Goal: Task Accomplishment & Management: Use online tool/utility

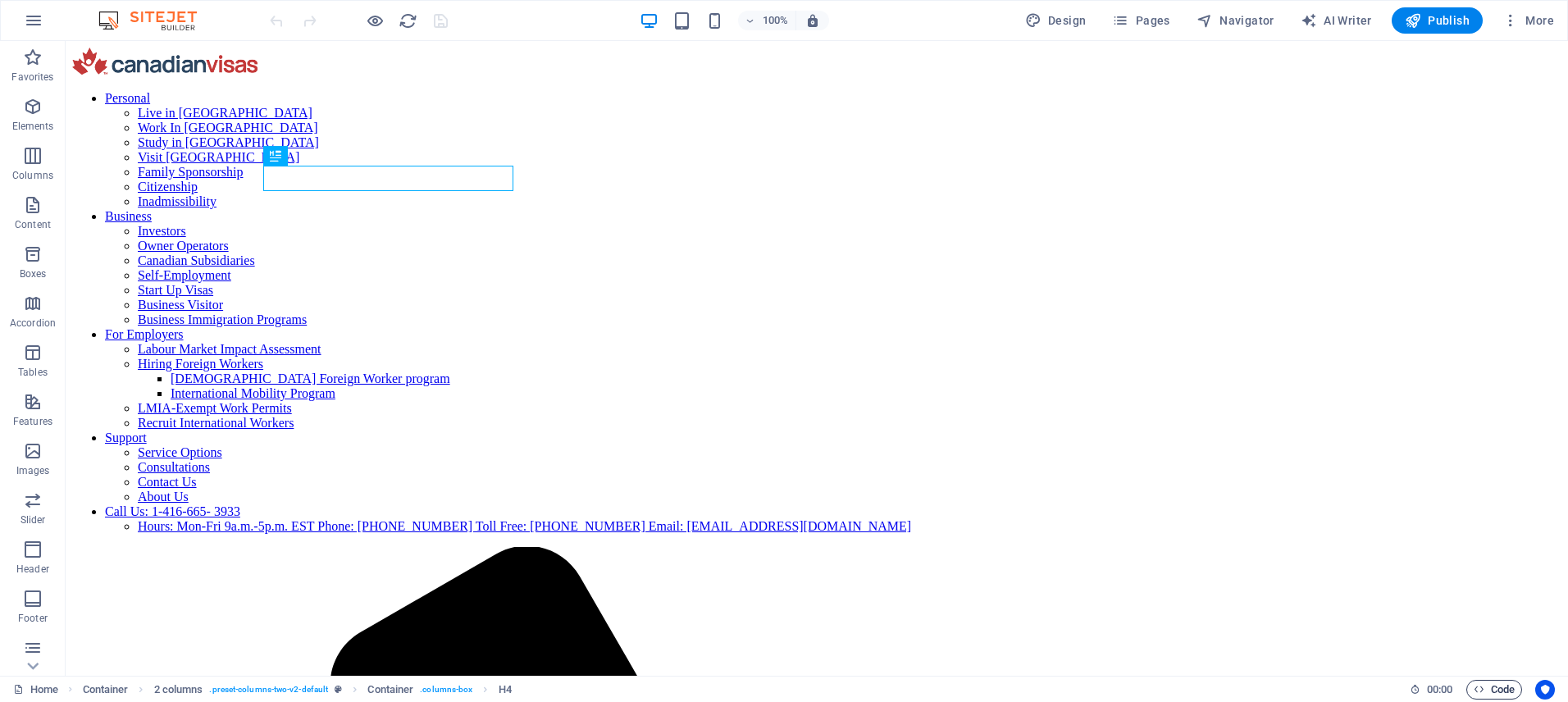
click at [1487, 690] on span "Code" at bounding box center [1494, 690] width 41 height 20
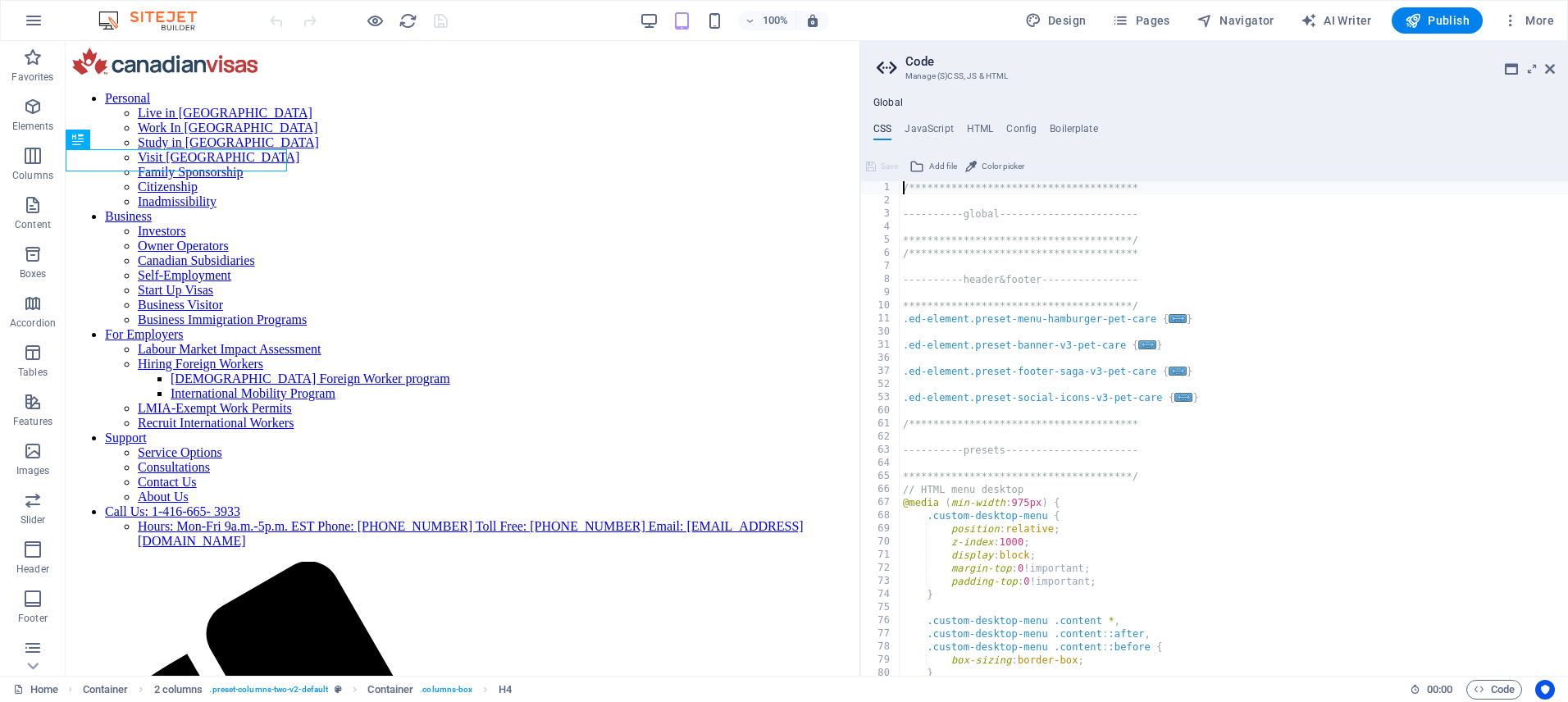
click at [1018, 244] on div "**********" at bounding box center [1233, 441] width 668 height 521
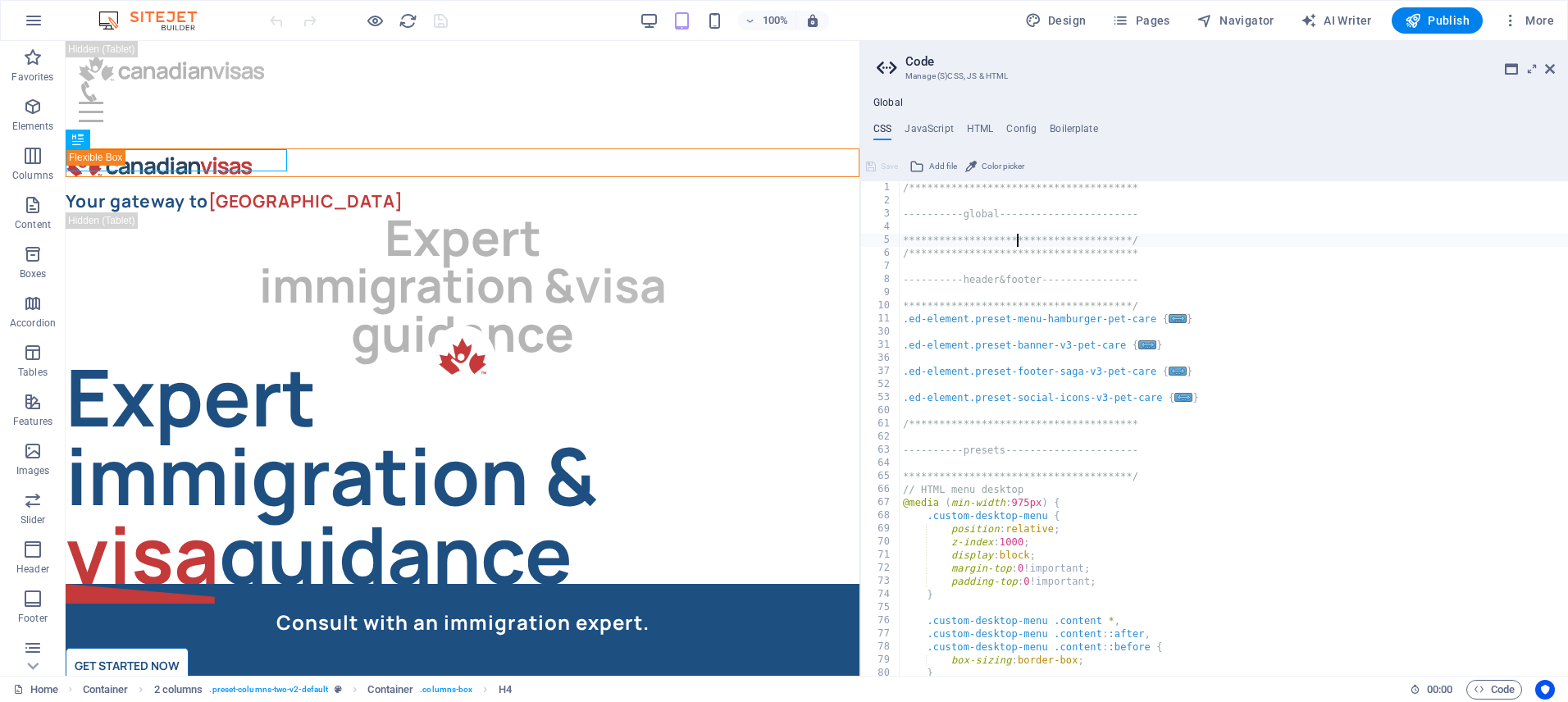
click at [1018, 244] on div "**********" at bounding box center [1233, 441] width 668 height 521
click at [1015, 242] on div "**********" at bounding box center [1233, 441] width 668 height 521
type textarea "min-height: 600px; /* Fallback height */ }"
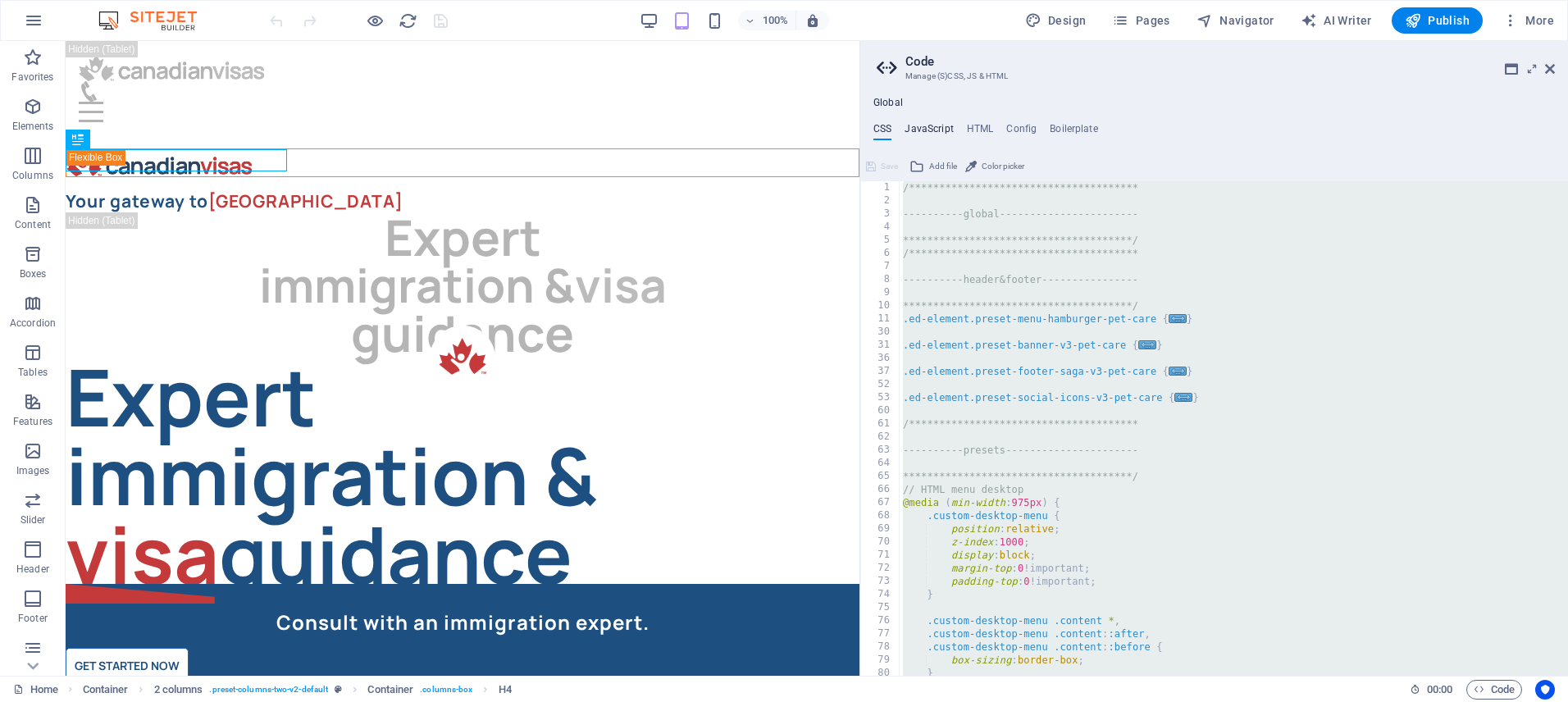
click at [923, 129] on h4 "JavaScript" at bounding box center [929, 132] width 49 height 18
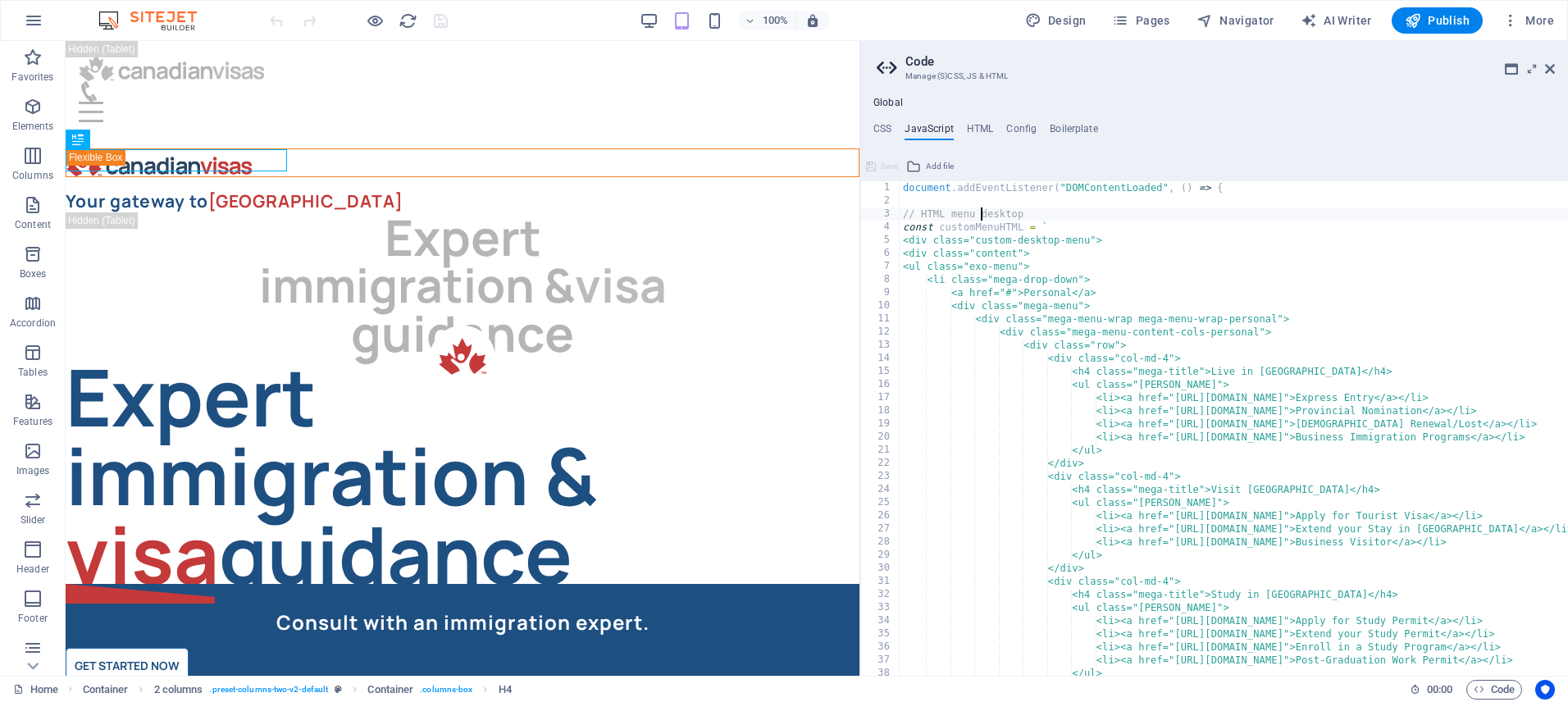
click at [983, 213] on div "document . addEventListener ( "DOMContentLoaded" , ( ) => { // HTML menu deskto…" at bounding box center [1444, 441] width 1090 height 521
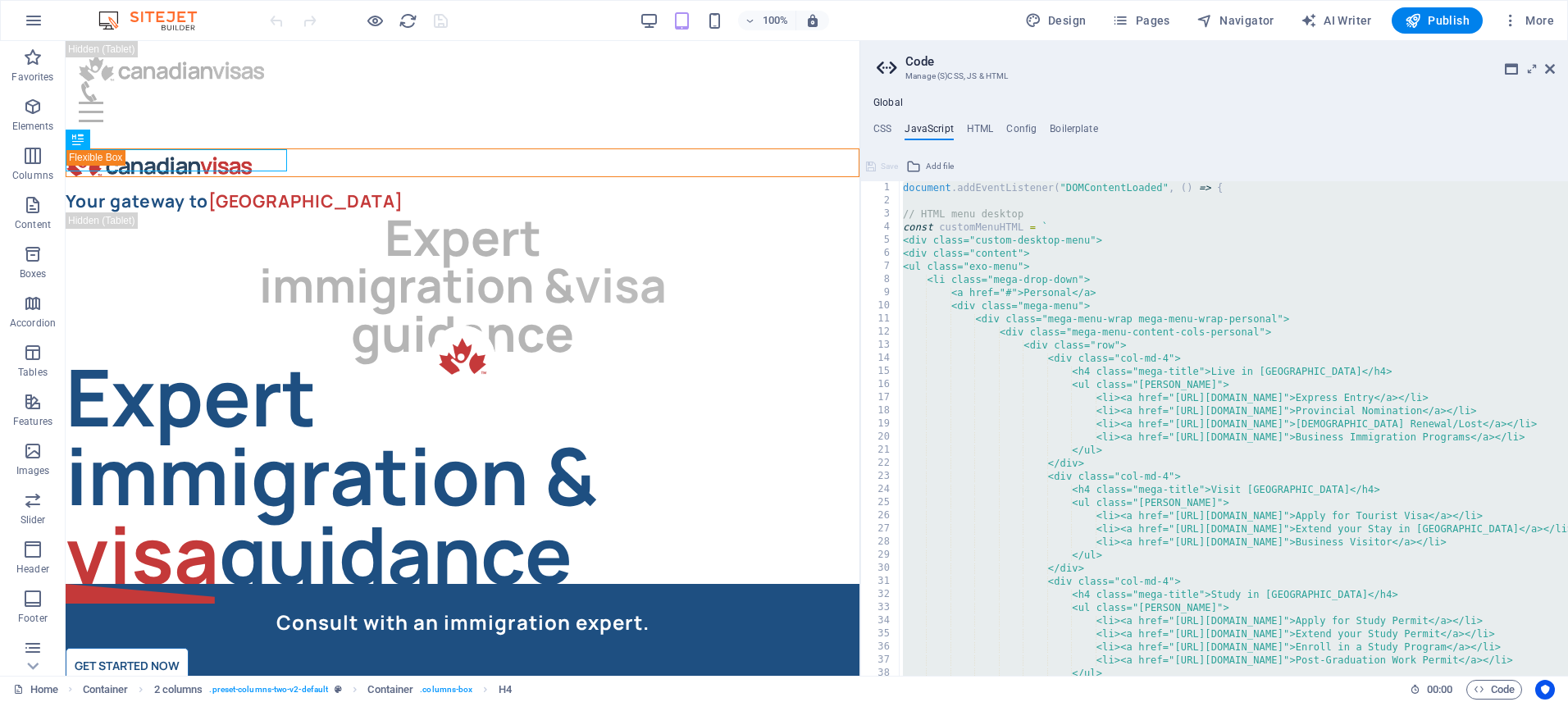
paste textarea
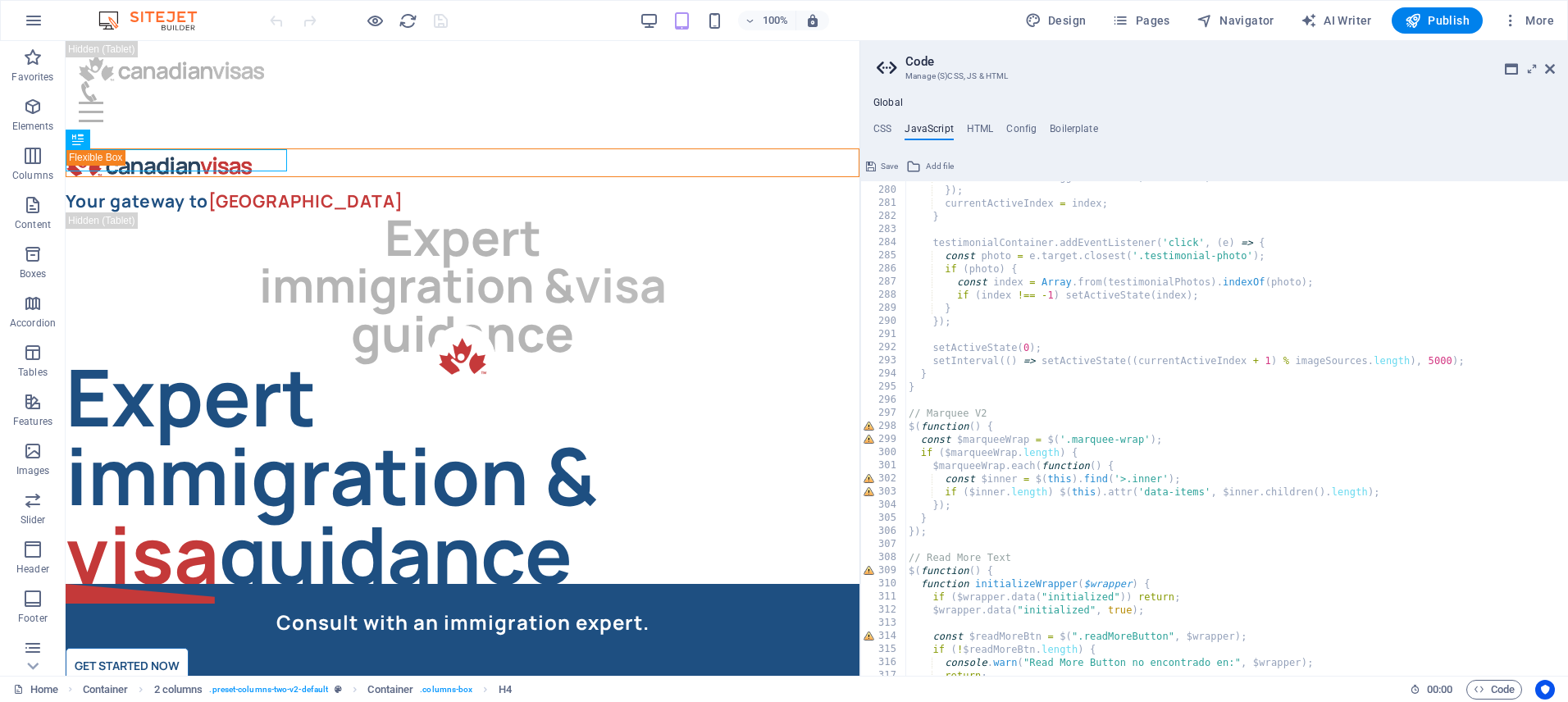
scroll to position [3657, 0]
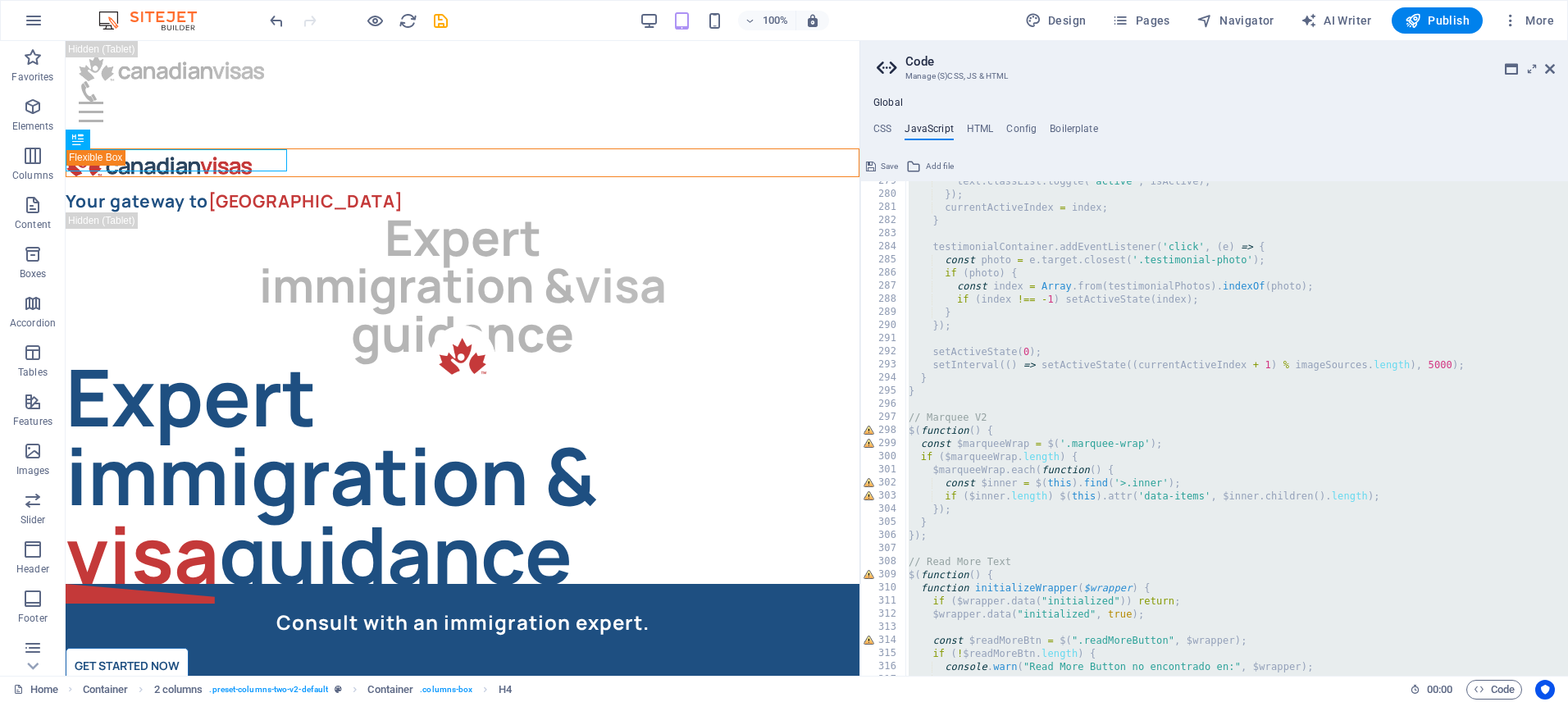
paste textarea
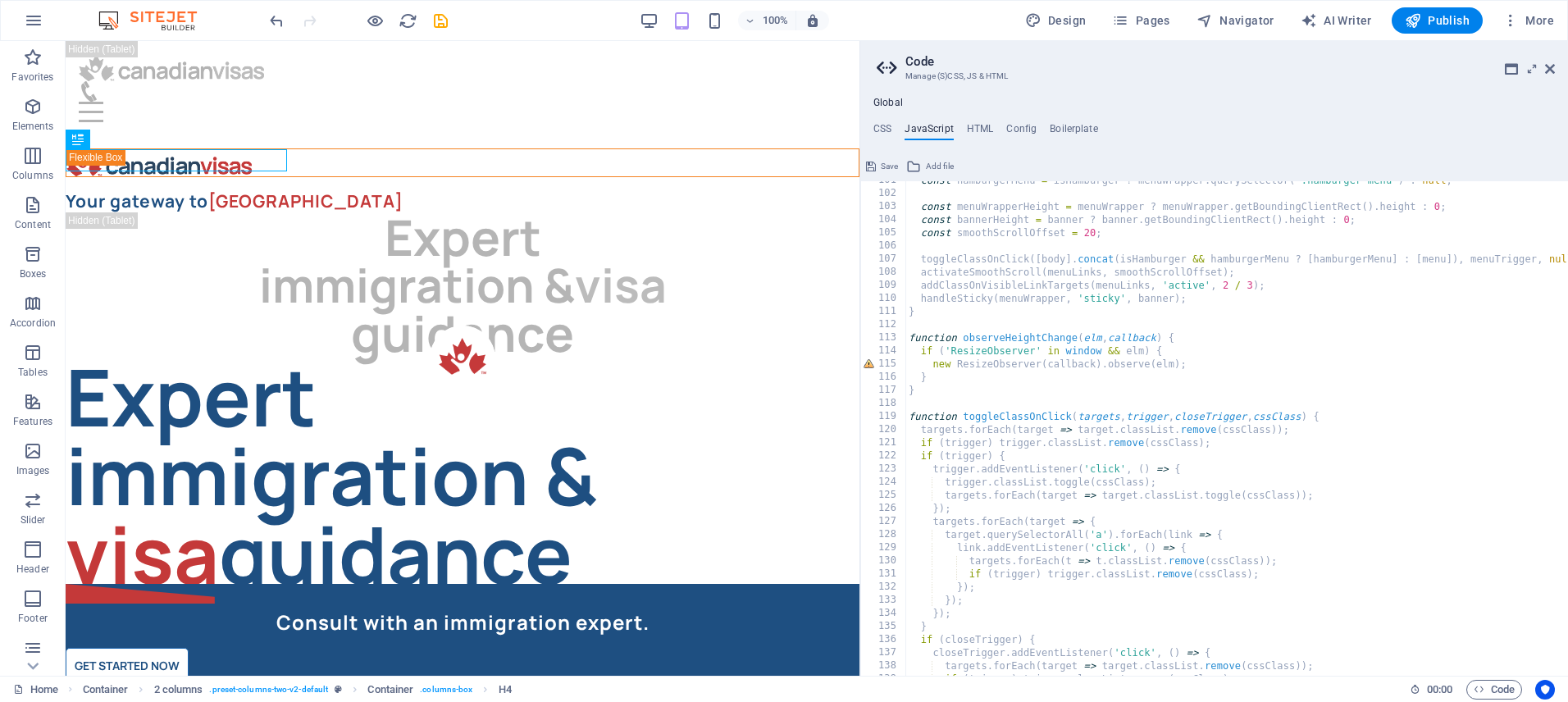
scroll to position [1372, 0]
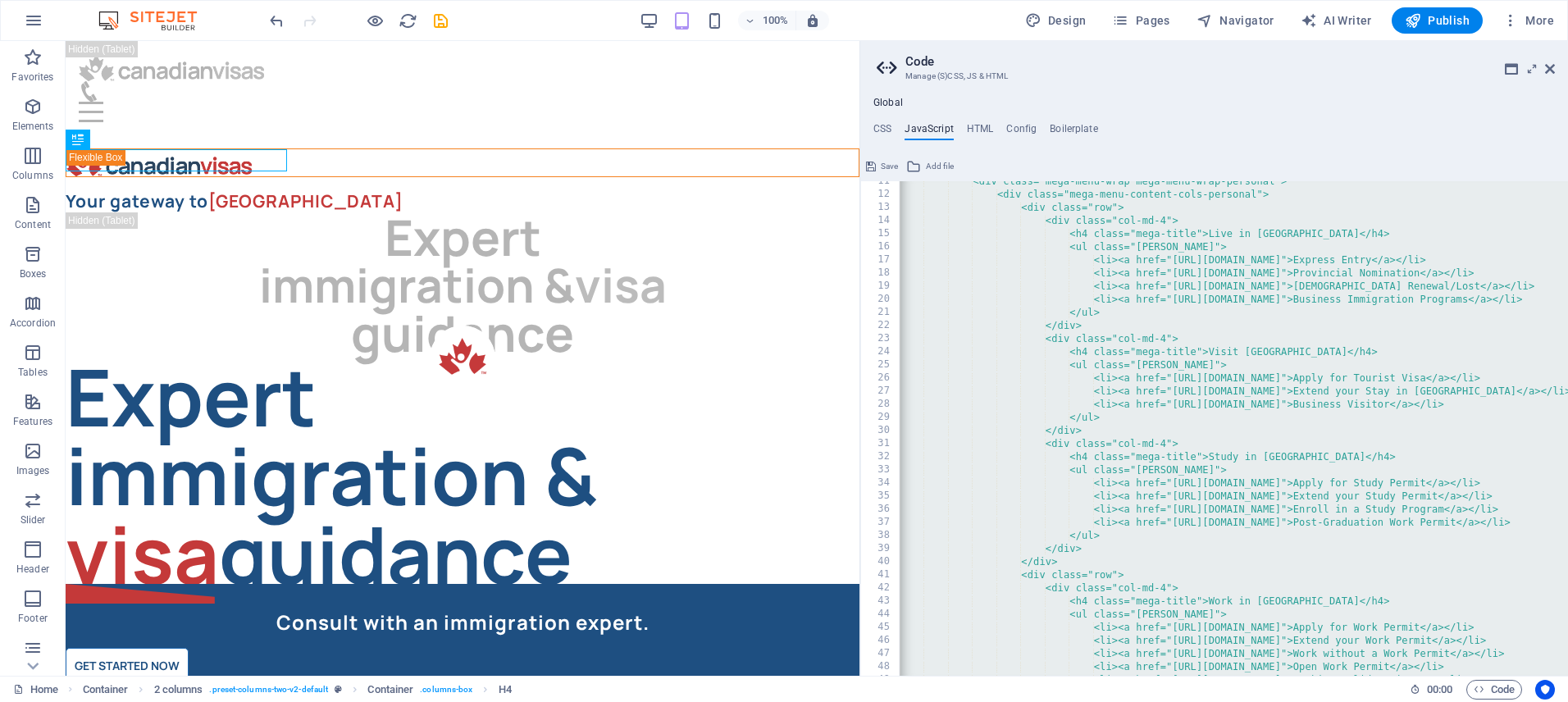
scroll to position [0, 0]
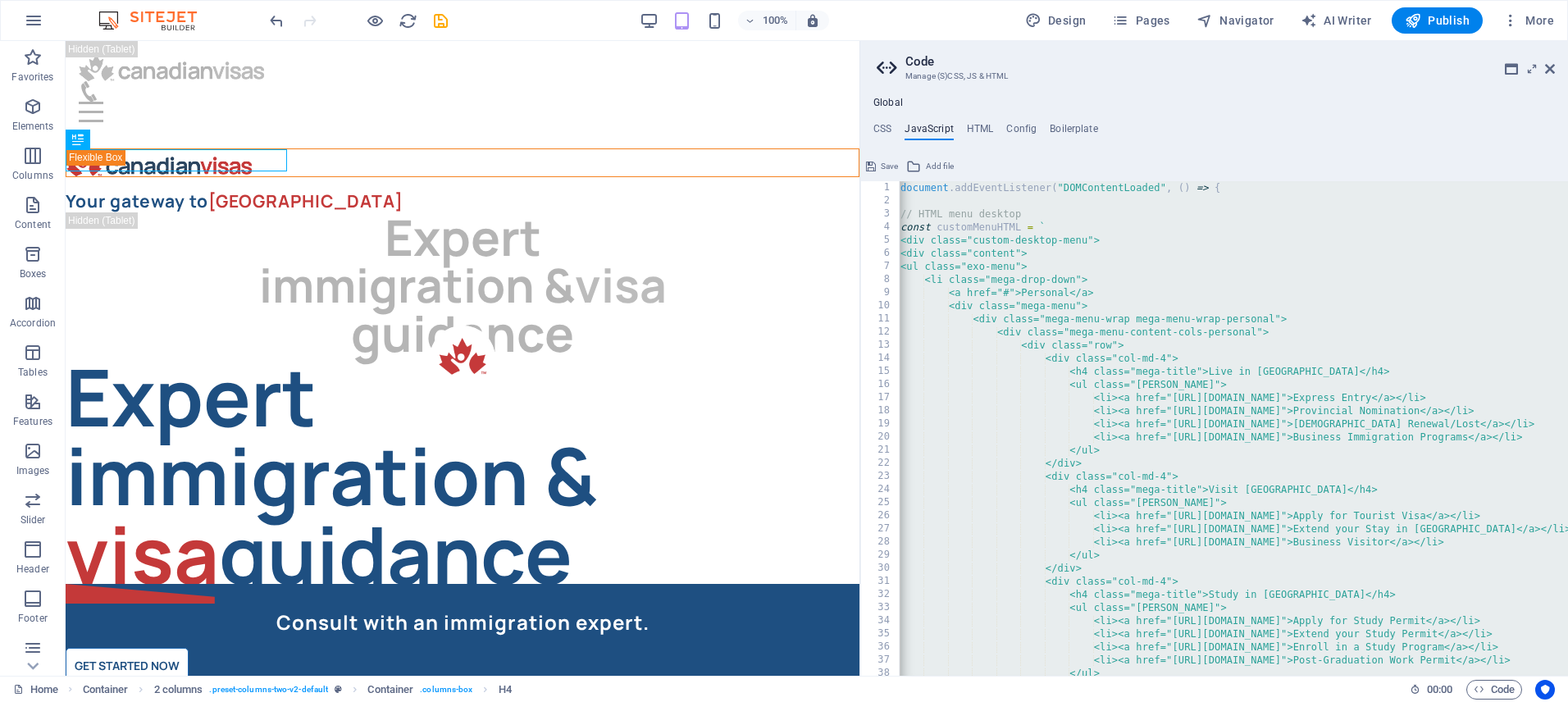
paste textarea
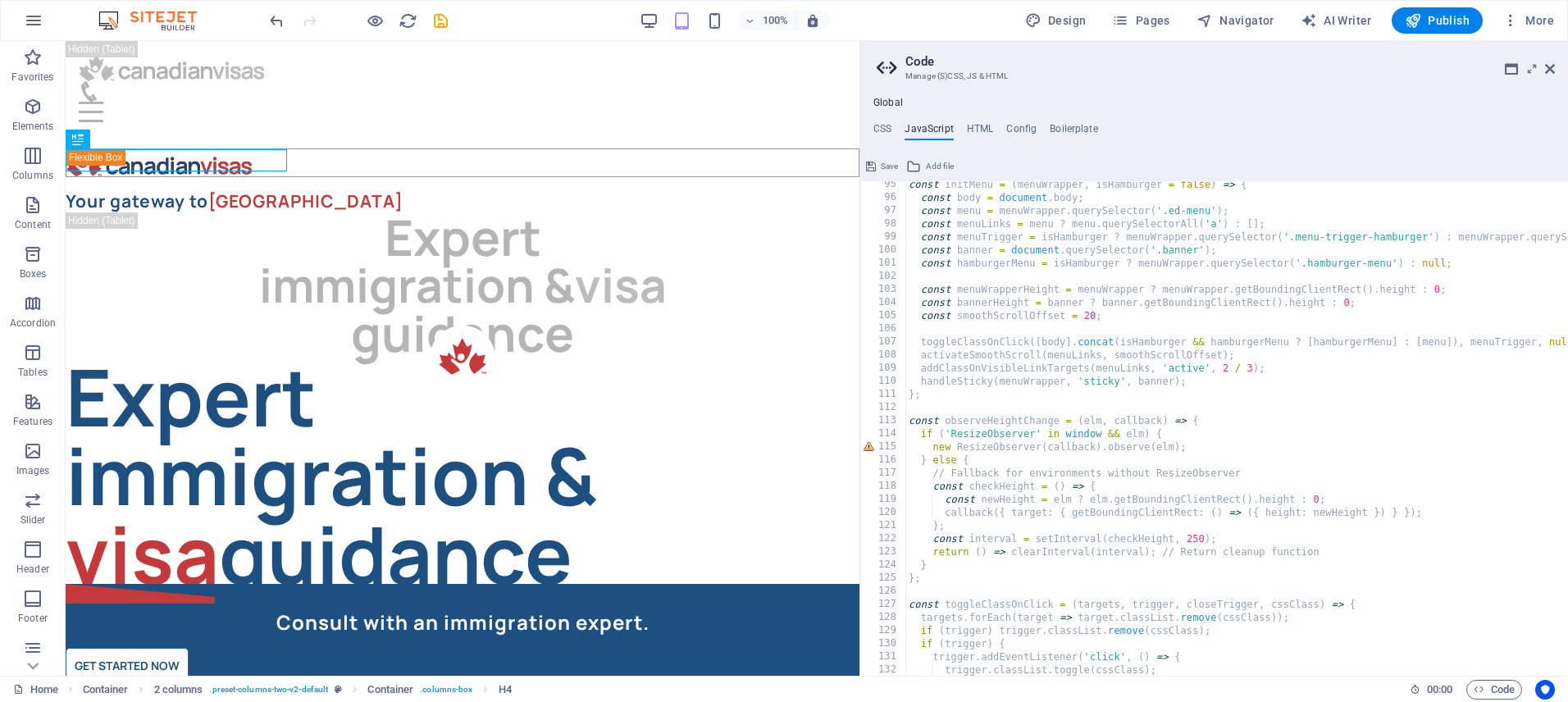
scroll to position [1238, 0]
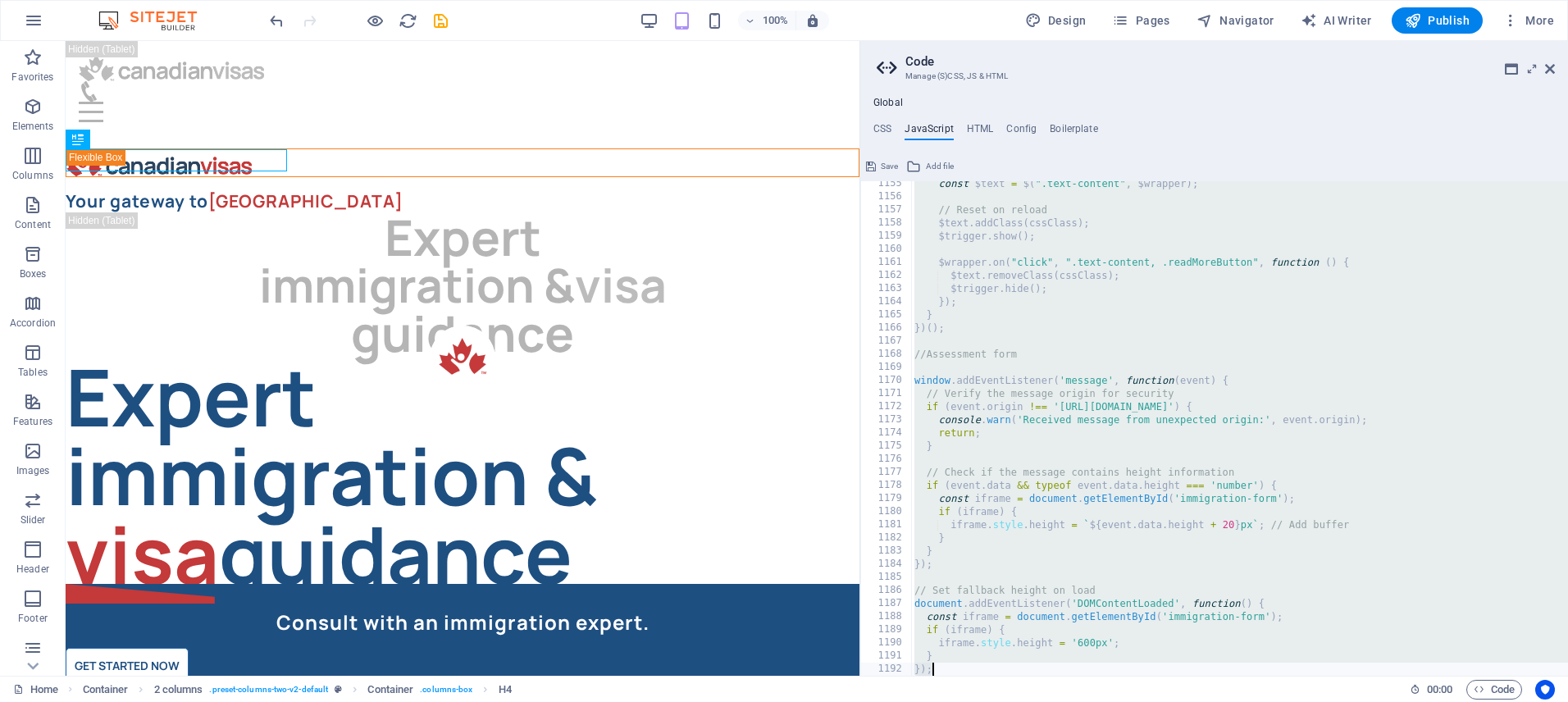
paste textarea
type textarea "});"
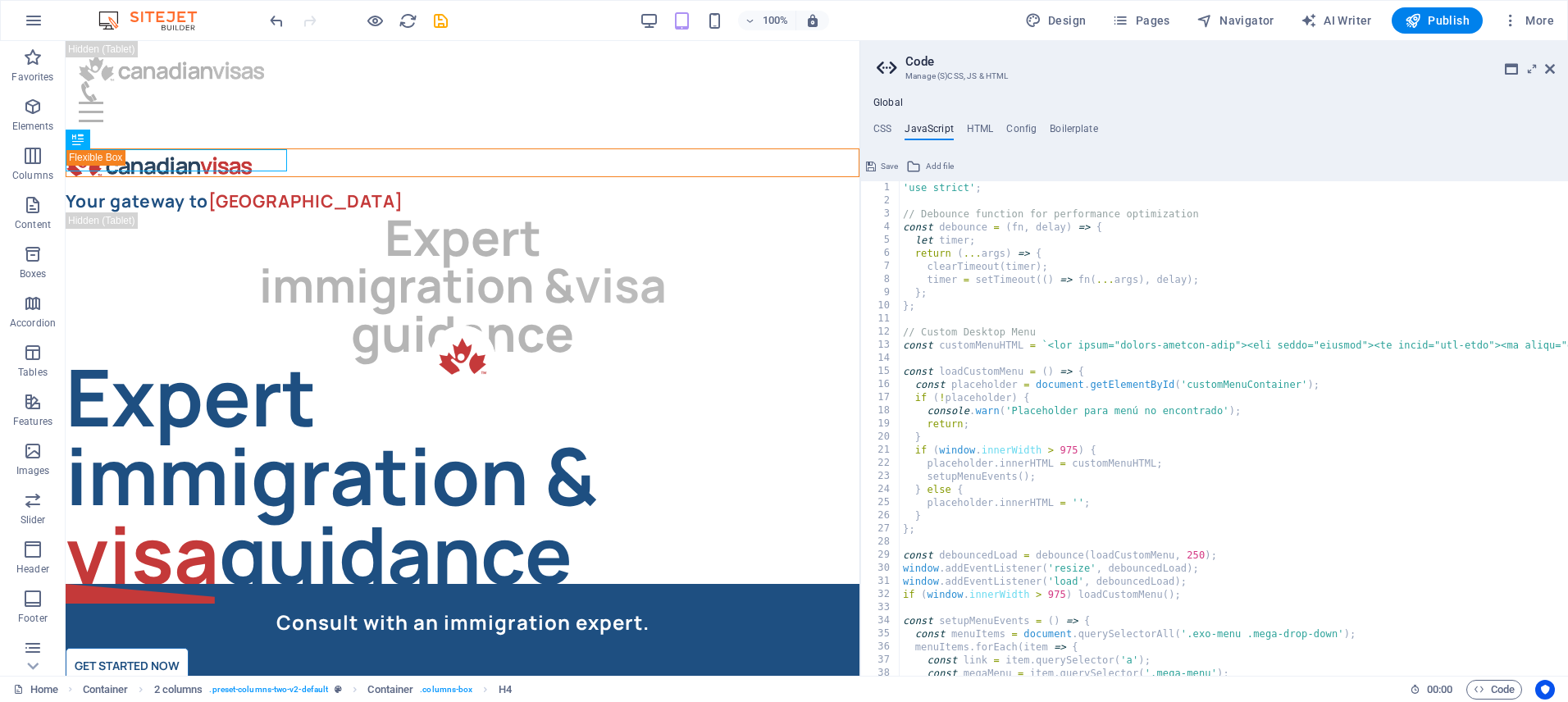
scroll to position [0, 0]
click at [882, 163] on span "Save" at bounding box center [889, 166] width 17 height 20
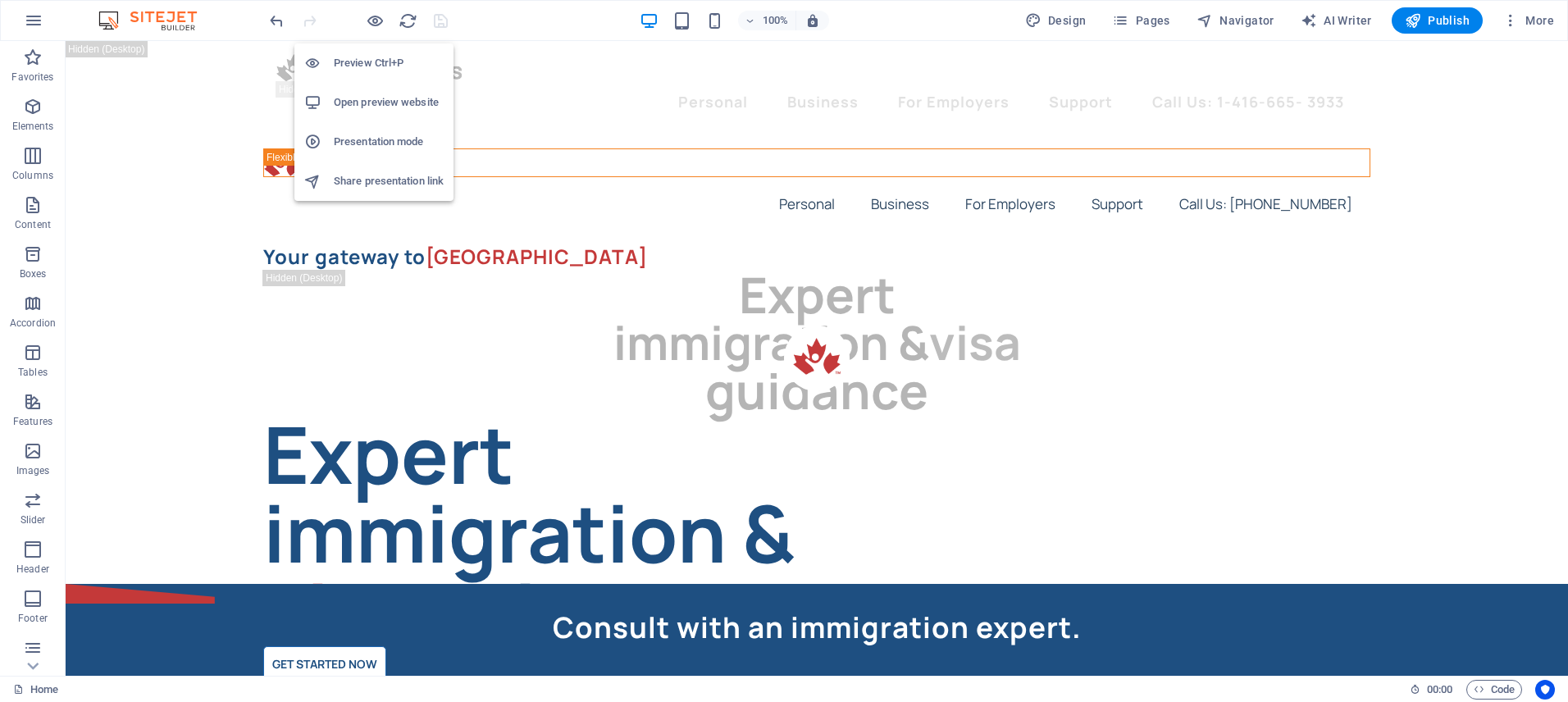
click at [374, 103] on h6 "Open preview website" at bounding box center [389, 102] width 110 height 20
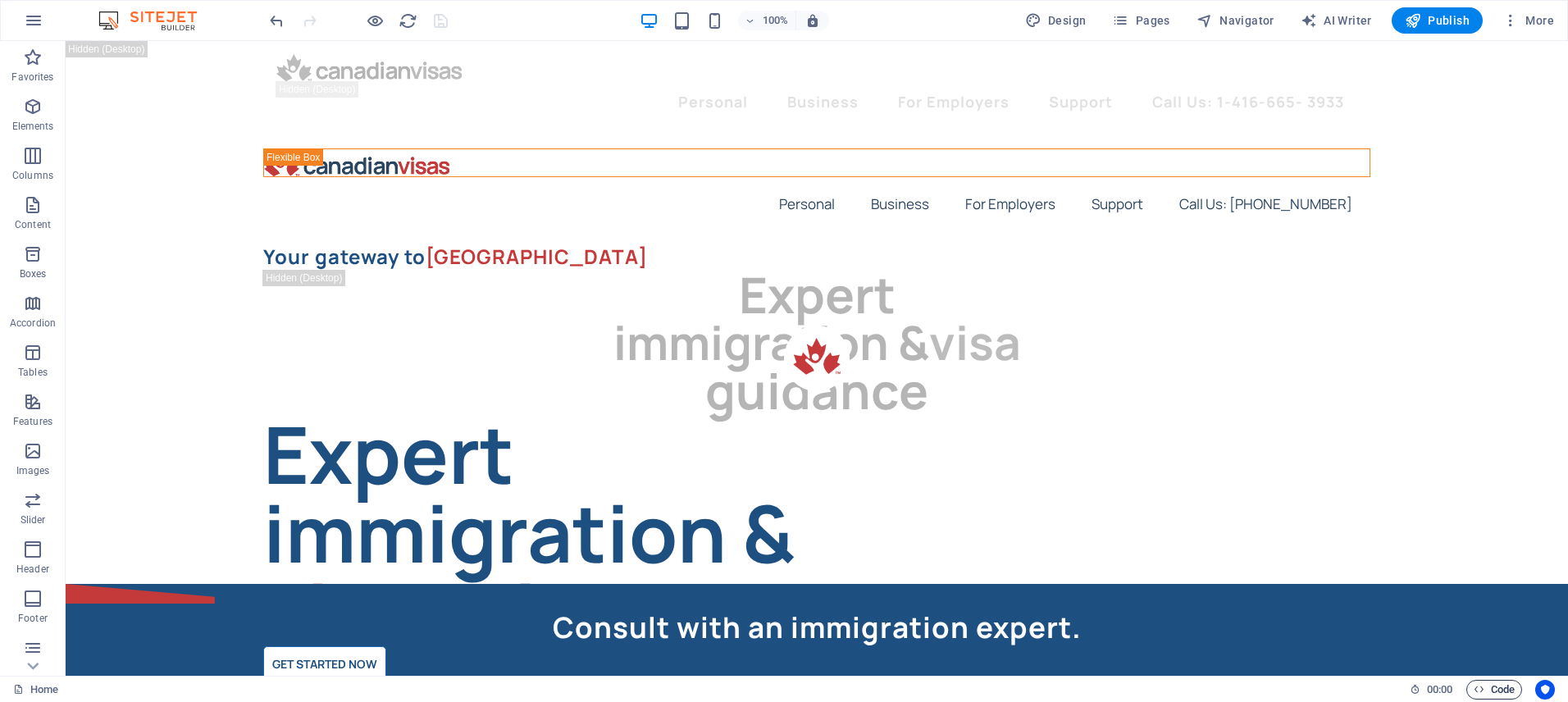
click at [1496, 690] on span "Code" at bounding box center [1494, 690] width 41 height 20
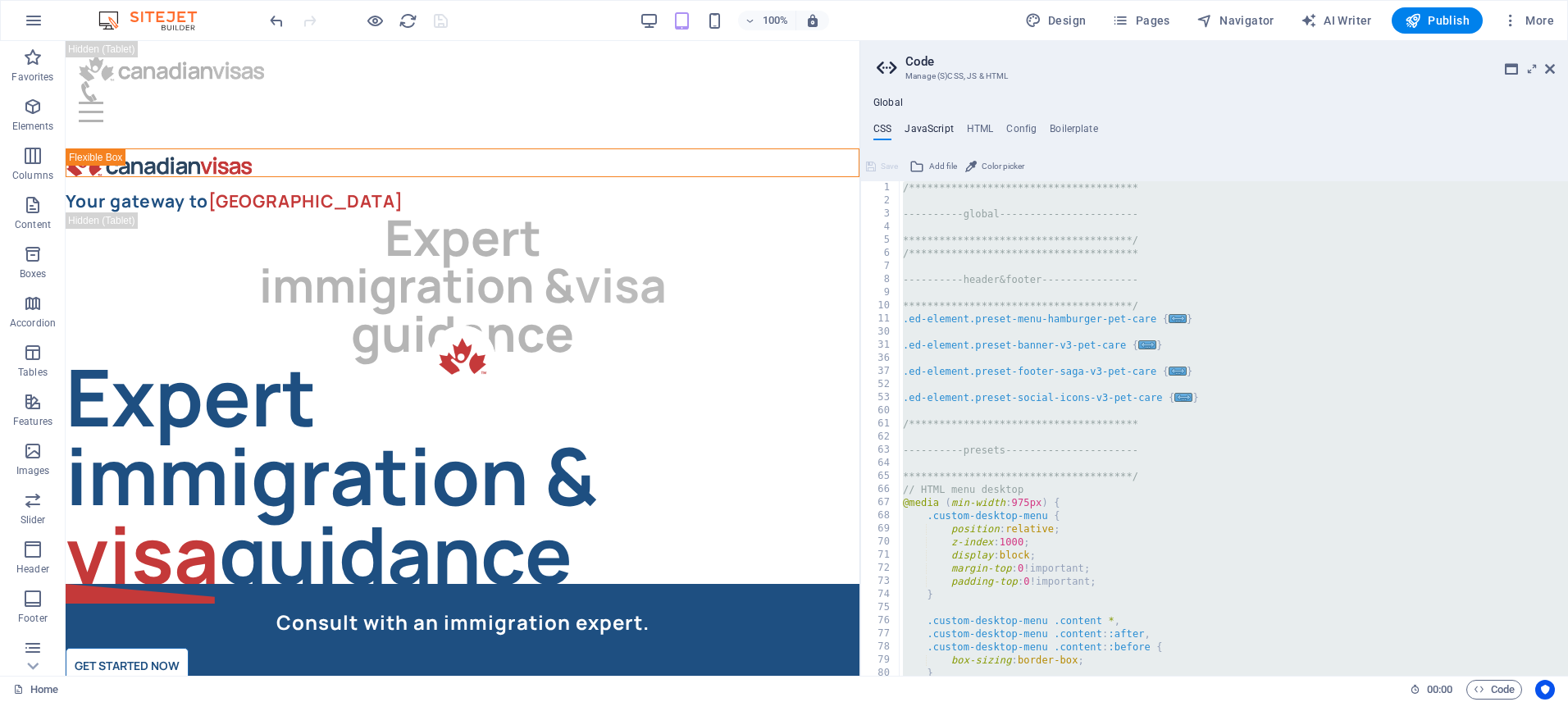
click at [937, 127] on h4 "JavaScript" at bounding box center [929, 132] width 49 height 18
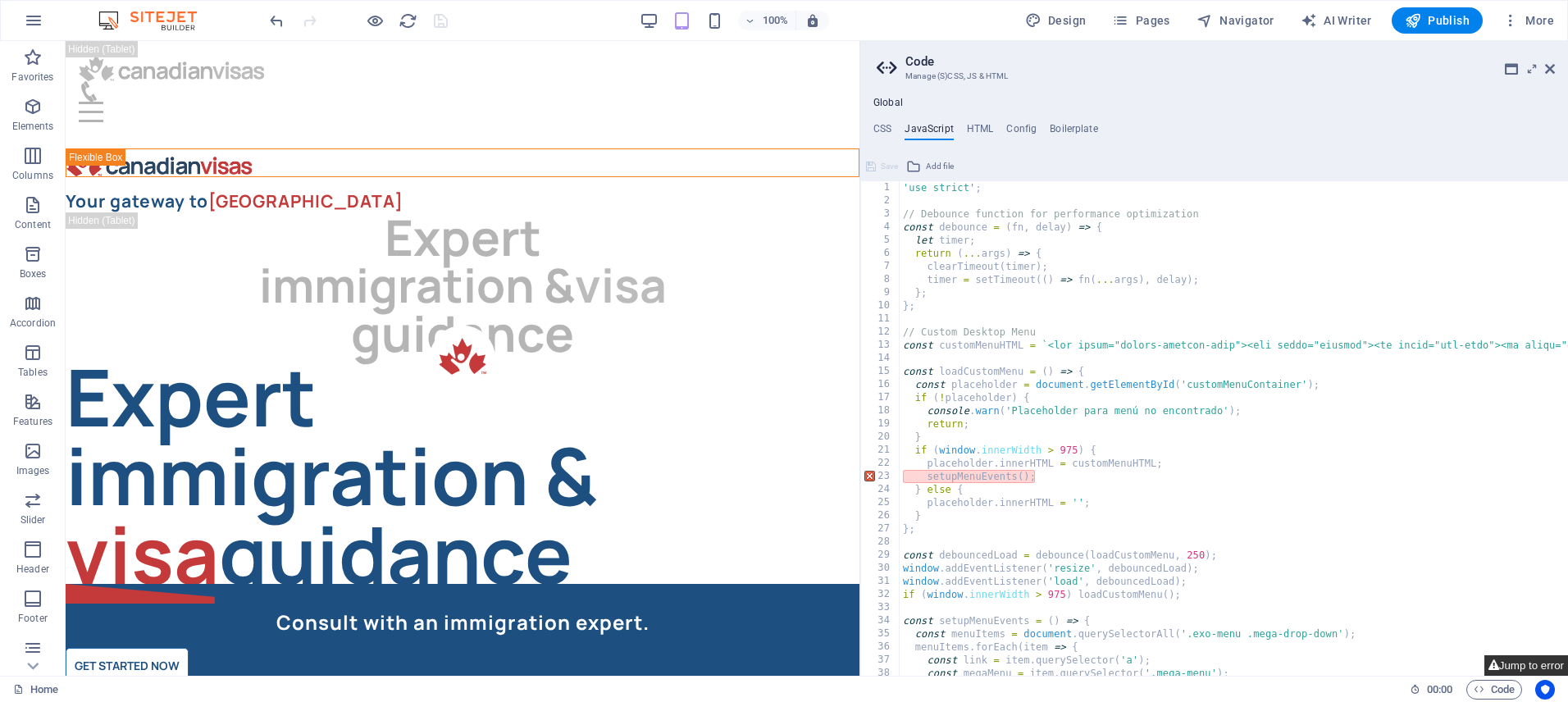
click at [1507, 662] on button "Jump to error" at bounding box center [1526, 666] width 84 height 21
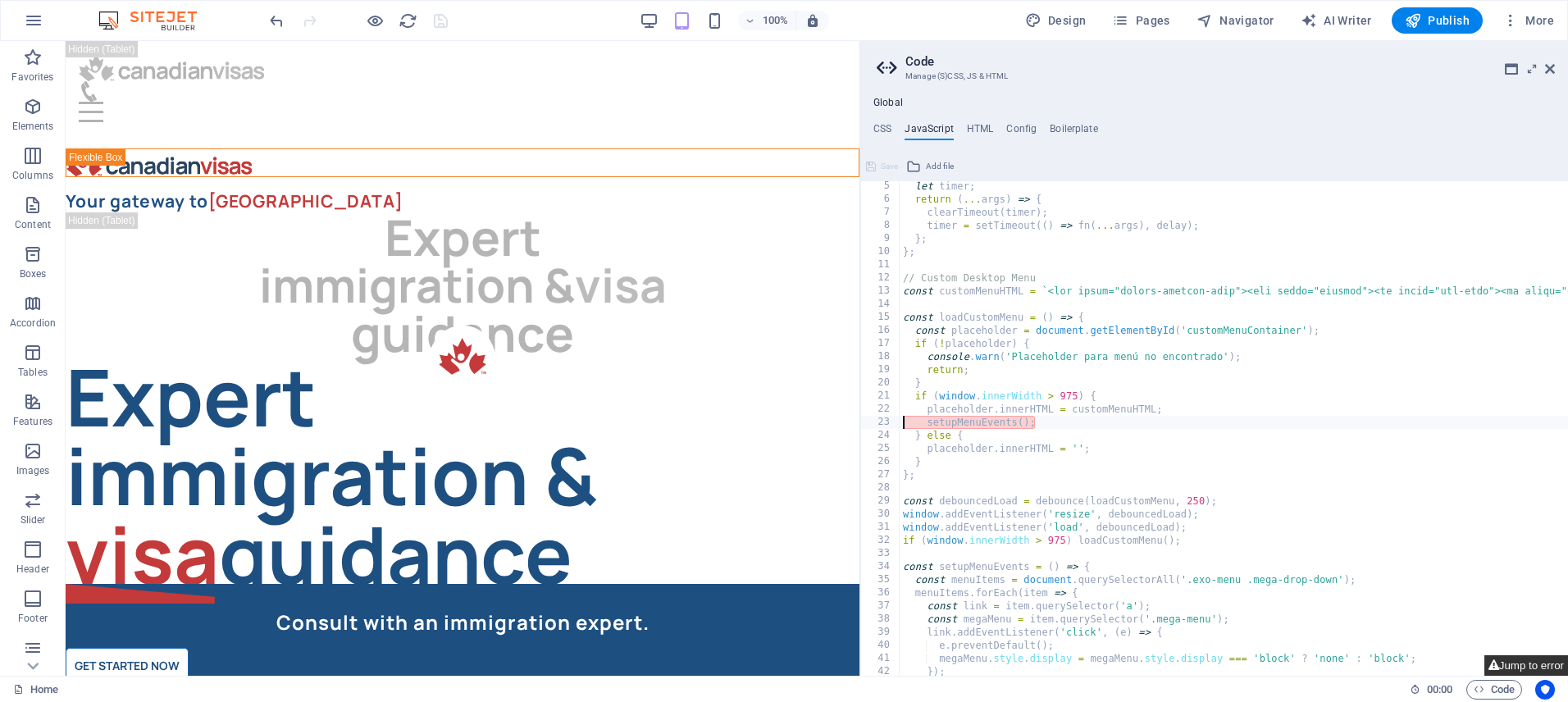
click at [1525, 666] on button "Jump to error" at bounding box center [1526, 666] width 84 height 21
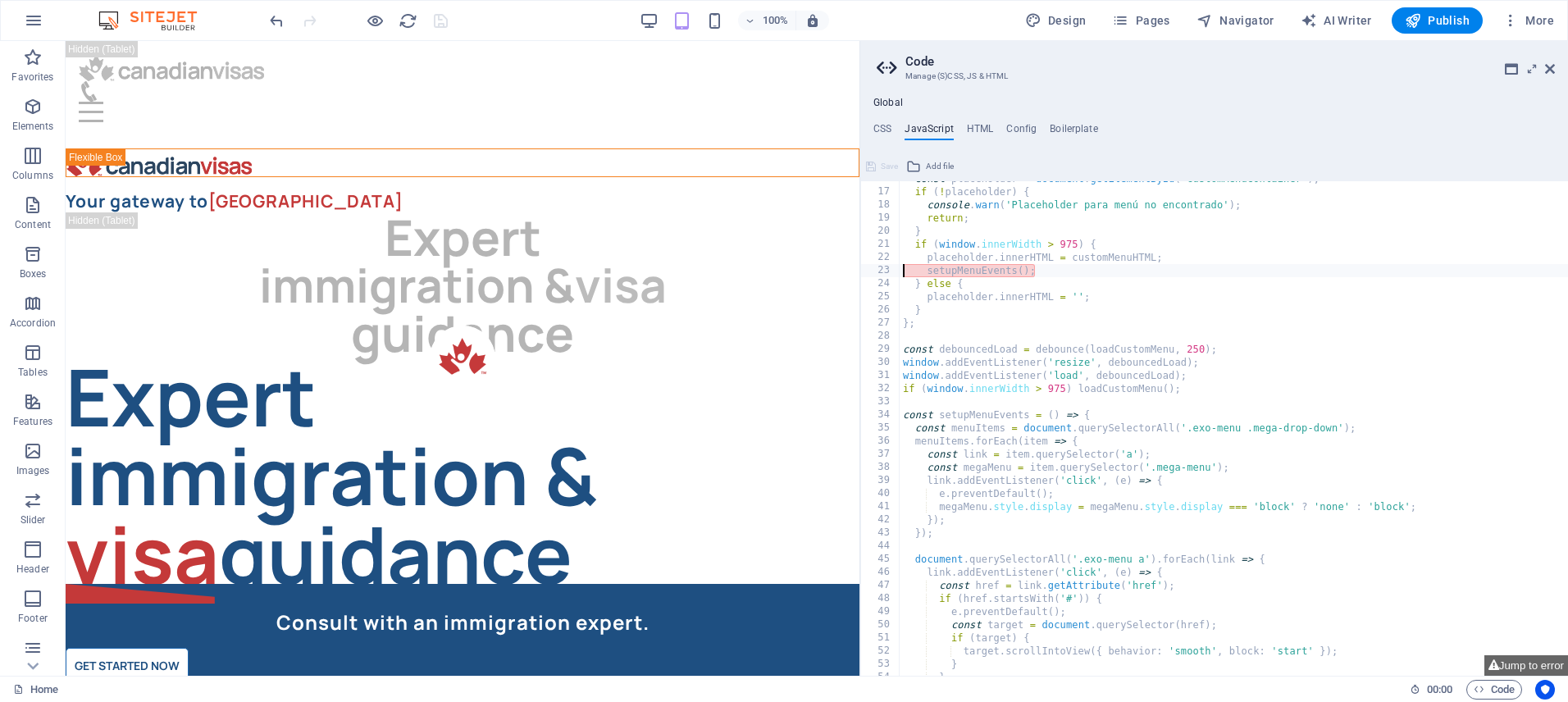
scroll to position [206, 0]
type textarea "} });"
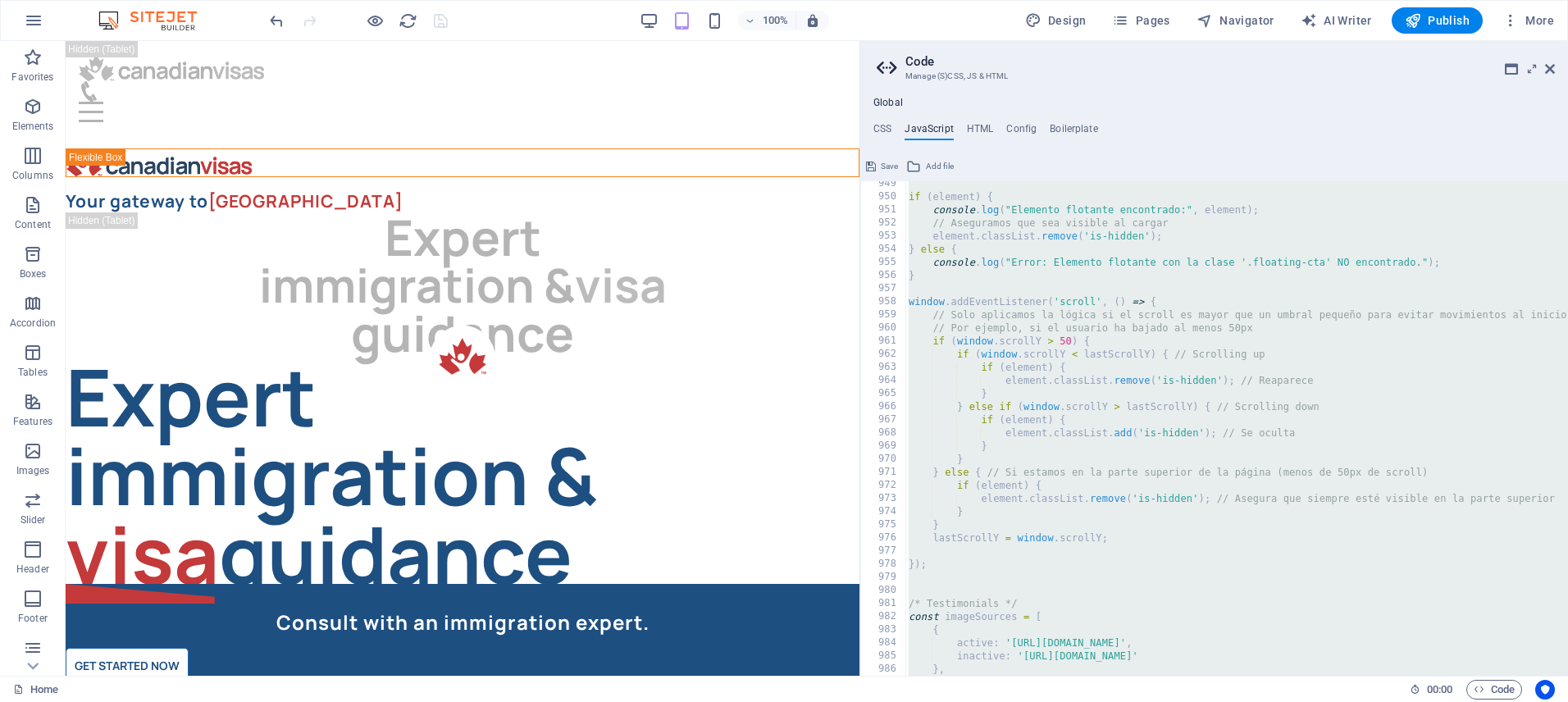
scroll to position [12448, 0]
click at [873, 168] on icon at bounding box center [871, 166] width 10 height 20
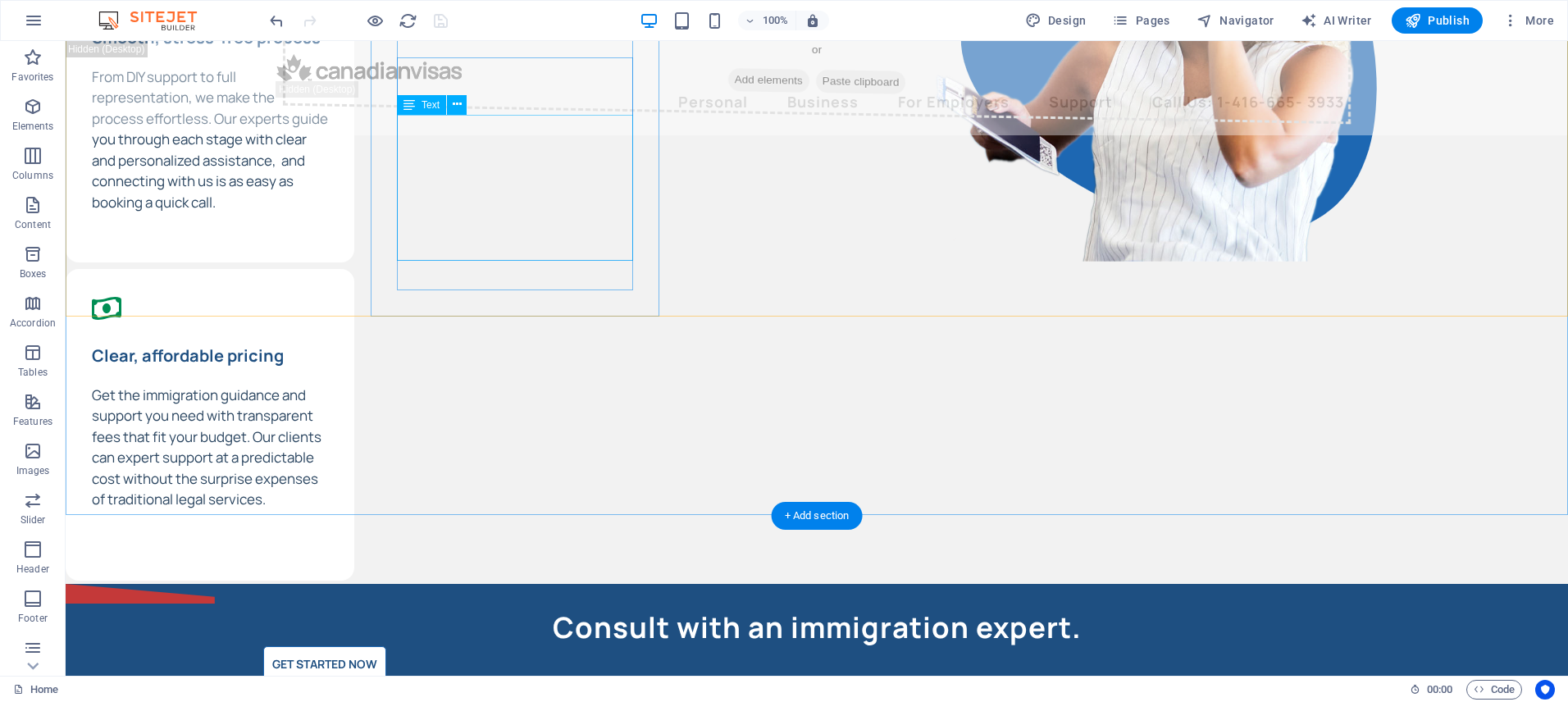
scroll to position [0, 0]
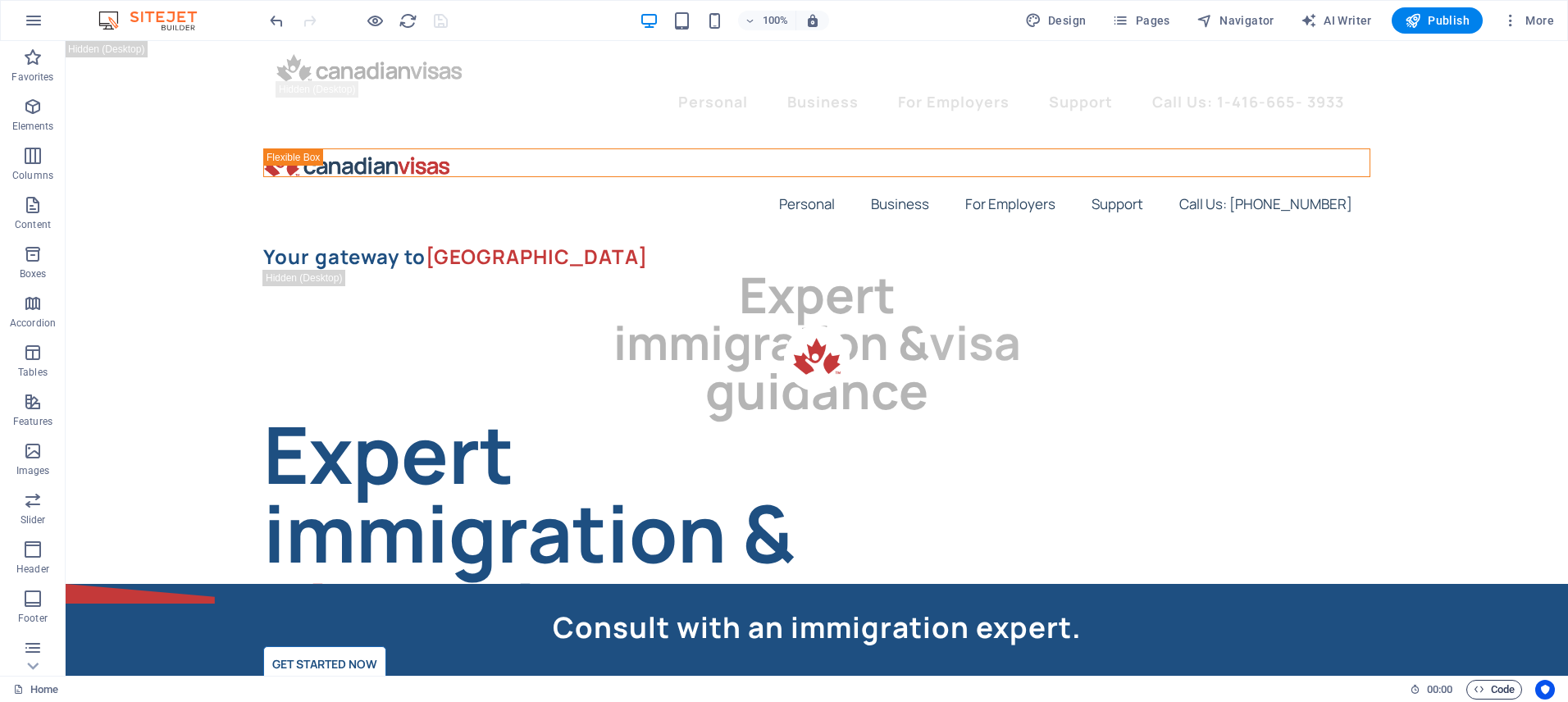
click at [1505, 688] on span "Code" at bounding box center [1494, 690] width 41 height 20
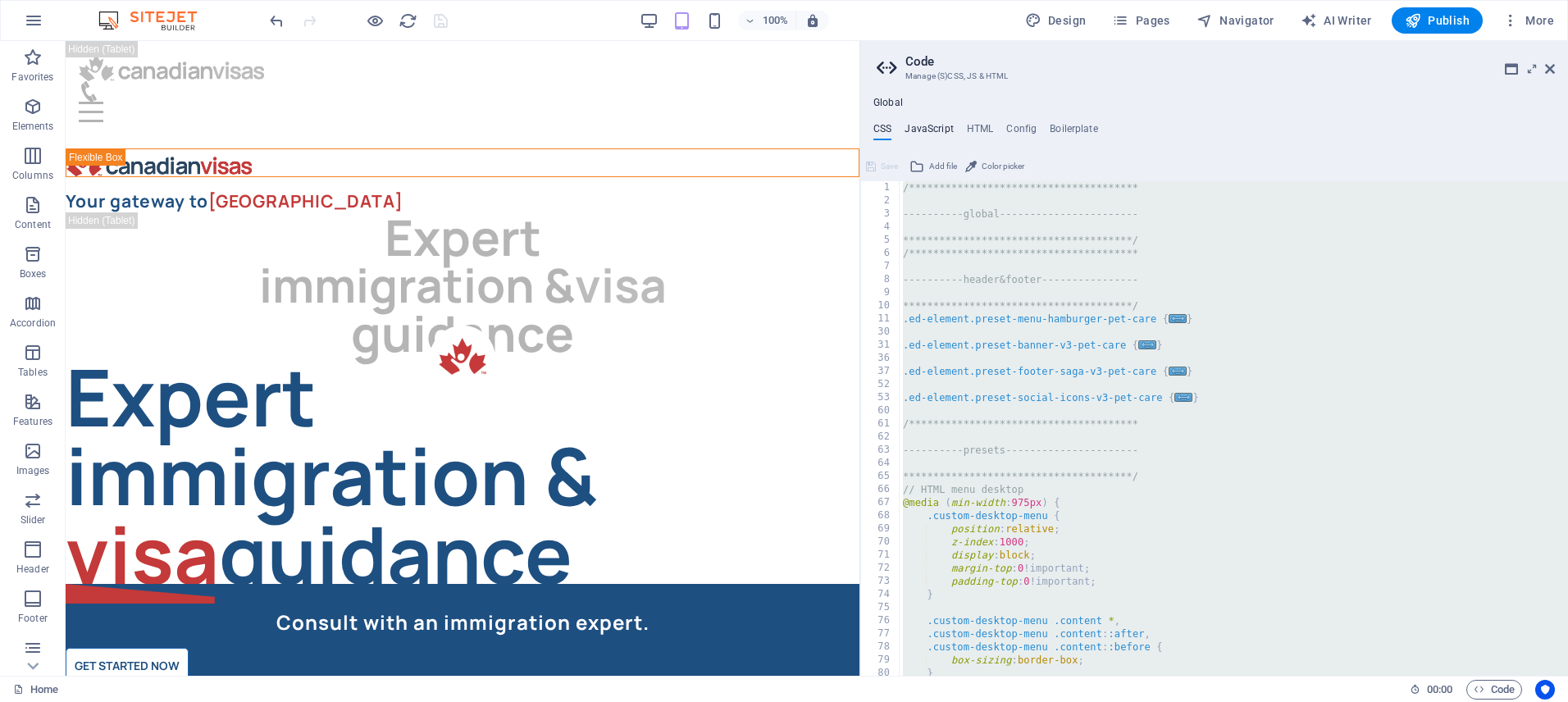
click at [916, 128] on h4 "JavaScript" at bounding box center [929, 132] width 49 height 18
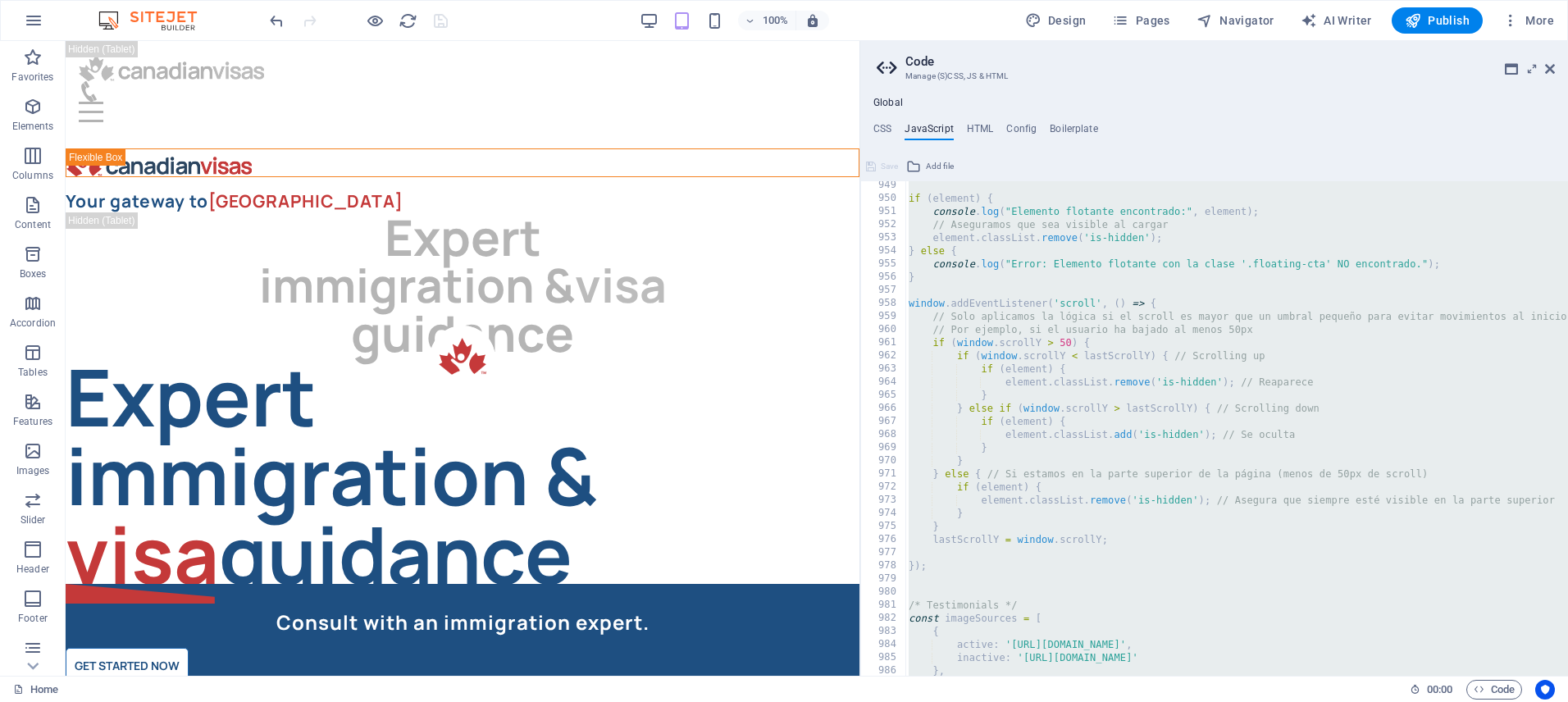
click at [1042, 255] on div "if ( element ) { console . log ( "Elemento flotante encontrado:" , element ) ; …" at bounding box center [1450, 440] width 1090 height 521
paste textarea "If everything is still broken, please share any new error messages from the con…"
type textarea "If everything is still broken, please share any new error messages from the con…"
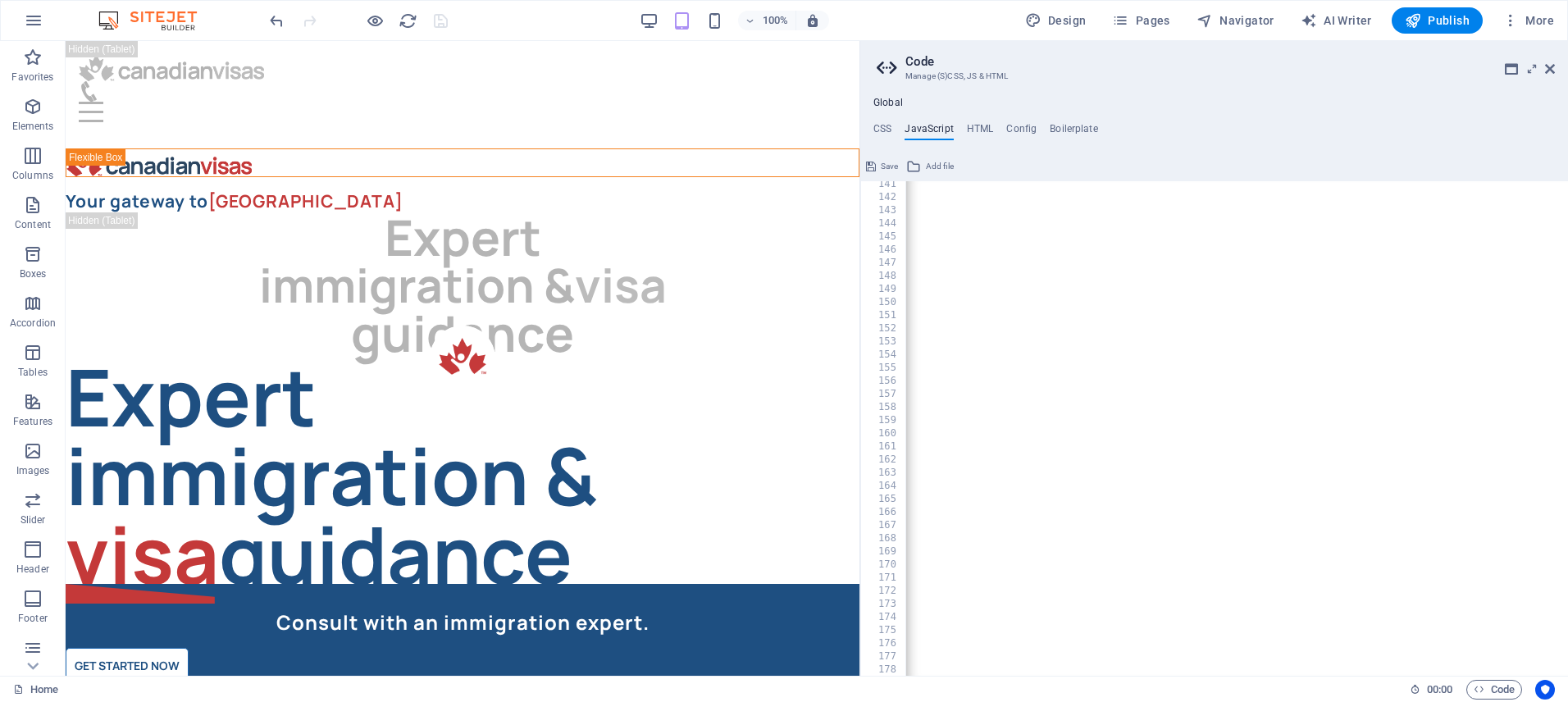
scroll to position [1840, 0]
drag, startPoint x: 883, startPoint y: 167, endPoint x: 817, endPoint y: 127, distance: 77.2
click at [883, 167] on span "Save" at bounding box center [889, 166] width 17 height 20
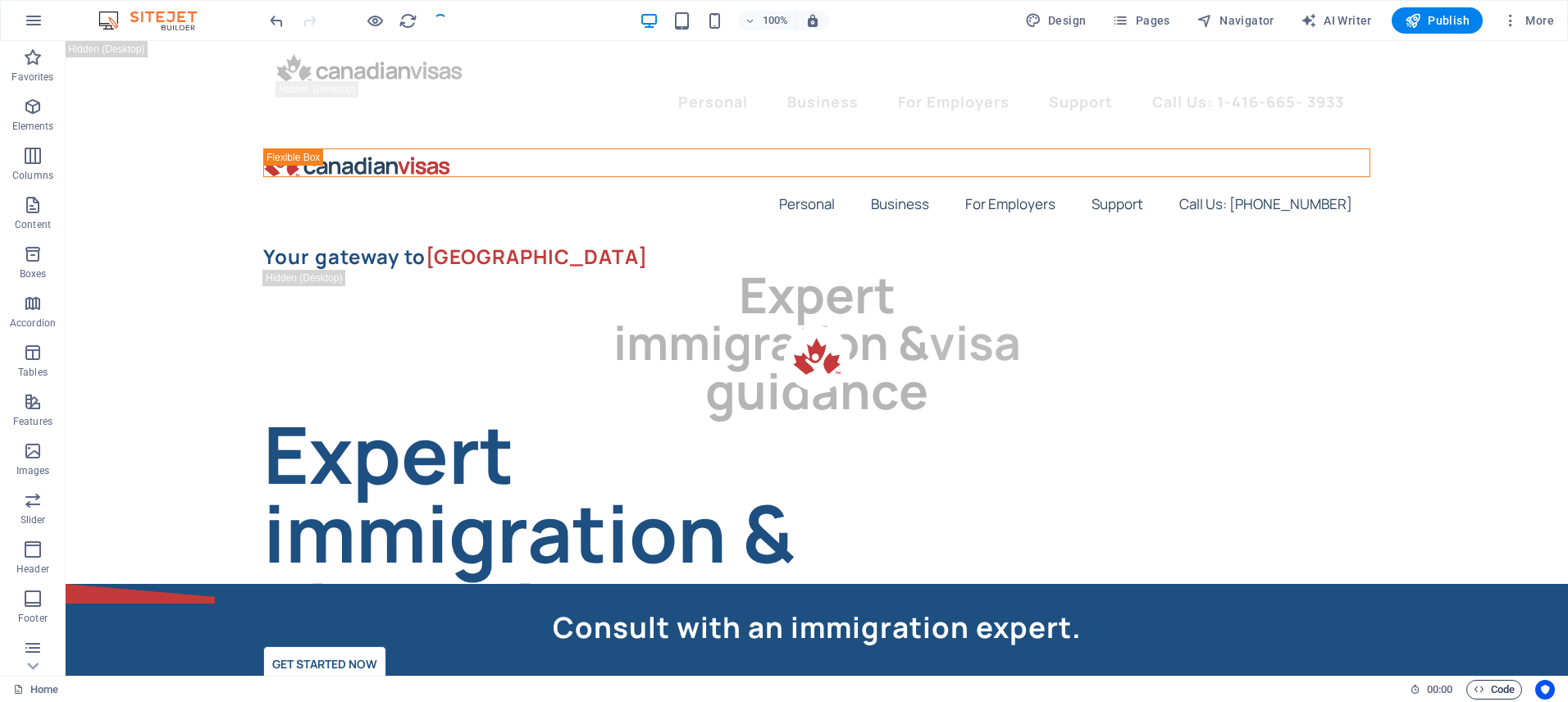
click at [1492, 692] on span "Code" at bounding box center [1494, 690] width 41 height 20
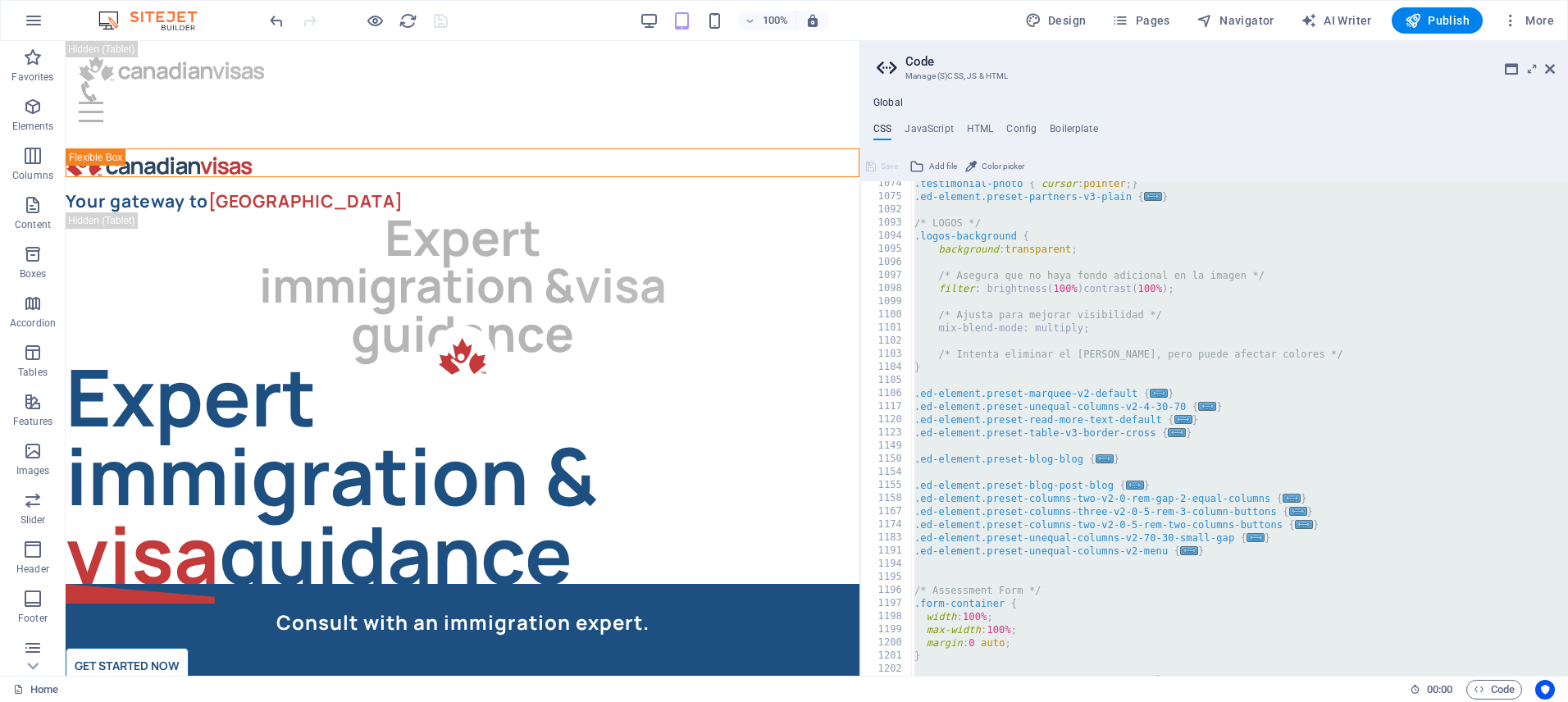
scroll to position [7224, 0]
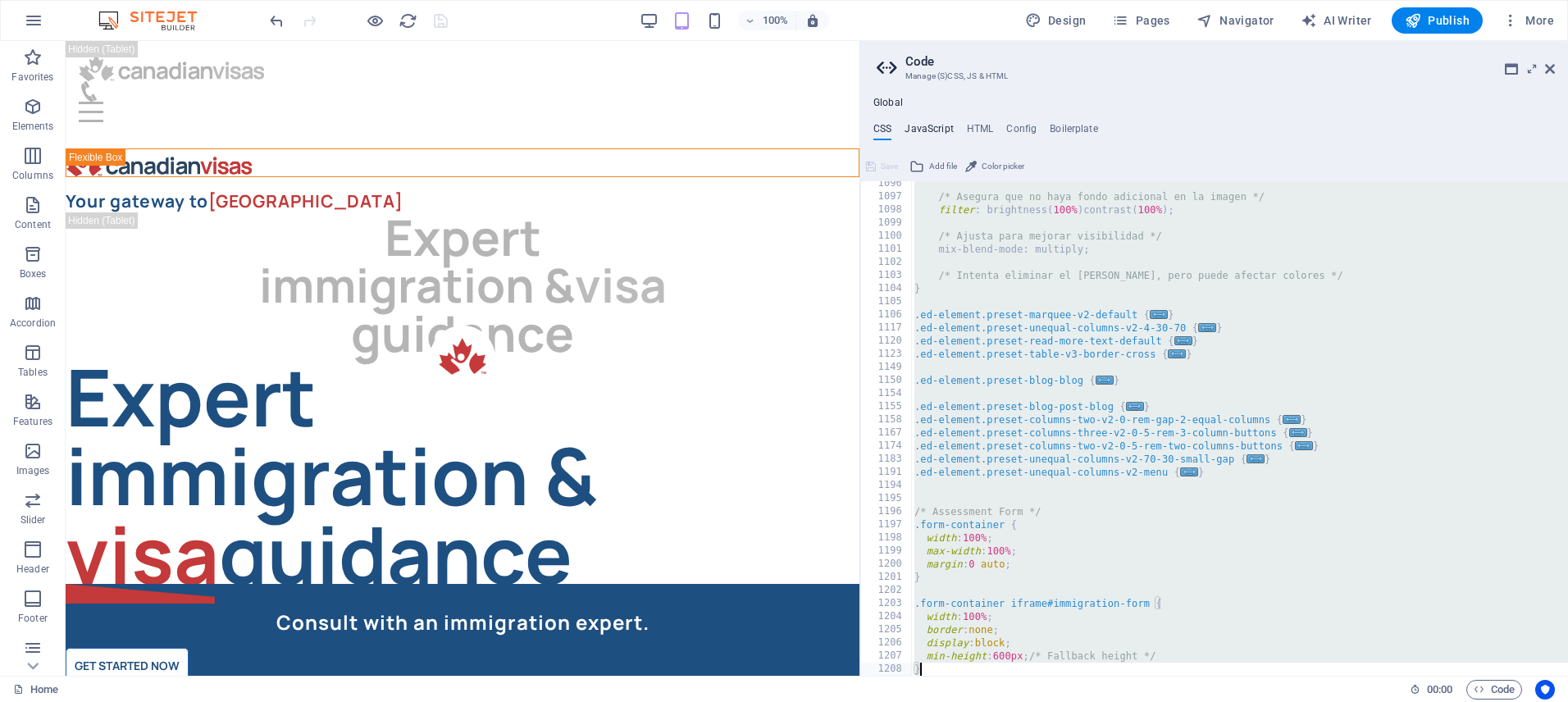
click at [933, 132] on h4 "JavaScript" at bounding box center [929, 132] width 49 height 18
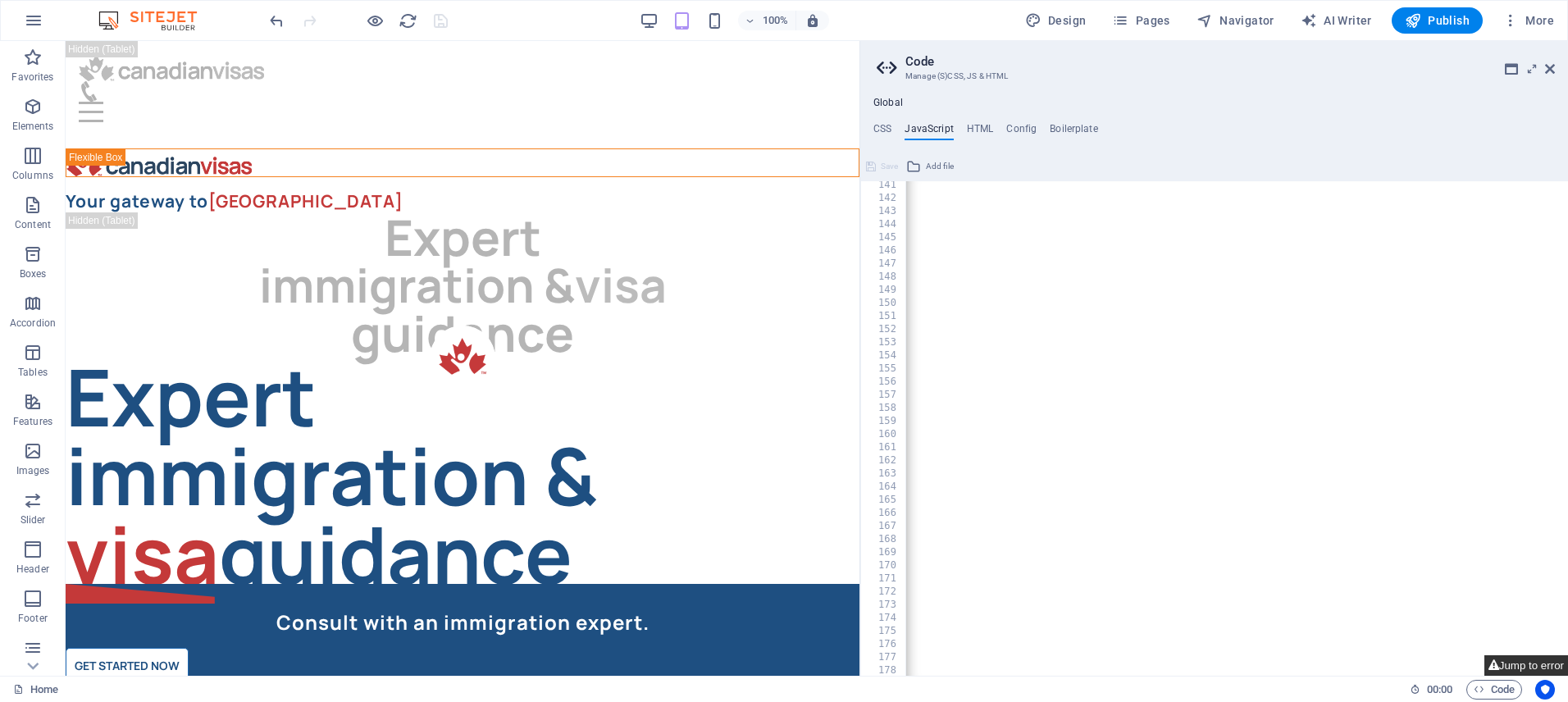
click at [1520, 664] on button "Jump to error" at bounding box center [1526, 666] width 84 height 21
type textarea "I apologize for the disruption. The issue stems from a scoping problem where `s…"
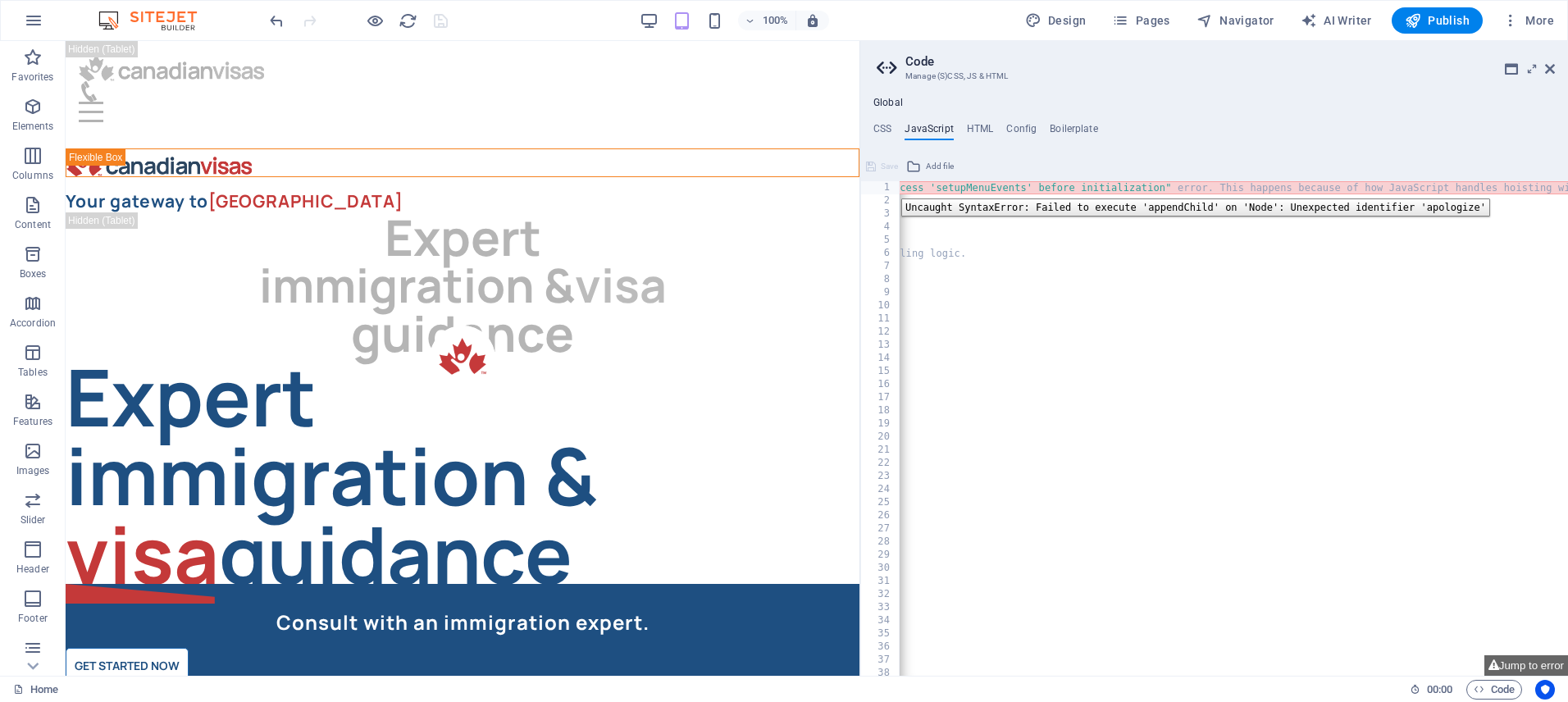
scroll to position [0, 0]
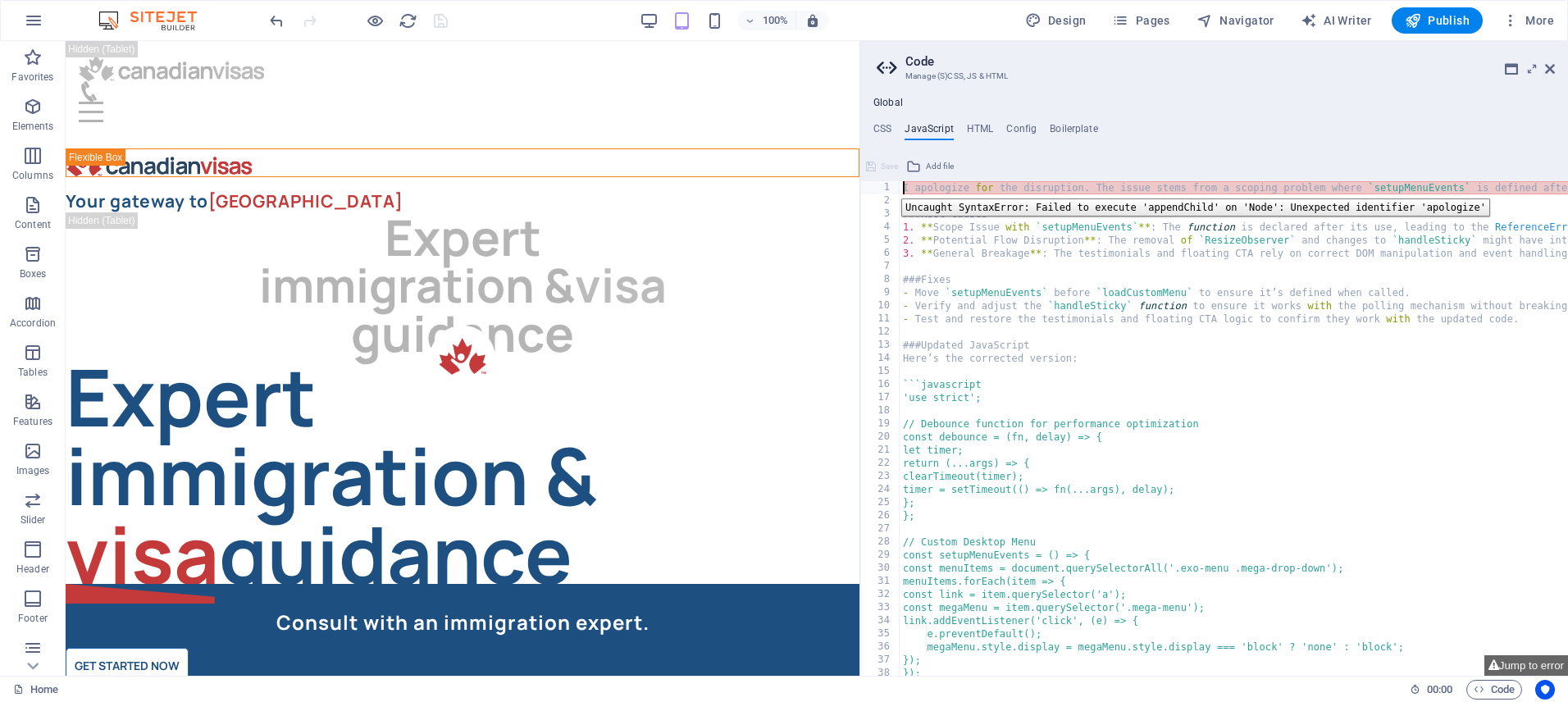
click at [889, 186] on div "1" at bounding box center [881, 187] width 40 height 14
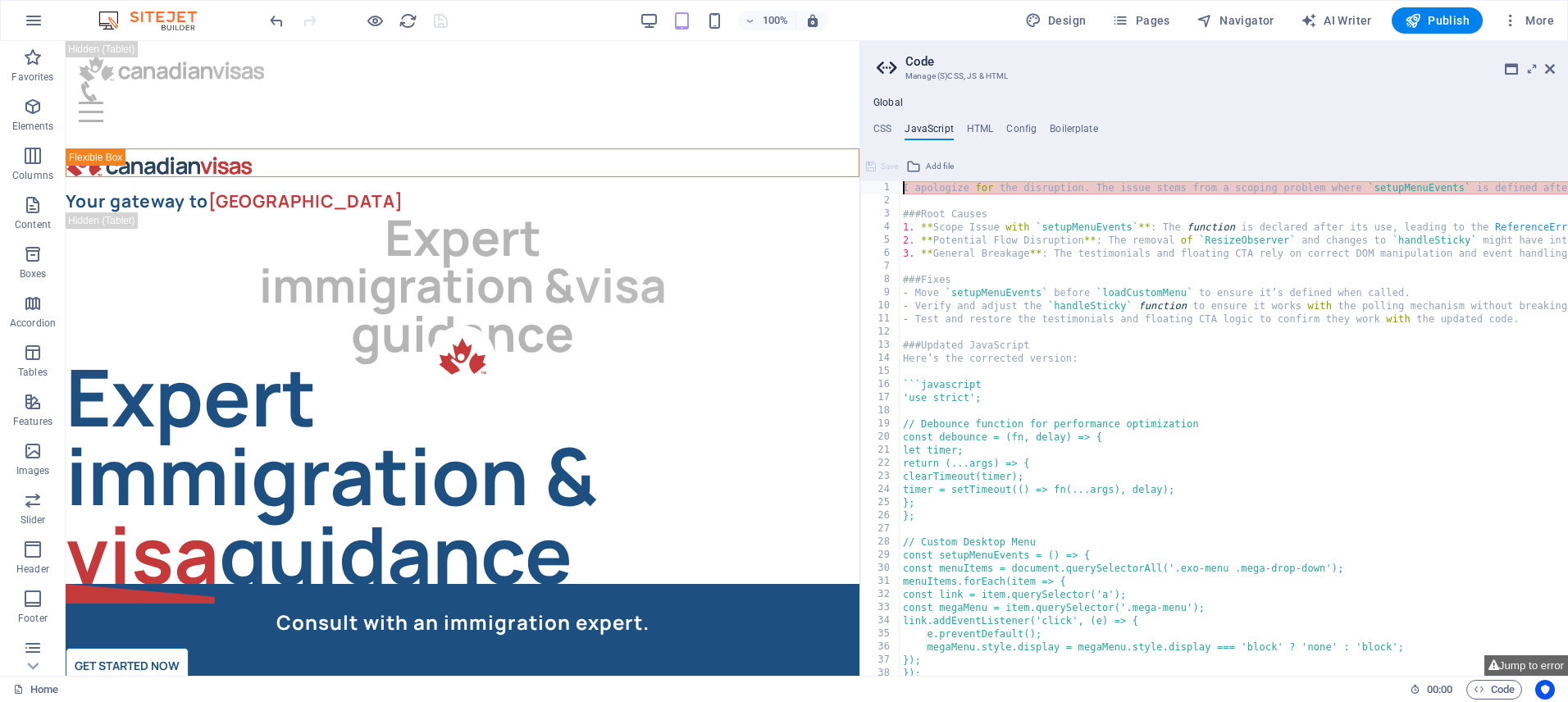
type textarea "I apologize for the disruption. The issue stems from a scoping problem where `s…"
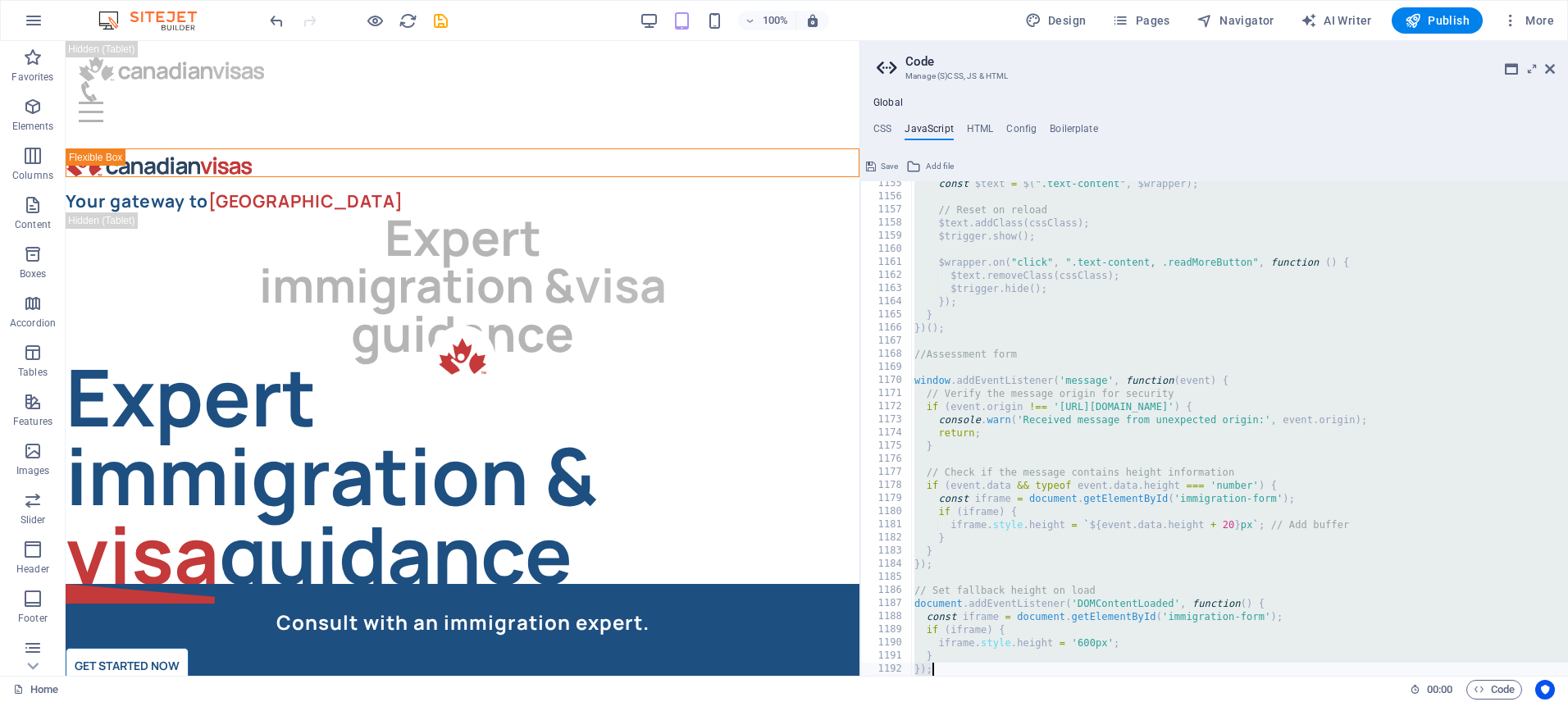
paste textarea
type textarea "});"
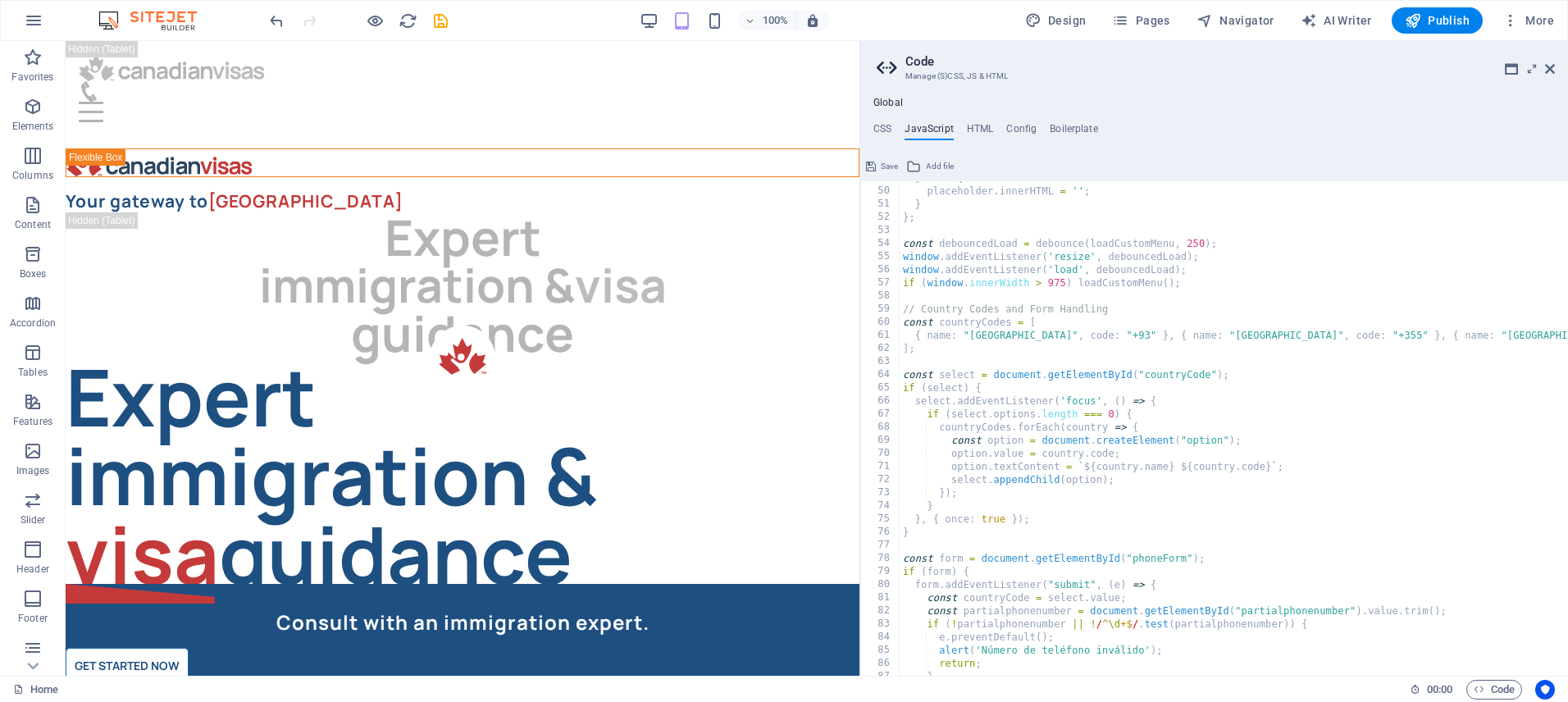
scroll to position [0, 0]
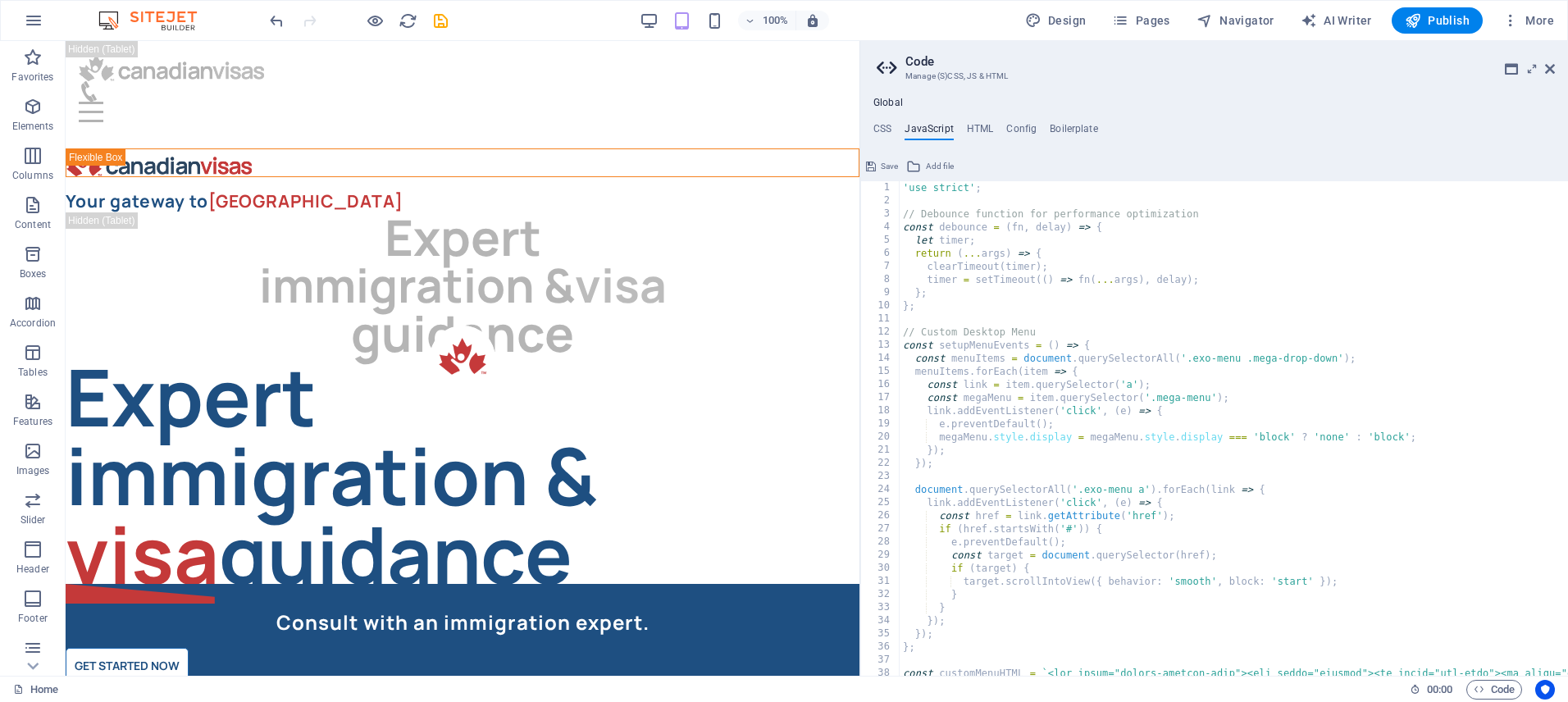
click at [885, 163] on span "Save" at bounding box center [889, 166] width 17 height 20
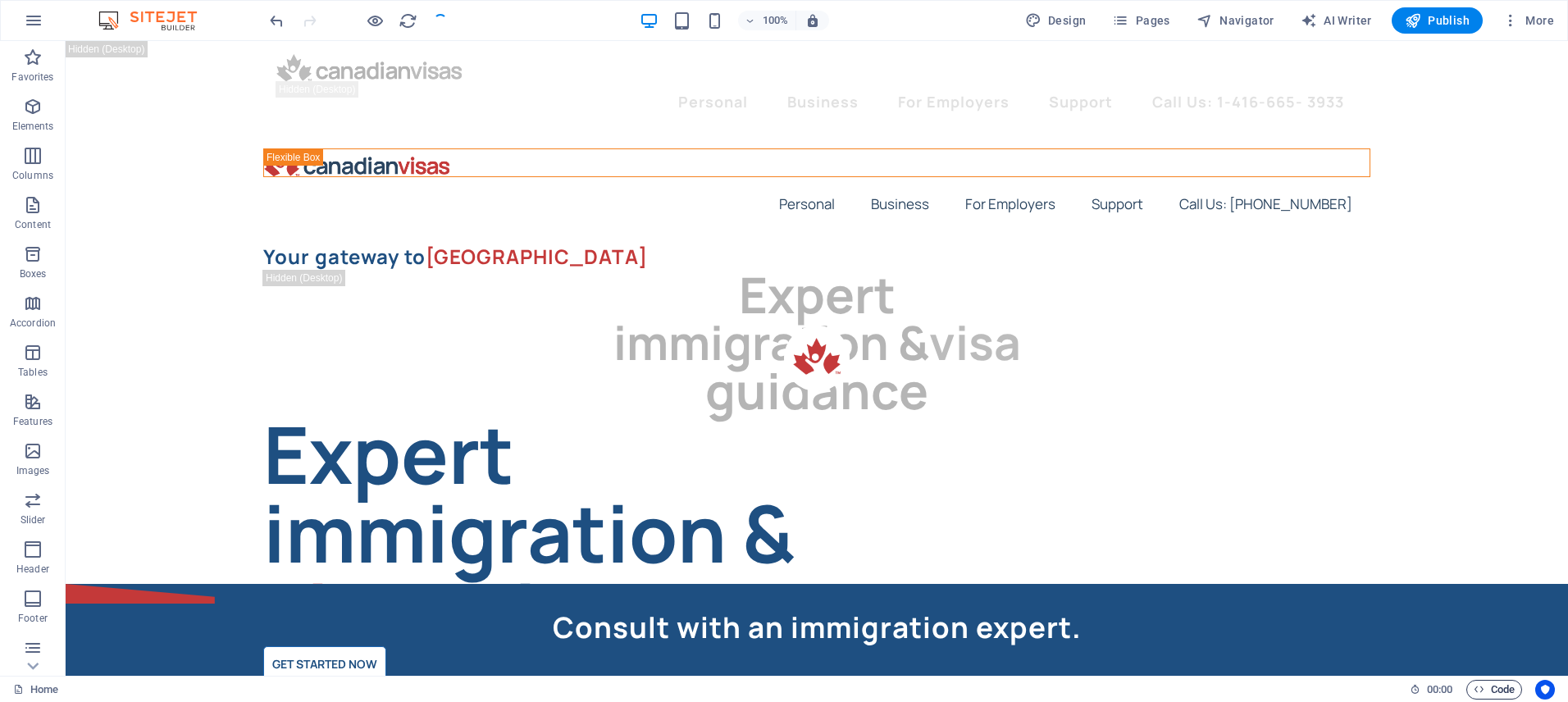
click at [1479, 684] on icon "button" at bounding box center [1479, 689] width 11 height 11
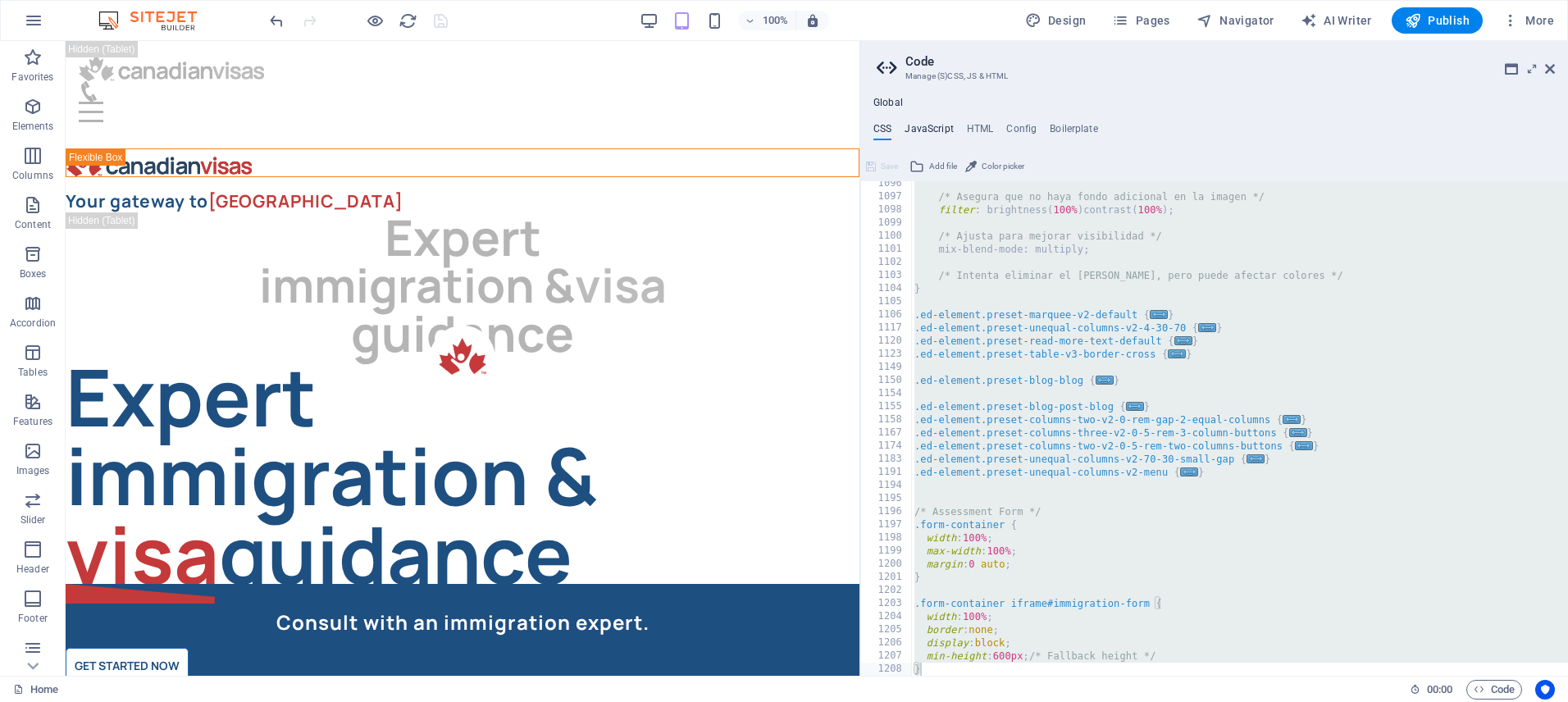
click at [923, 128] on h4 "JavaScript" at bounding box center [929, 132] width 49 height 18
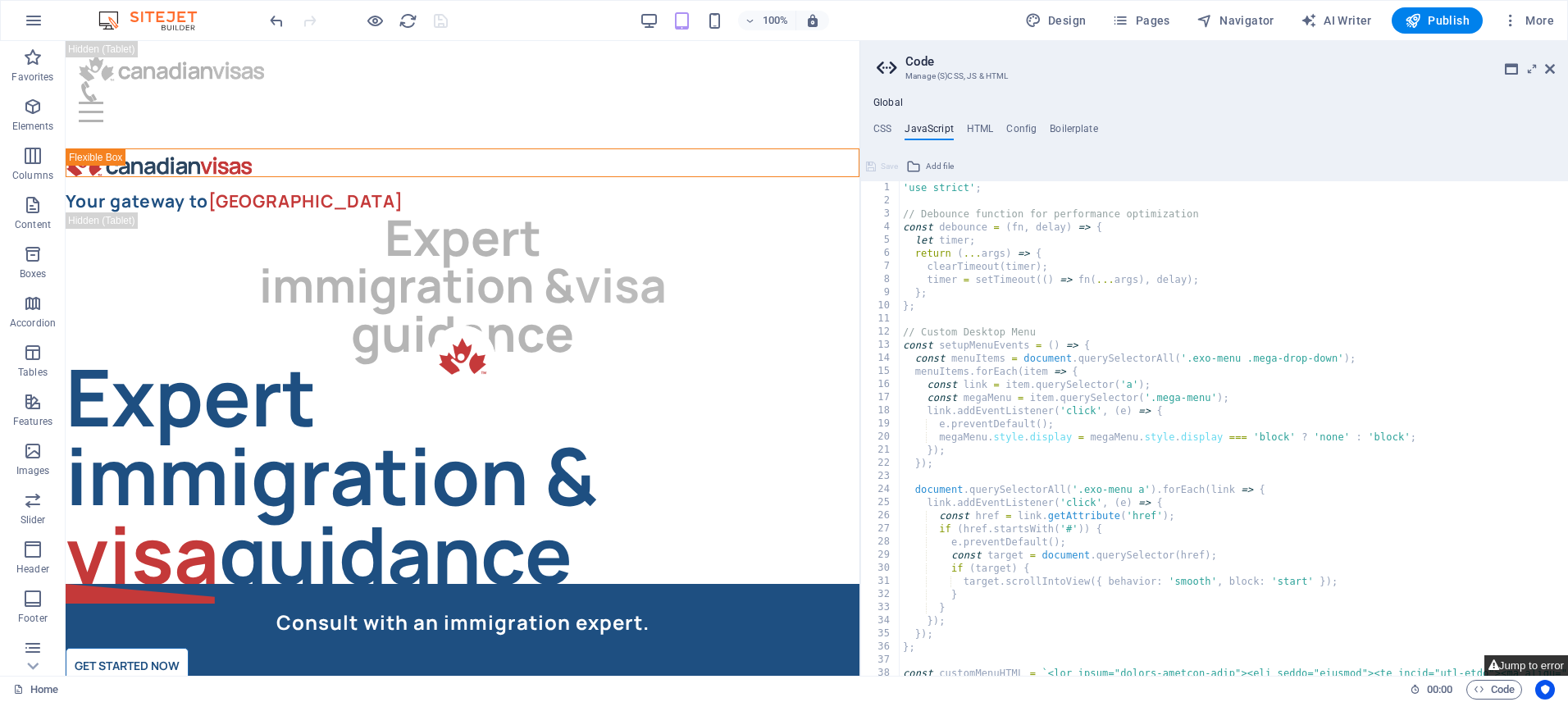
click at [1531, 665] on button "Jump to error" at bounding box center [1526, 666] width 84 height 21
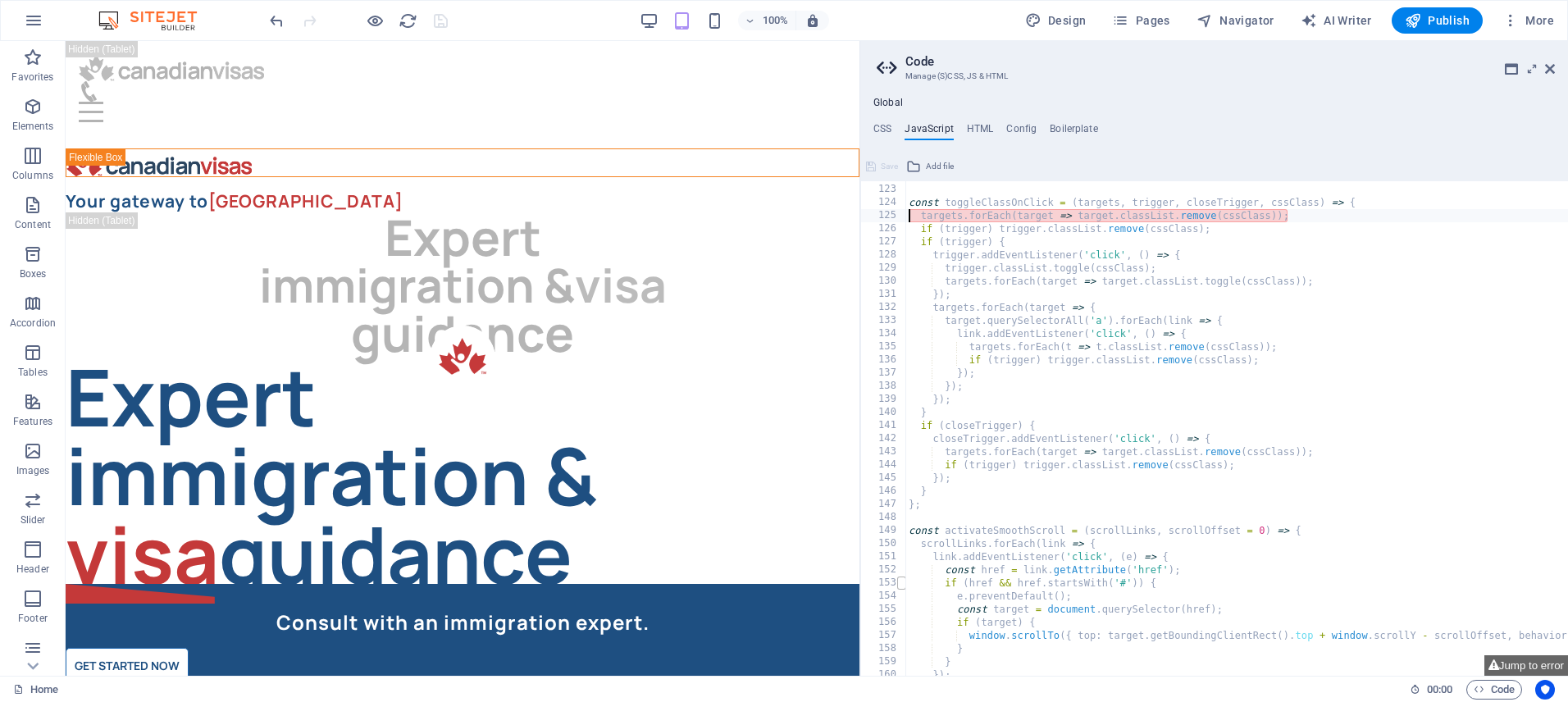
scroll to position [15153, 0]
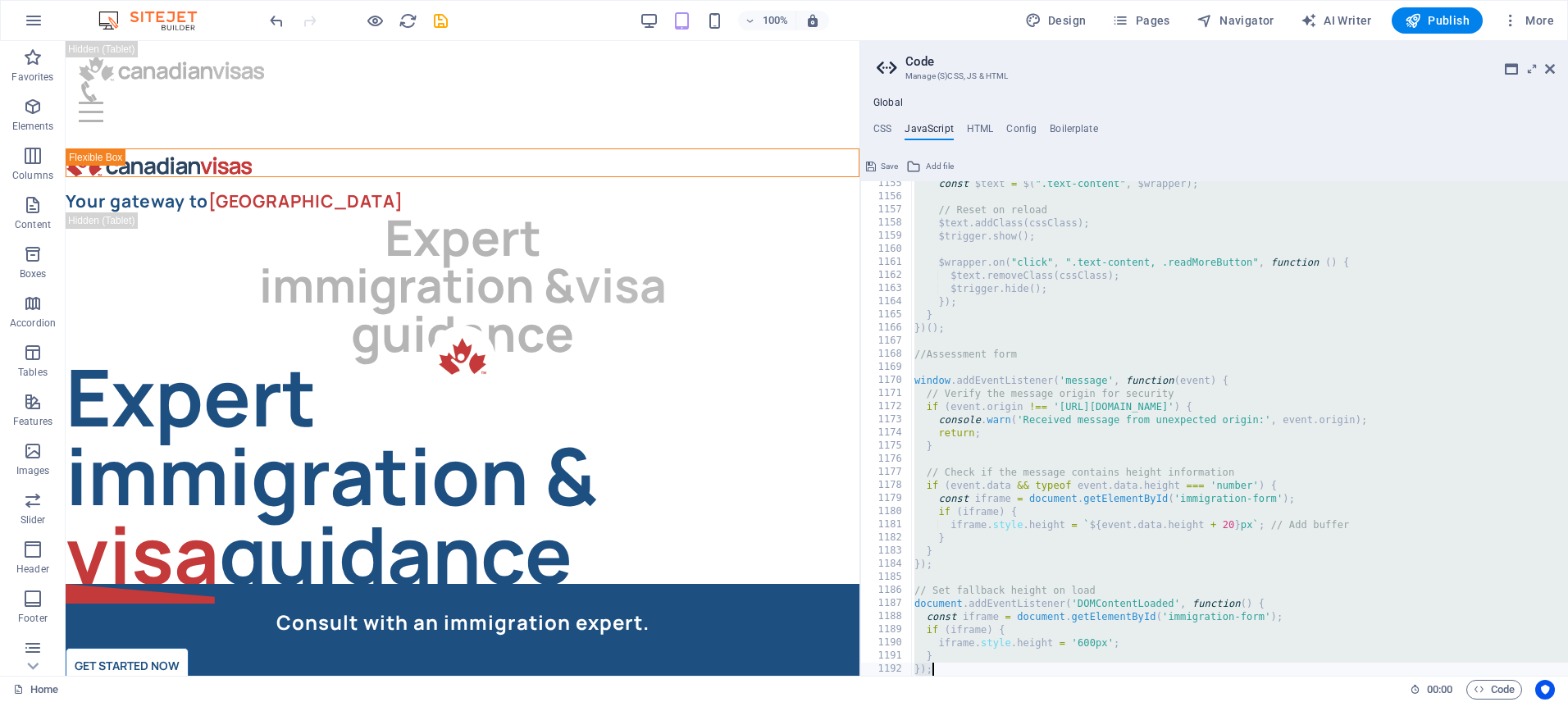
paste textarea "Uncaught InvalidCharacterError: Failed to execute “remove” on “DOMTokenList”: T…"
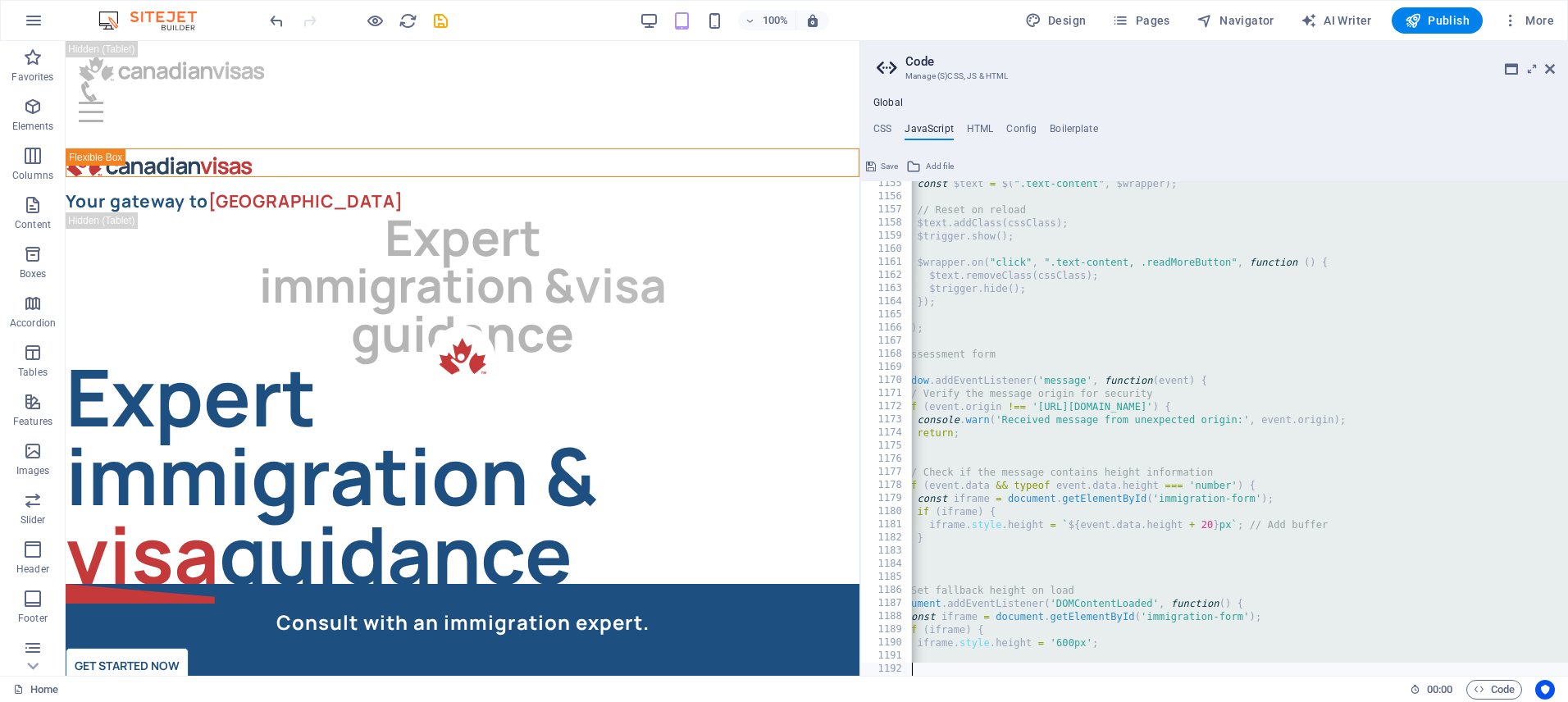
scroll to position [0, 22]
paste textarea
type textarea "});"
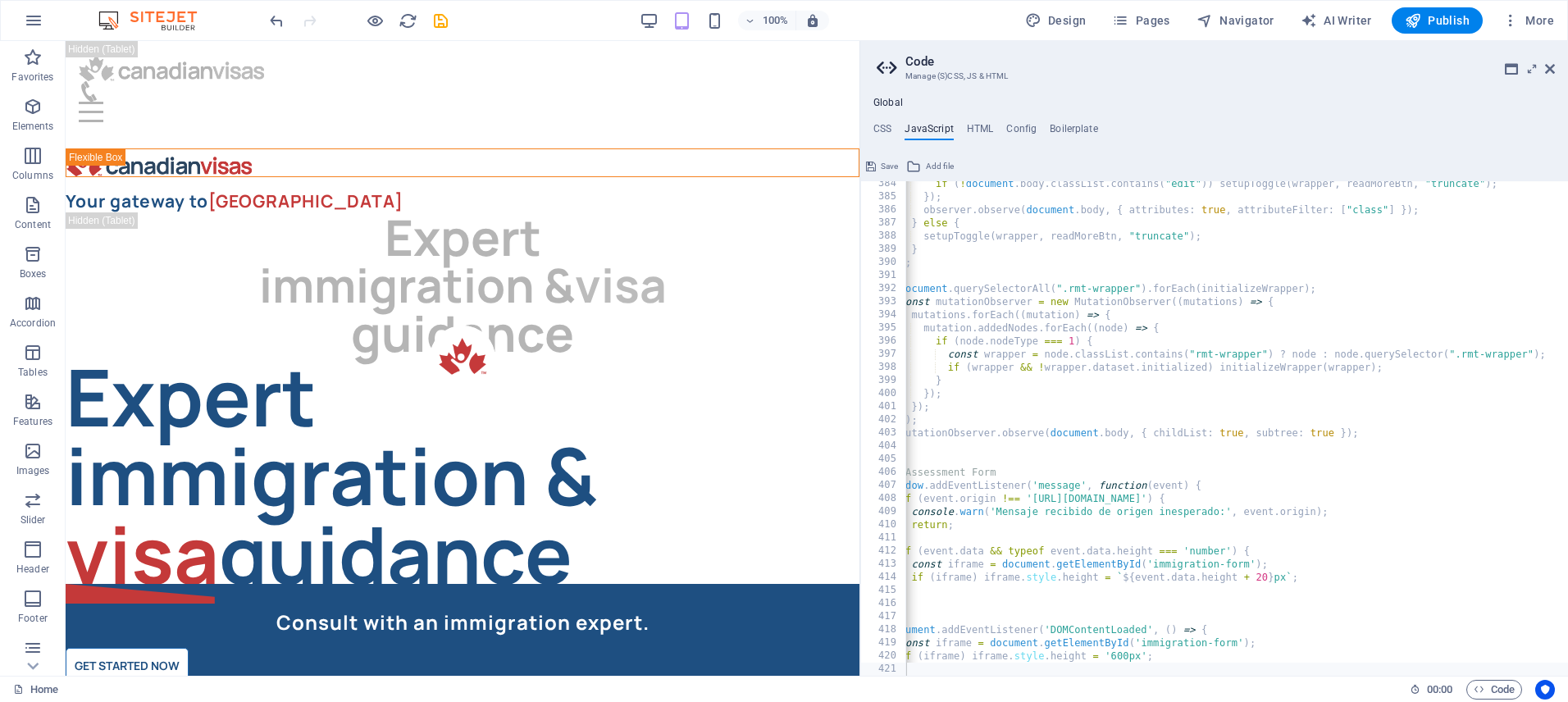
click at [883, 168] on span "Save" at bounding box center [889, 166] width 17 height 20
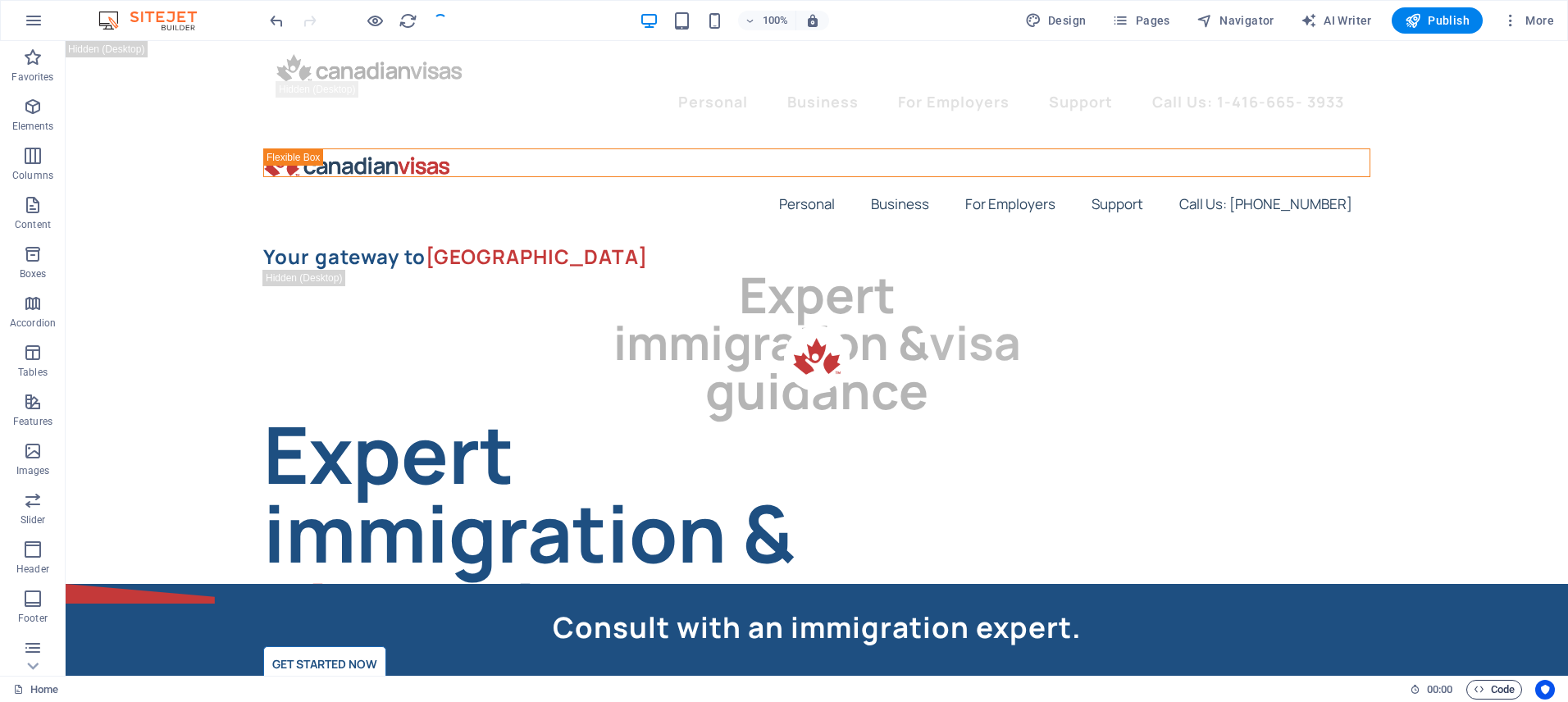
click at [1492, 692] on span "Code" at bounding box center [1494, 690] width 41 height 20
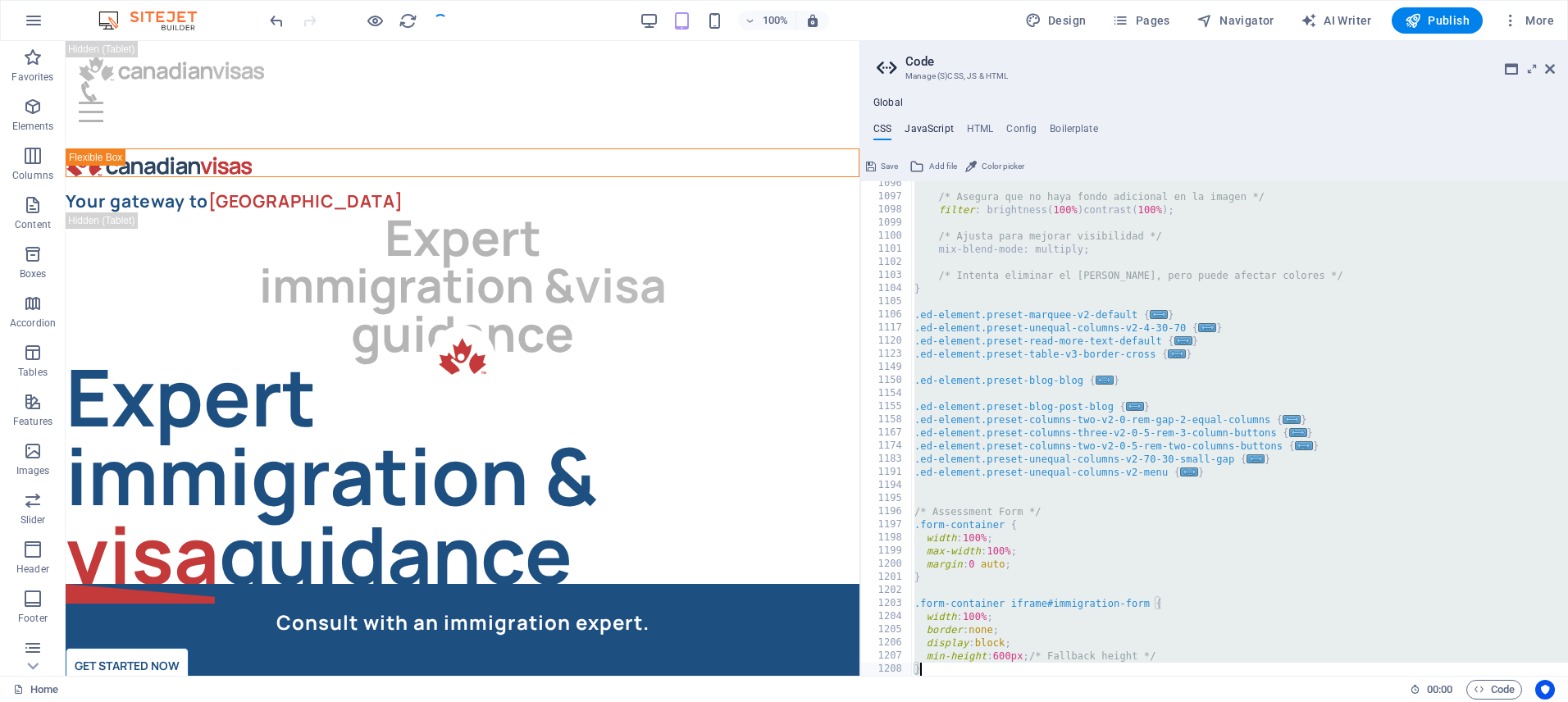
click at [919, 129] on h4 "JavaScript" at bounding box center [929, 132] width 49 height 18
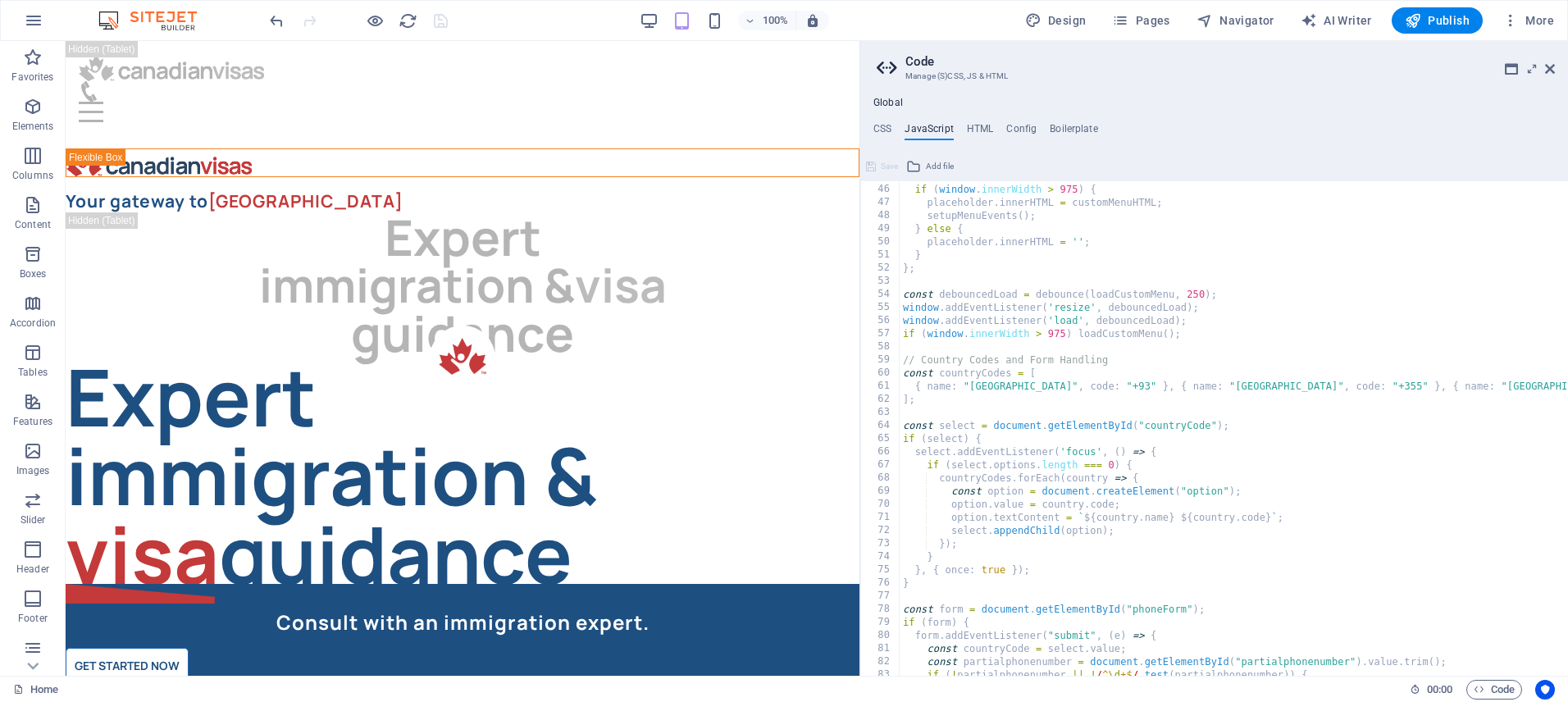
scroll to position [0, 0]
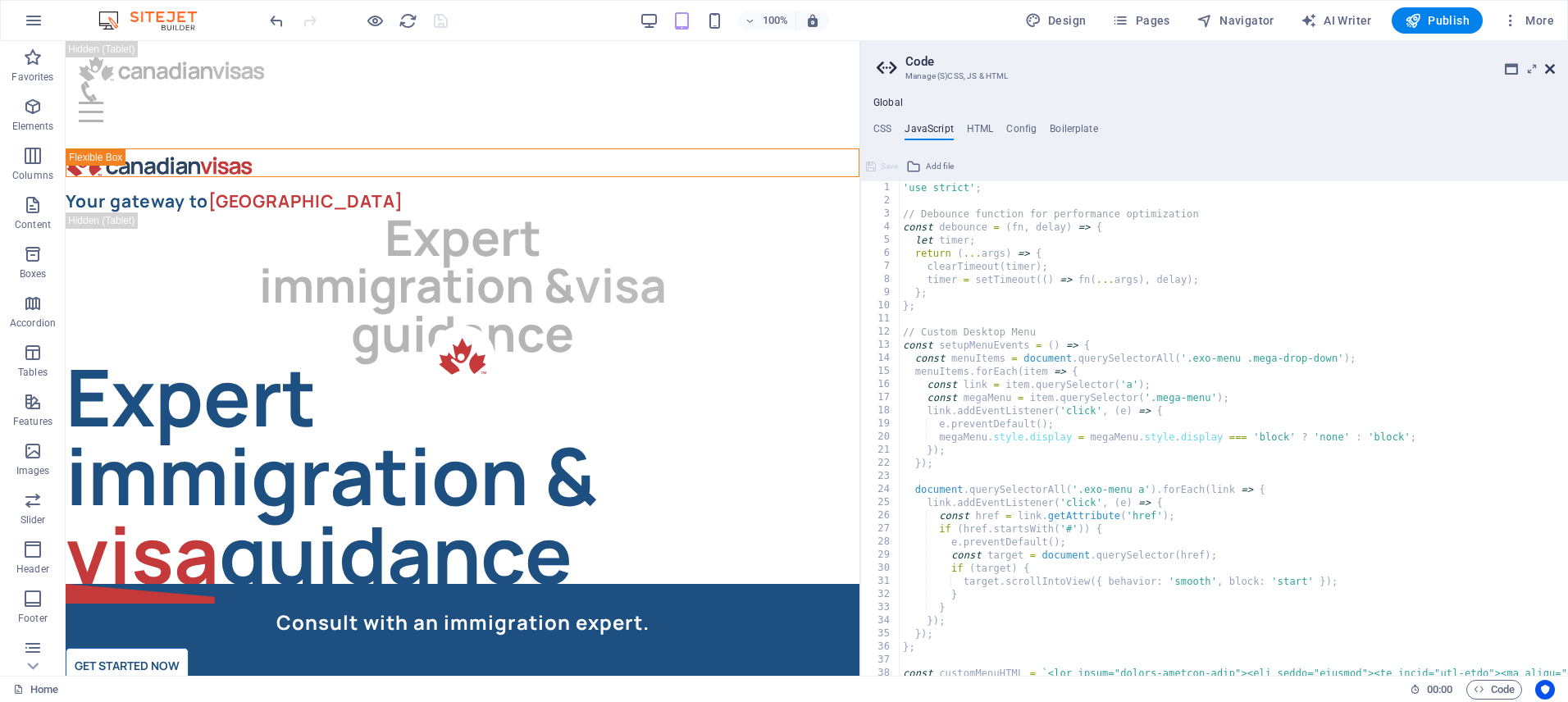
click at [1552, 71] on icon at bounding box center [1550, 69] width 10 height 14
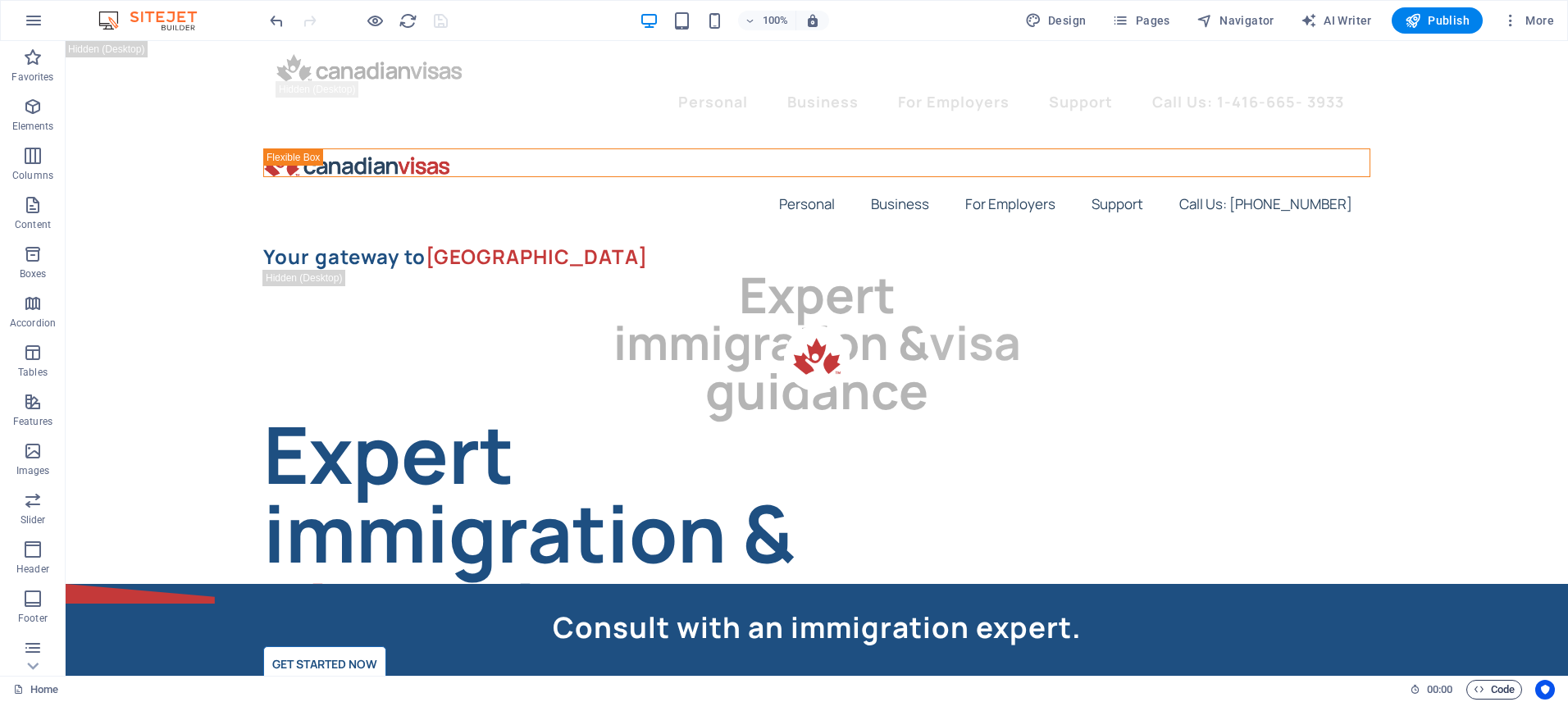
click at [1498, 691] on span "Code" at bounding box center [1494, 690] width 41 height 20
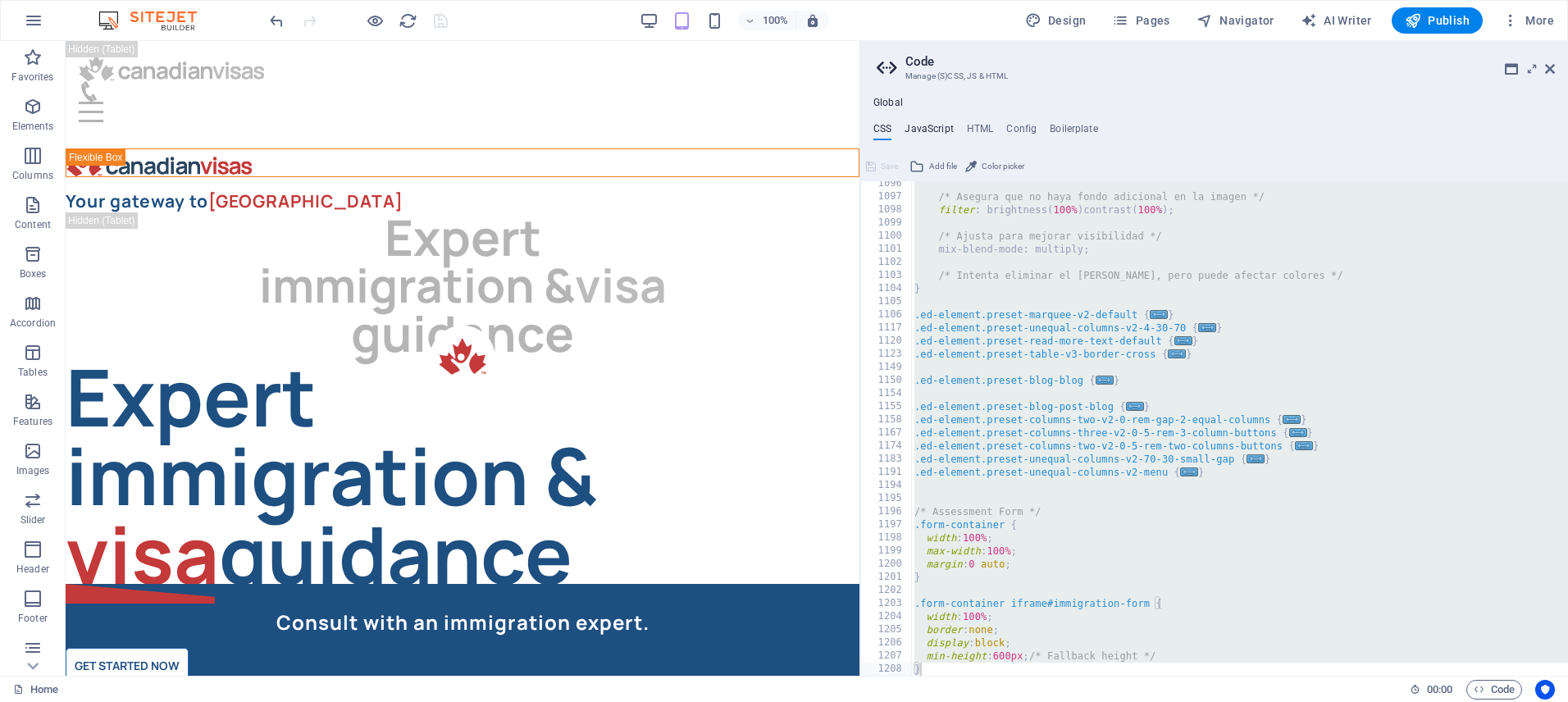
click at [915, 128] on h4 "JavaScript" at bounding box center [929, 132] width 49 height 18
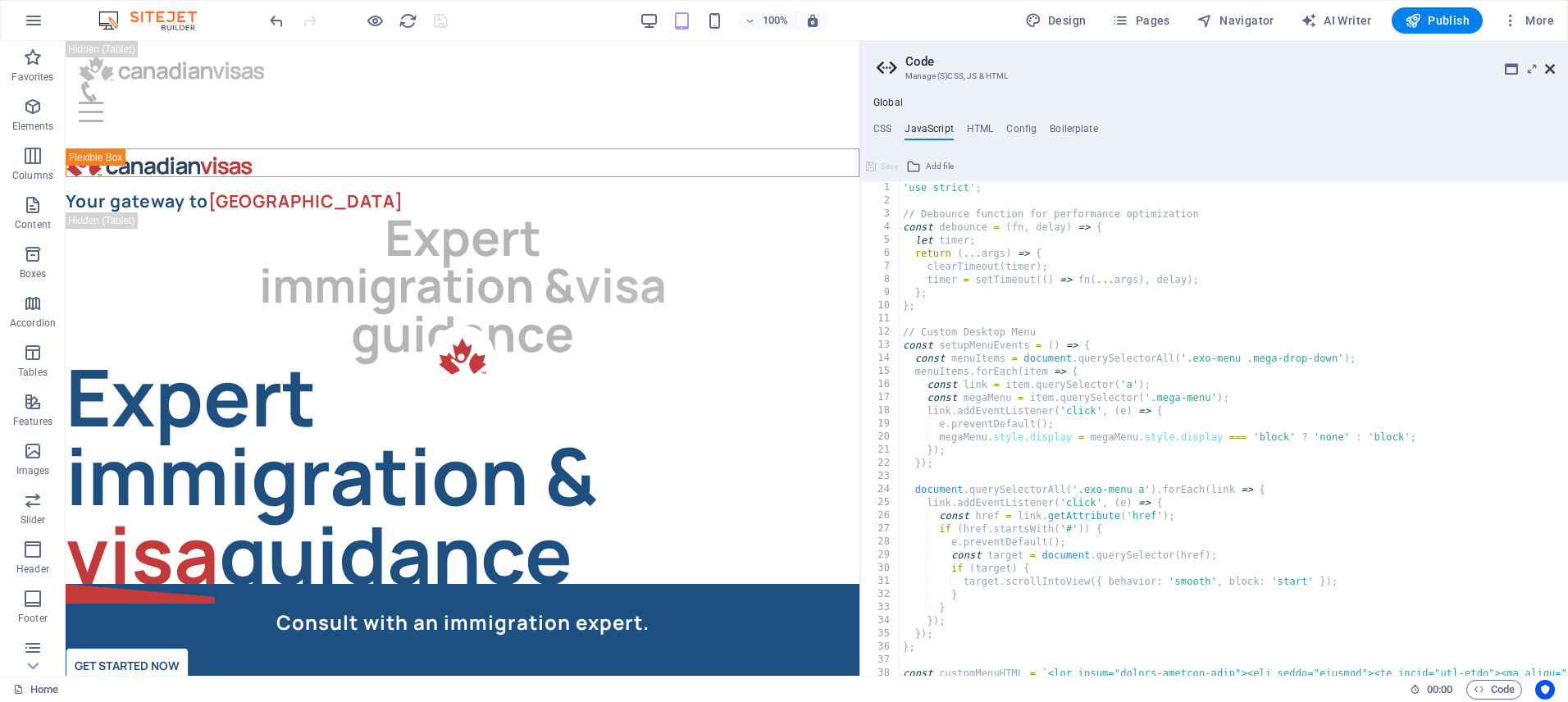
click at [1550, 71] on icon at bounding box center [1550, 69] width 10 height 14
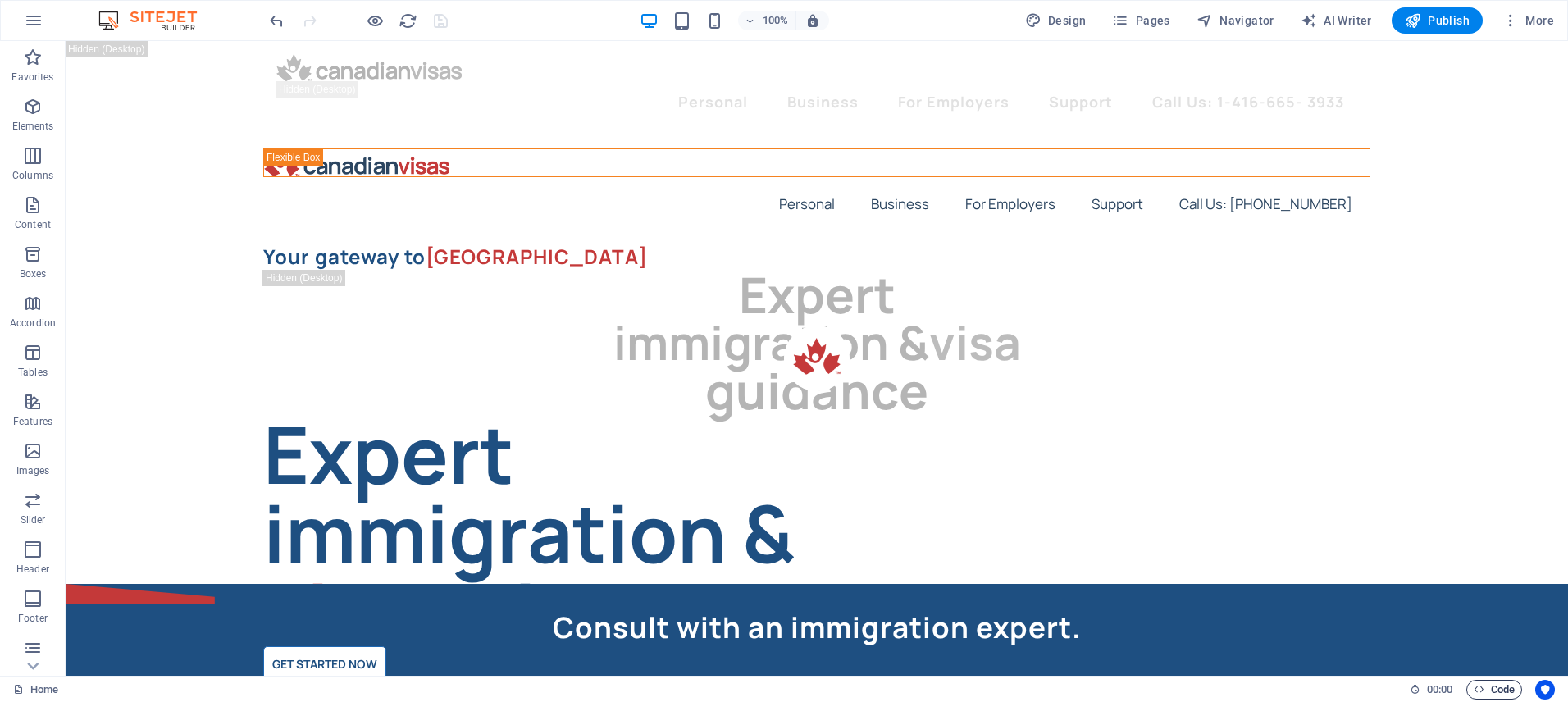
click at [1497, 685] on span "Code" at bounding box center [1494, 690] width 41 height 20
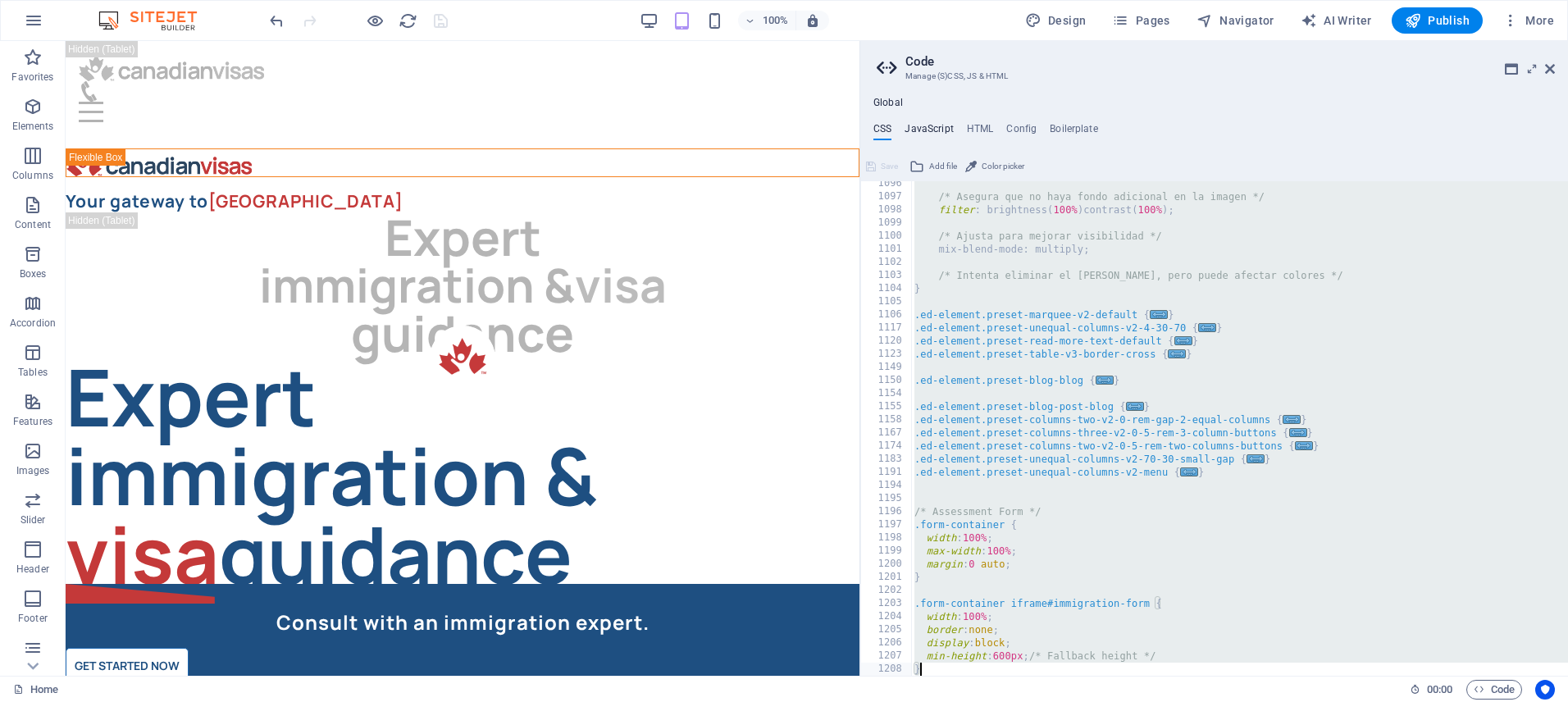
click at [935, 128] on h4 "JavaScript" at bounding box center [929, 132] width 49 height 18
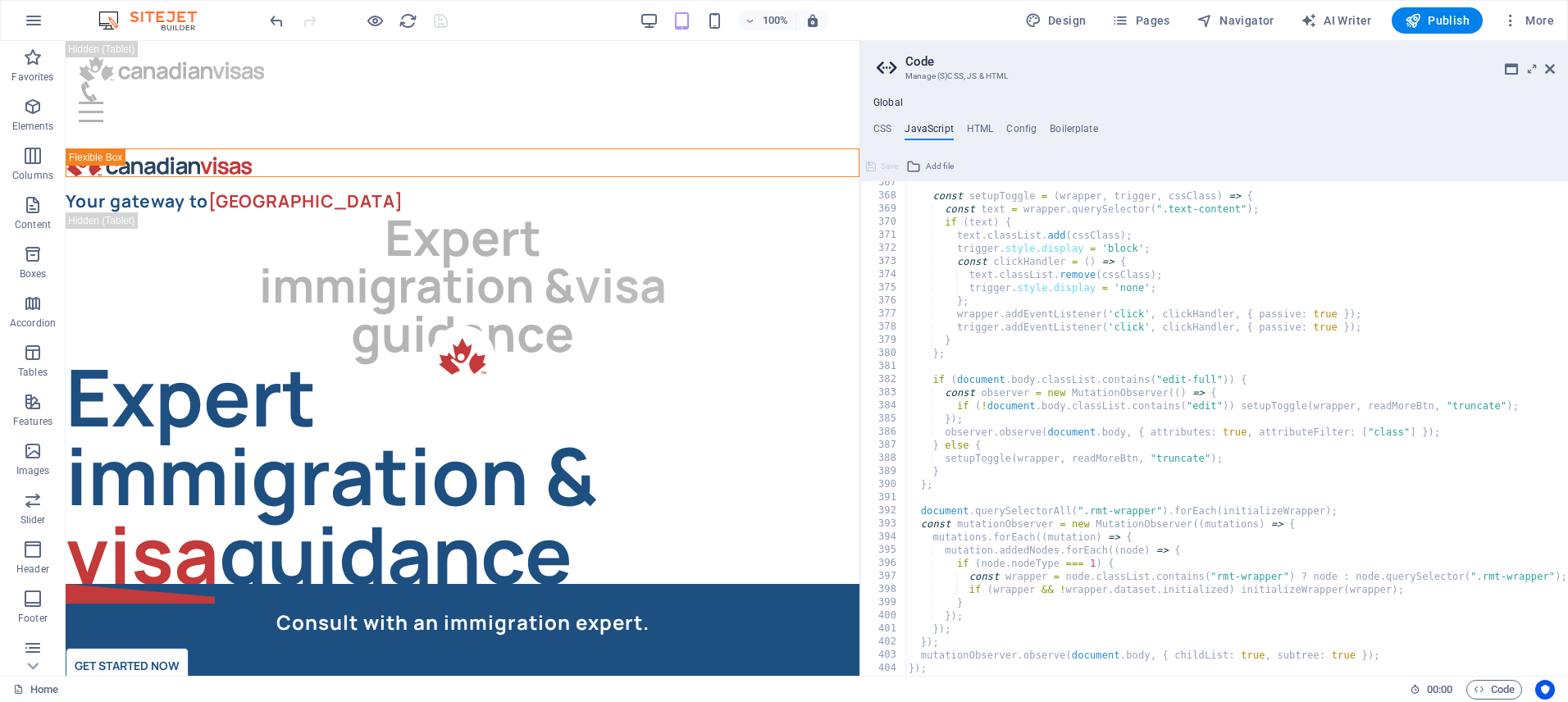
scroll to position [5032, 0]
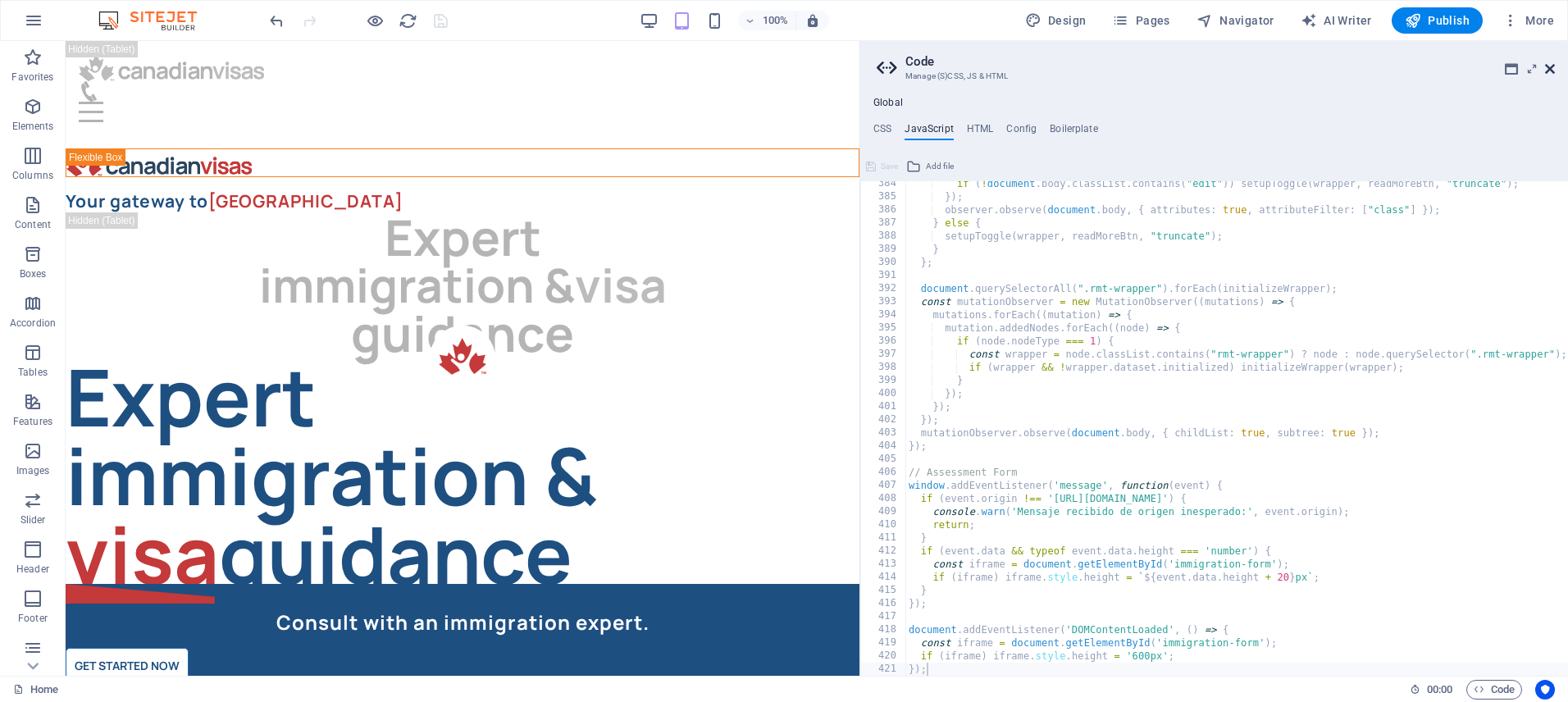
click at [1553, 70] on icon at bounding box center [1550, 69] width 10 height 14
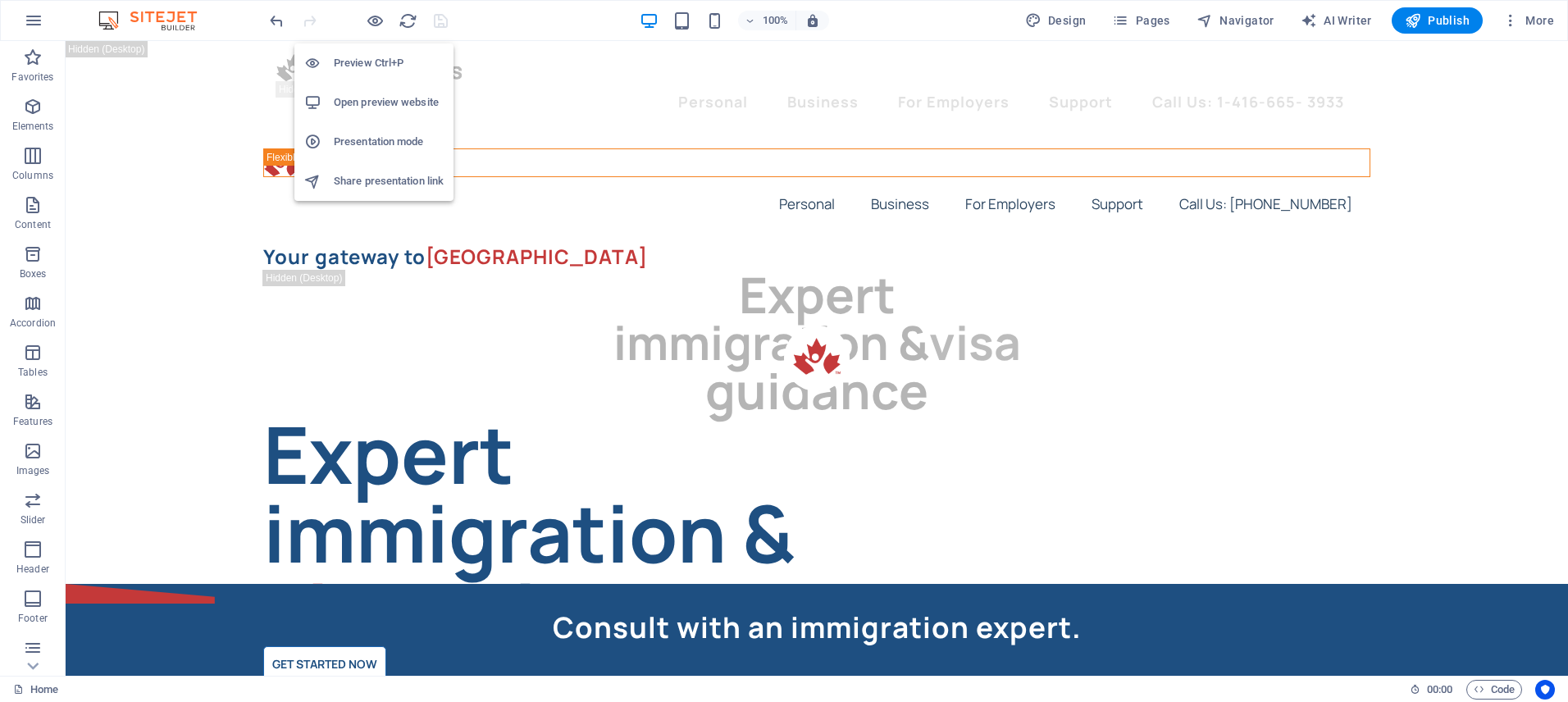
click at [370, 59] on h6 "Preview Ctrl+P" at bounding box center [389, 63] width 110 height 20
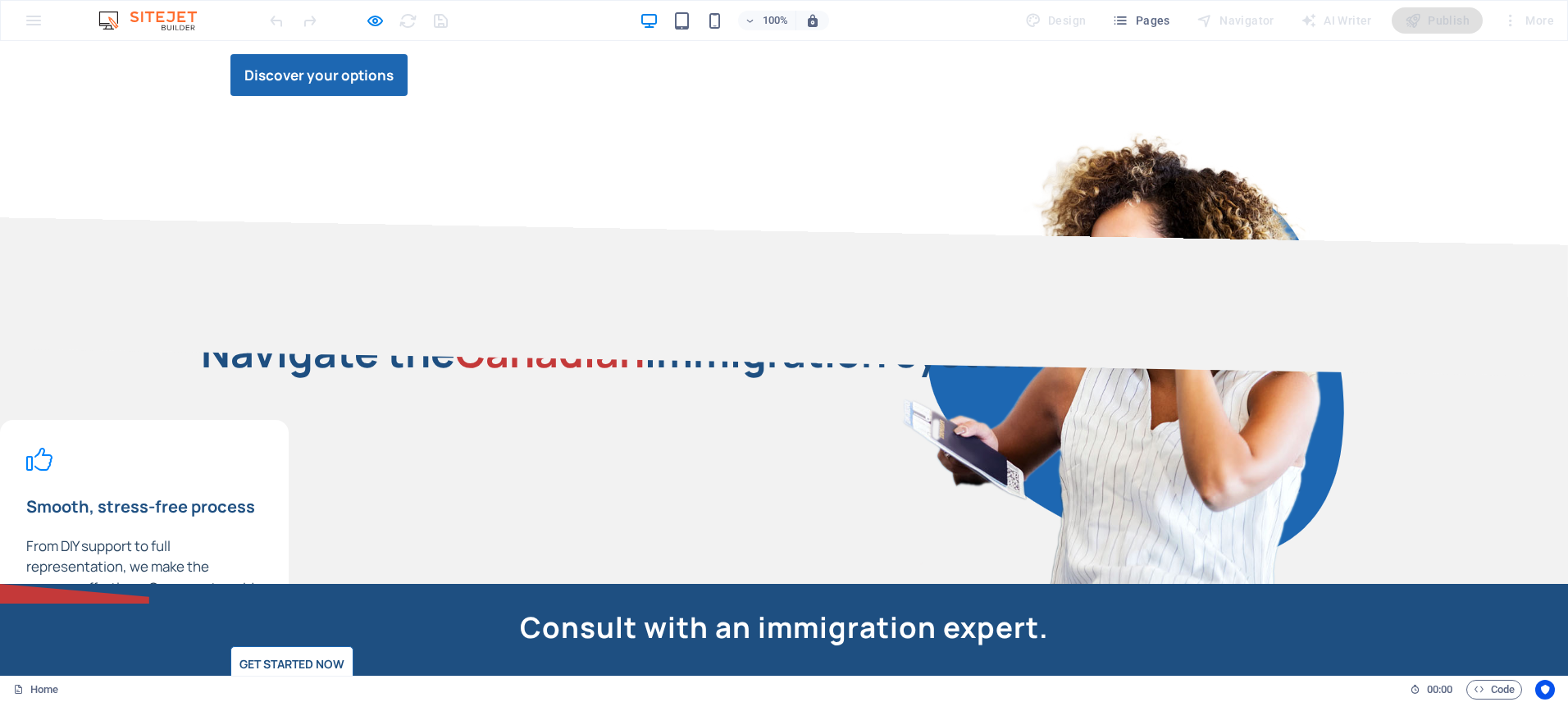
scroll to position [0, 0]
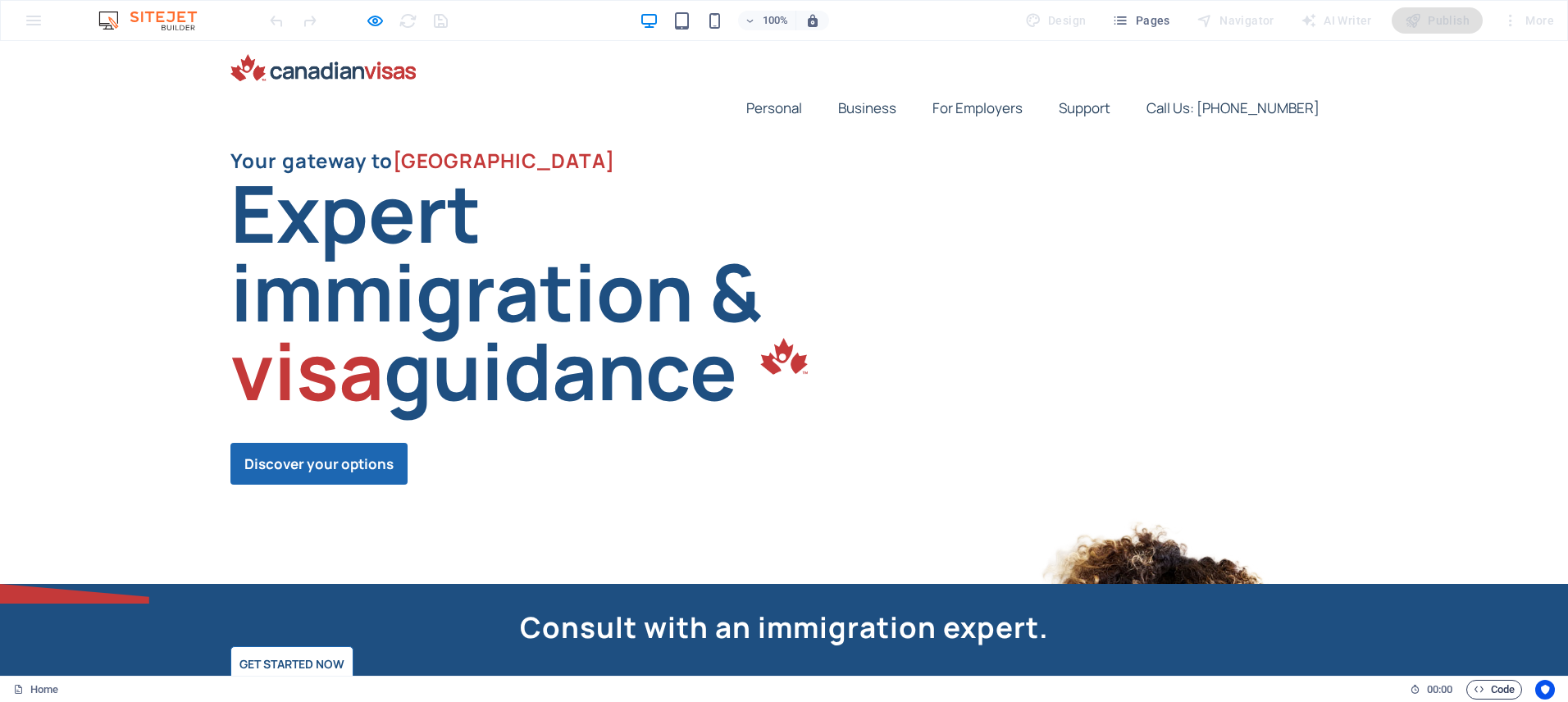
click at [1489, 688] on span "Code" at bounding box center [1494, 690] width 41 height 20
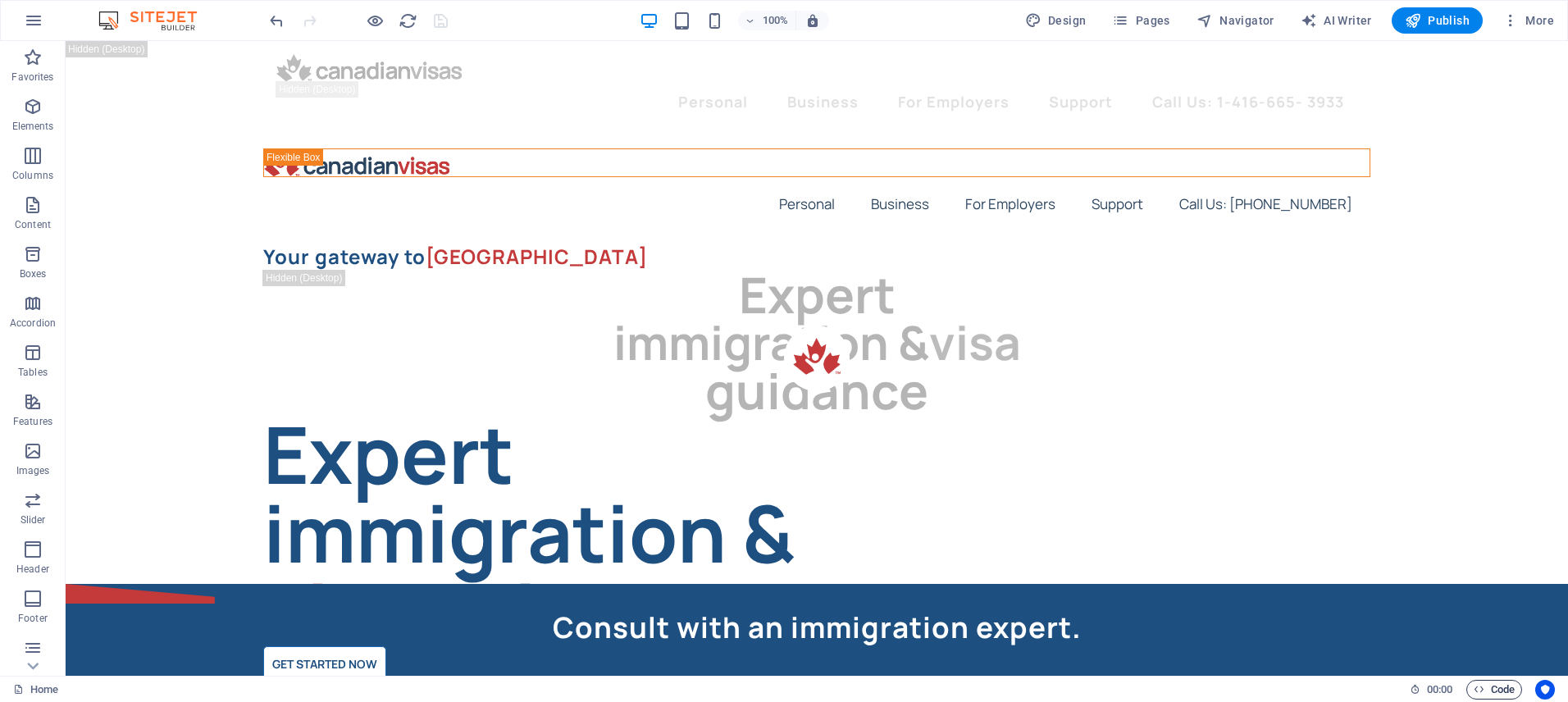
click at [1503, 686] on span "Code" at bounding box center [1494, 690] width 41 height 20
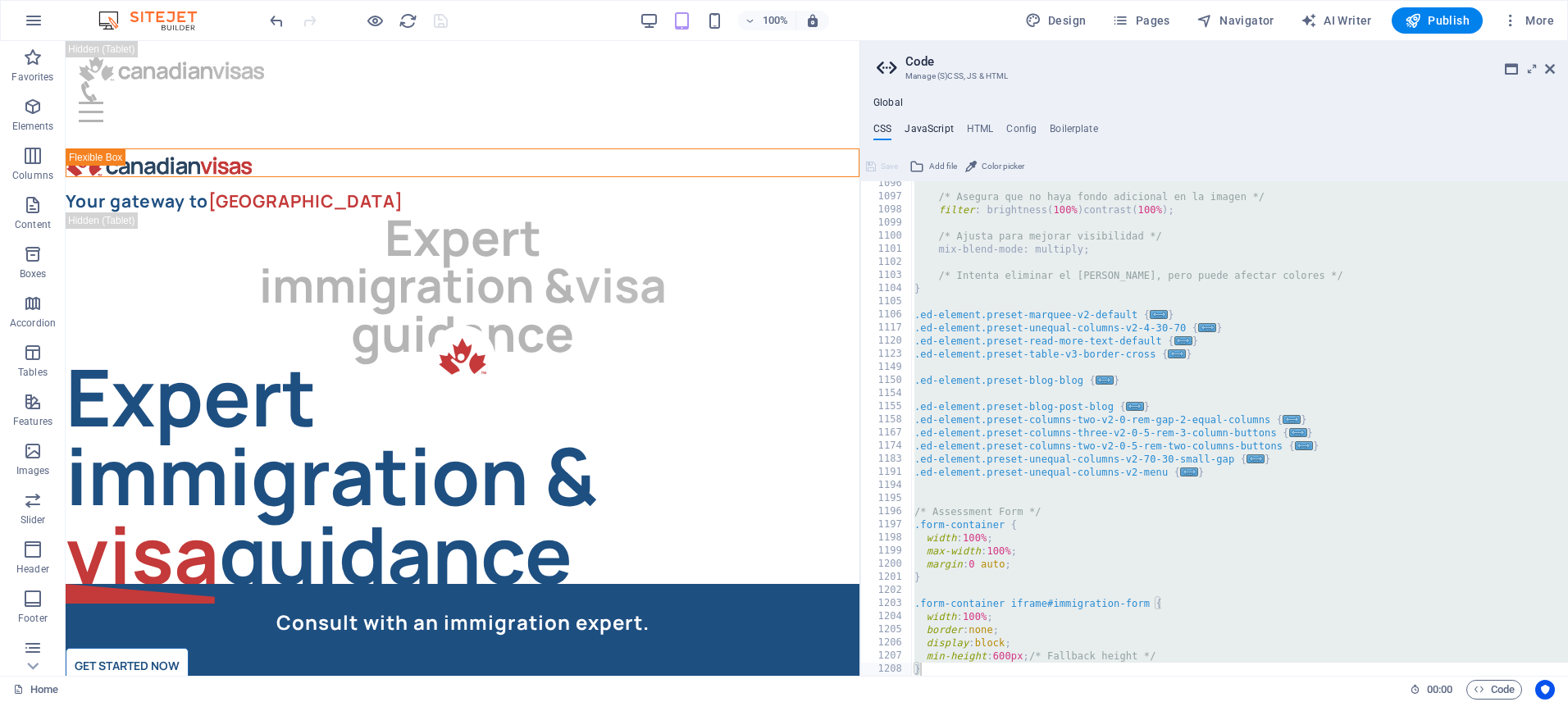
click at [921, 126] on h4 "JavaScript" at bounding box center [929, 132] width 49 height 18
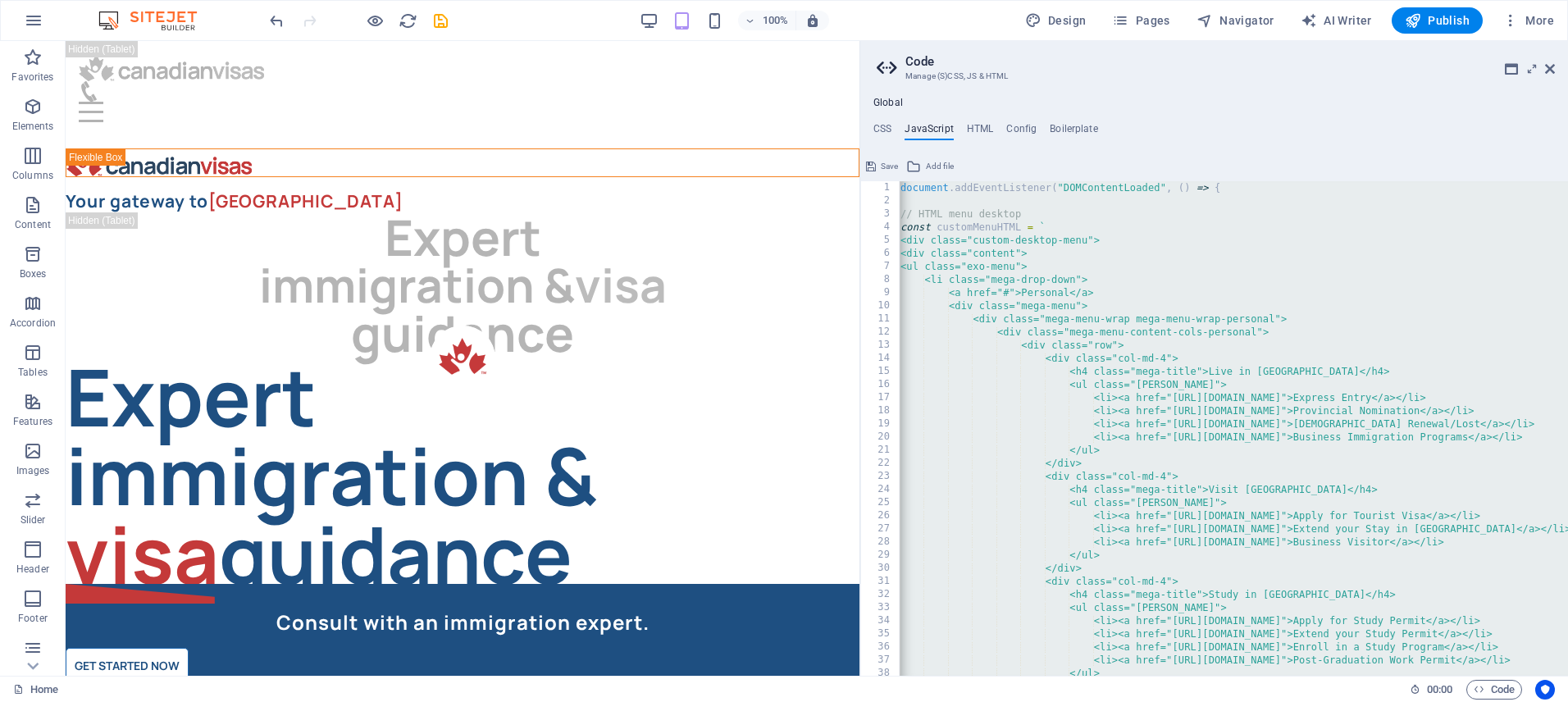
paste textarea
type textarea "});"
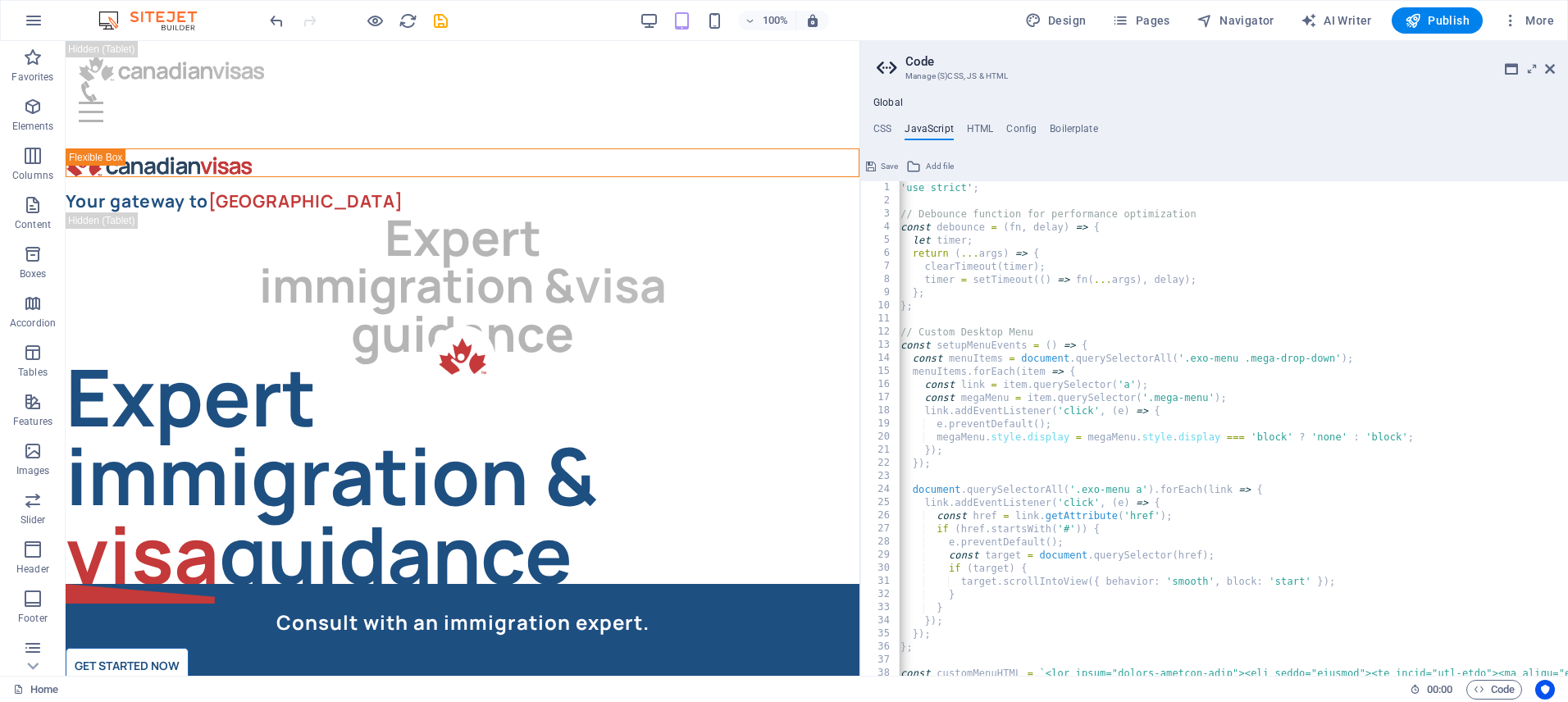
click at [888, 170] on span "Save" at bounding box center [889, 166] width 17 height 20
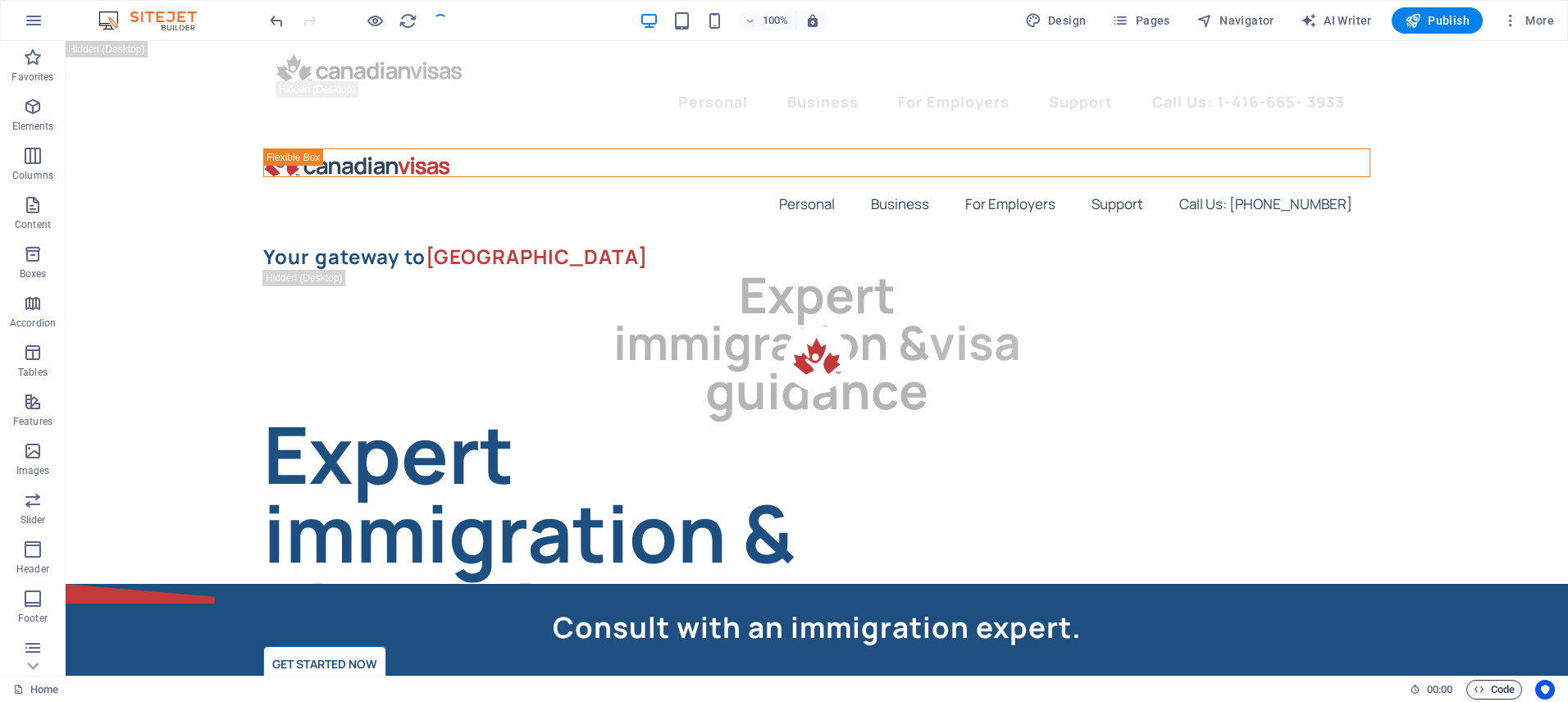
click at [1495, 687] on span "Code" at bounding box center [1494, 690] width 41 height 20
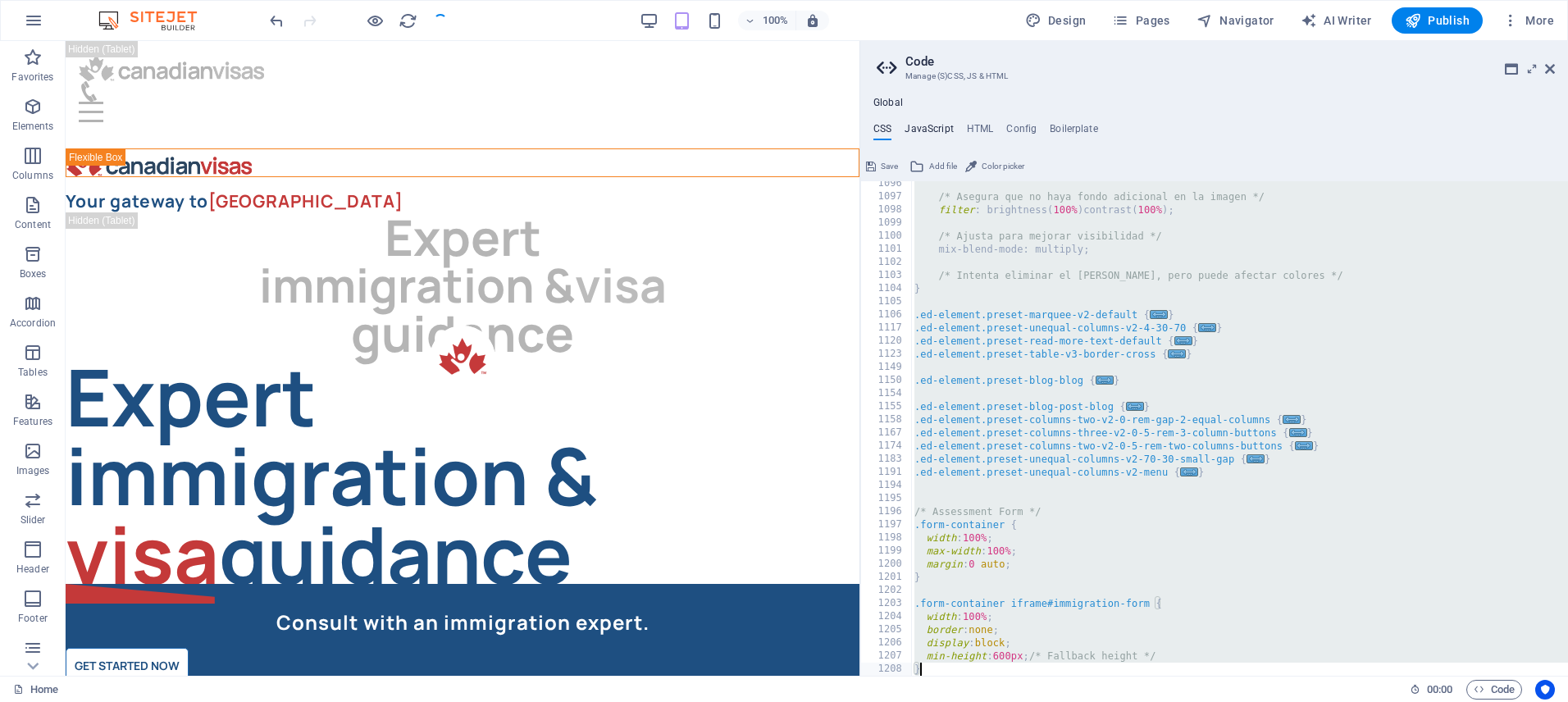
click at [927, 128] on h4 "JavaScript" at bounding box center [929, 132] width 49 height 18
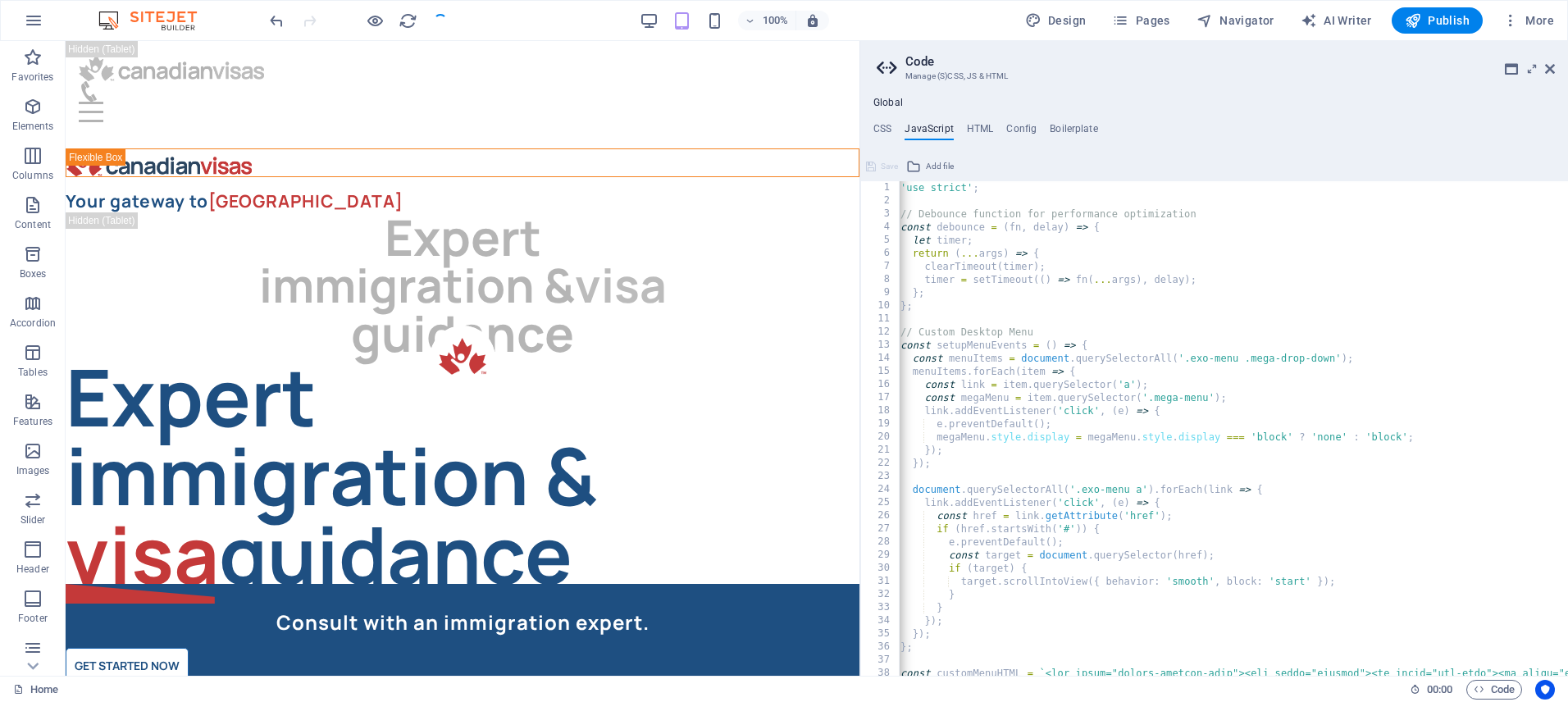
click at [894, 128] on ul "CSS JavaScript HTML Config Boilerplate" at bounding box center [1214, 132] width 708 height 18
click at [877, 127] on h4 "CSS" at bounding box center [883, 132] width 18 height 18
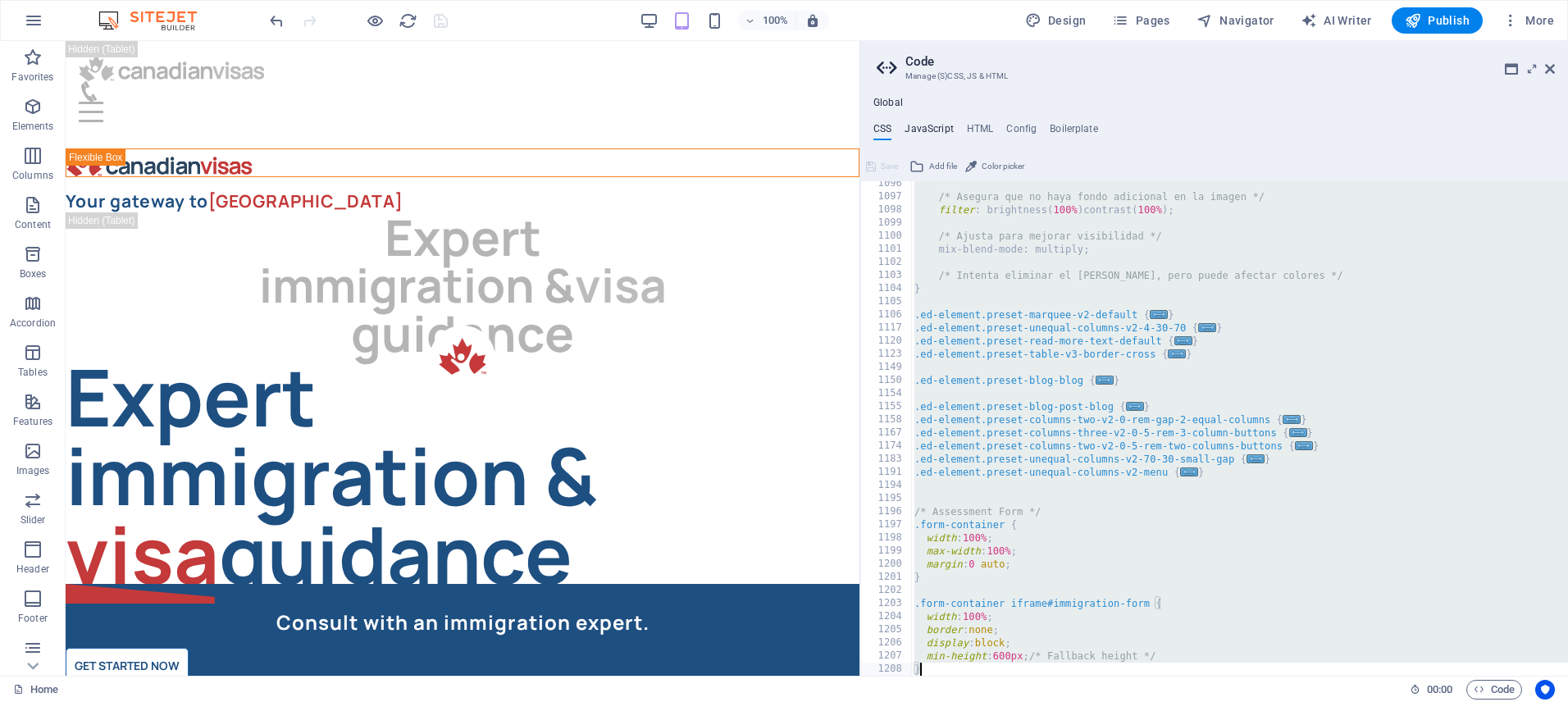
click at [922, 132] on h4 "JavaScript" at bounding box center [929, 132] width 49 height 18
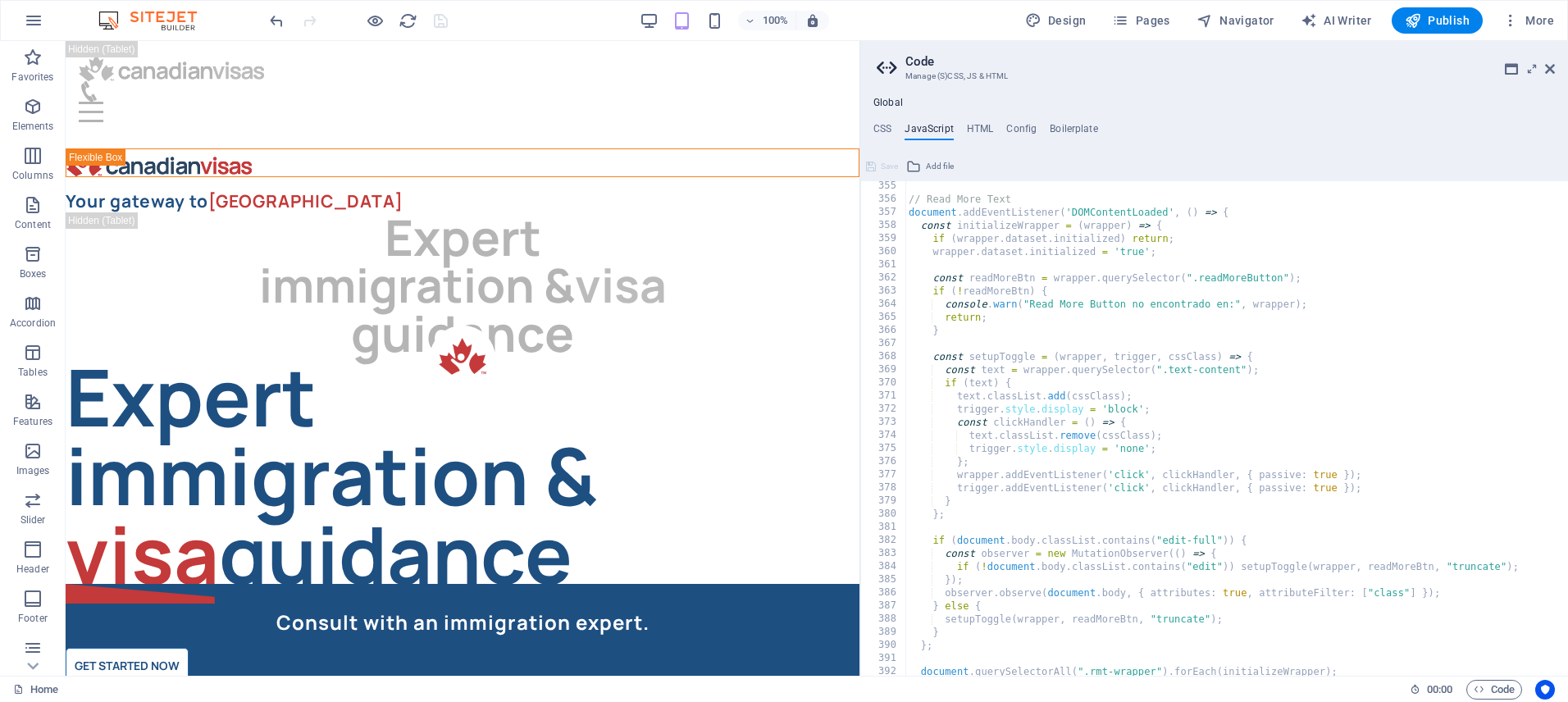
scroll to position [5032, 0]
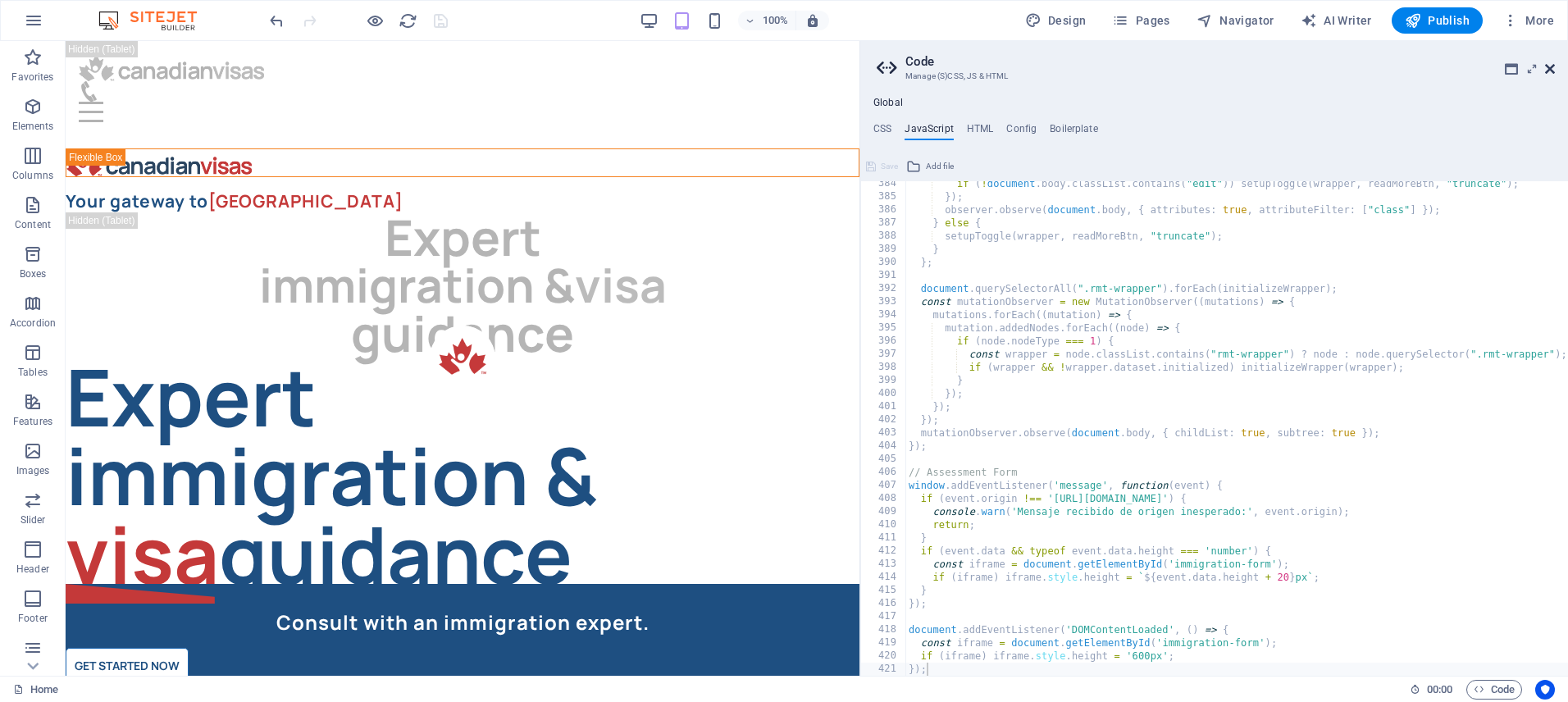
click at [1552, 71] on icon at bounding box center [1550, 69] width 10 height 14
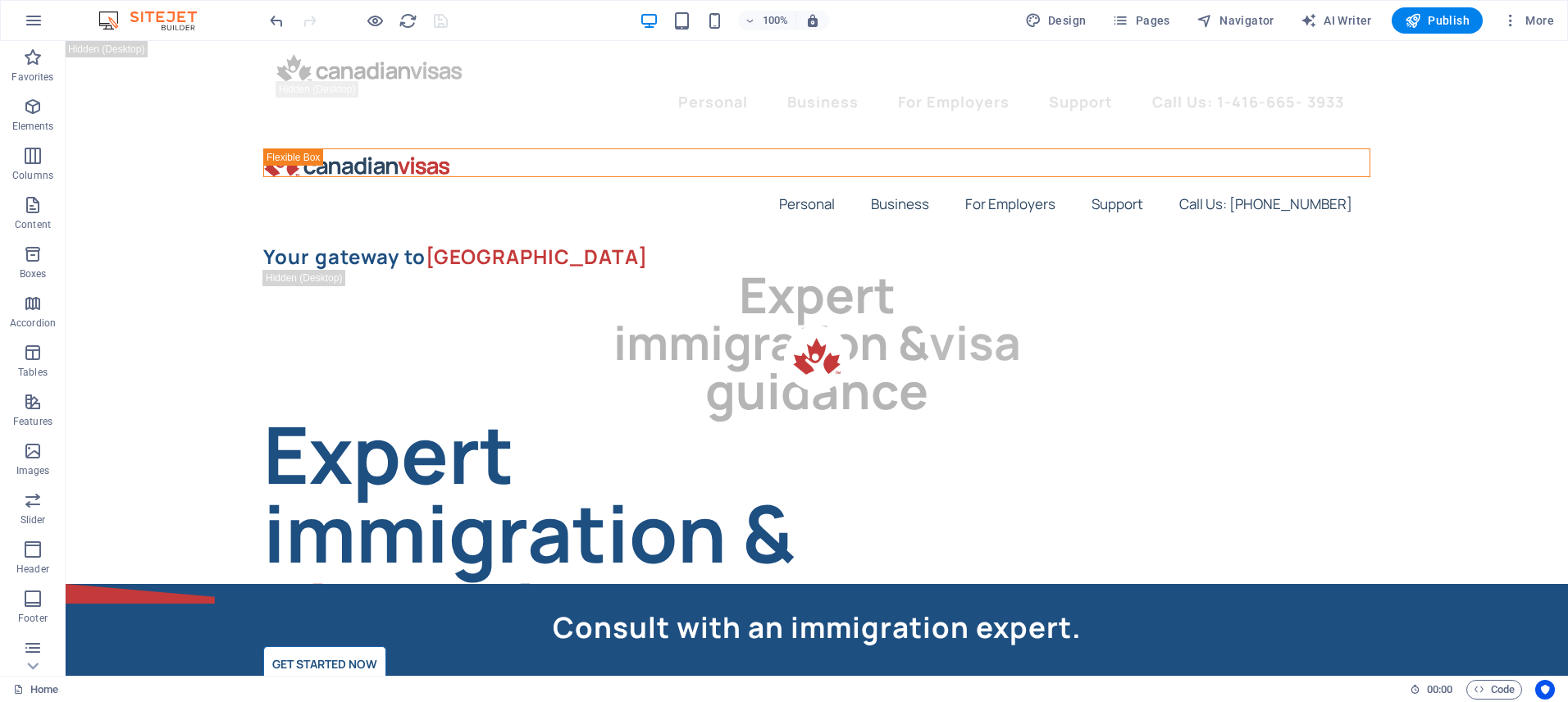
drag, startPoint x: 440, startPoint y: 26, endPoint x: 390, endPoint y: 6, distance: 53.9
click at [440, 26] on div at bounding box center [358, 20] width 184 height 26
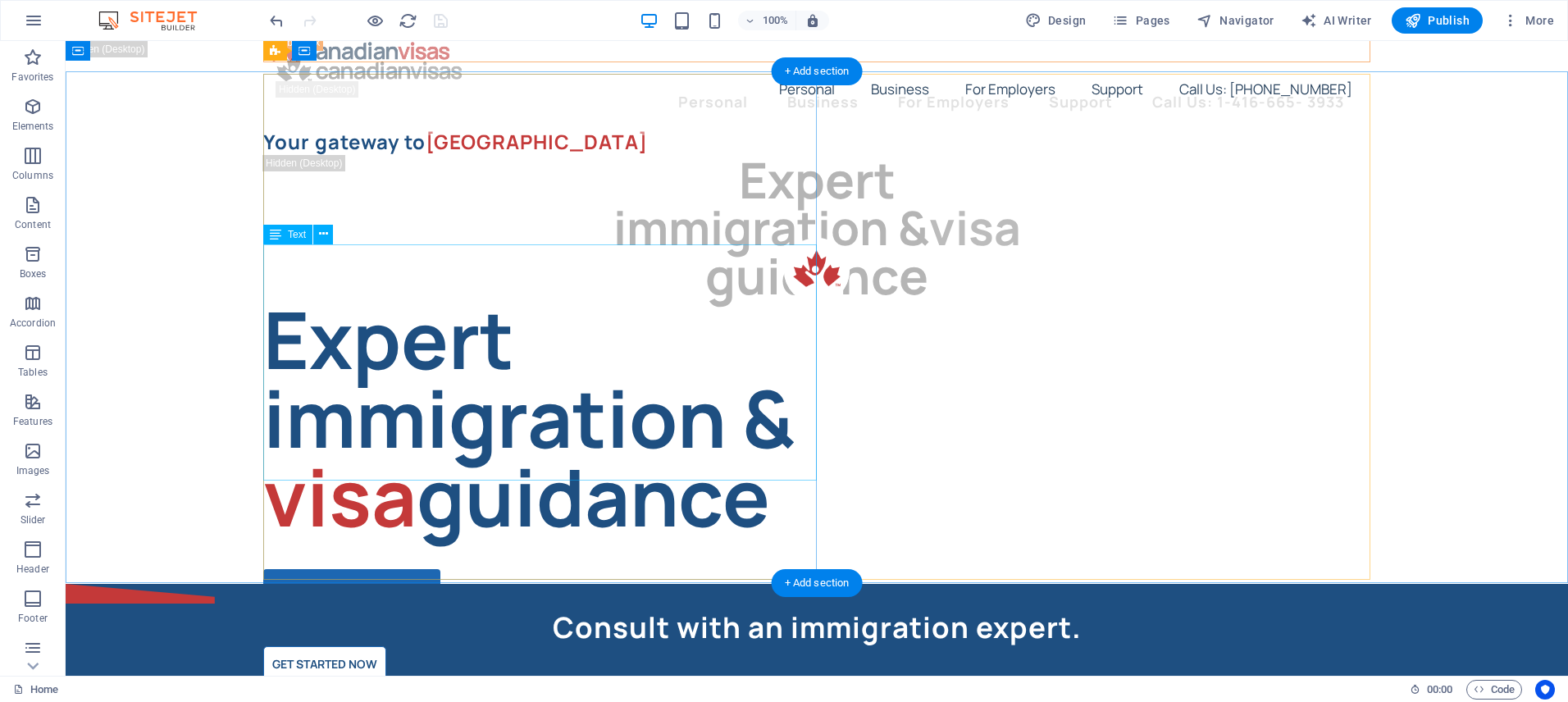
scroll to position [0, 0]
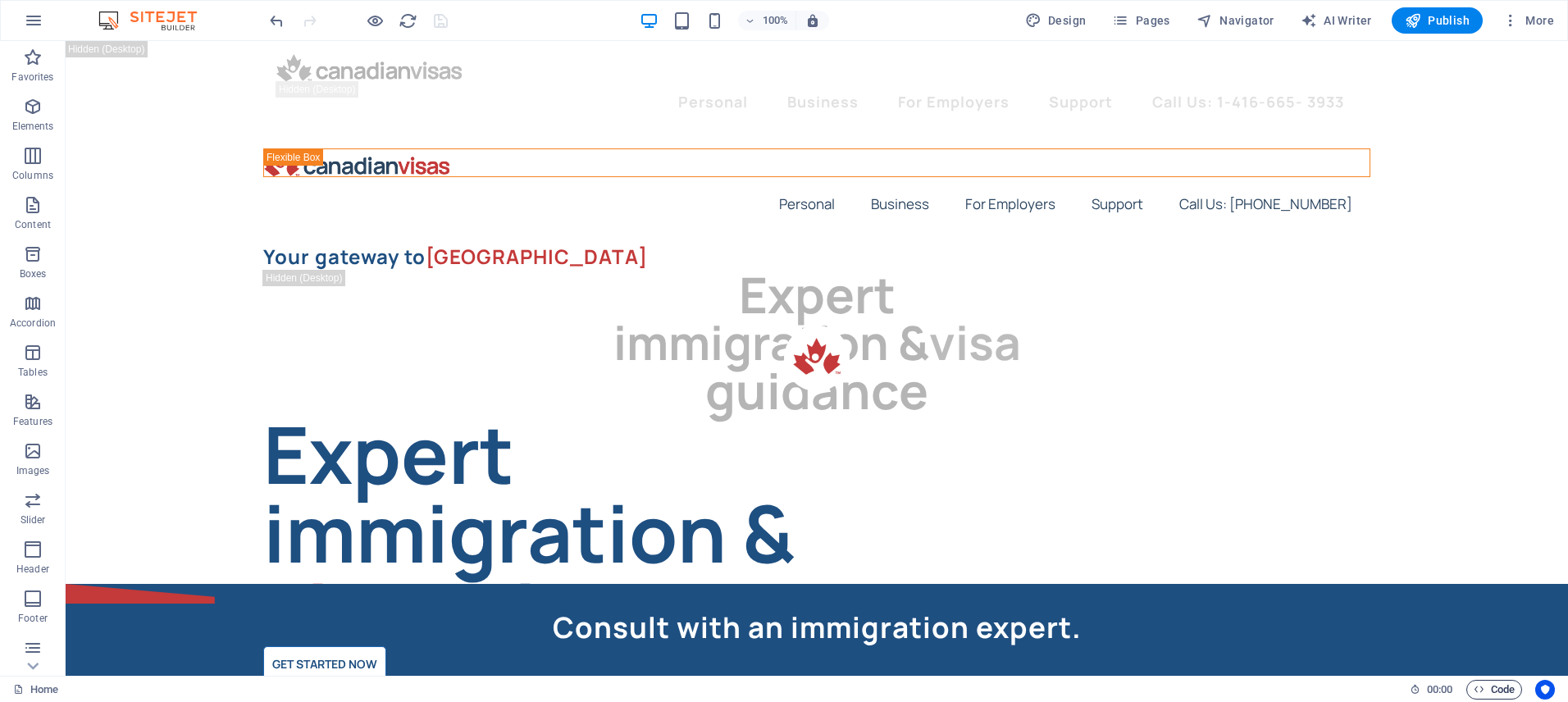
click at [1486, 690] on span "Code" at bounding box center [1494, 690] width 41 height 20
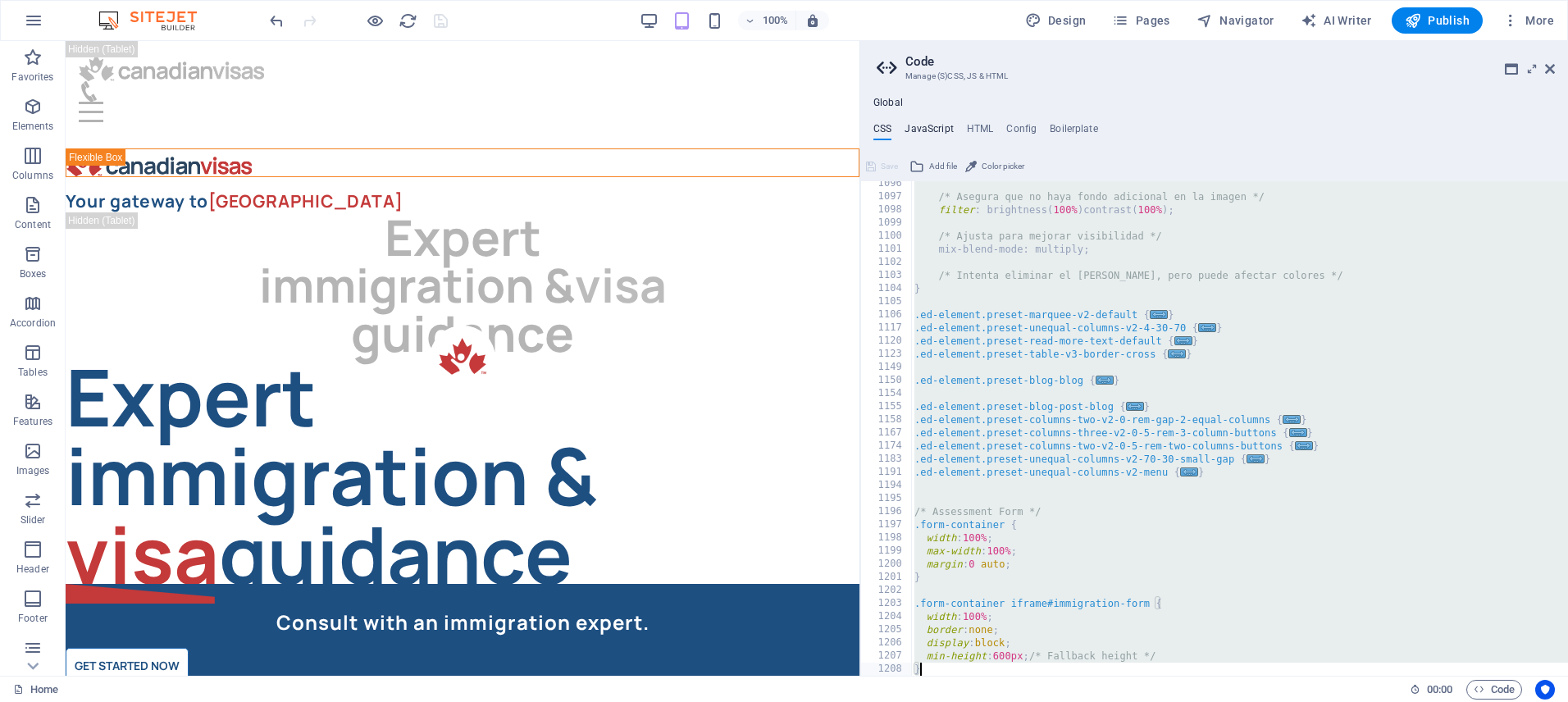
click at [921, 127] on h4 "JavaScript" at bounding box center [929, 132] width 49 height 18
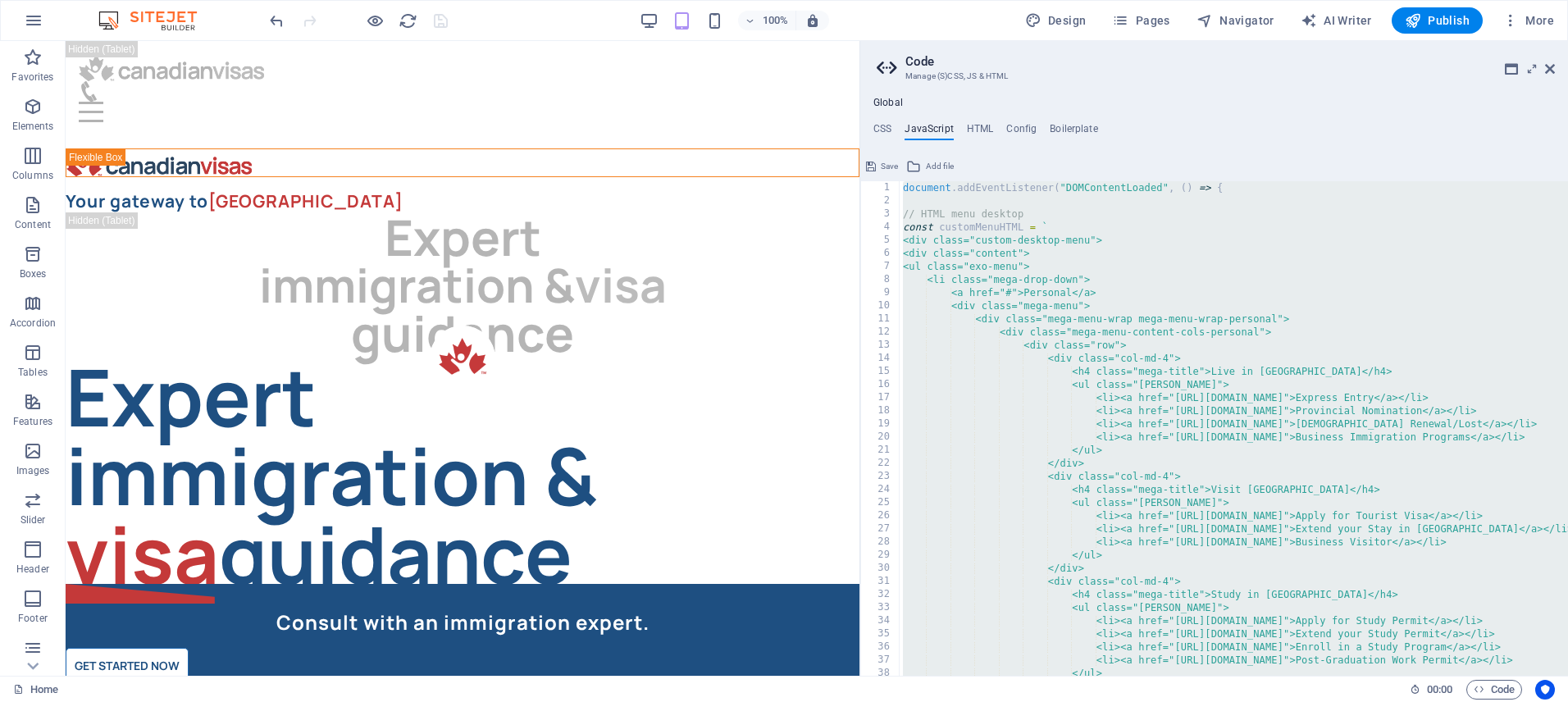
click at [993, 322] on div "document . addEventListener ( "DOMContentLoaded" , ( ) => { // HTML menu deskto…" at bounding box center [1444, 441] width 1090 height 521
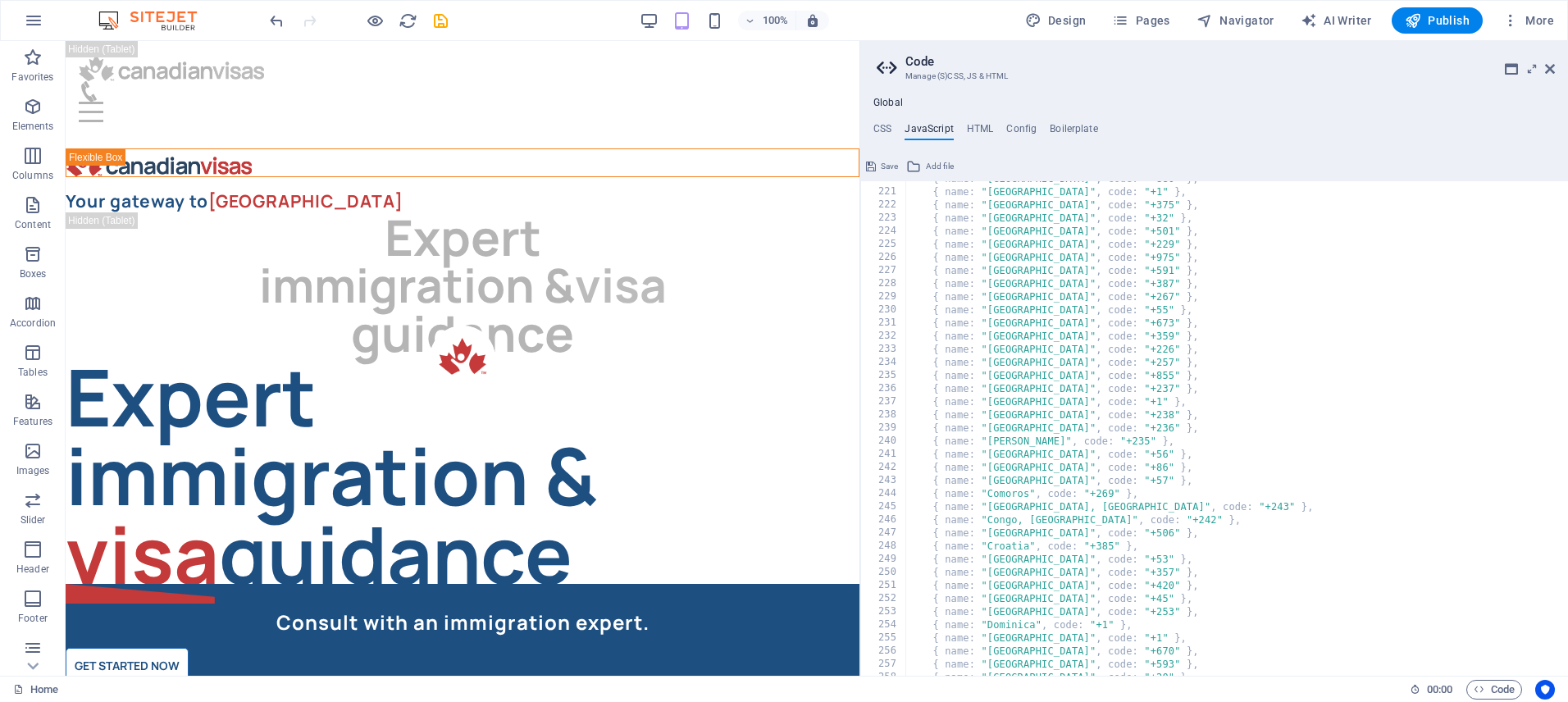
scroll to position [2887, 0]
click at [969, 250] on div "{ name : "[GEOGRAPHIC_DATA]" , code : "+880" } , { name : "[GEOGRAPHIC_DATA]" ,…" at bounding box center [1450, 431] width 1090 height 521
click at [970, 264] on div "{ name : "[GEOGRAPHIC_DATA]" , code : "+880" } , { name : "[GEOGRAPHIC_DATA]" ,…" at bounding box center [1450, 431] width 1090 height 521
type textarea "{ name: "[GEOGRAPHIC_DATA]", code: "+591" },"
click at [876, 162] on button "Save" at bounding box center [882, 166] width 37 height 20
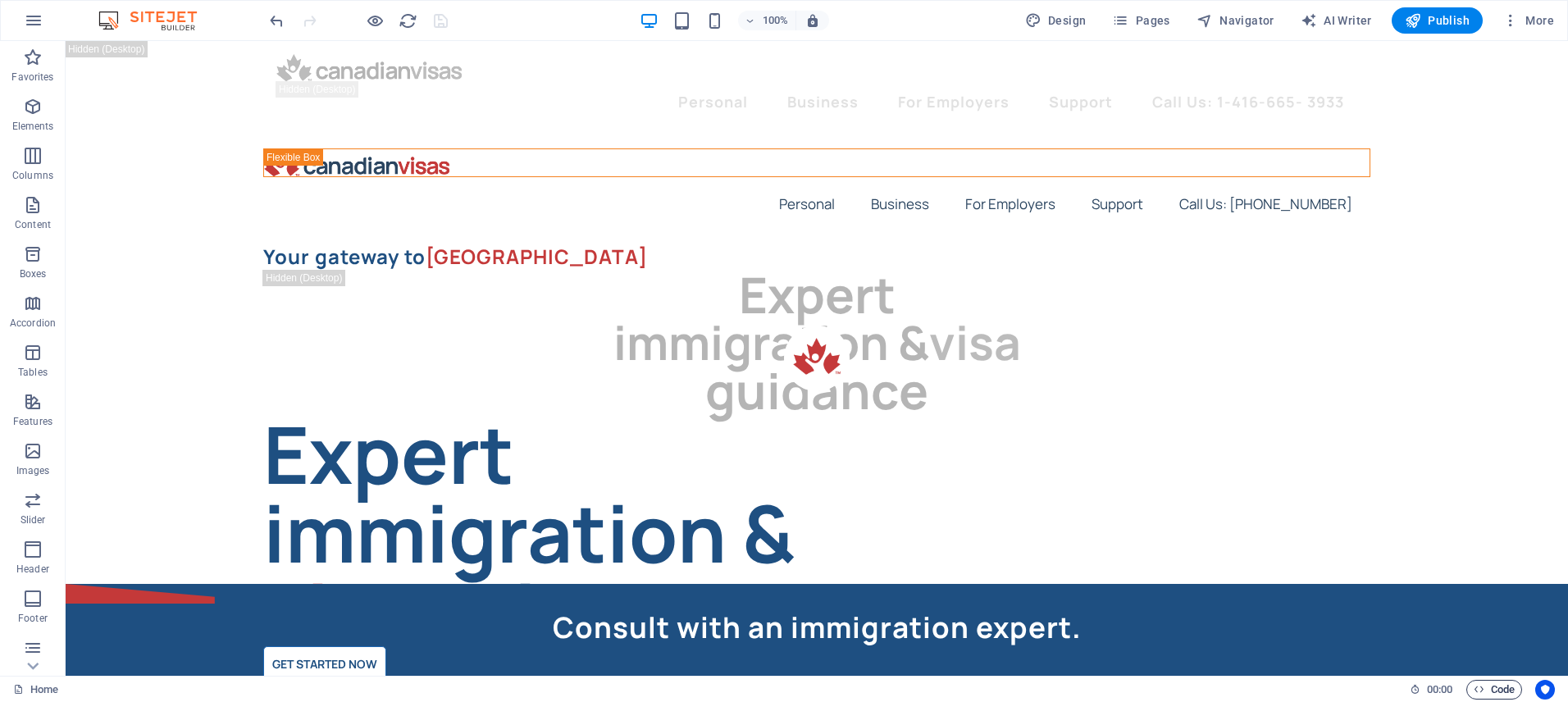
click at [1478, 693] on icon "button" at bounding box center [1479, 689] width 11 height 11
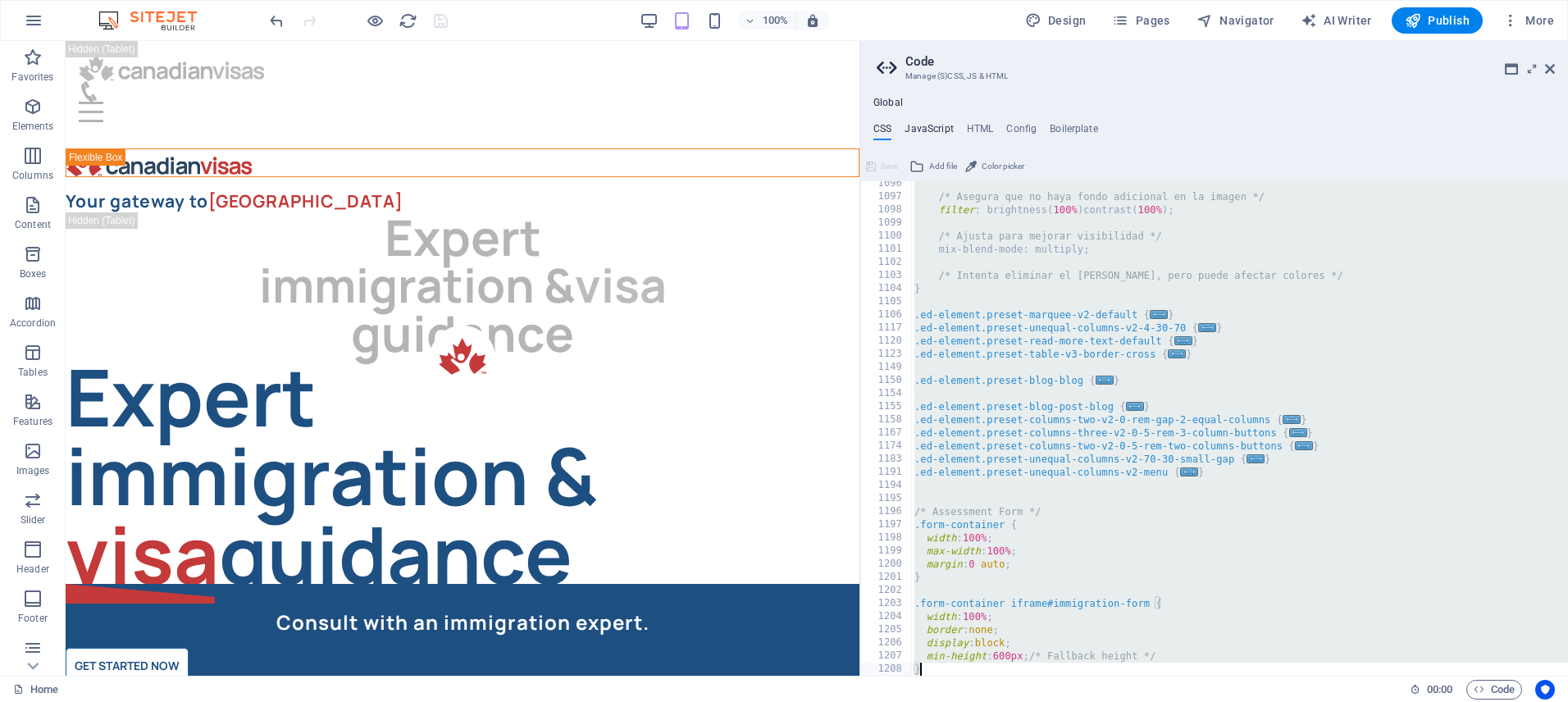
click at [930, 133] on h4 "JavaScript" at bounding box center [929, 132] width 49 height 18
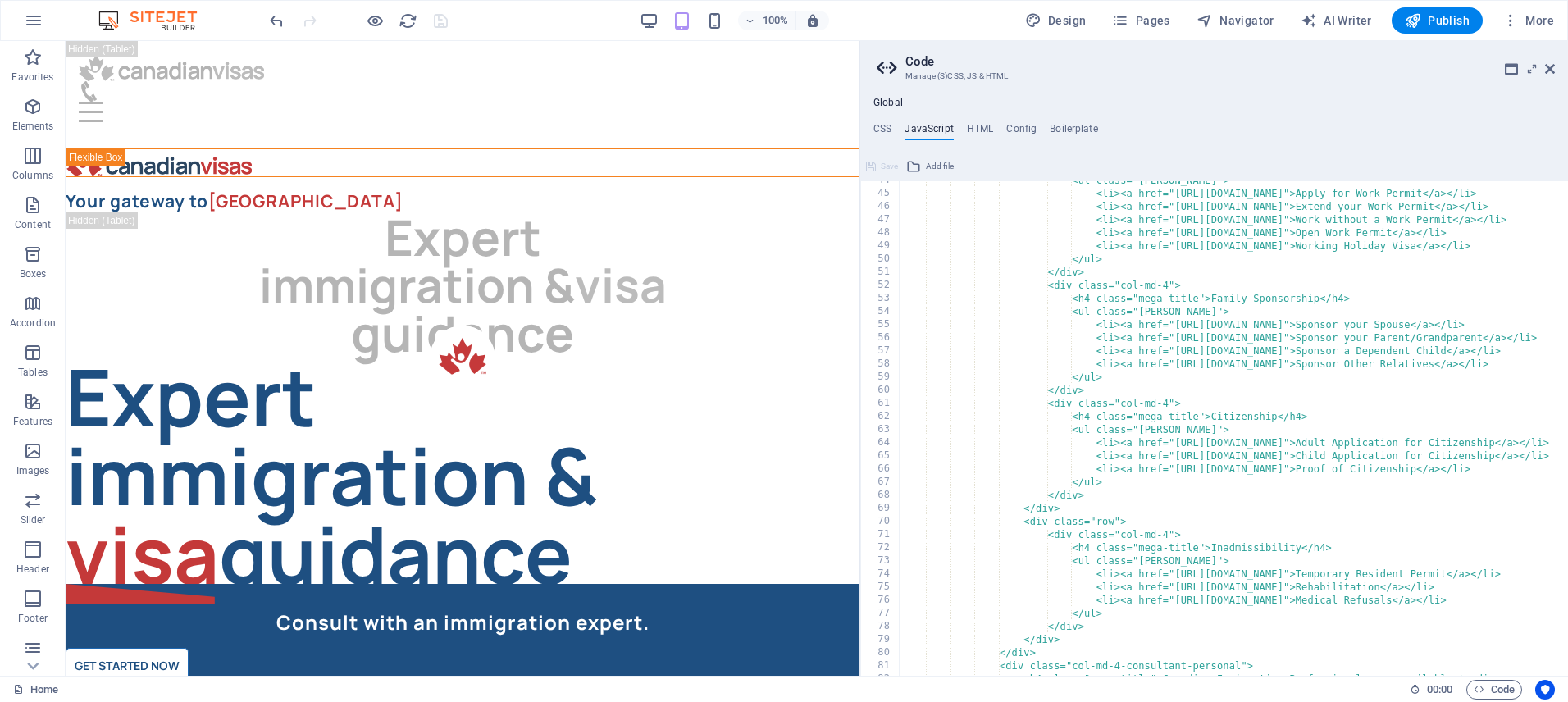
scroll to position [0, 0]
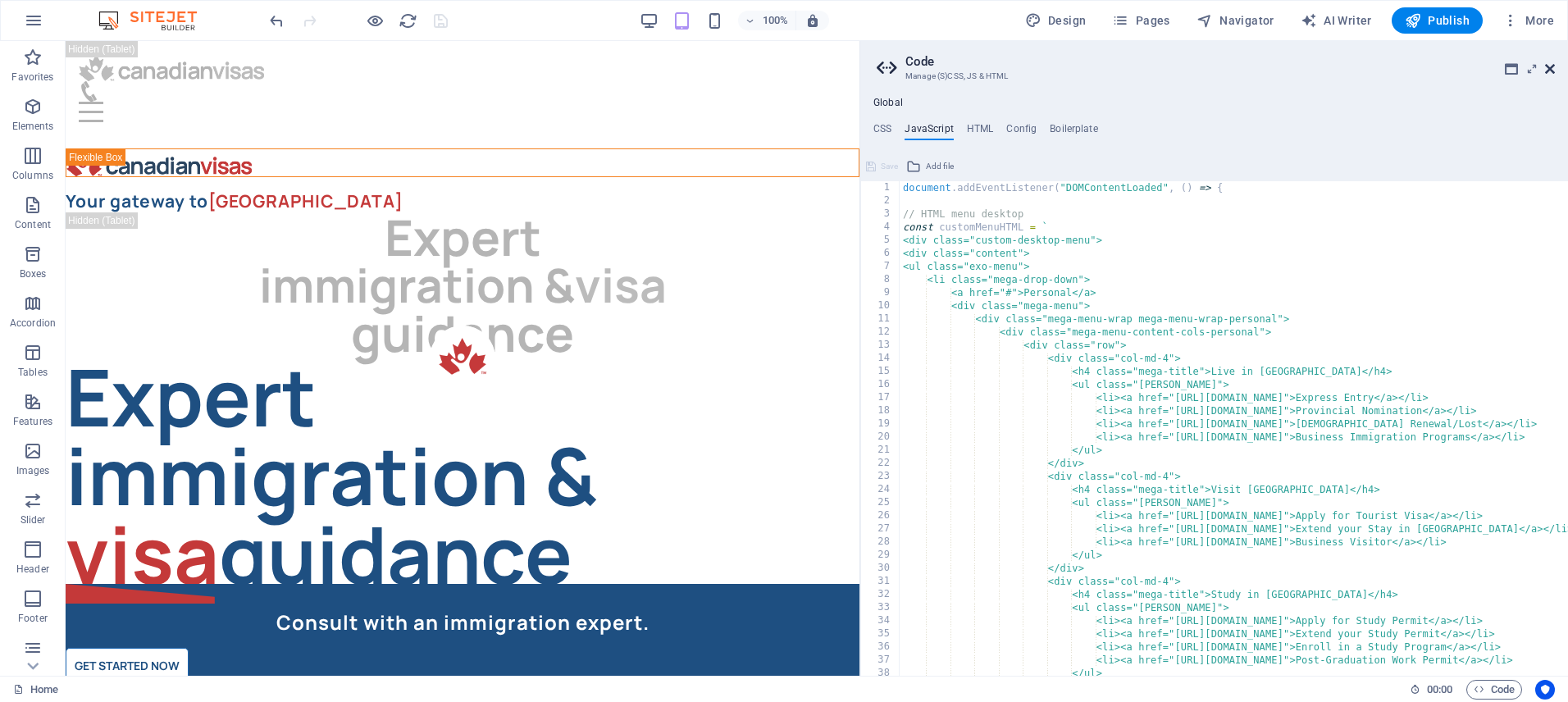
click at [1550, 68] on icon at bounding box center [1550, 69] width 10 height 14
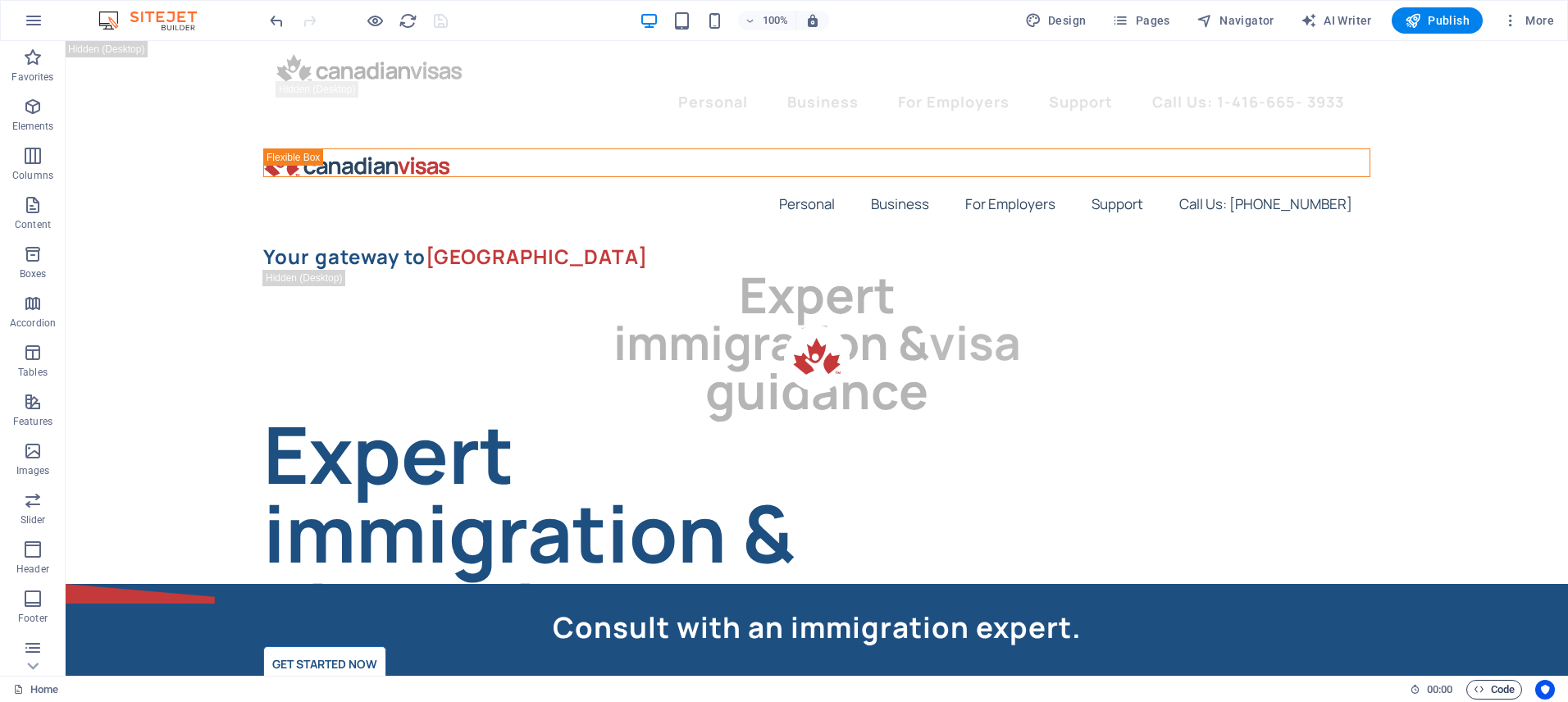
click at [1495, 688] on span "Code" at bounding box center [1494, 690] width 41 height 20
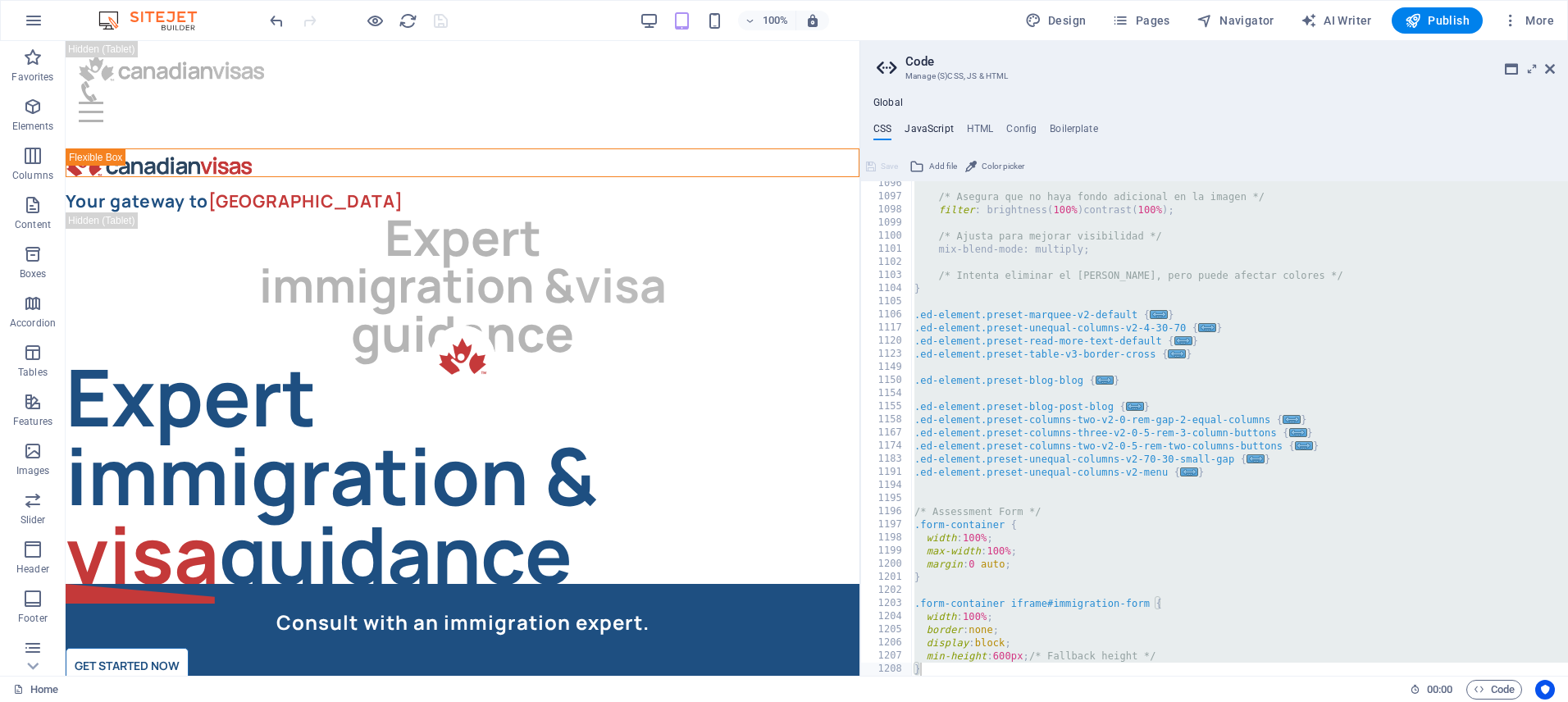
click at [926, 125] on h4 "JavaScript" at bounding box center [929, 132] width 49 height 18
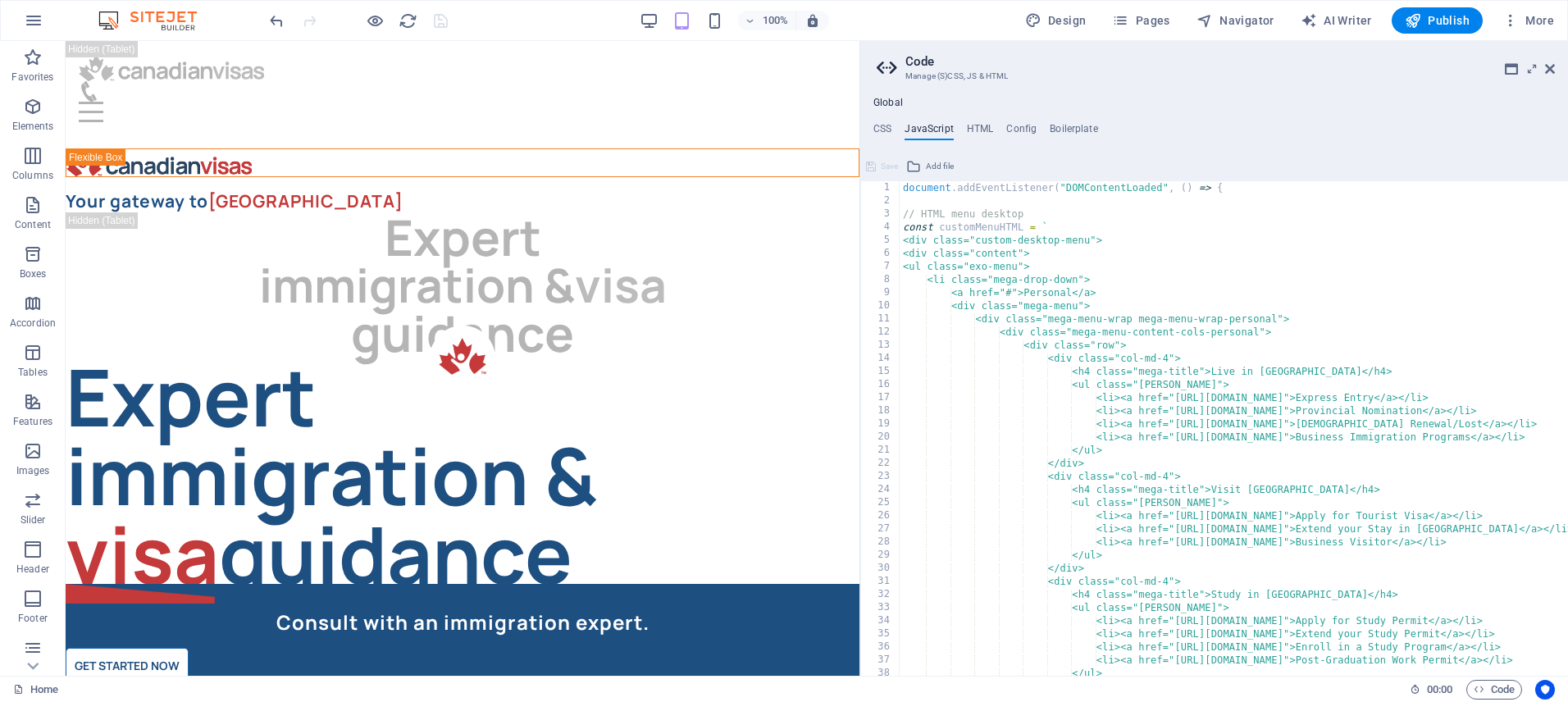
click at [1047, 236] on div "document . addEventListener ( "DOMContentLoaded" , ( ) => { // HTML menu deskto…" at bounding box center [1444, 441] width 1090 height 521
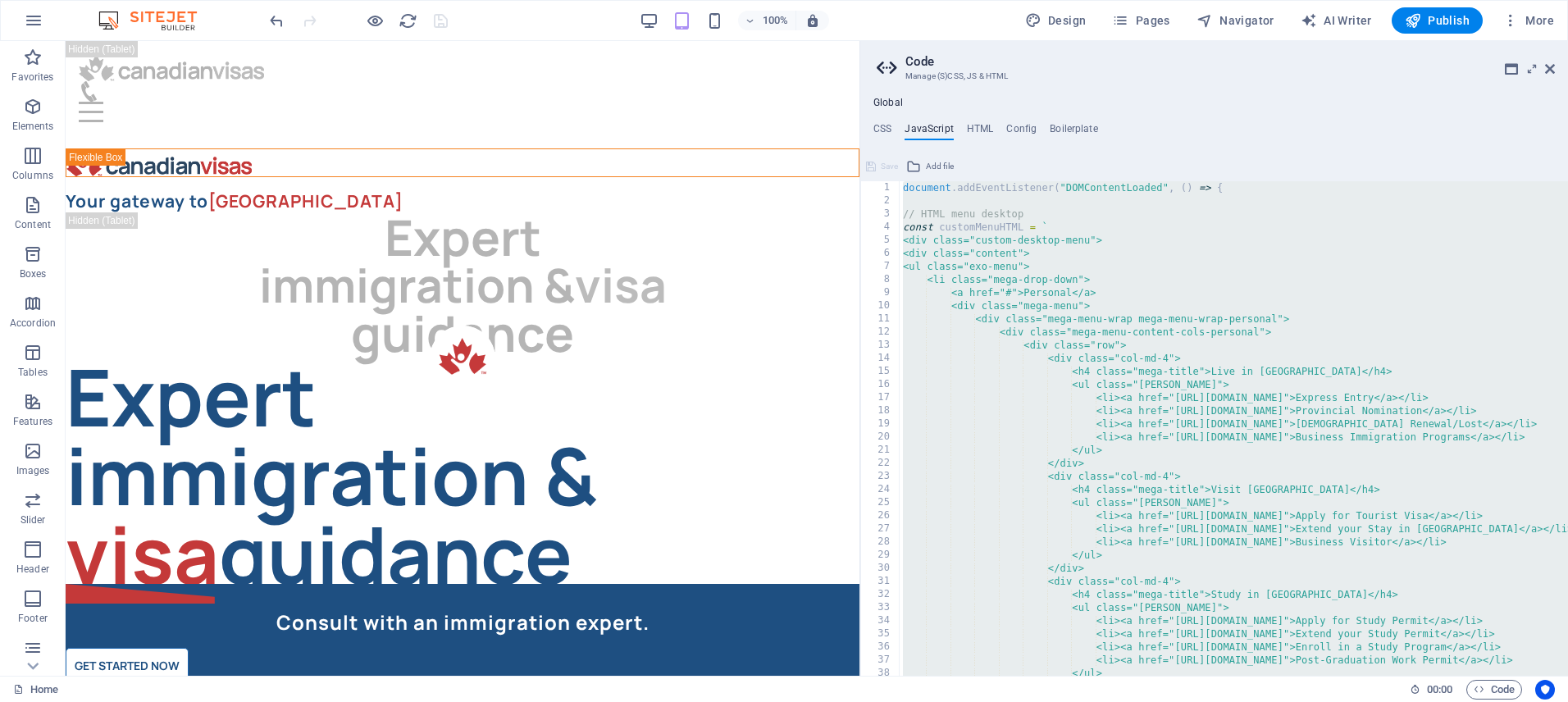
paste textarea
type textarea "});"
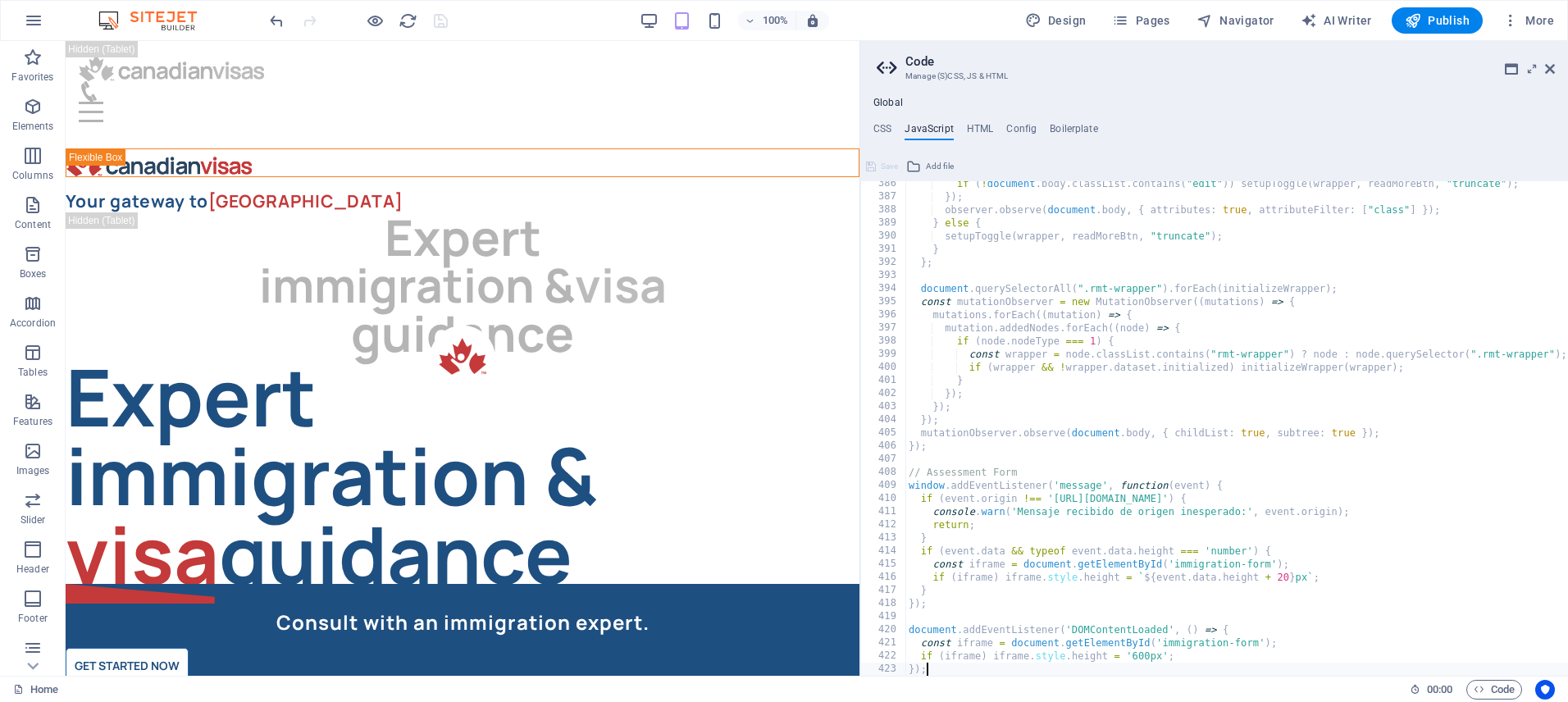
scroll to position [5058, 0]
click at [885, 163] on span "Save" at bounding box center [889, 166] width 17 height 20
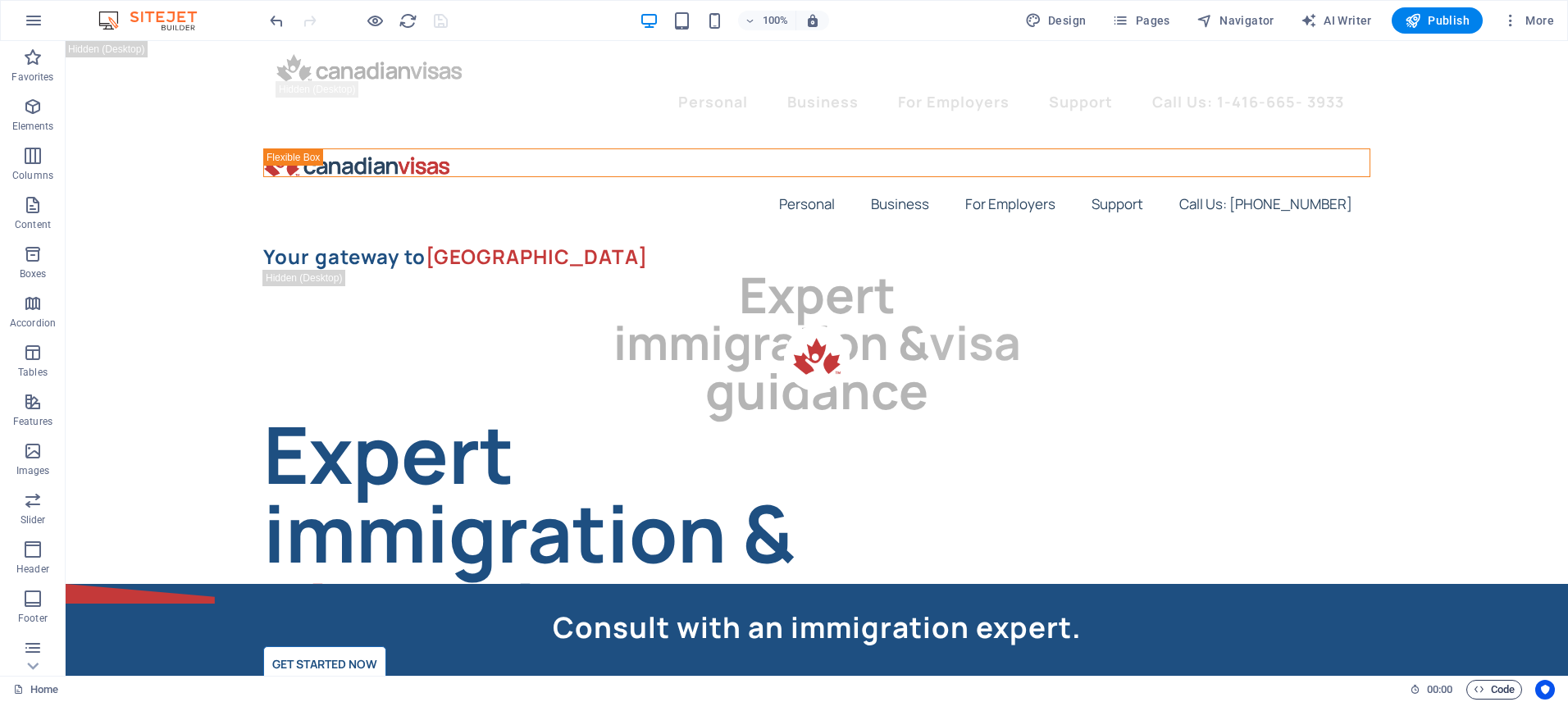
click at [1486, 688] on span "Code" at bounding box center [1494, 690] width 41 height 20
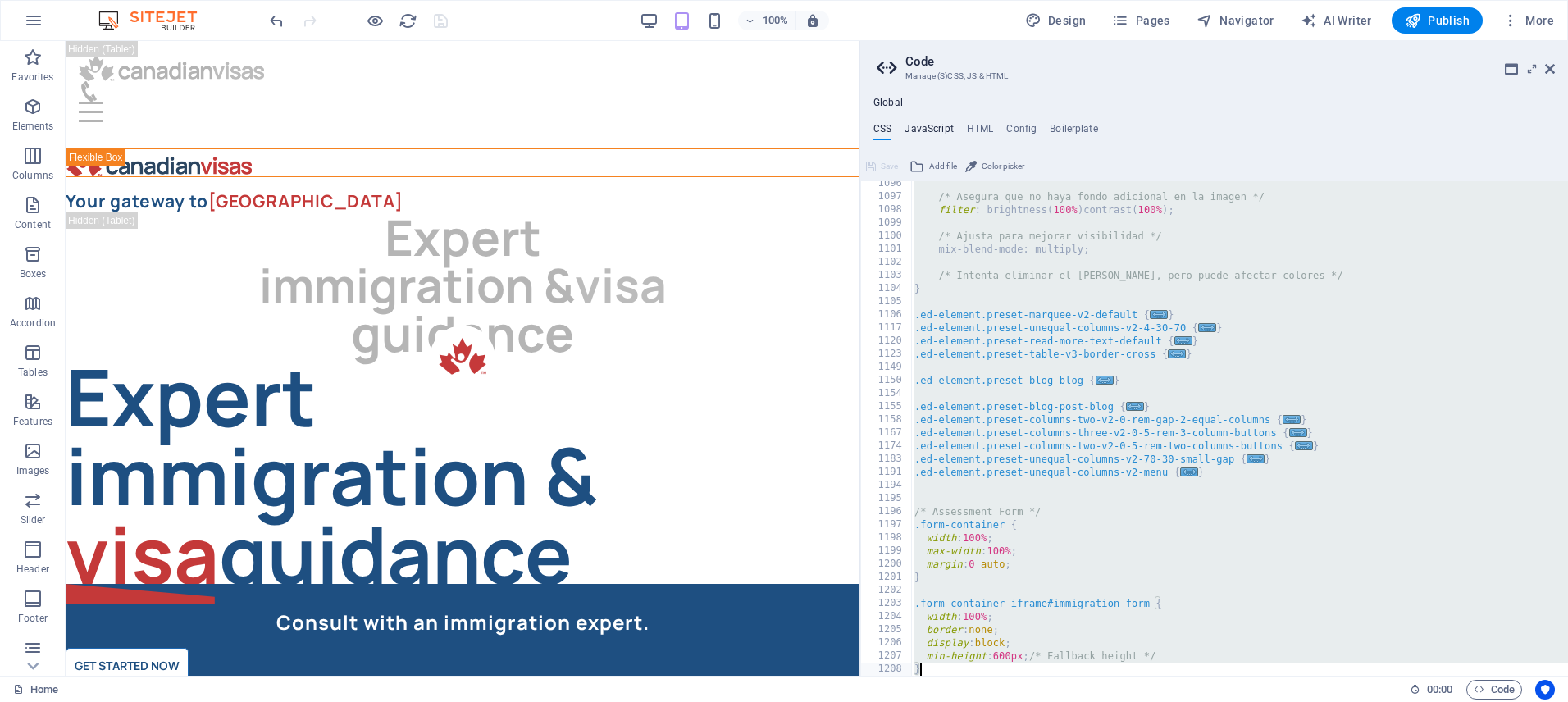
click at [930, 124] on h4 "JavaScript" at bounding box center [929, 132] width 49 height 18
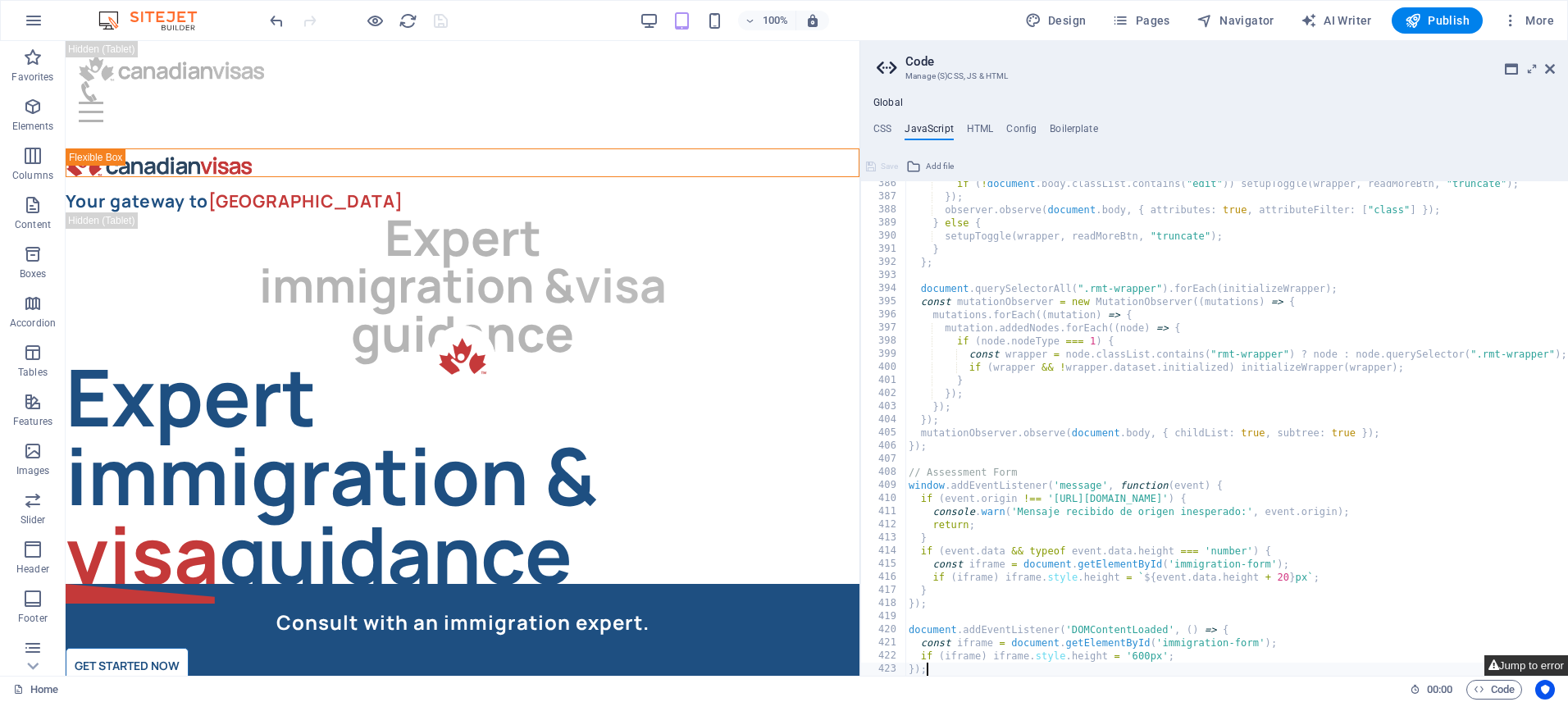
click at [1514, 669] on button "Jump to error" at bounding box center [1526, 666] width 84 height 21
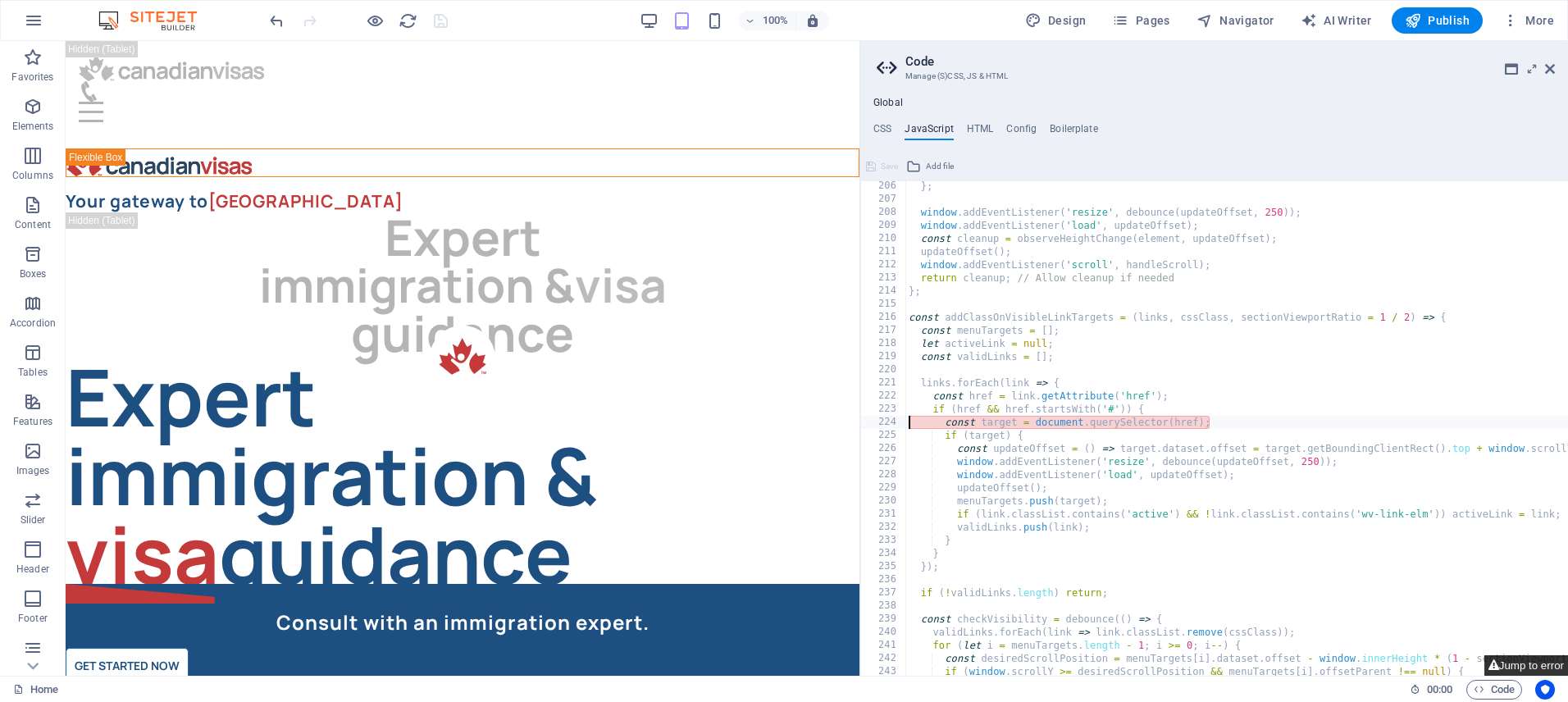
scroll to position [2693, 0]
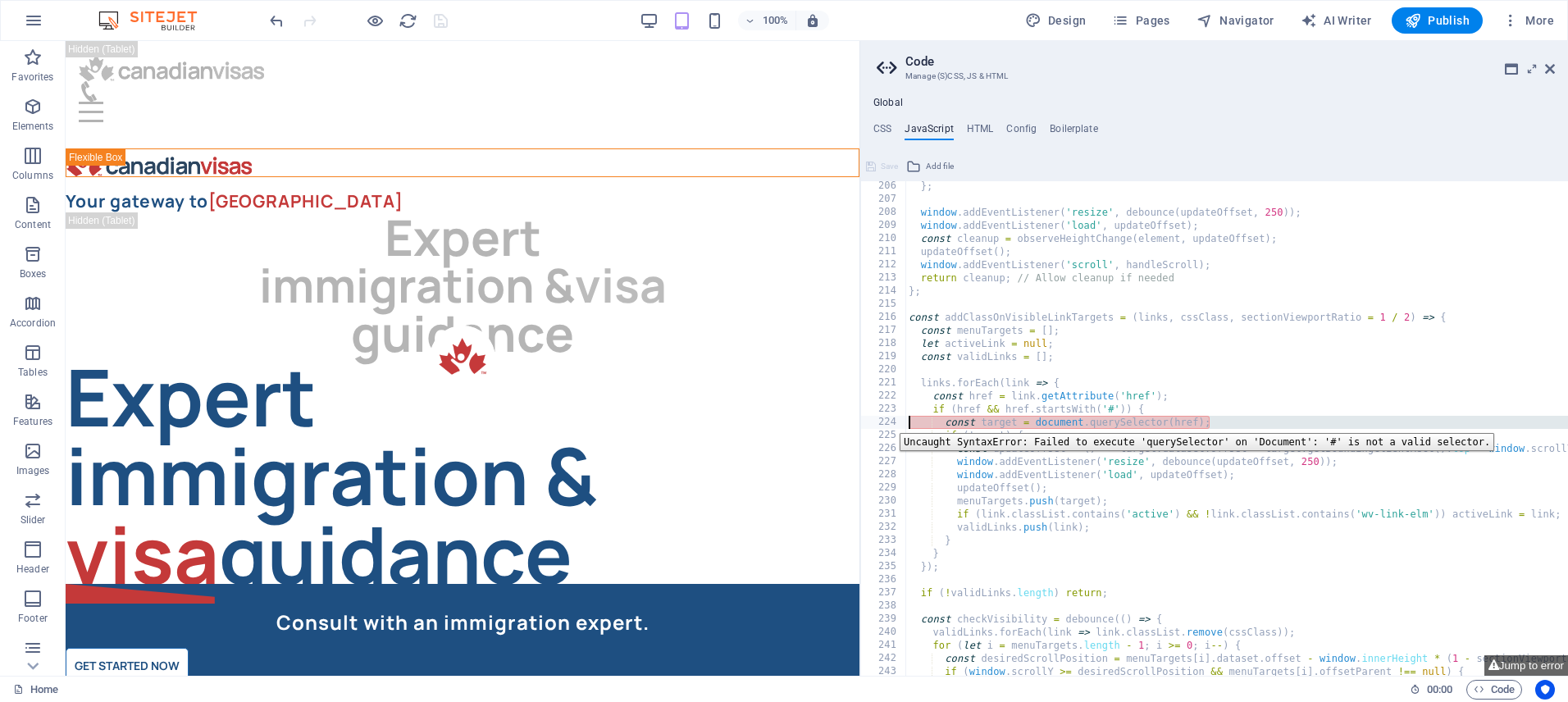
click at [887, 421] on div "224" at bounding box center [883, 422] width 46 height 14
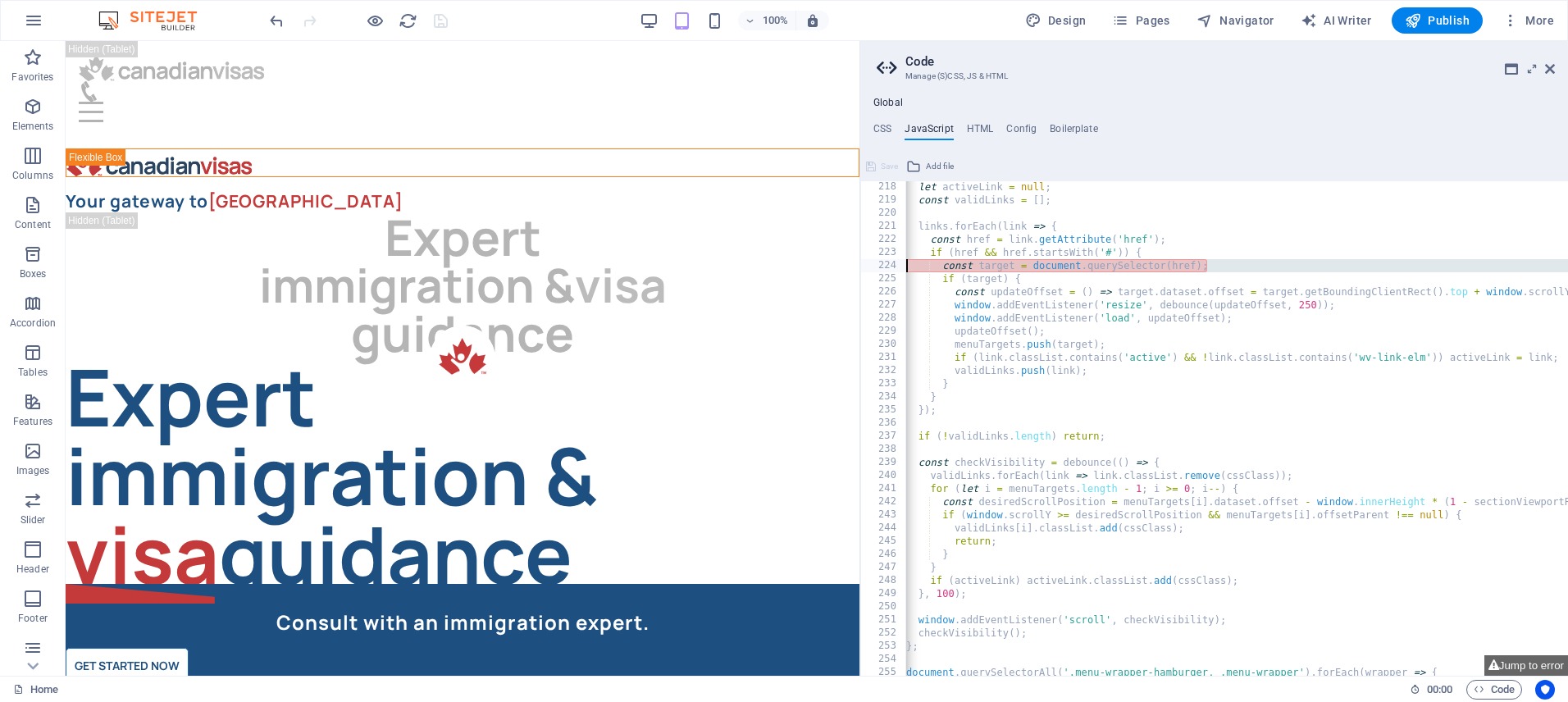
scroll to position [2850, 0]
click at [1523, 666] on button "Jump to error" at bounding box center [1526, 666] width 84 height 21
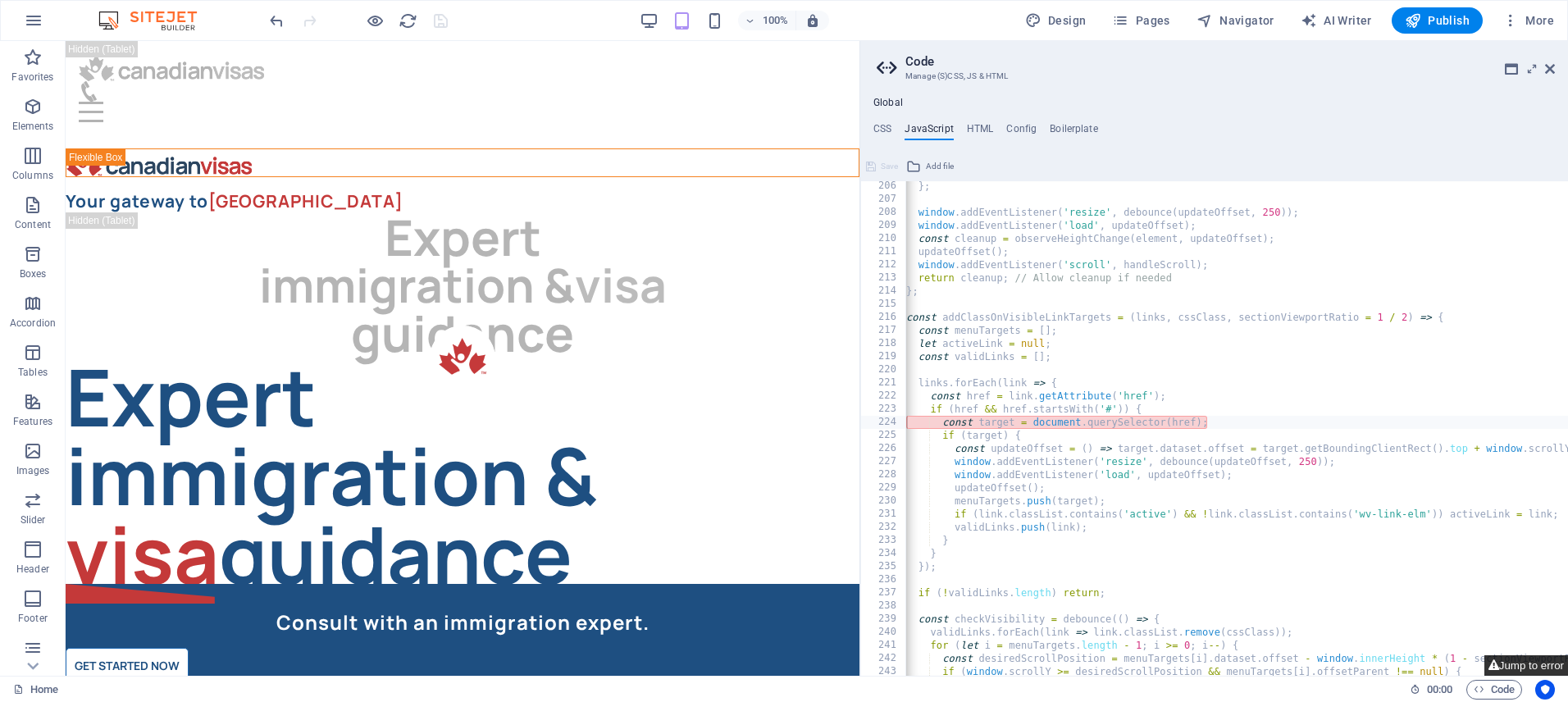
click at [1528, 664] on button "Jump to error" at bounding box center [1526, 666] width 84 height 21
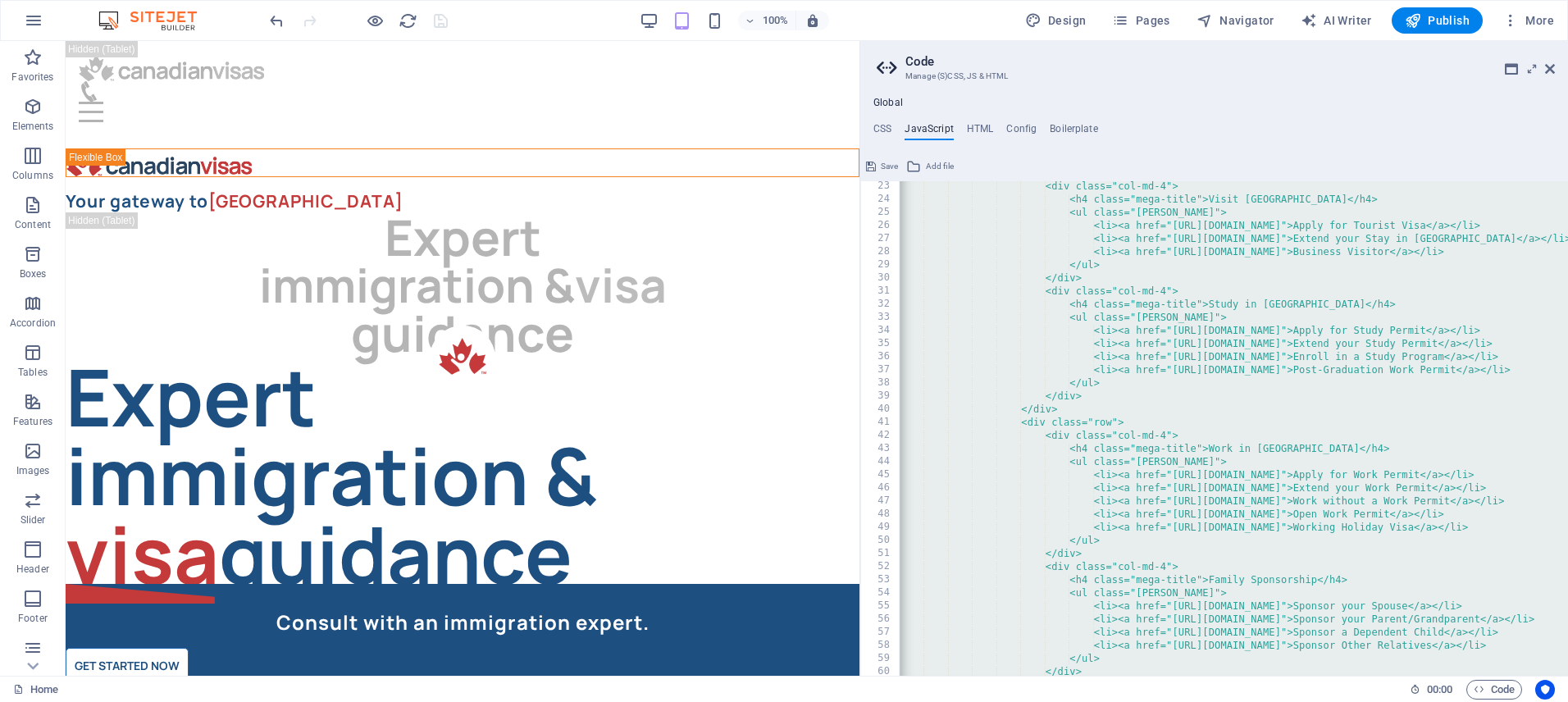
scroll to position [0, 0]
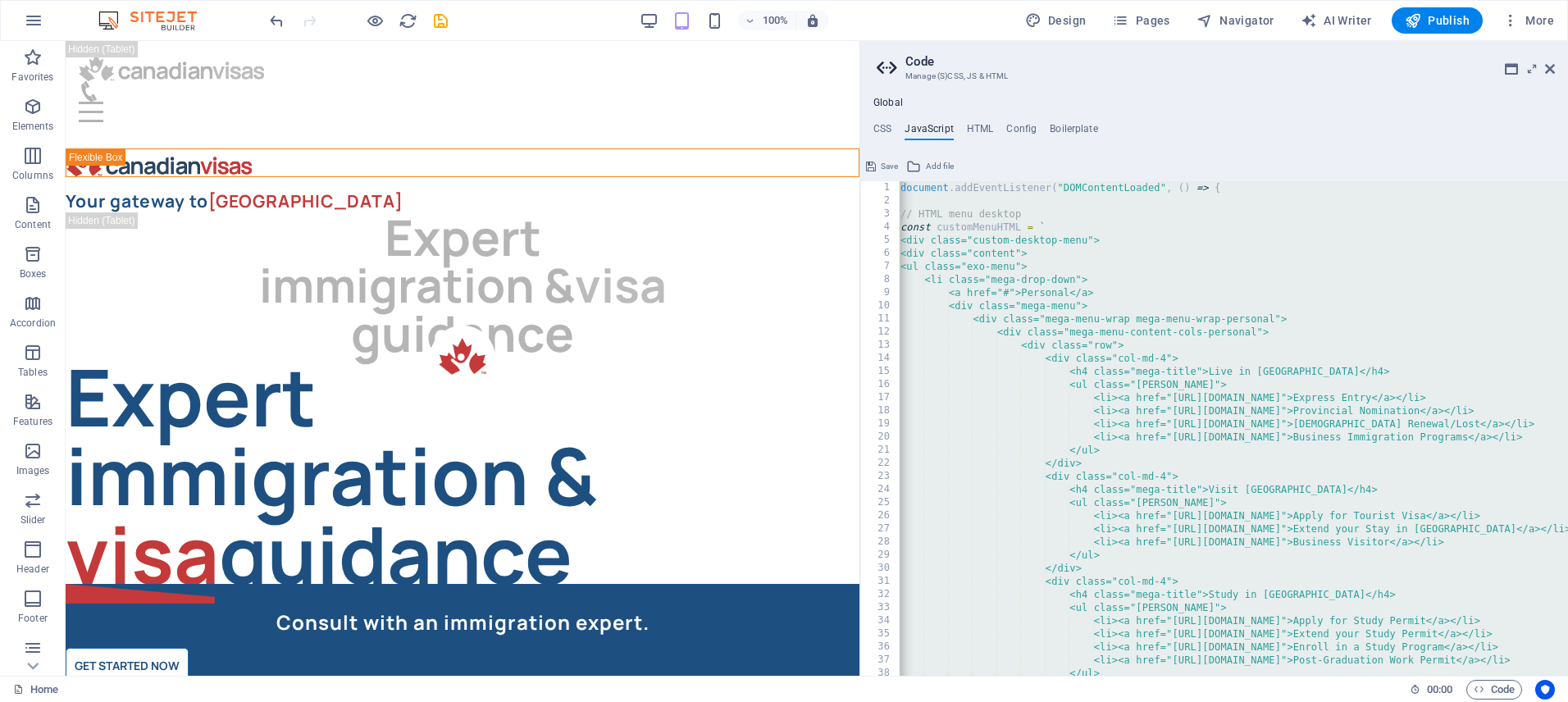
paste textarea
type textarea "});"
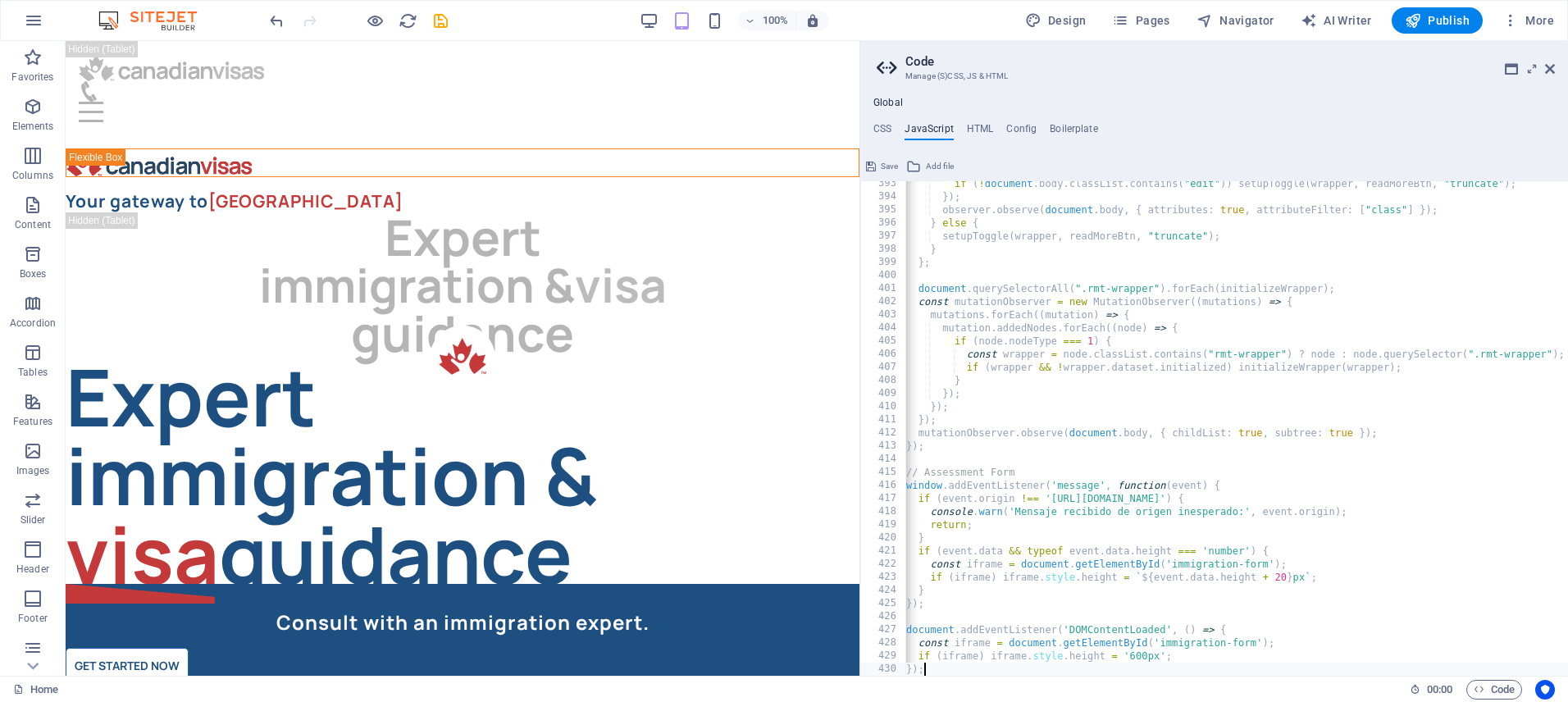
scroll to position [5150, 0]
click at [876, 166] on button "Save" at bounding box center [882, 166] width 37 height 20
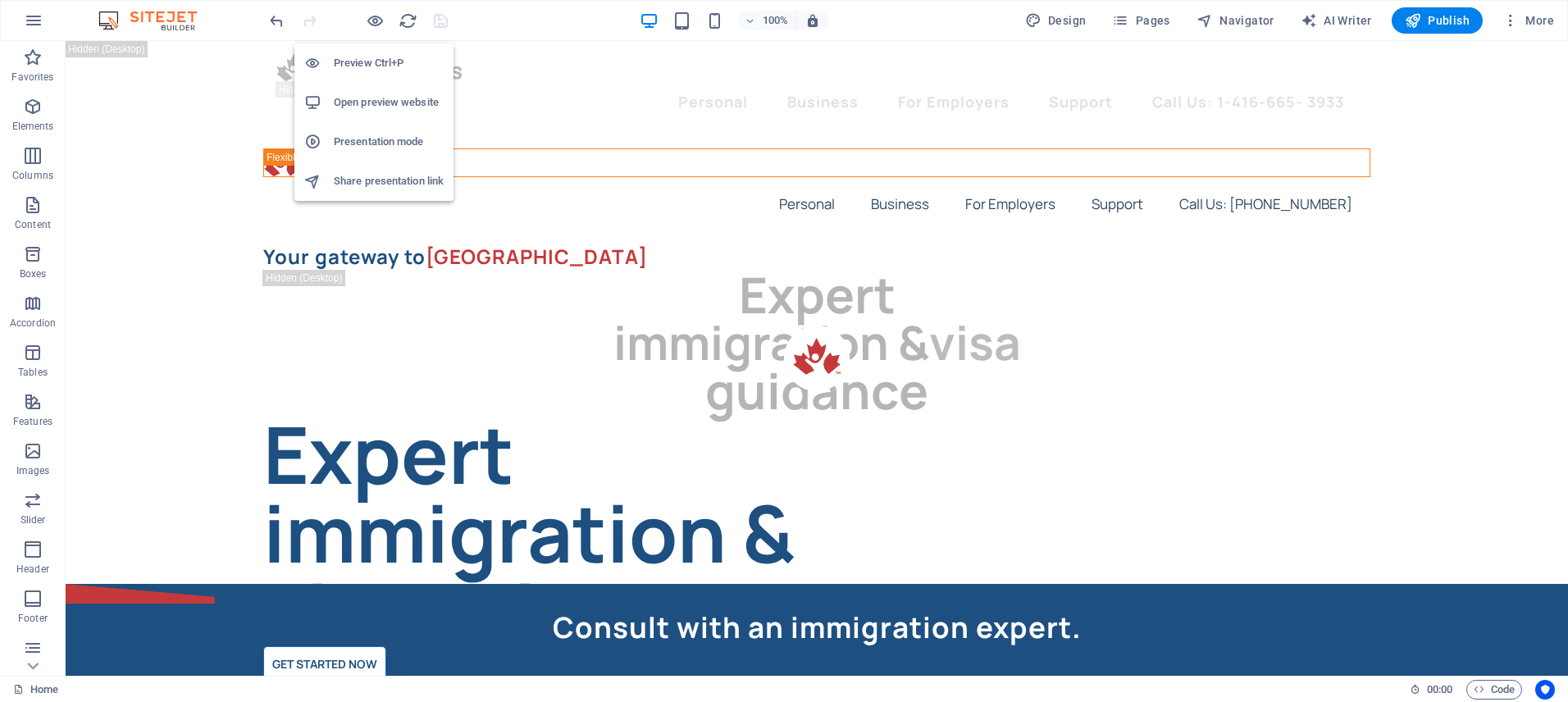
click at [375, 94] on h6 "Open preview website" at bounding box center [389, 102] width 110 height 20
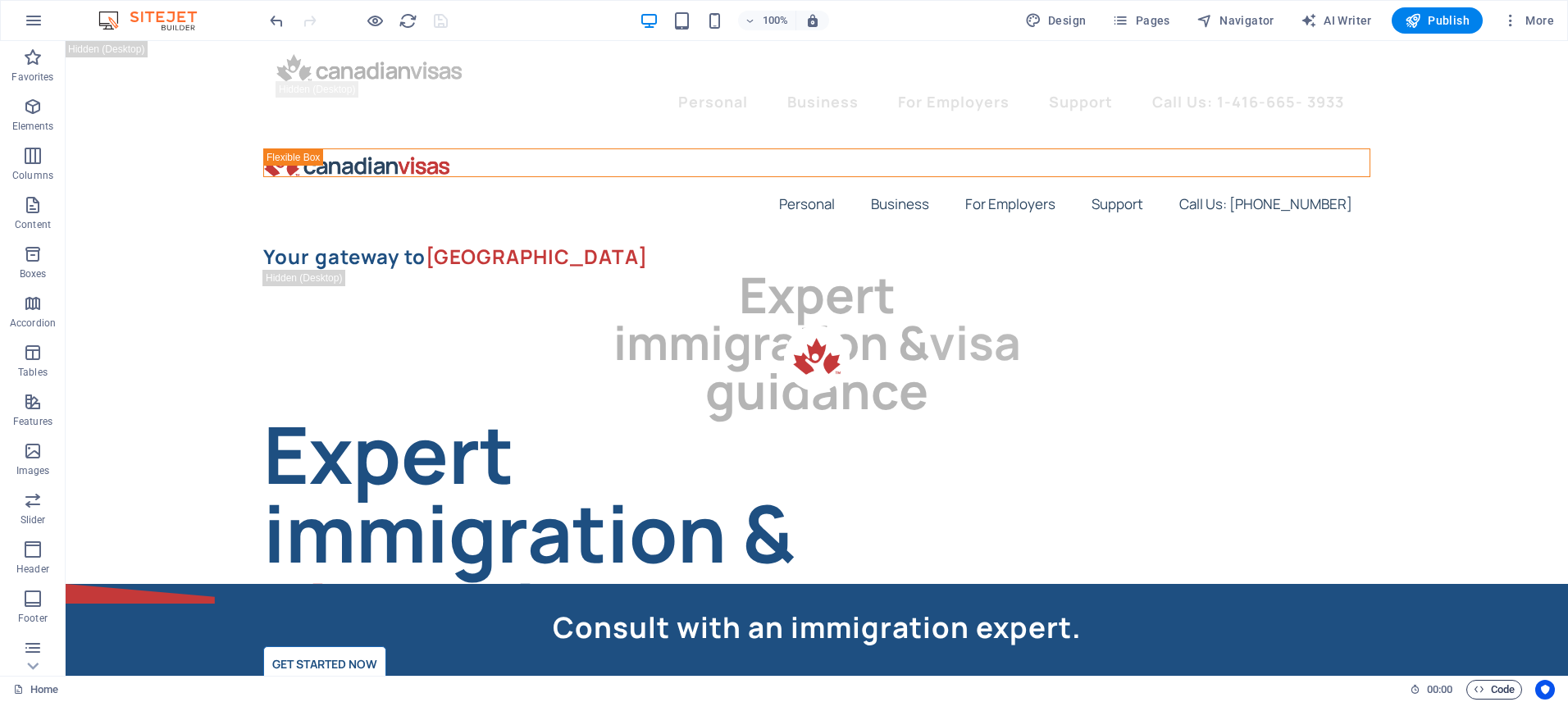
click at [1497, 688] on span "Code" at bounding box center [1494, 690] width 41 height 20
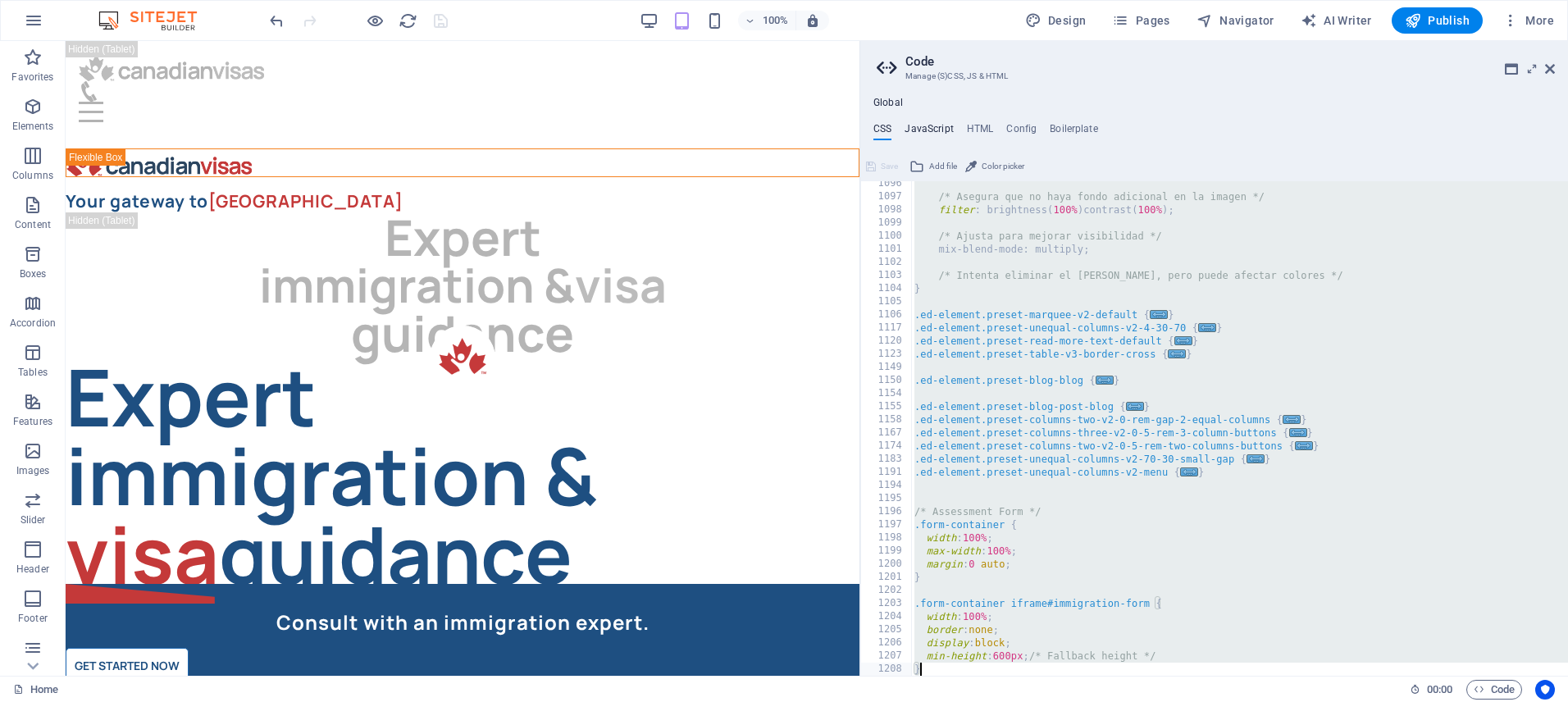
click at [935, 126] on h4 "JavaScript" at bounding box center [929, 132] width 49 height 18
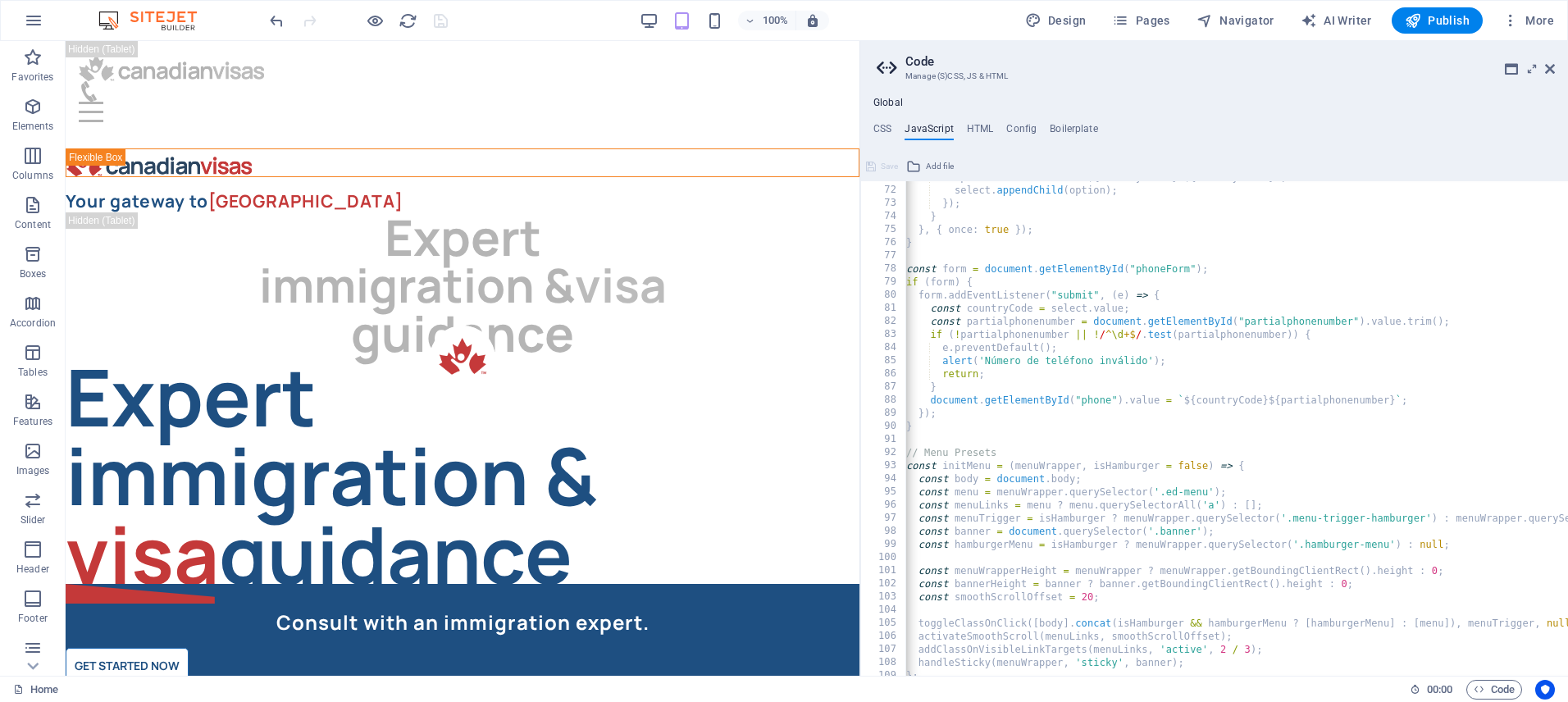
scroll to position [0, 0]
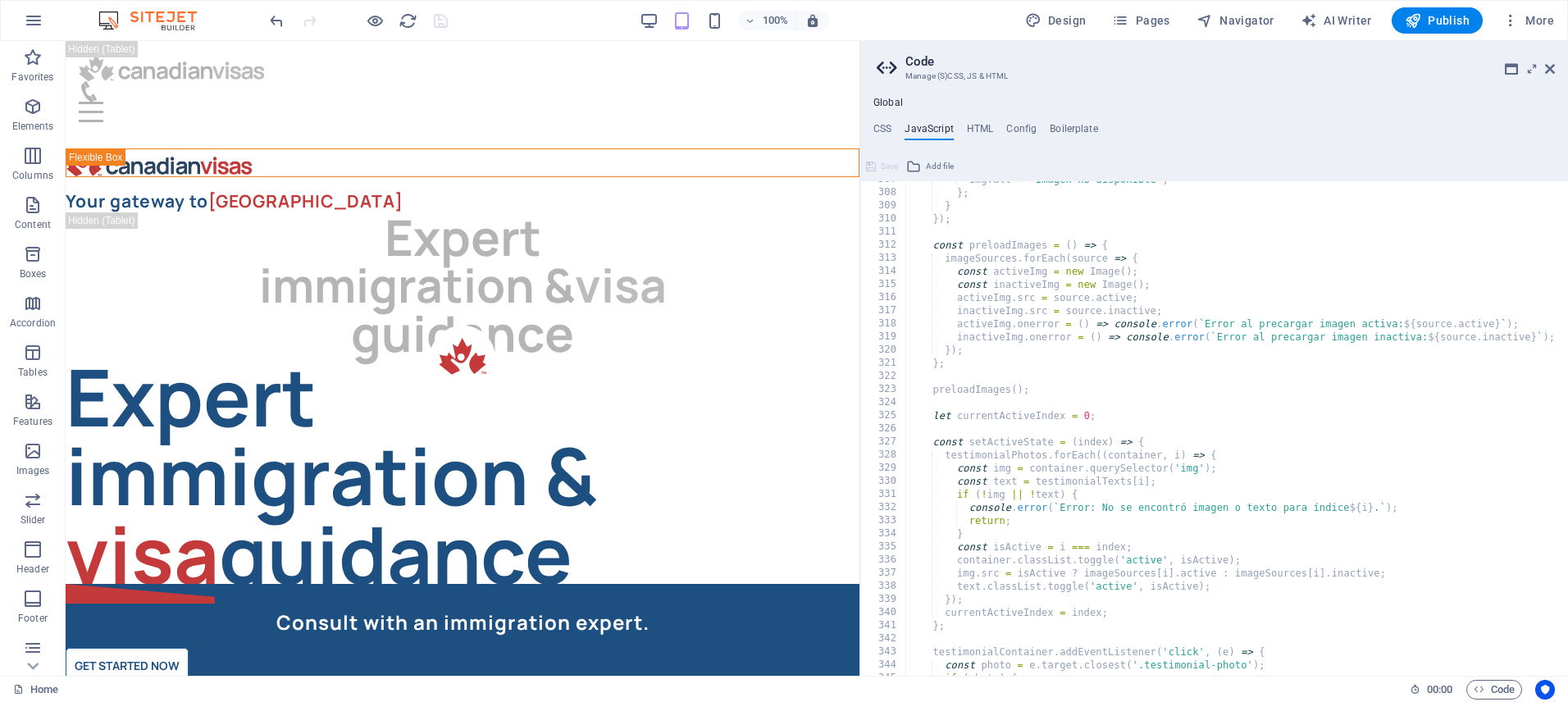
scroll to position [4186, 0]
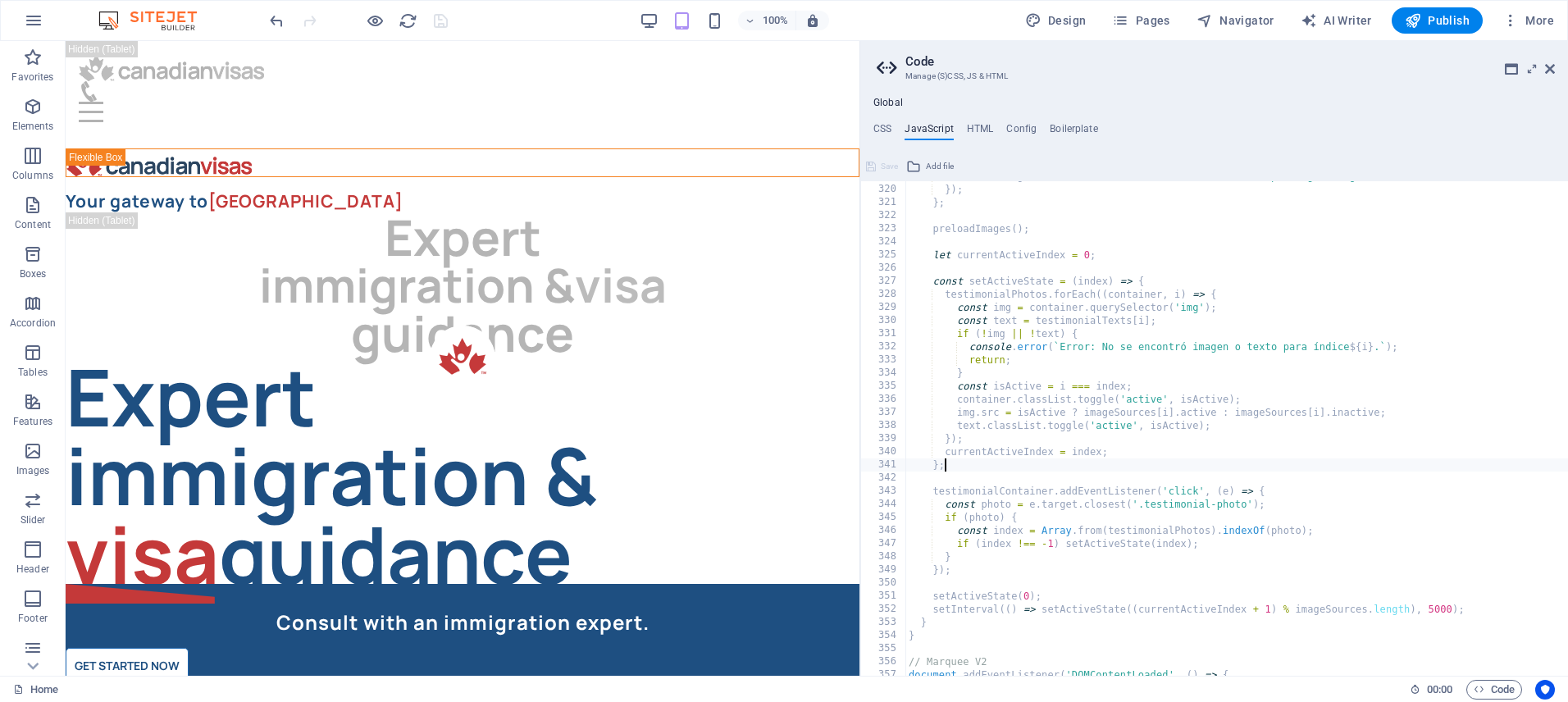
type textarea "} });"
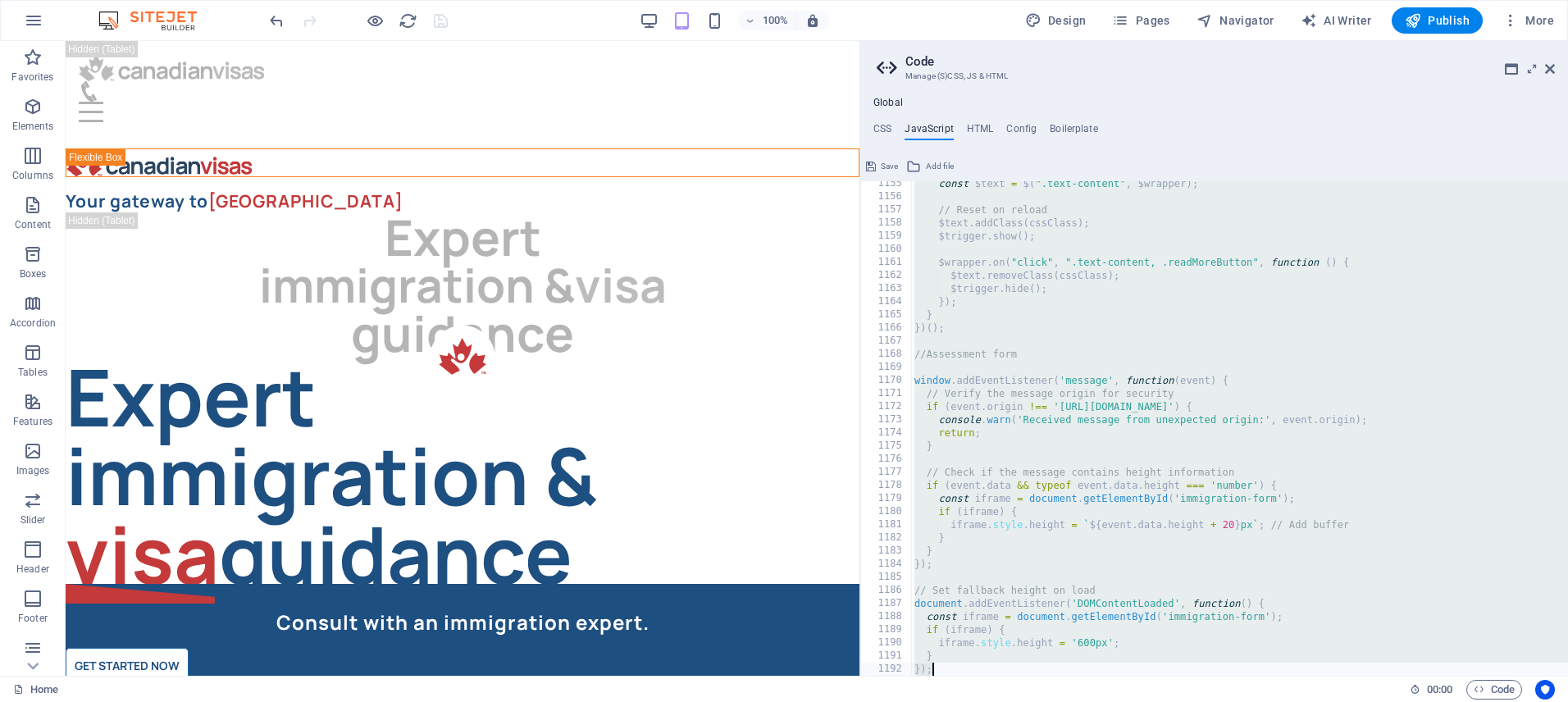
click at [885, 163] on span "Save" at bounding box center [889, 166] width 17 height 20
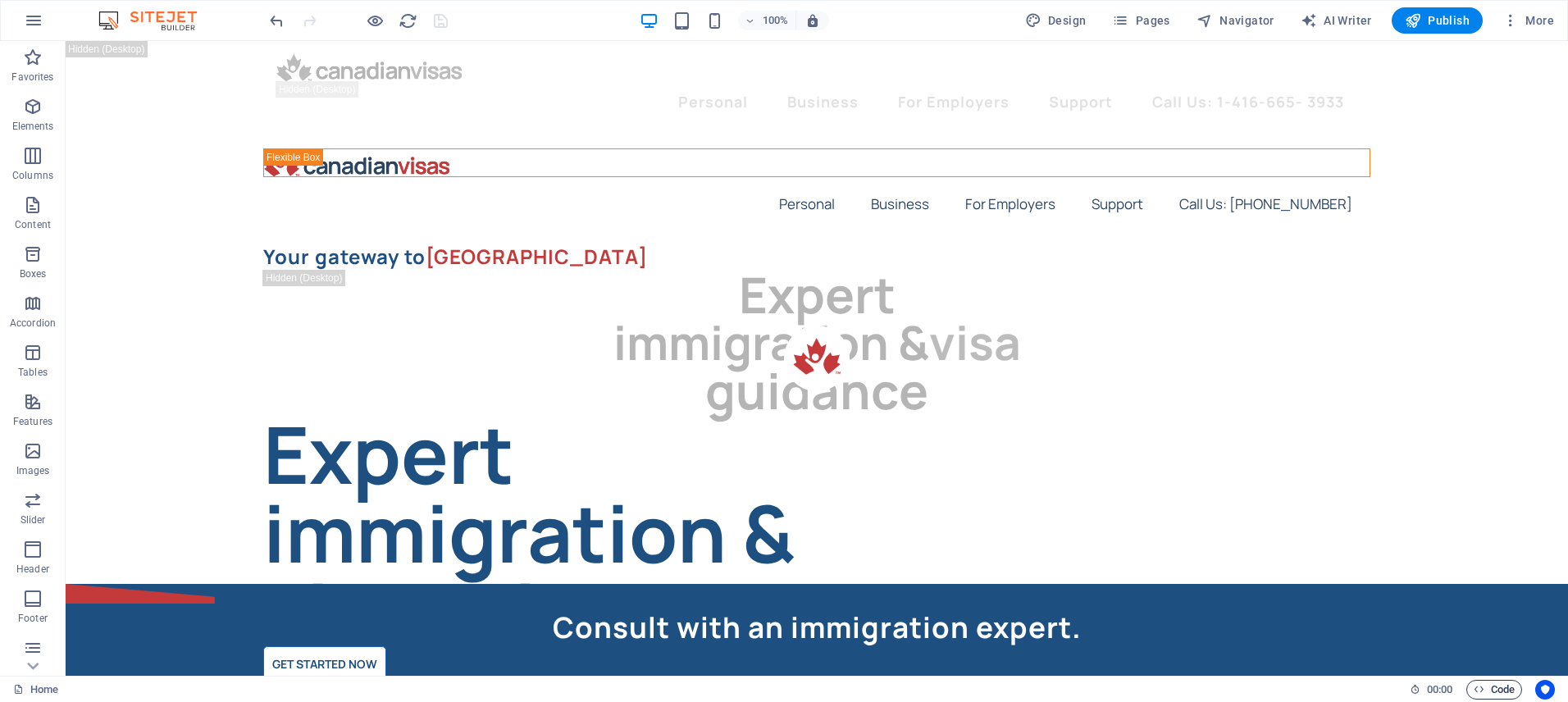
click at [1488, 686] on span "Code" at bounding box center [1494, 690] width 41 height 20
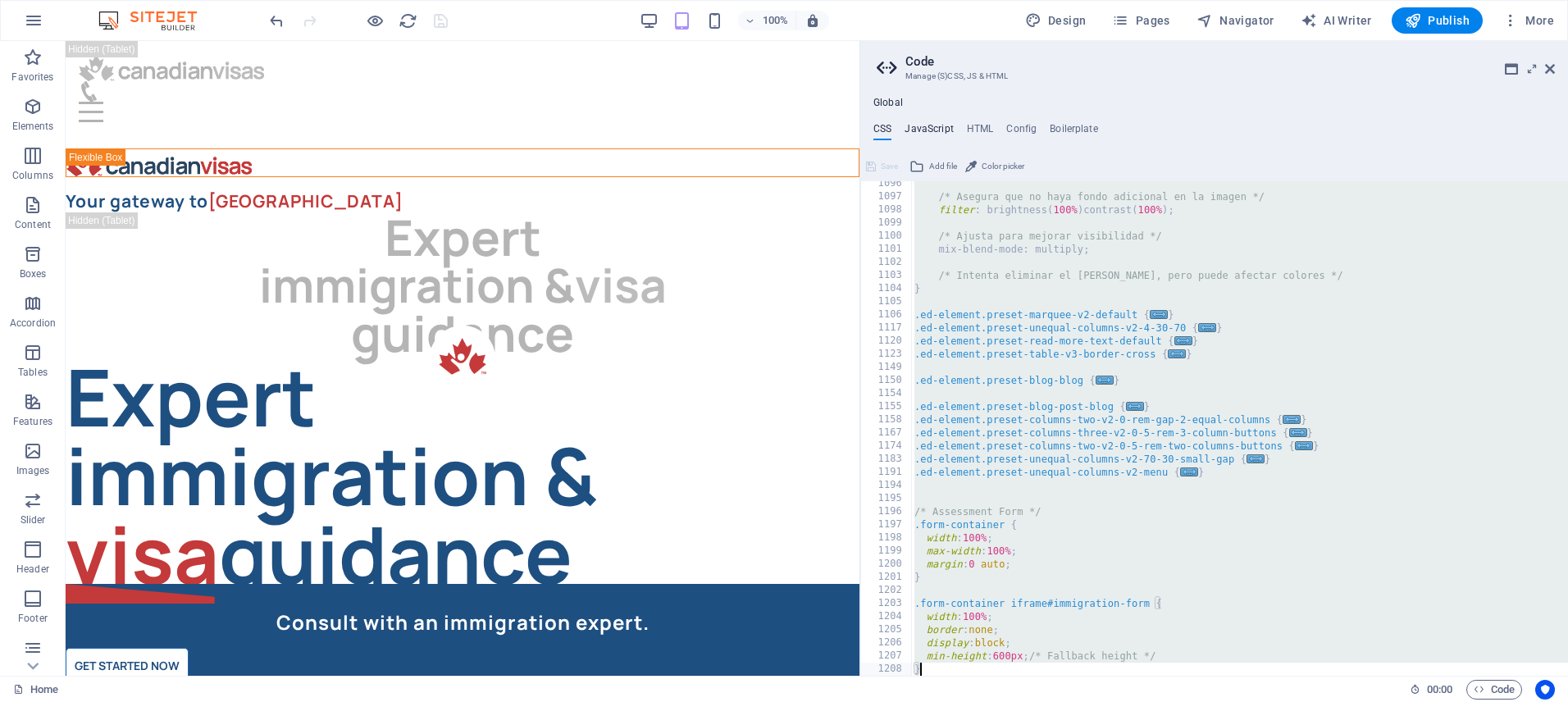
click at [915, 133] on h4 "JavaScript" at bounding box center [929, 132] width 49 height 18
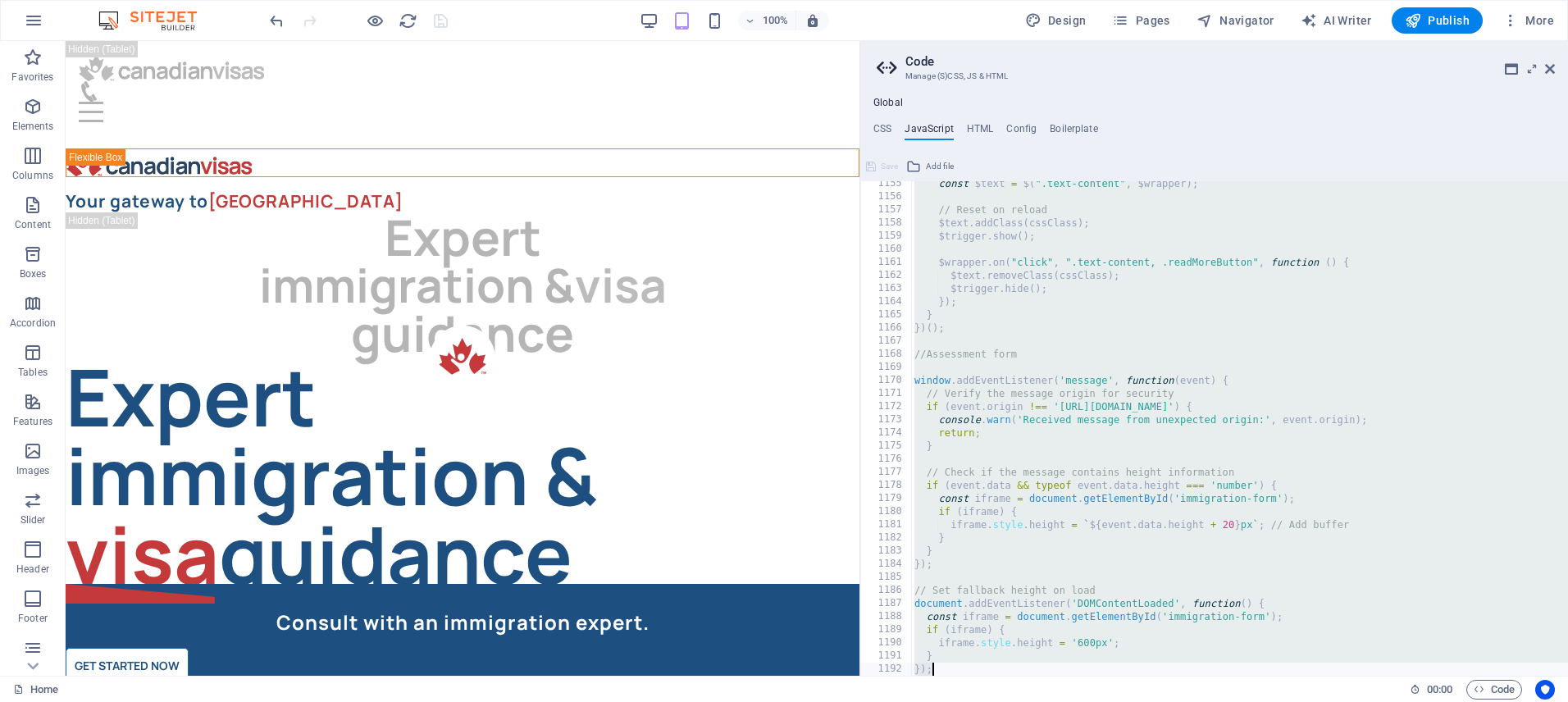
click at [1007, 258] on div "const $text = $ ( ".text-content" , $wrapper ) ; // Reset on reload $text . add…" at bounding box center [1456, 438] width 1090 height 521
paste textarea
type textarea "});"
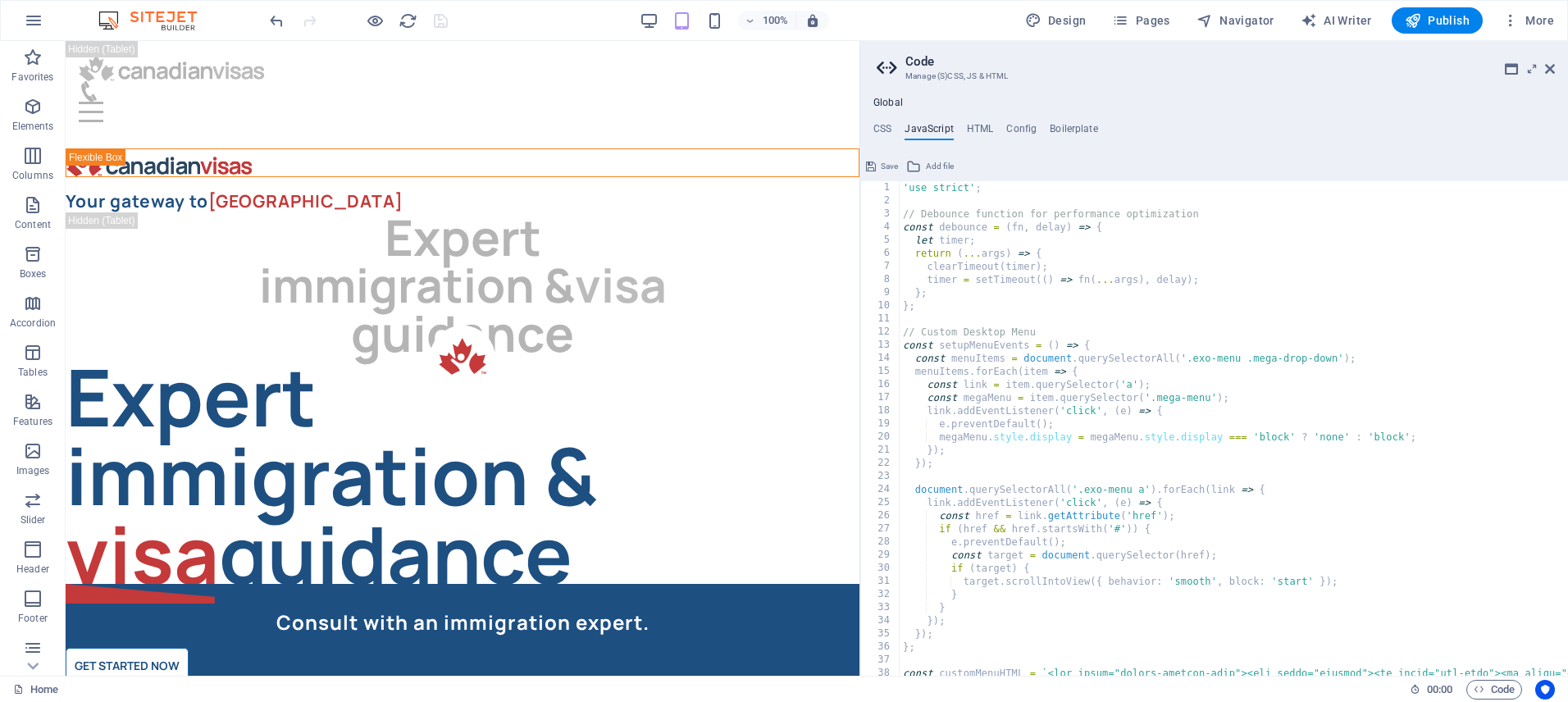
scroll to position [0, 0]
click at [883, 166] on span "Save" at bounding box center [889, 166] width 17 height 20
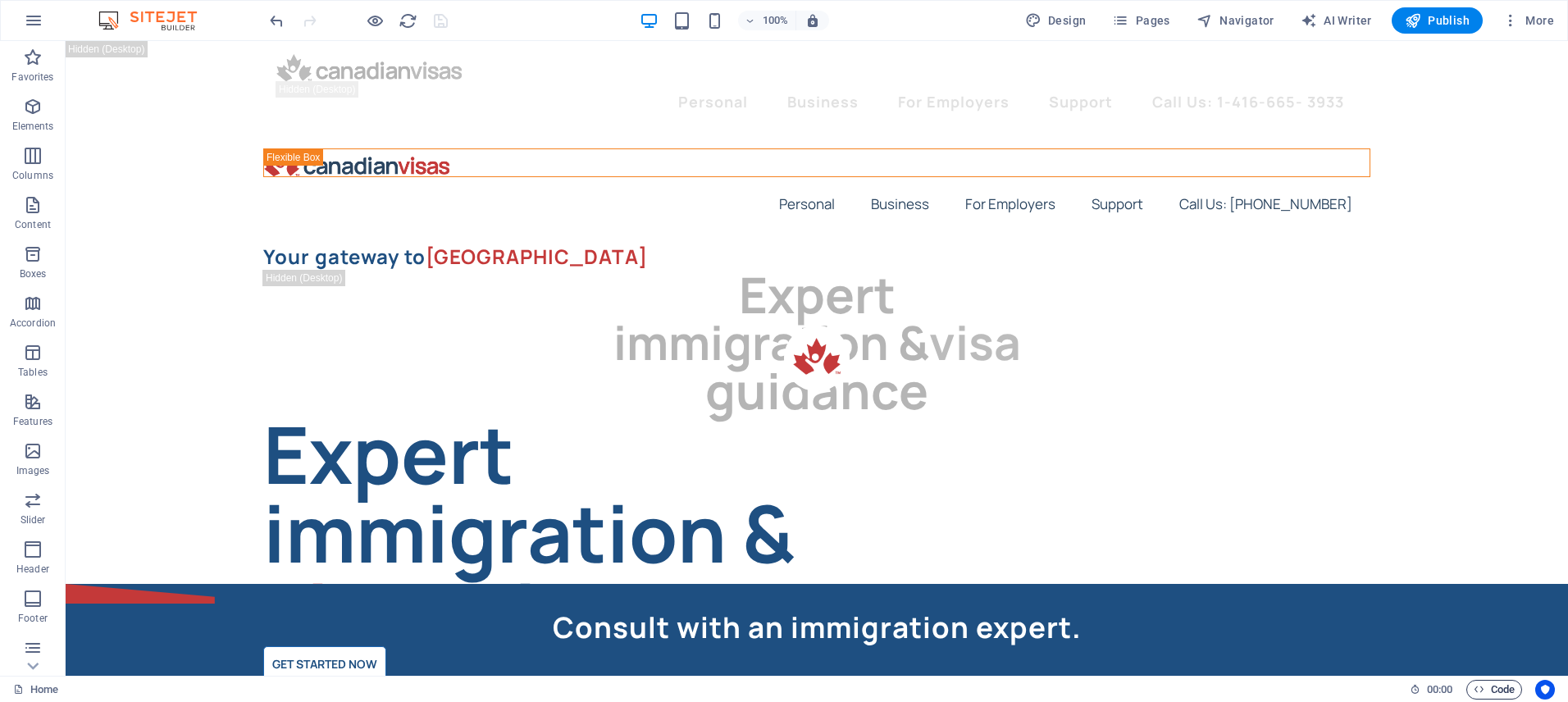
click at [1501, 693] on span "Code" at bounding box center [1494, 690] width 41 height 20
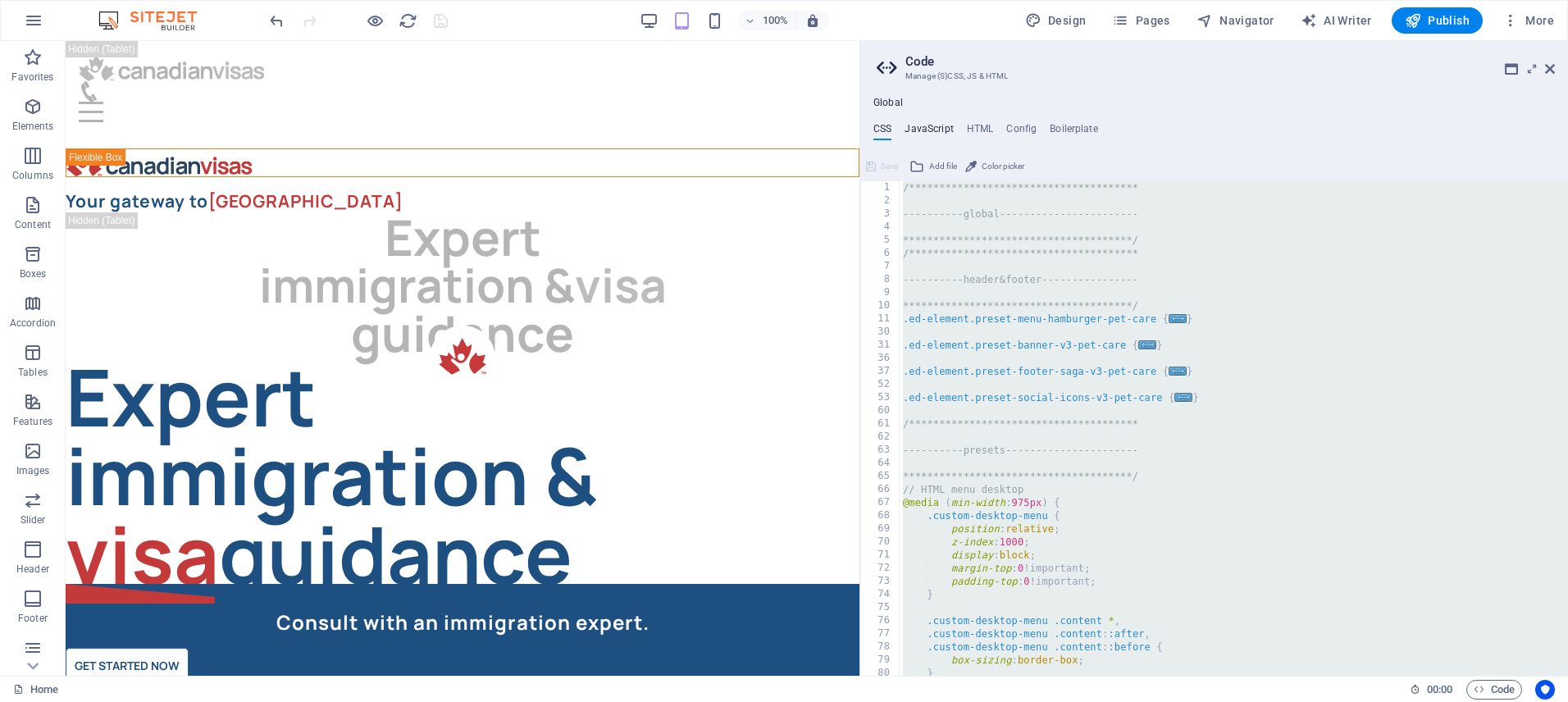
click at [928, 129] on h4 "JavaScript" at bounding box center [929, 132] width 49 height 18
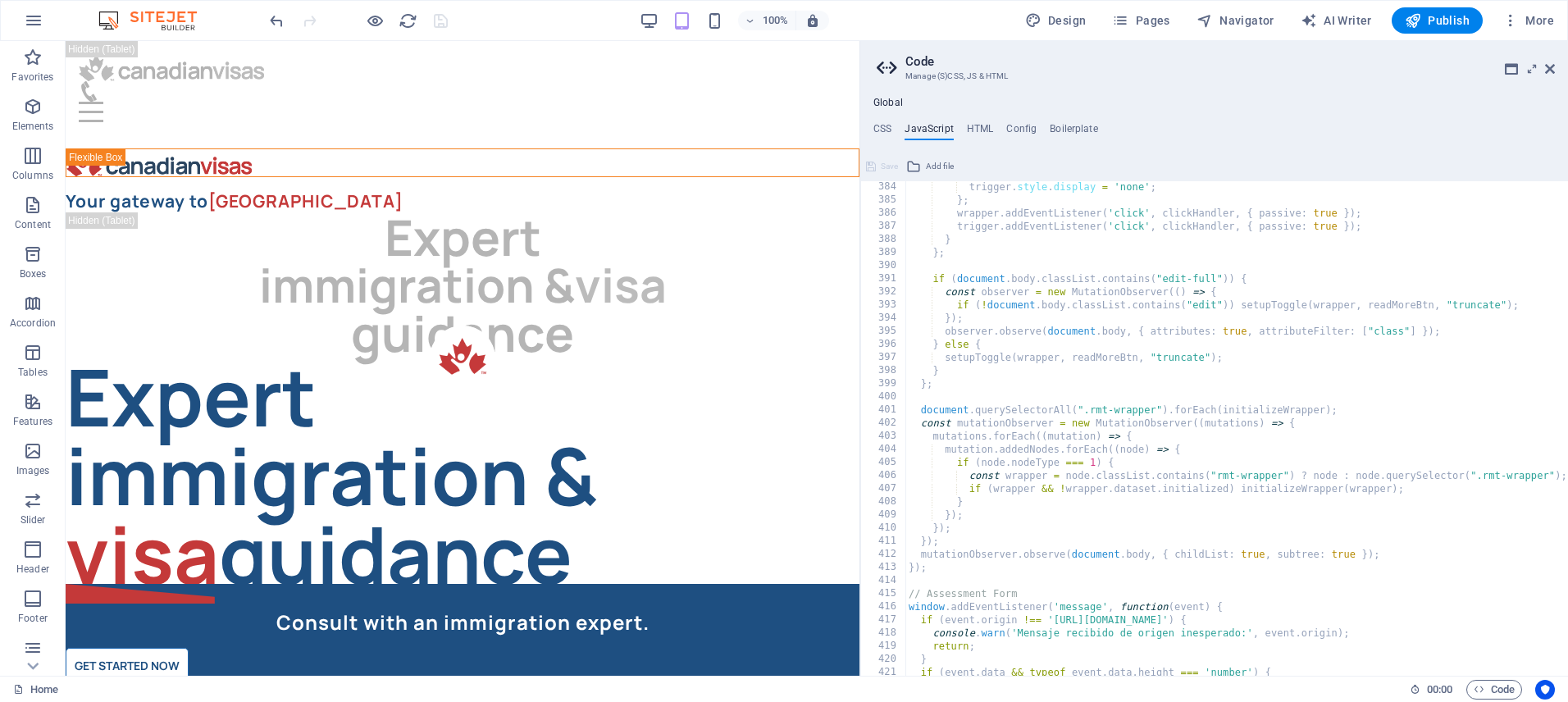
scroll to position [5150, 0]
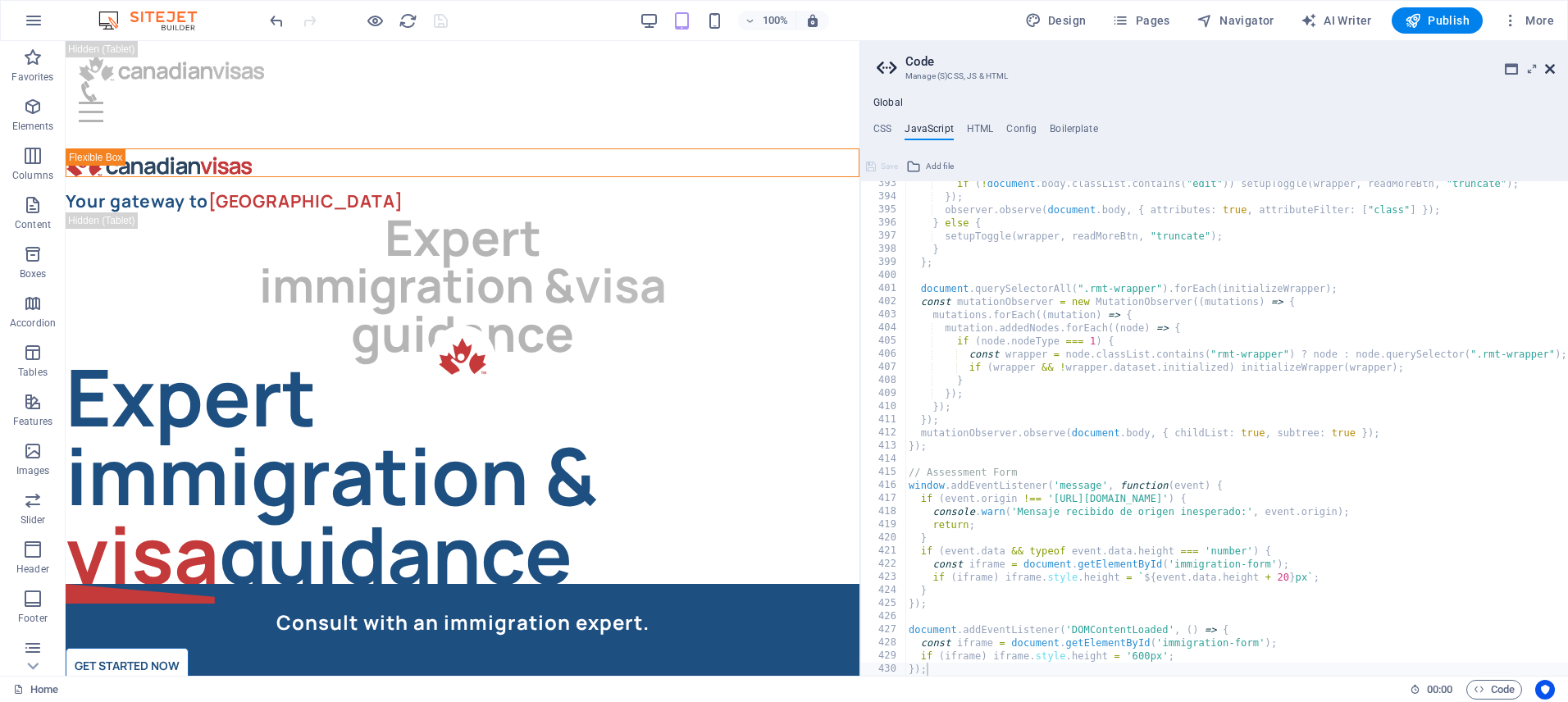
click at [1553, 69] on icon at bounding box center [1550, 69] width 10 height 14
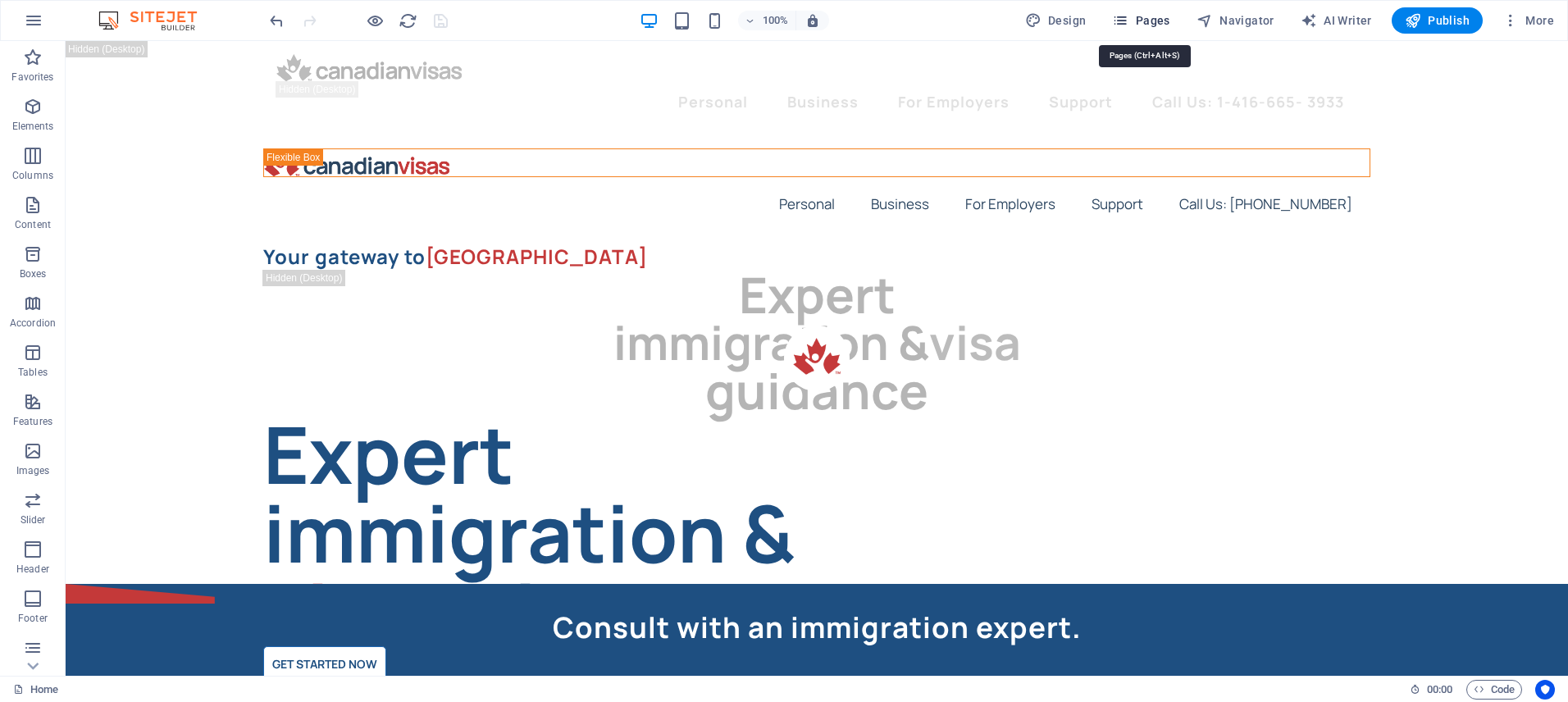
click at [1141, 15] on span "Pages" at bounding box center [1140, 21] width 57 height 16
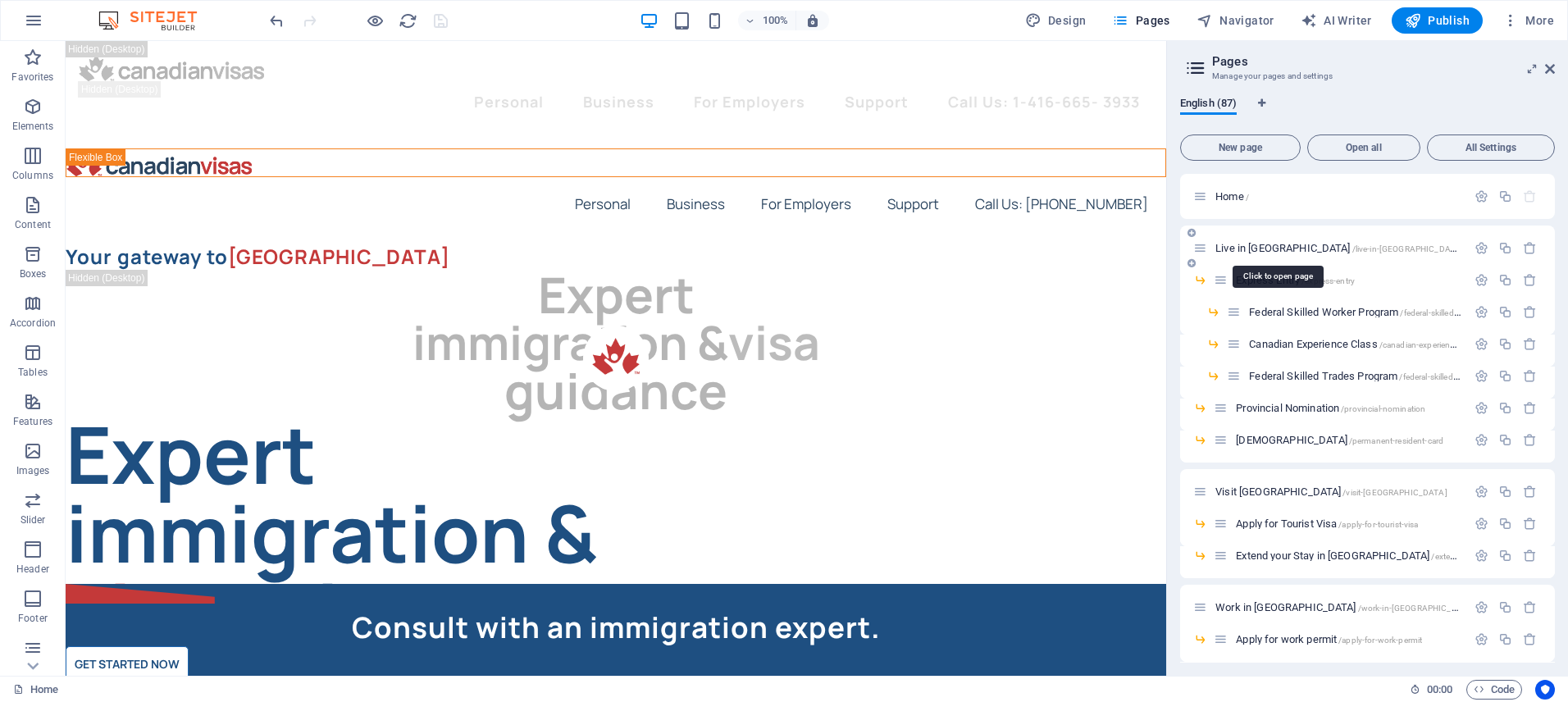
click at [1231, 249] on span "Live in [GEOGRAPHIC_DATA] /live-in-[GEOGRAPHIC_DATA]" at bounding box center [1339, 249] width 248 height 13
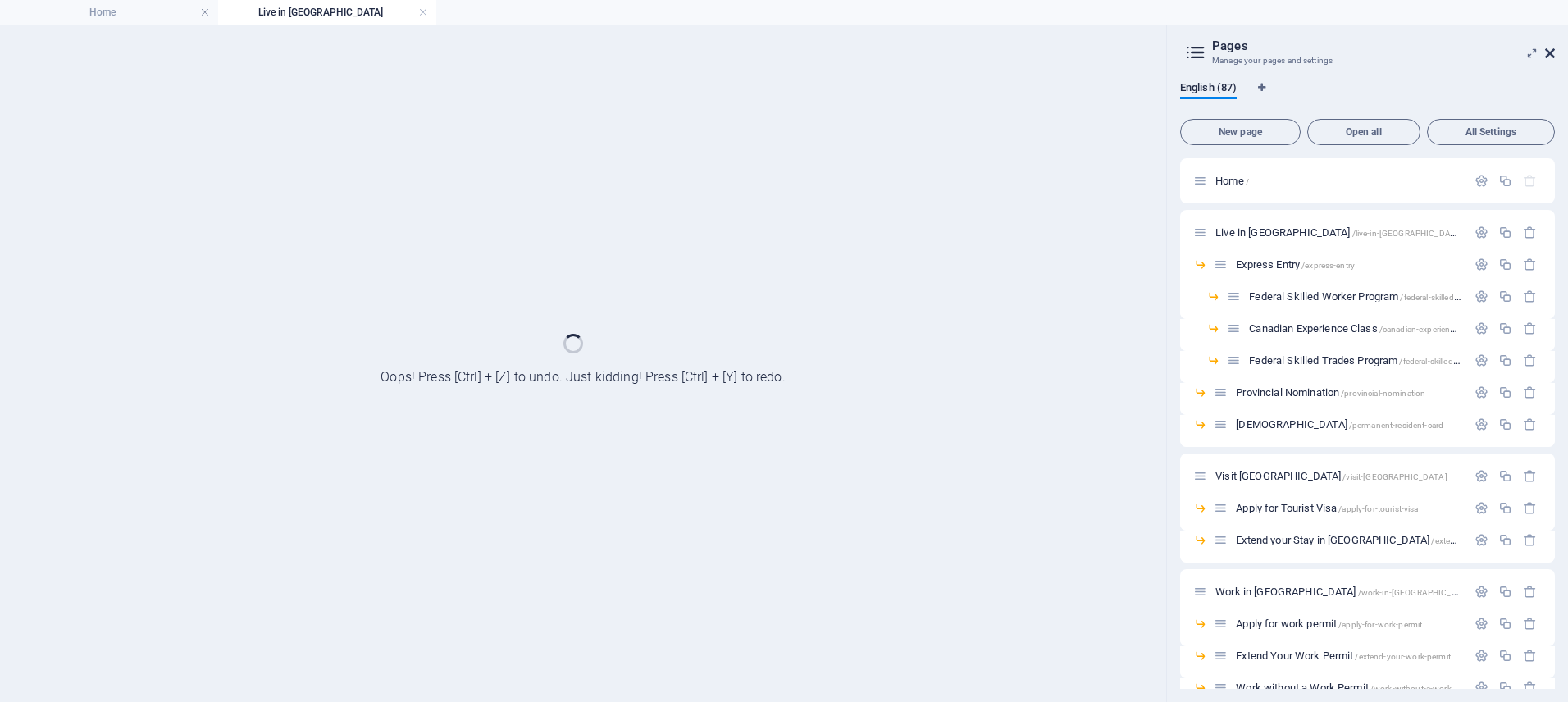
click at [1550, 53] on icon at bounding box center [1550, 53] width 10 height 14
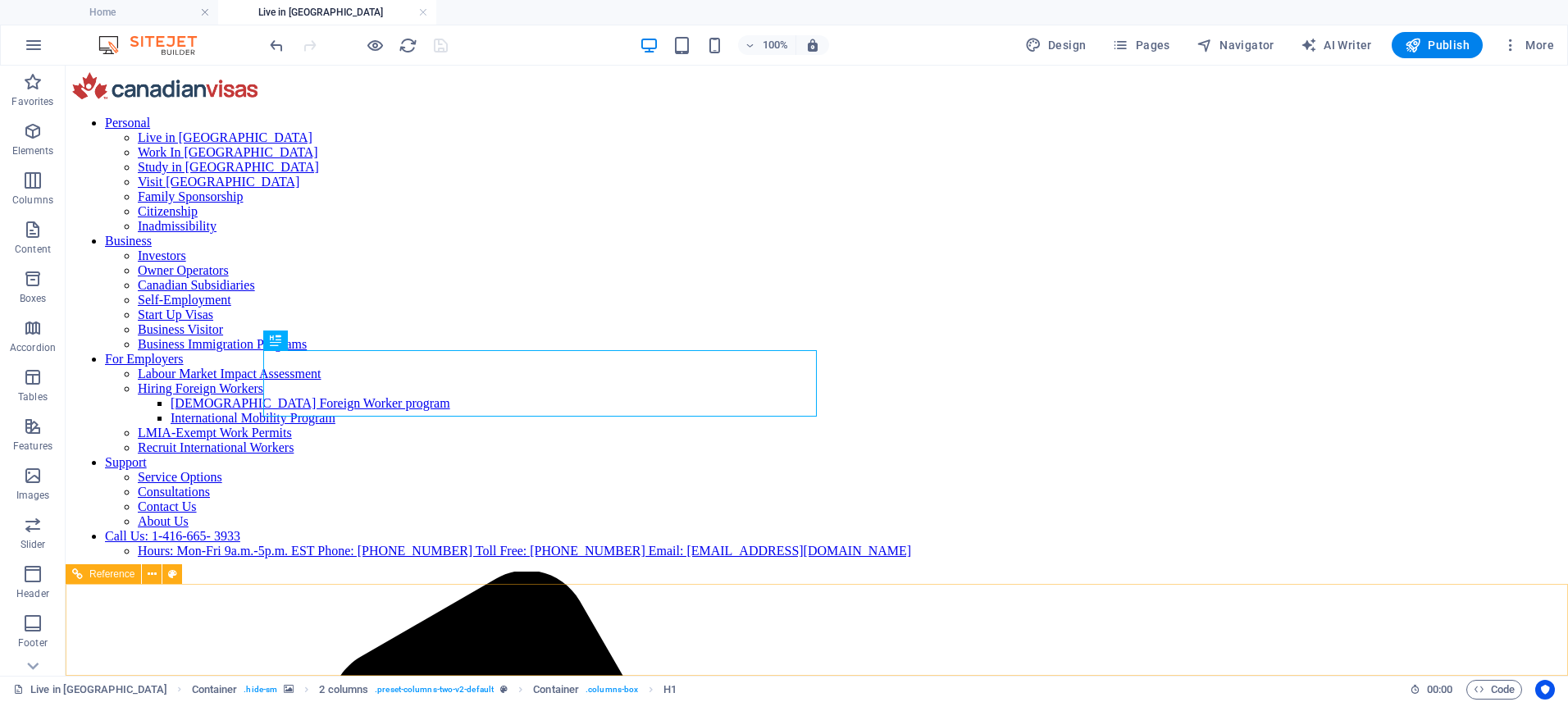
scroll to position [0, 0]
click at [1478, 691] on icon "button" at bounding box center [1479, 689] width 11 height 11
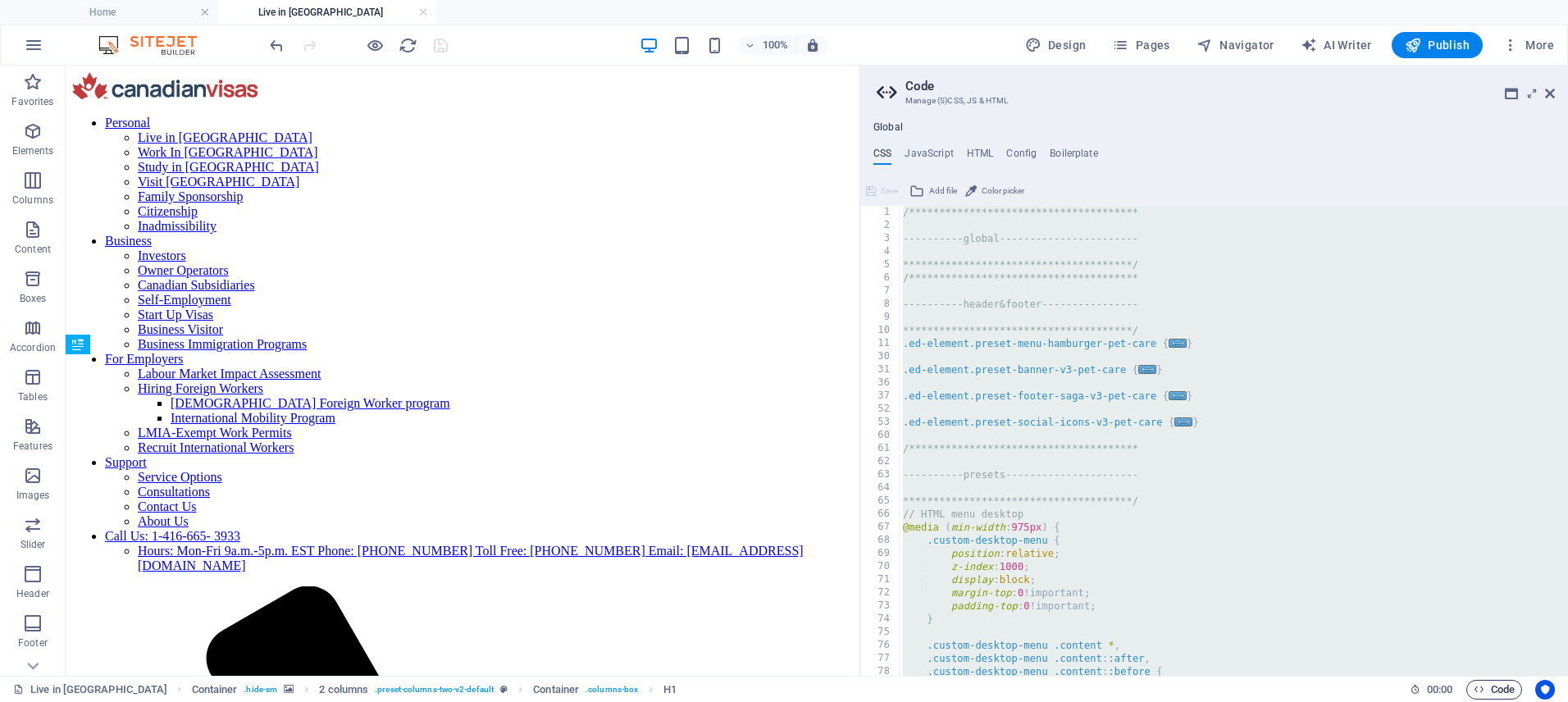
scroll to position [1679, 0]
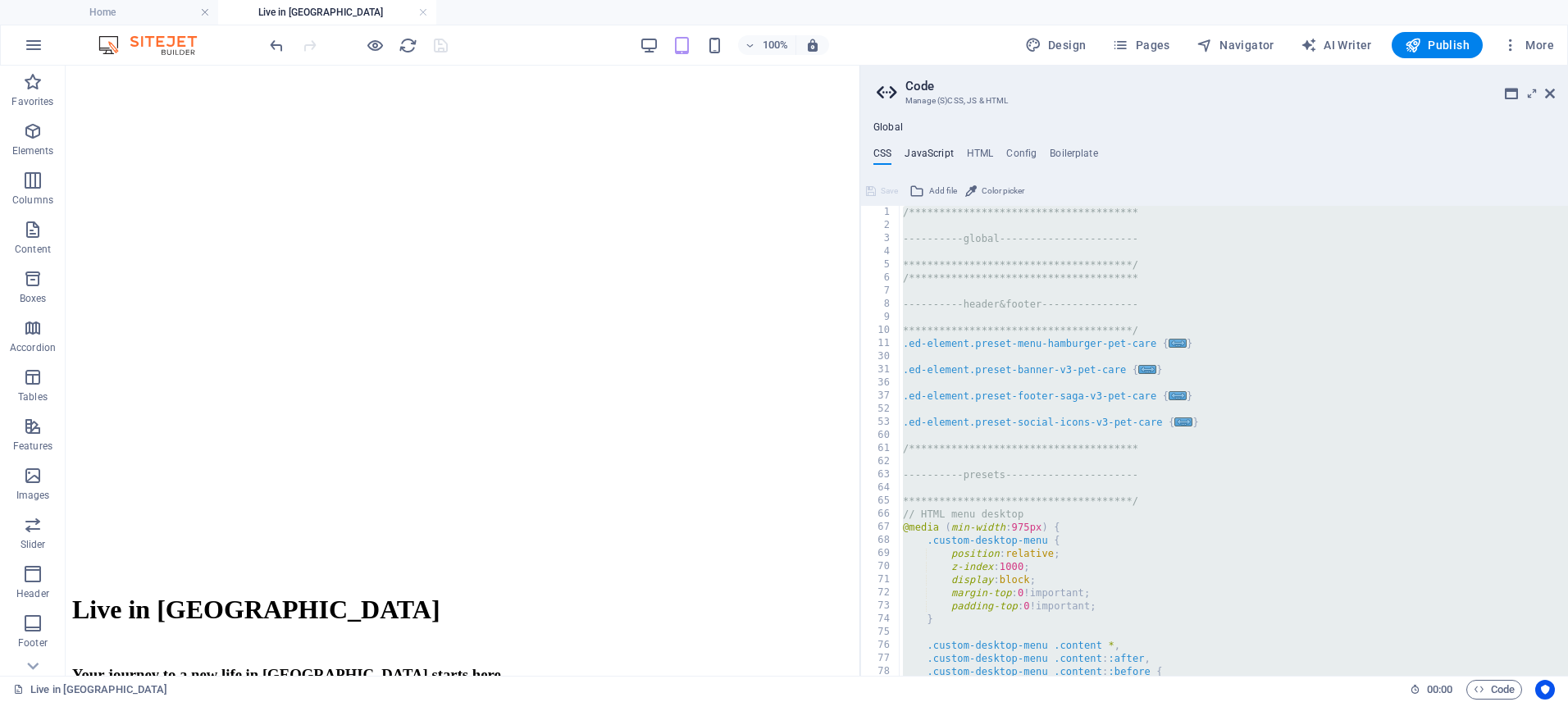
click at [925, 156] on h4 "JavaScript" at bounding box center [929, 157] width 49 height 18
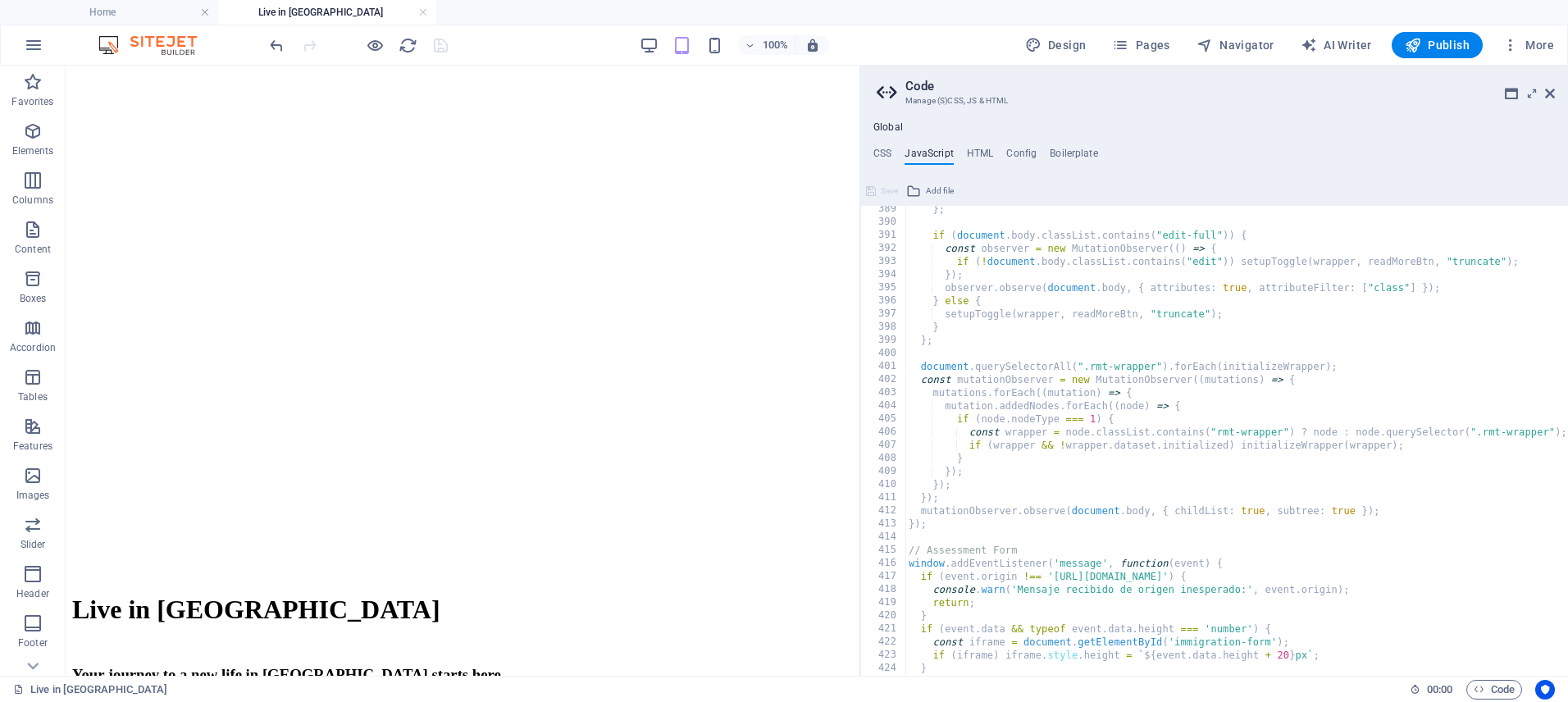
scroll to position [5175, 0]
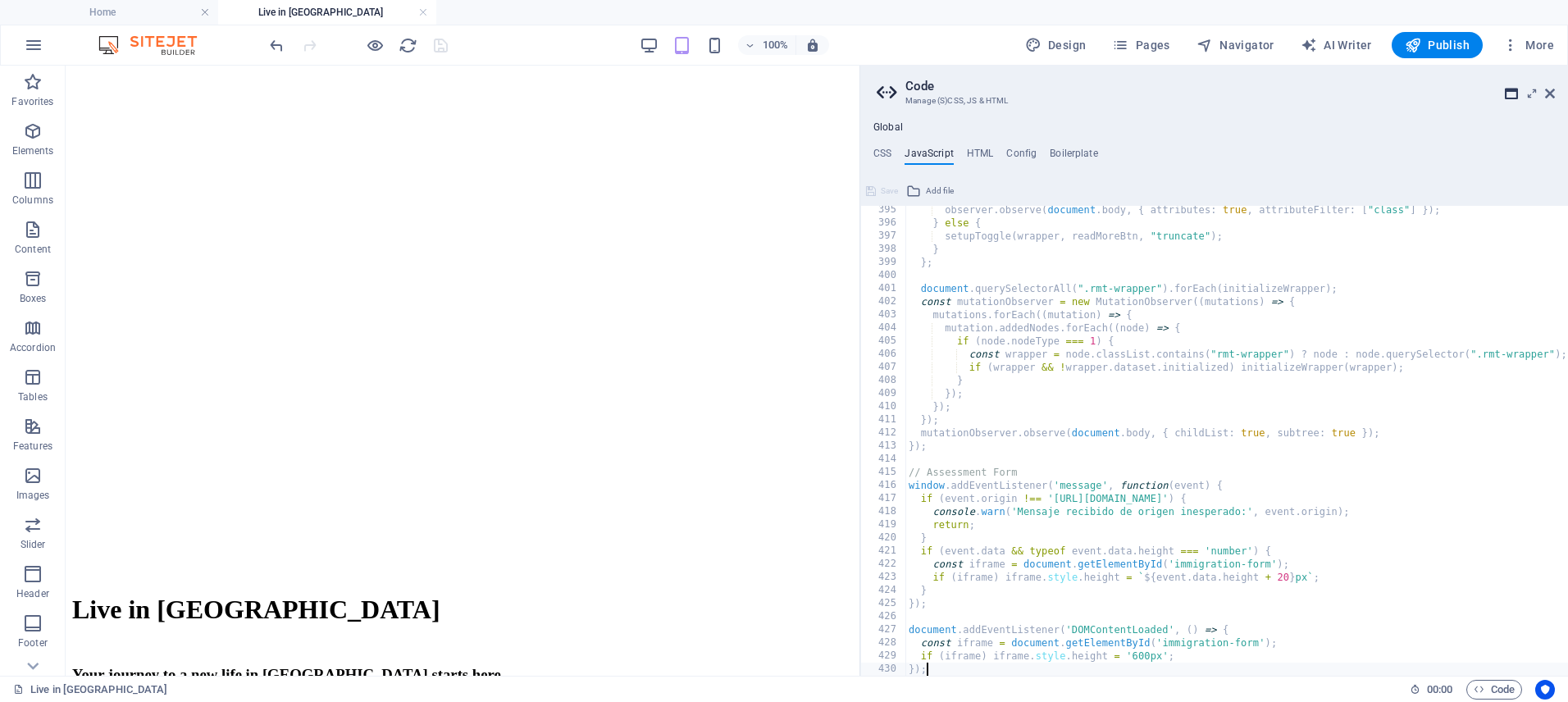
click at [1515, 94] on icon at bounding box center [1511, 93] width 14 height 14
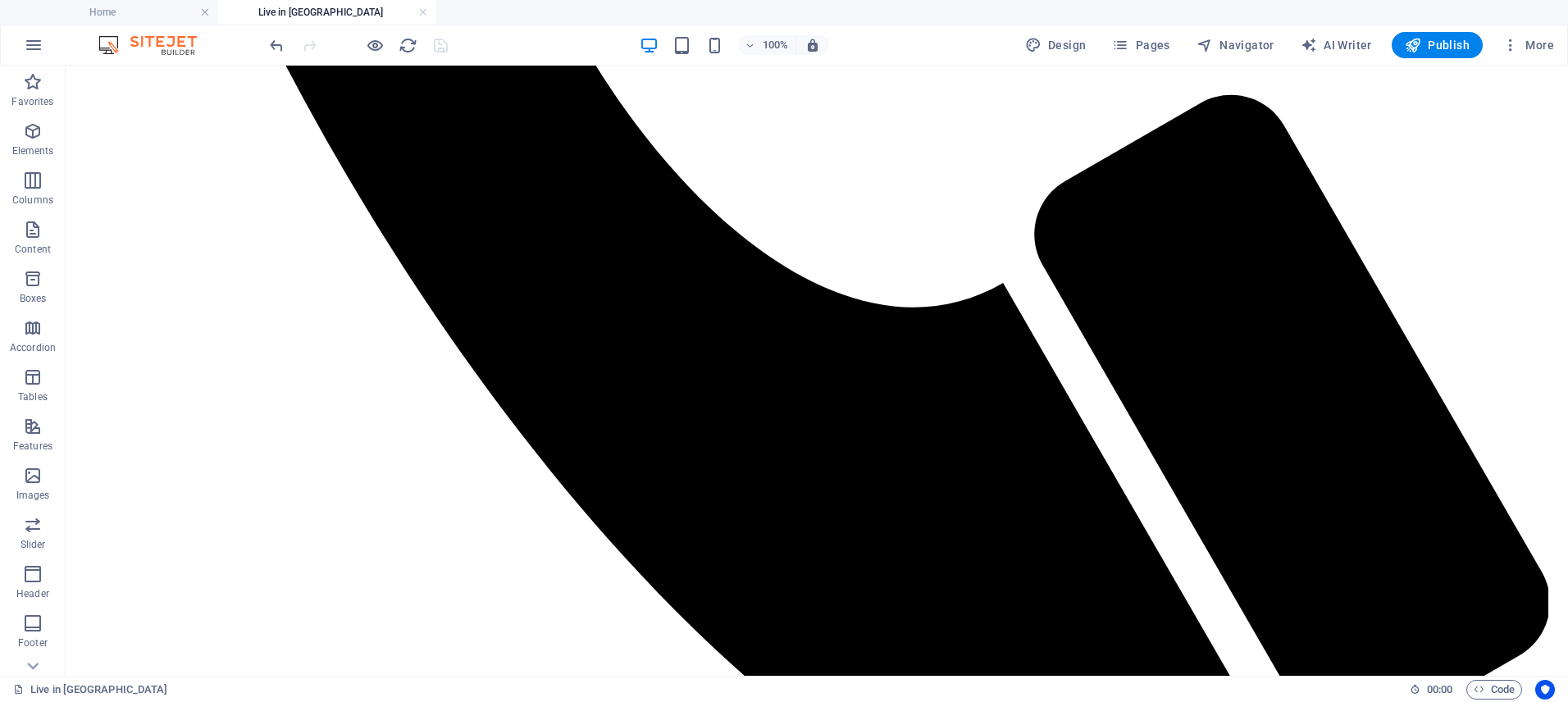
scroll to position [1693, 0]
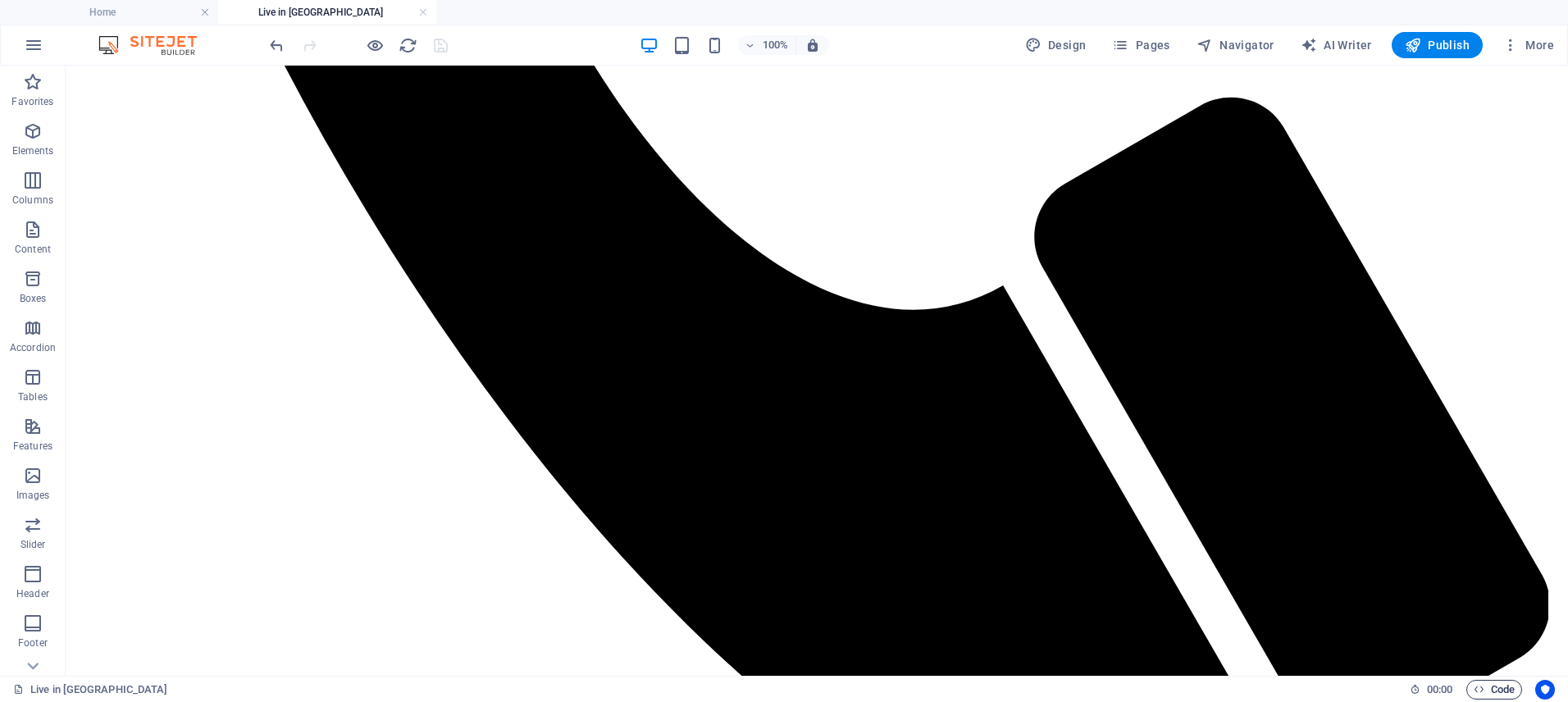
click at [1486, 693] on span "Code" at bounding box center [1494, 690] width 41 height 20
click at [1506, 687] on span "Code" at bounding box center [1494, 690] width 41 height 20
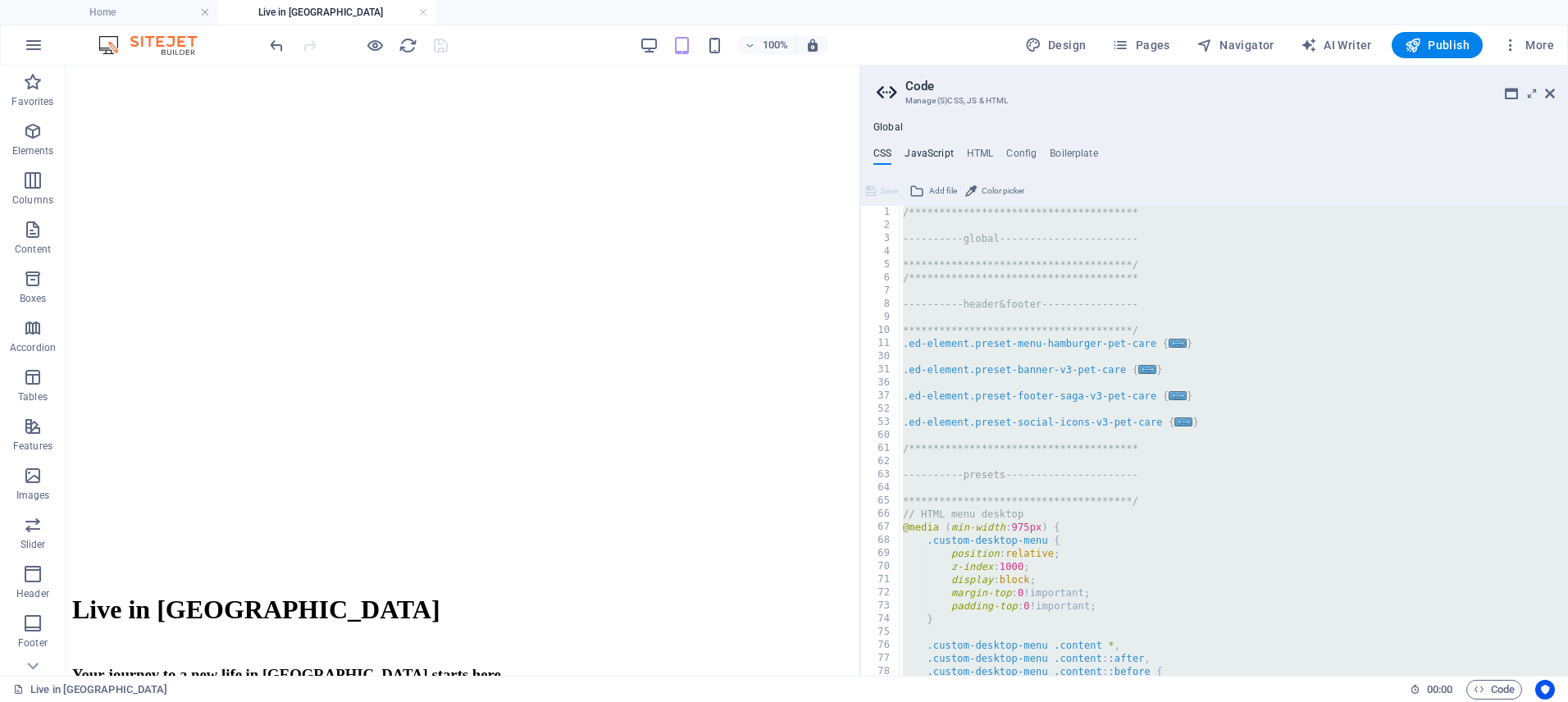
click at [944, 149] on h4 "JavaScript" at bounding box center [929, 157] width 49 height 18
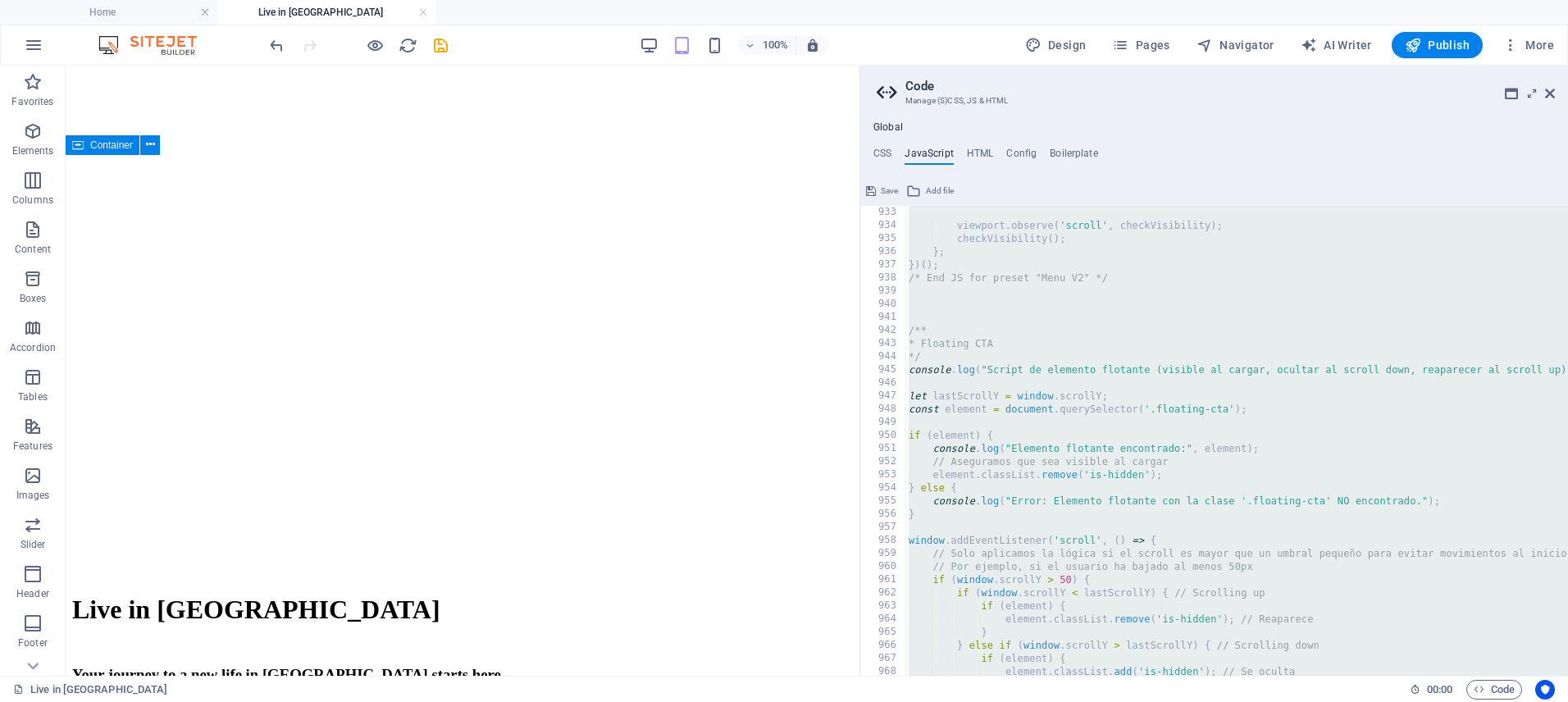
scroll to position [12233, 0]
click at [954, 340] on div "} ; viewport . observe ( 'scroll' , checkVisibility ) ; checkVisibility ( ) ; }…" at bounding box center [1450, 441] width 1090 height 497
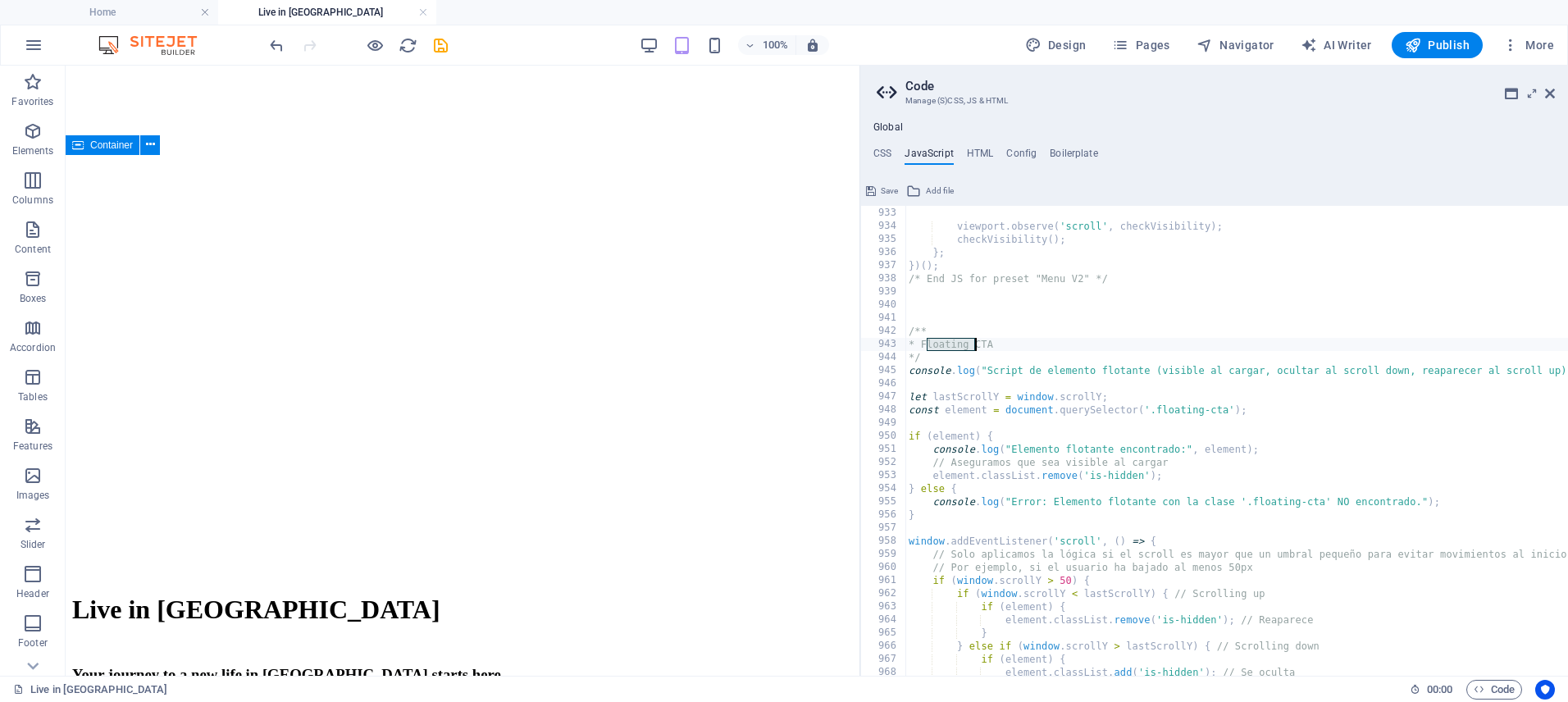
click at [954, 340] on div "} ; viewport . observe ( 'scroll' , checkVisibility ) ; checkVisibility ( ) ; }…" at bounding box center [1450, 441] width 1090 height 497
type textarea "* Floating CTA */"
click at [937, 154] on h4 "JavaScript" at bounding box center [929, 157] width 49 height 18
click at [883, 157] on h4 "CSS" at bounding box center [883, 157] width 18 height 18
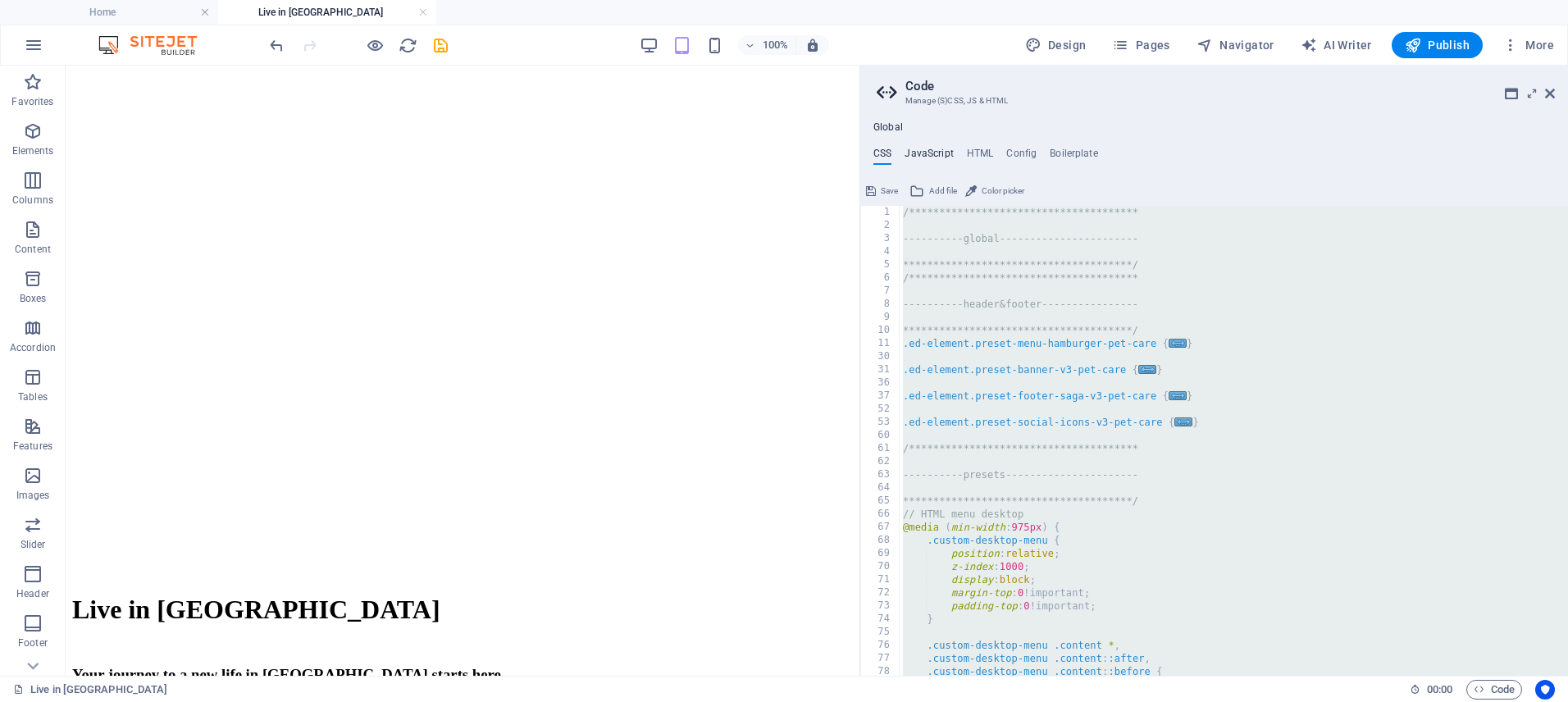
click at [926, 156] on h4 "JavaScript" at bounding box center [929, 157] width 49 height 18
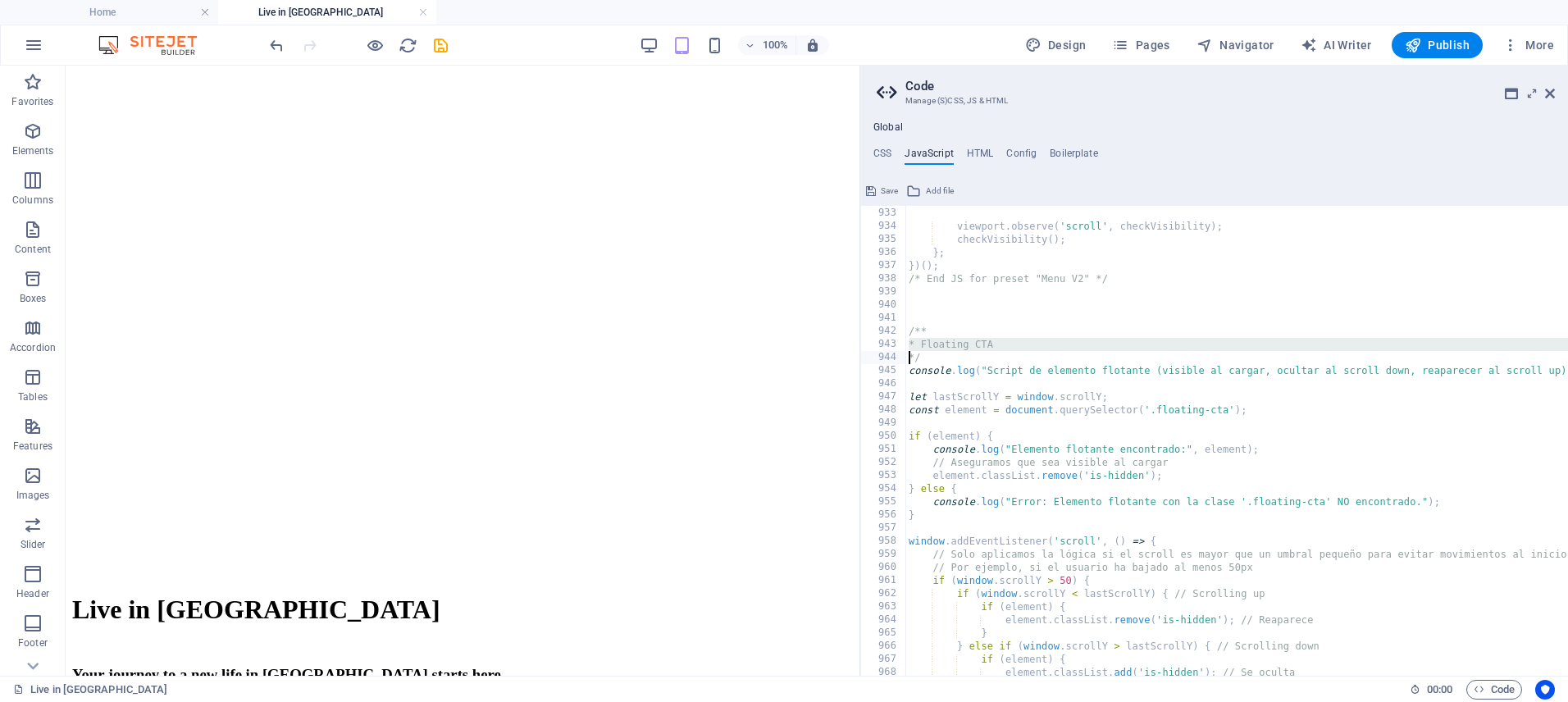
click at [886, 194] on span "Save" at bounding box center [889, 191] width 17 height 20
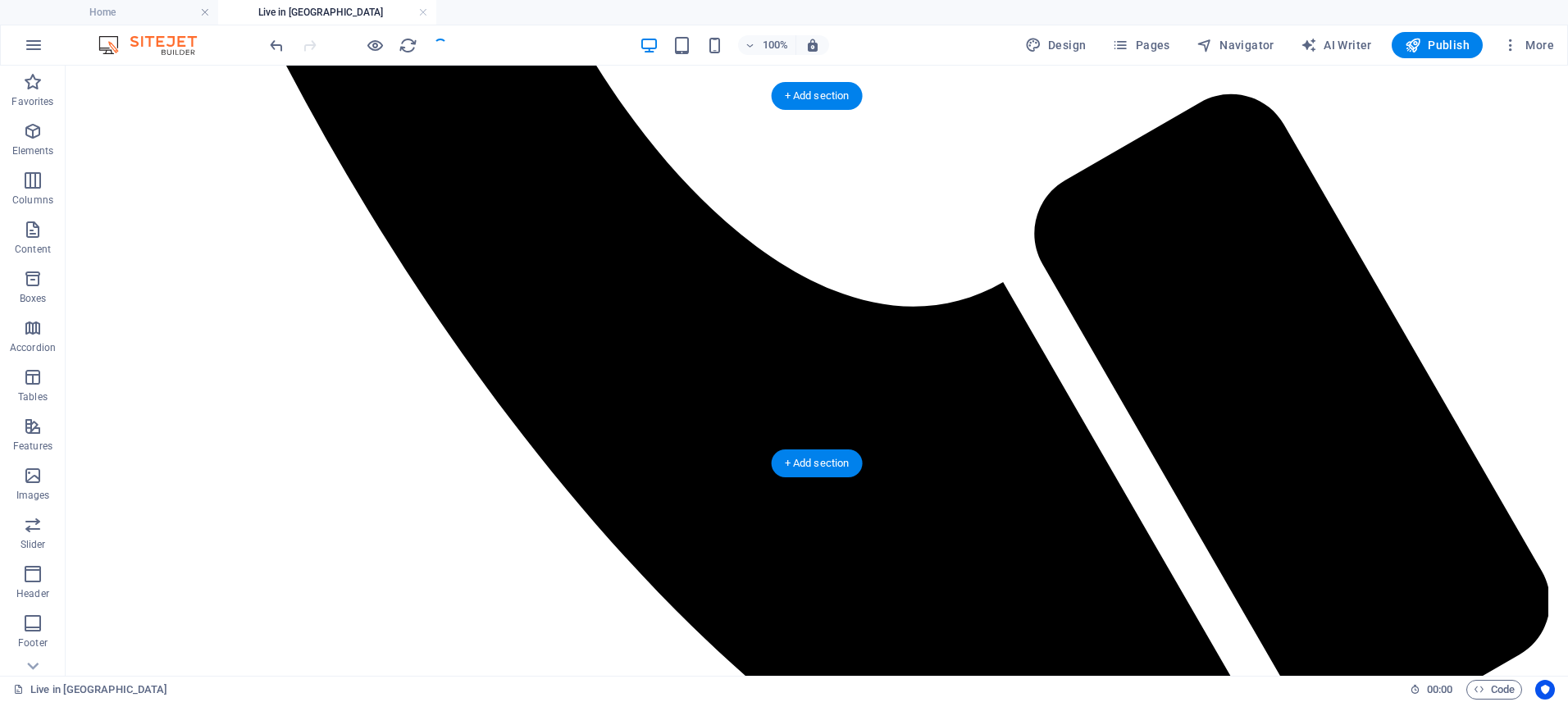
scroll to position [1720, 0]
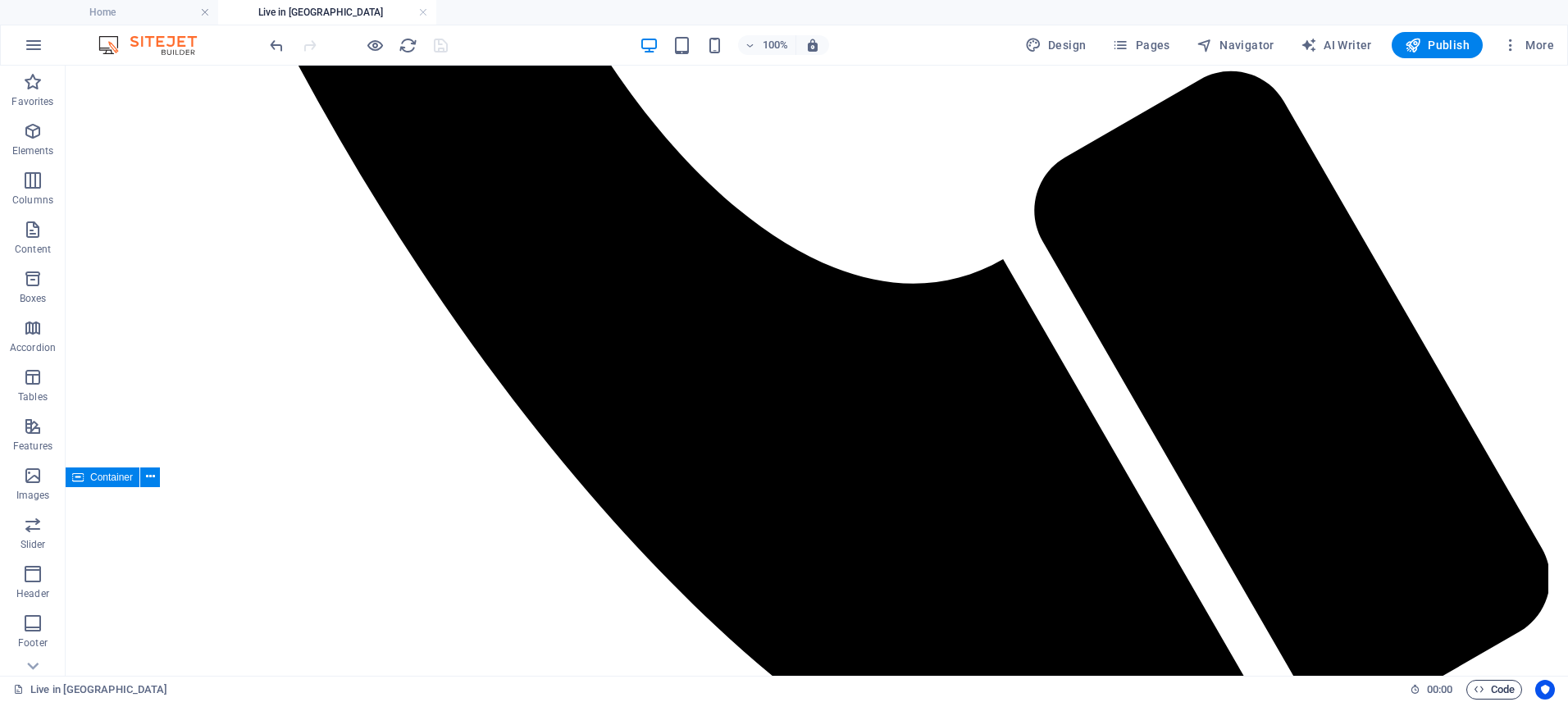
click at [1483, 686] on span "Code" at bounding box center [1494, 690] width 41 height 20
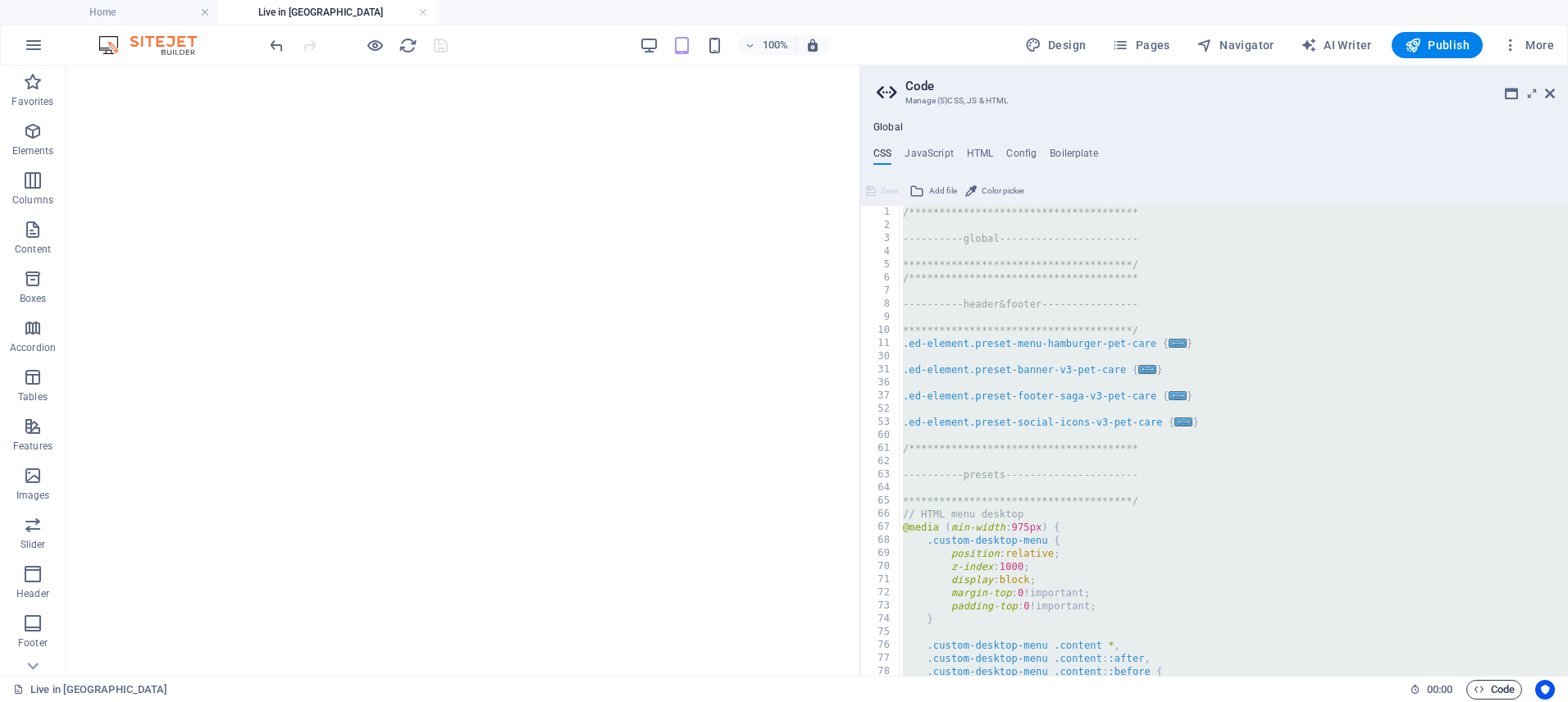
scroll to position [1714, 0]
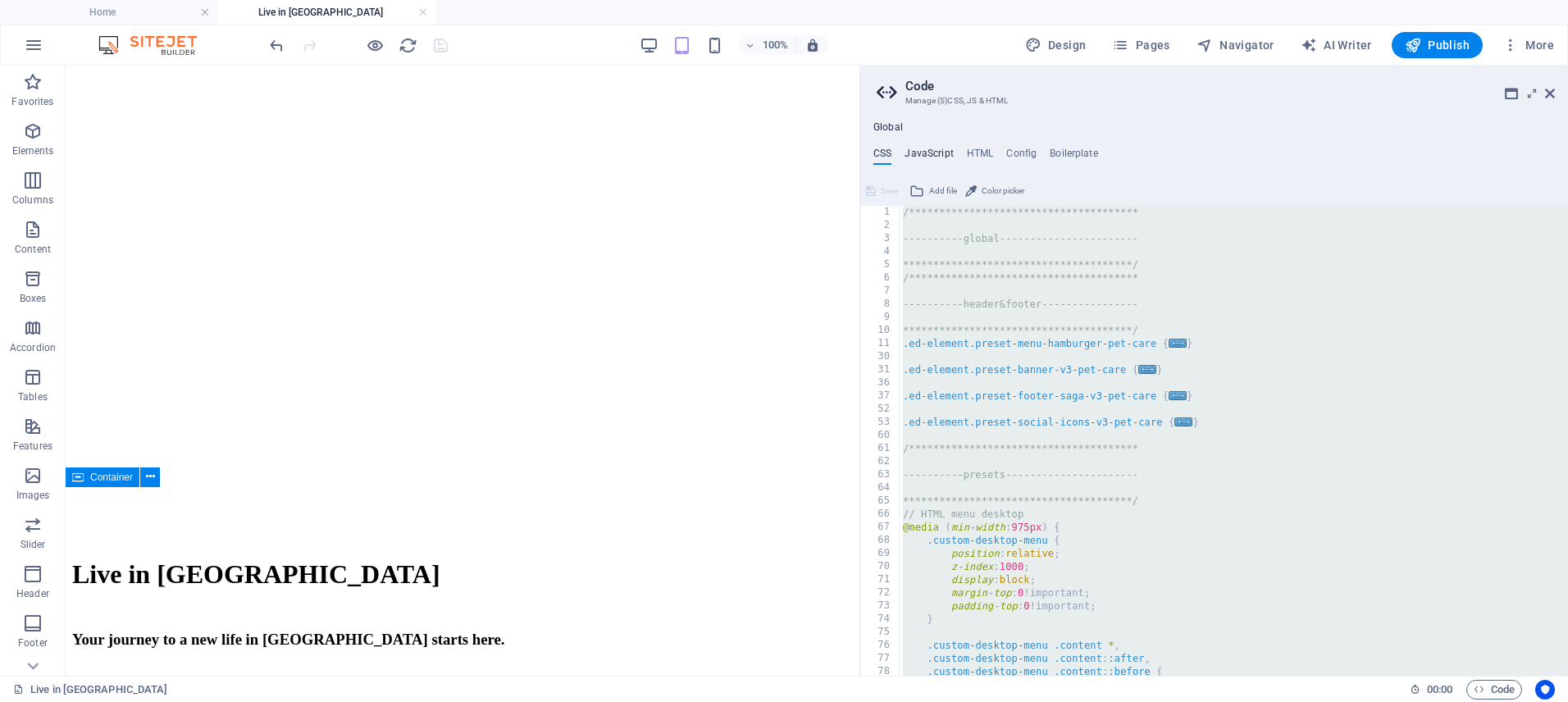
click at [933, 159] on h4 "JavaScript" at bounding box center [929, 157] width 49 height 18
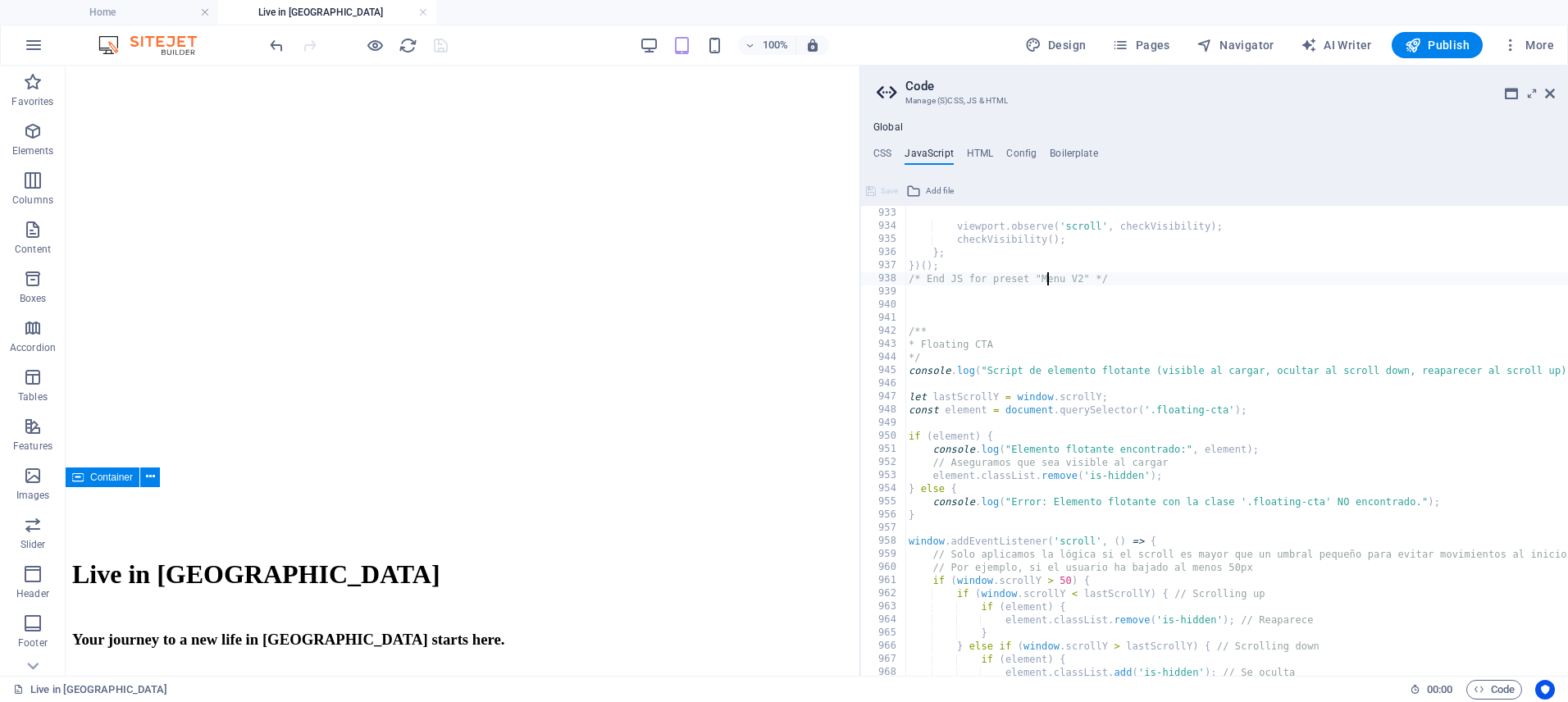
click at [1044, 283] on div "} ; viewport . observe ( 'scroll' , checkVisibility ) ; checkVisibility ( ) ; }…" at bounding box center [1450, 441] width 1090 height 497
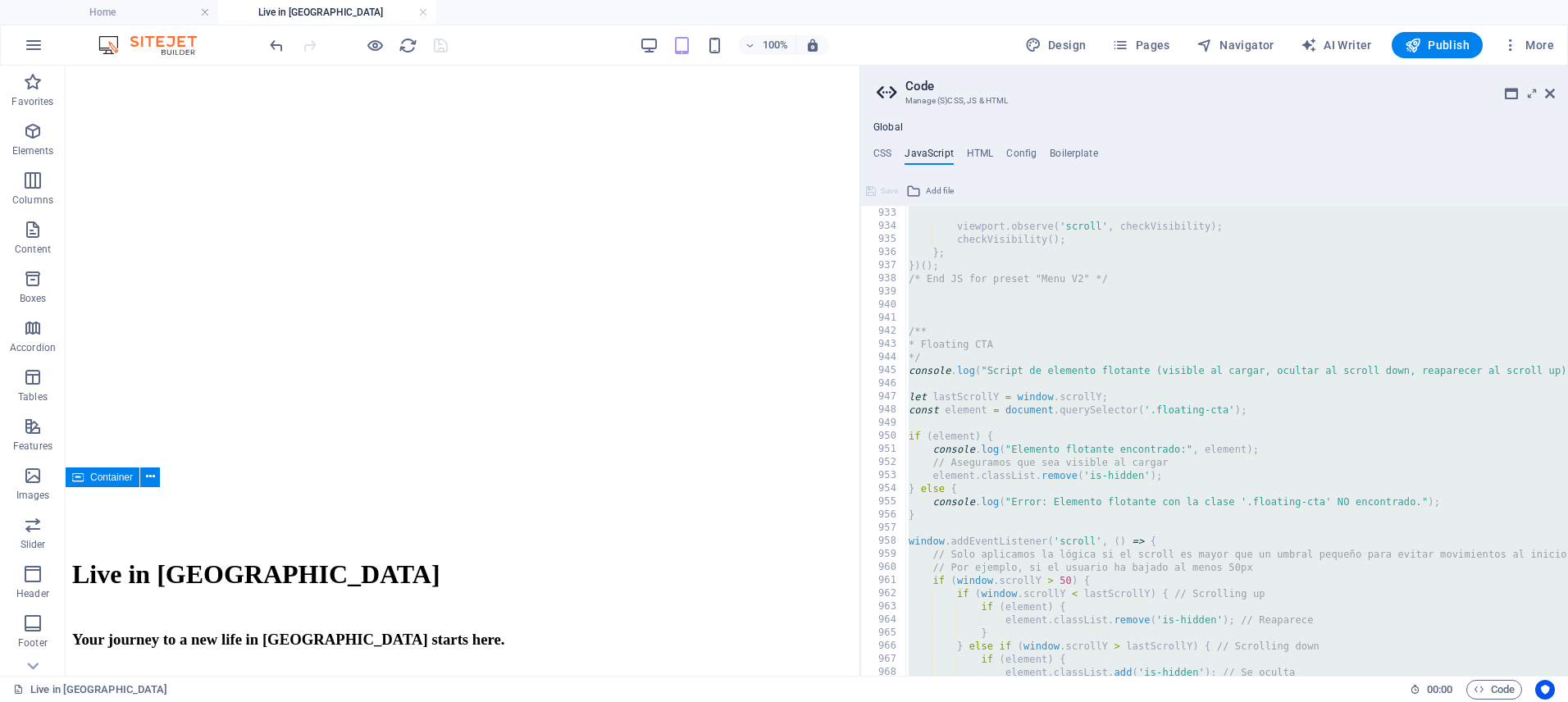
paste textarea
type textarea "});"
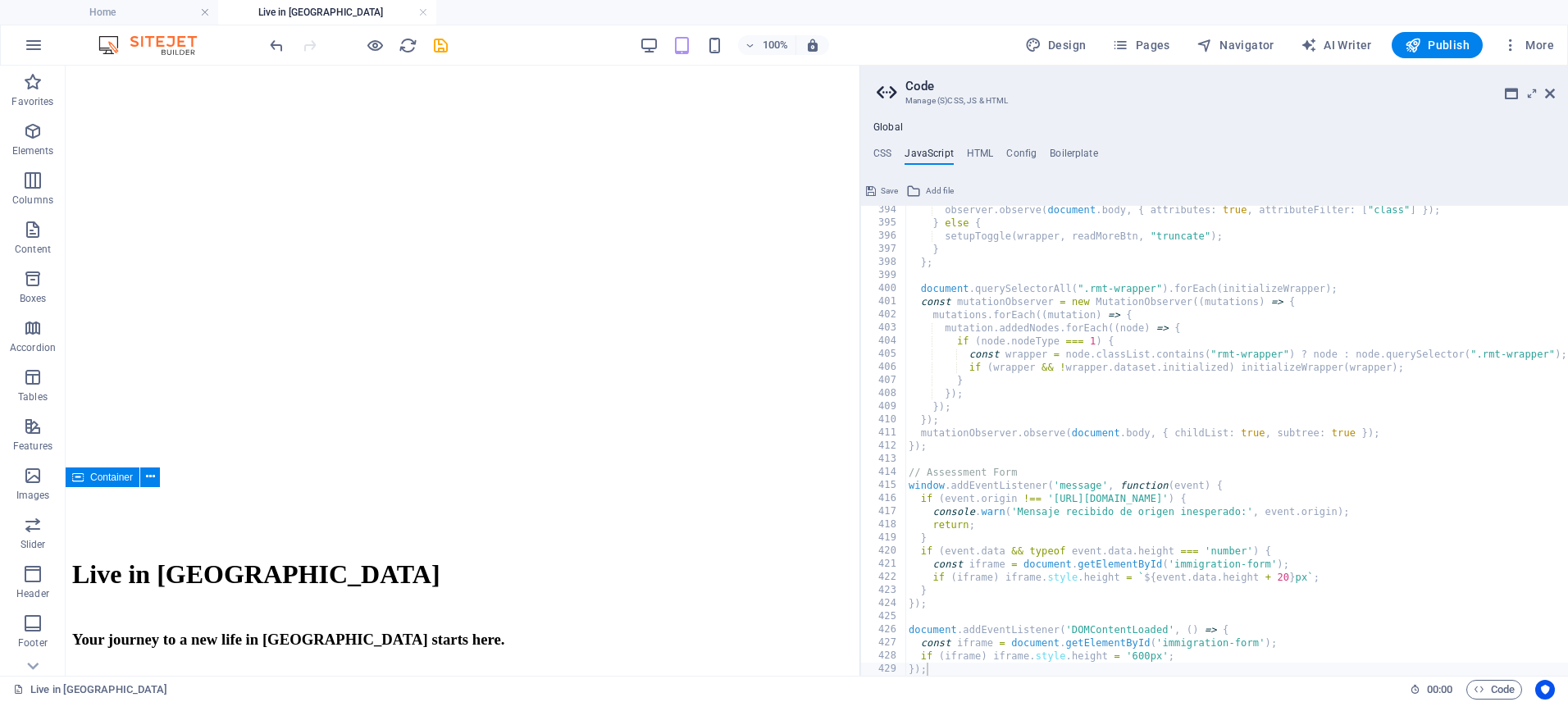
drag, startPoint x: 881, startPoint y: 189, endPoint x: 815, endPoint y: 124, distance: 92.6
click at [881, 189] on span "Save" at bounding box center [889, 191] width 17 height 20
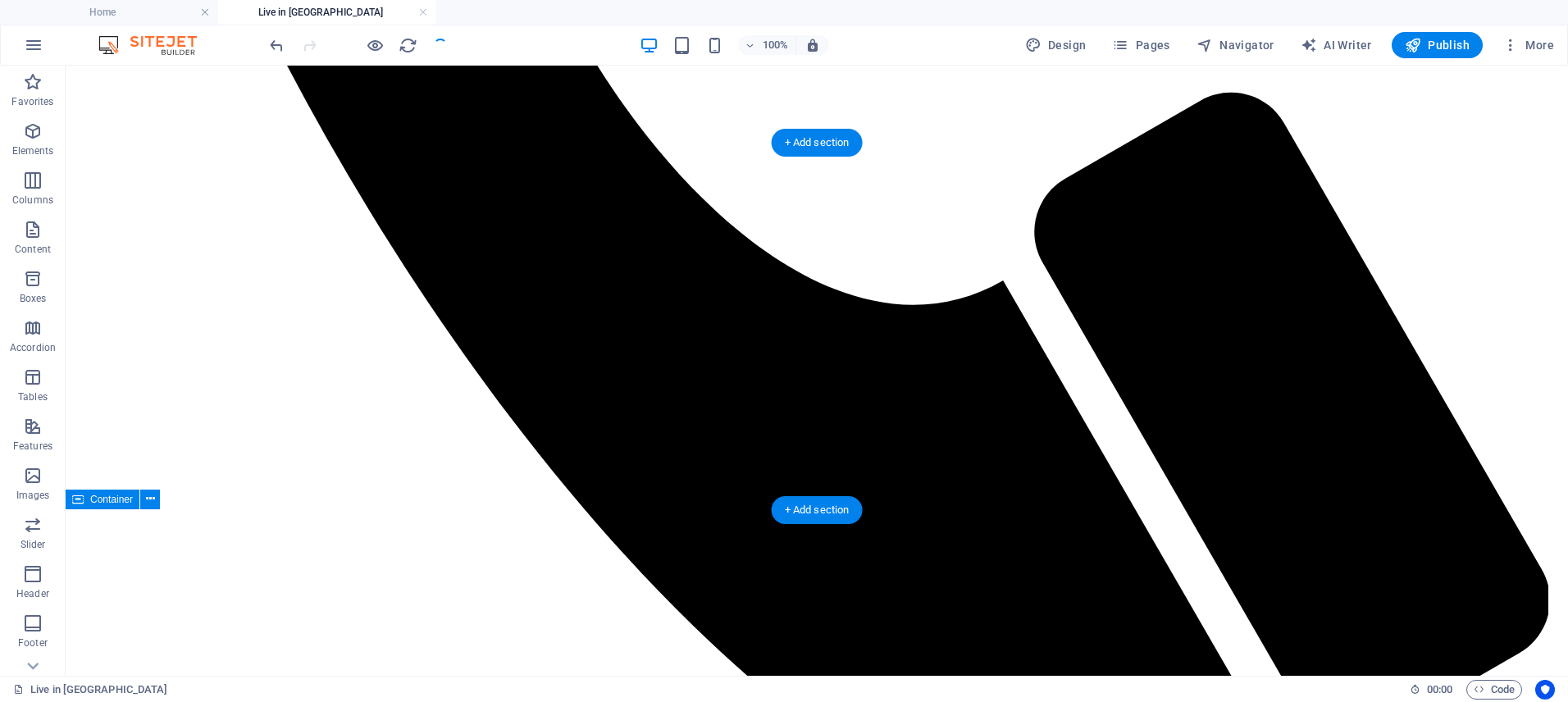
scroll to position [1697, 0]
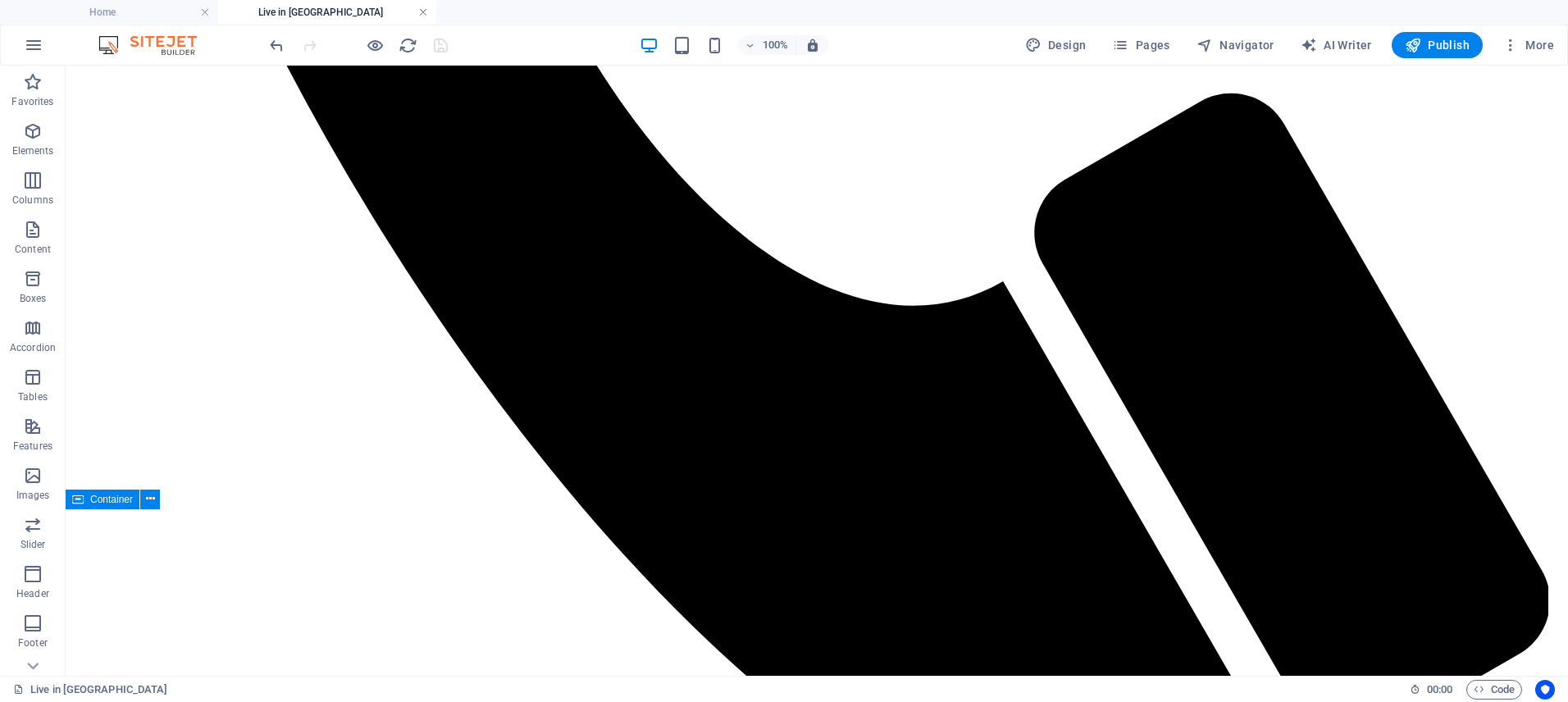
click at [421, 14] on link at bounding box center [423, 12] width 10 height 15
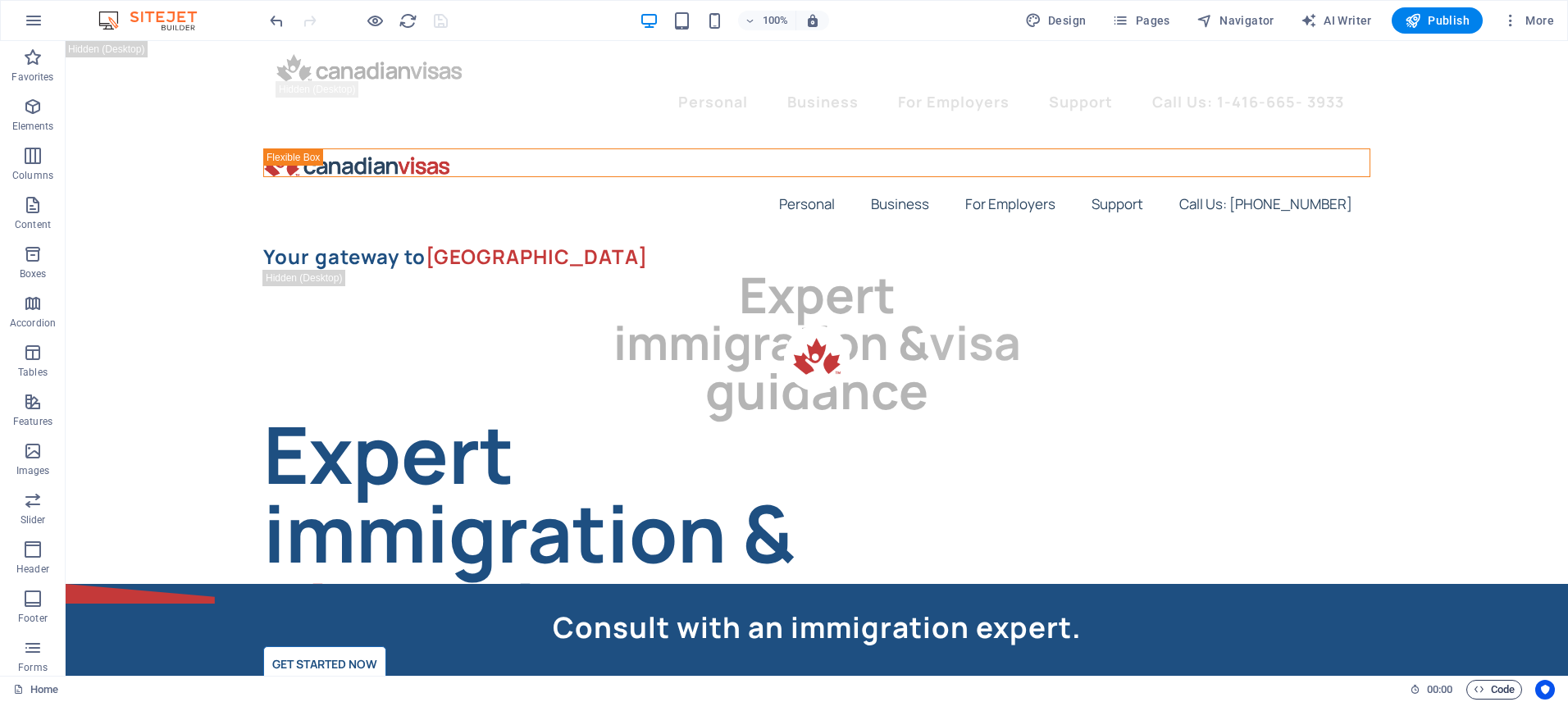
click at [1493, 690] on span "Code" at bounding box center [1494, 690] width 41 height 20
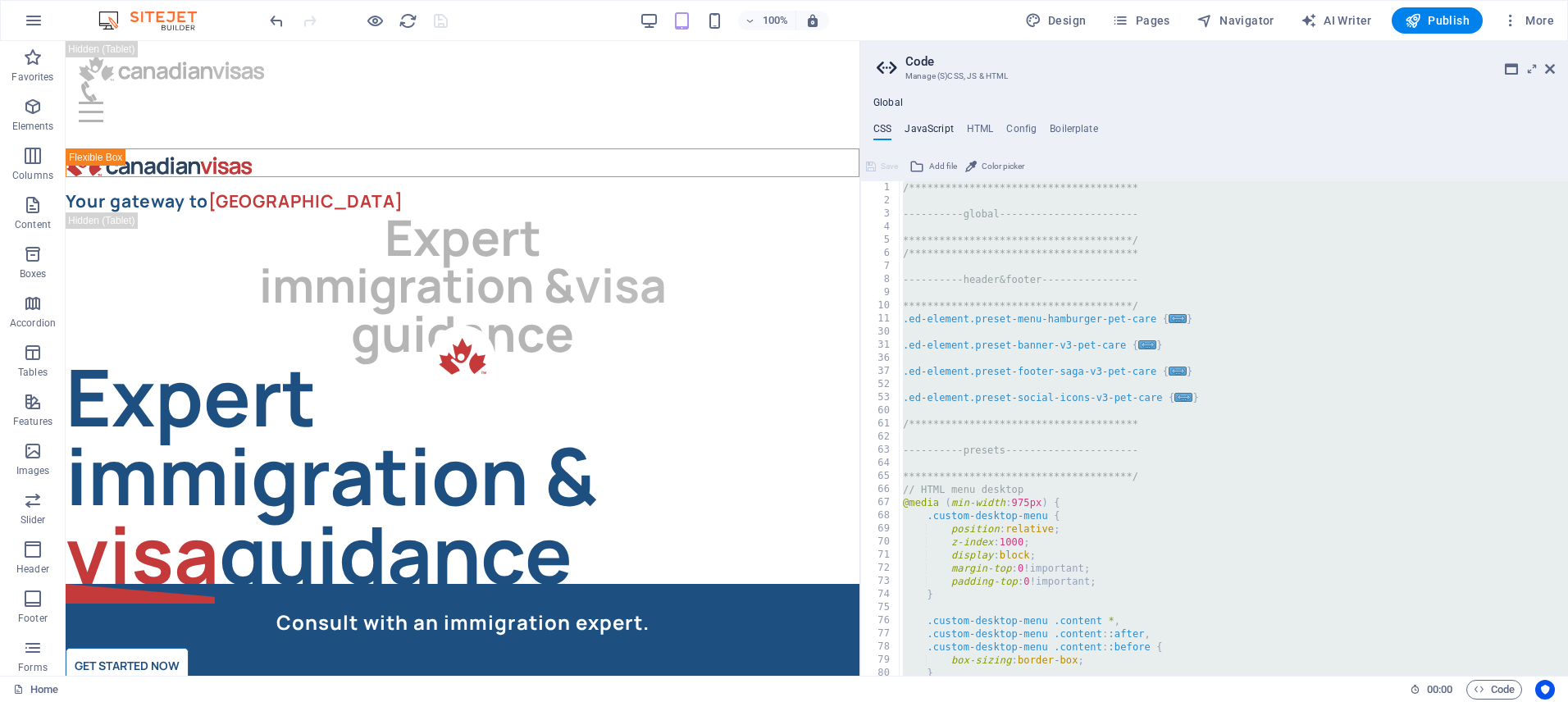
drag, startPoint x: 925, startPoint y: 124, endPoint x: 1033, endPoint y: 211, distance: 138.7
click at [925, 124] on h4 "JavaScript" at bounding box center [929, 132] width 49 height 18
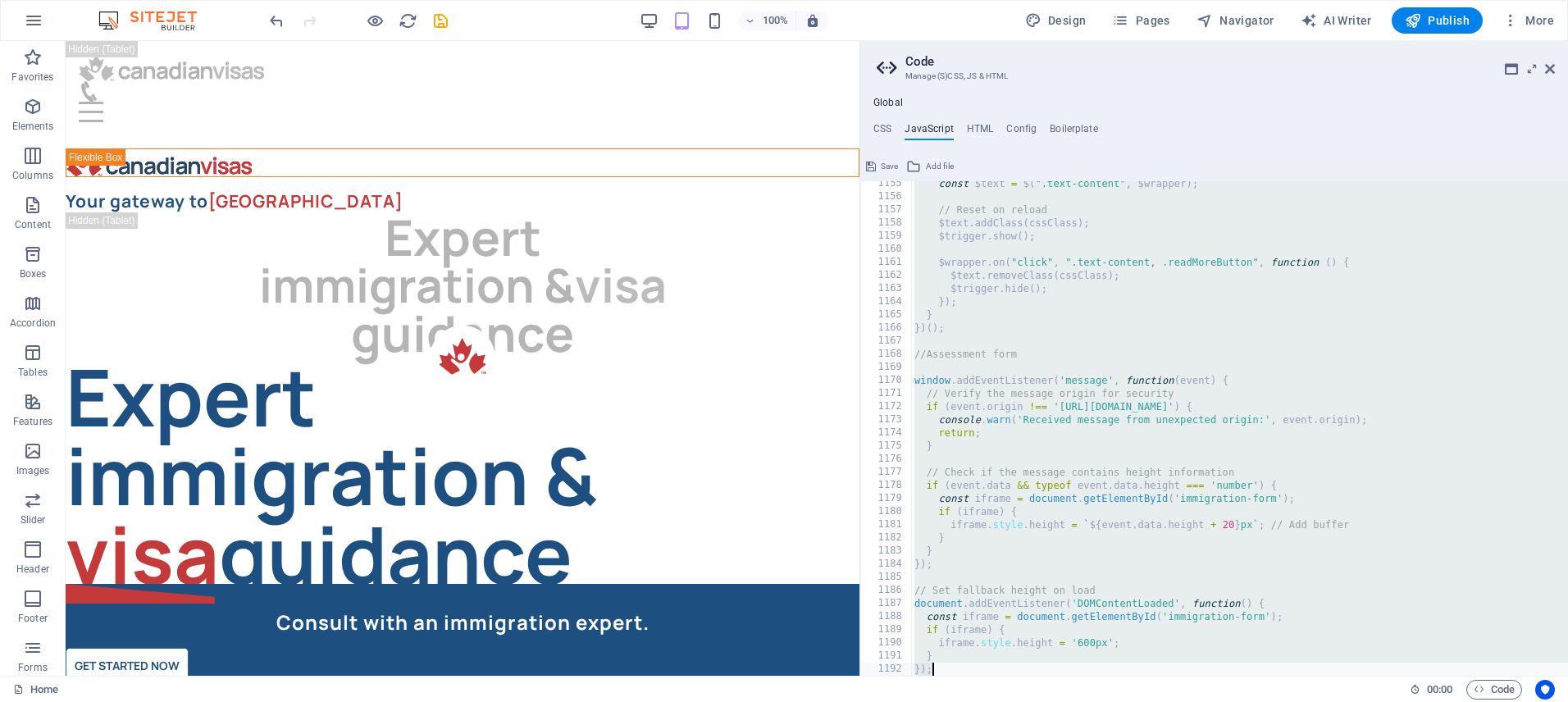
click at [928, 124] on h4 "JavaScript" at bounding box center [929, 132] width 49 height 18
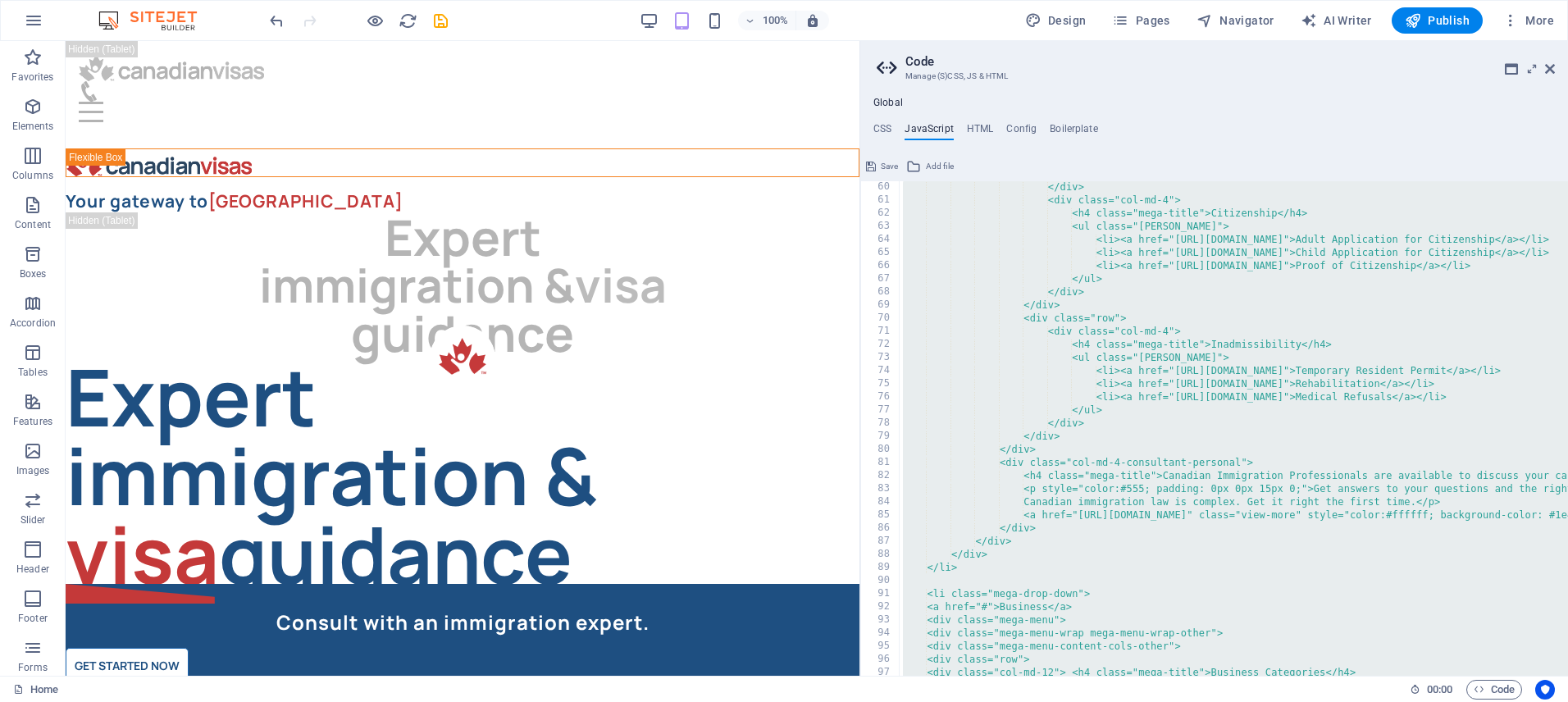
scroll to position [0, 0]
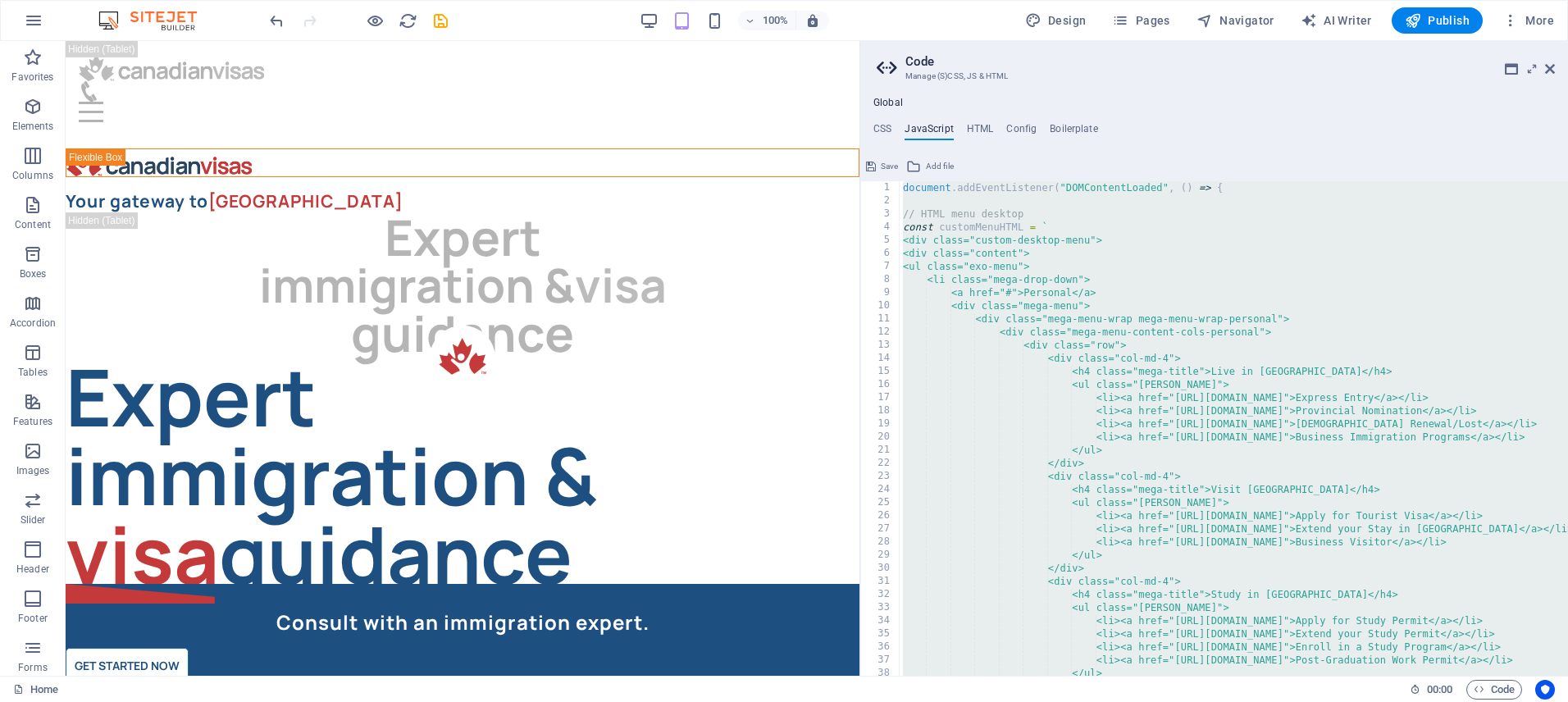
click at [1006, 275] on div "document . addEventListener ( "DOMContentLoaded" , ( ) => { // HTML menu deskto…" at bounding box center [1444, 441] width 1090 height 521
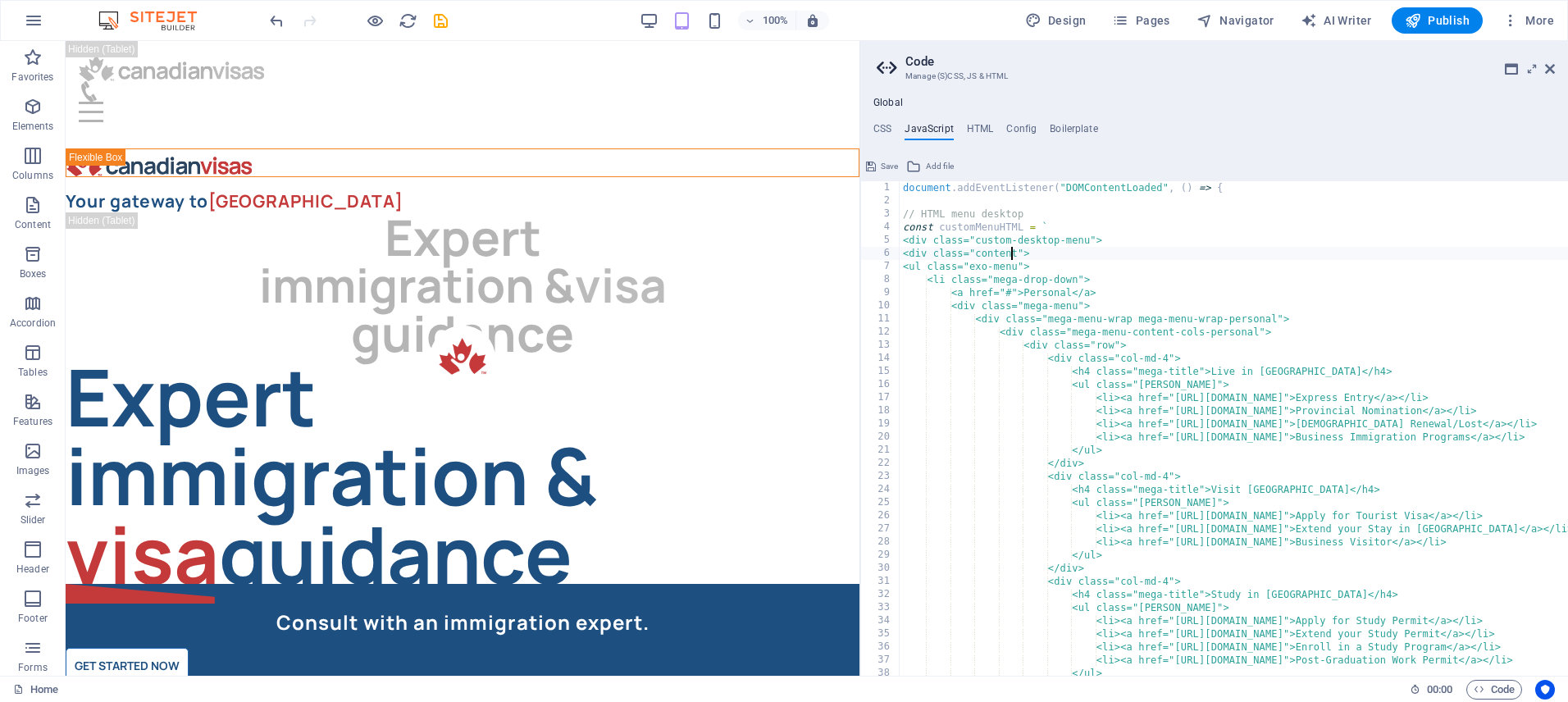
click at [1012, 249] on div "document . addEventListener ( "DOMContentLoaded" , ( ) => { // HTML menu deskto…" at bounding box center [1444, 441] width 1090 height 521
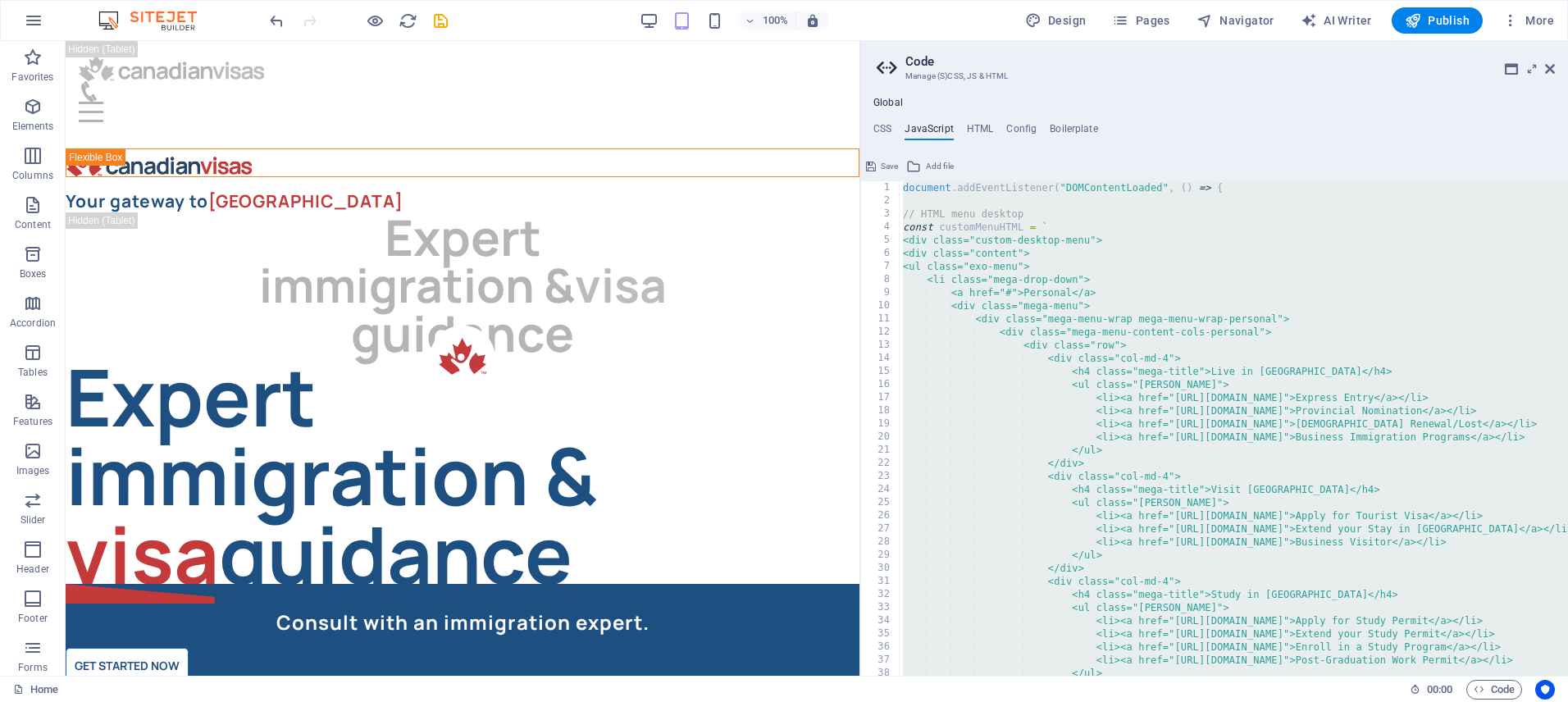
paste textarea
type textarea "});"
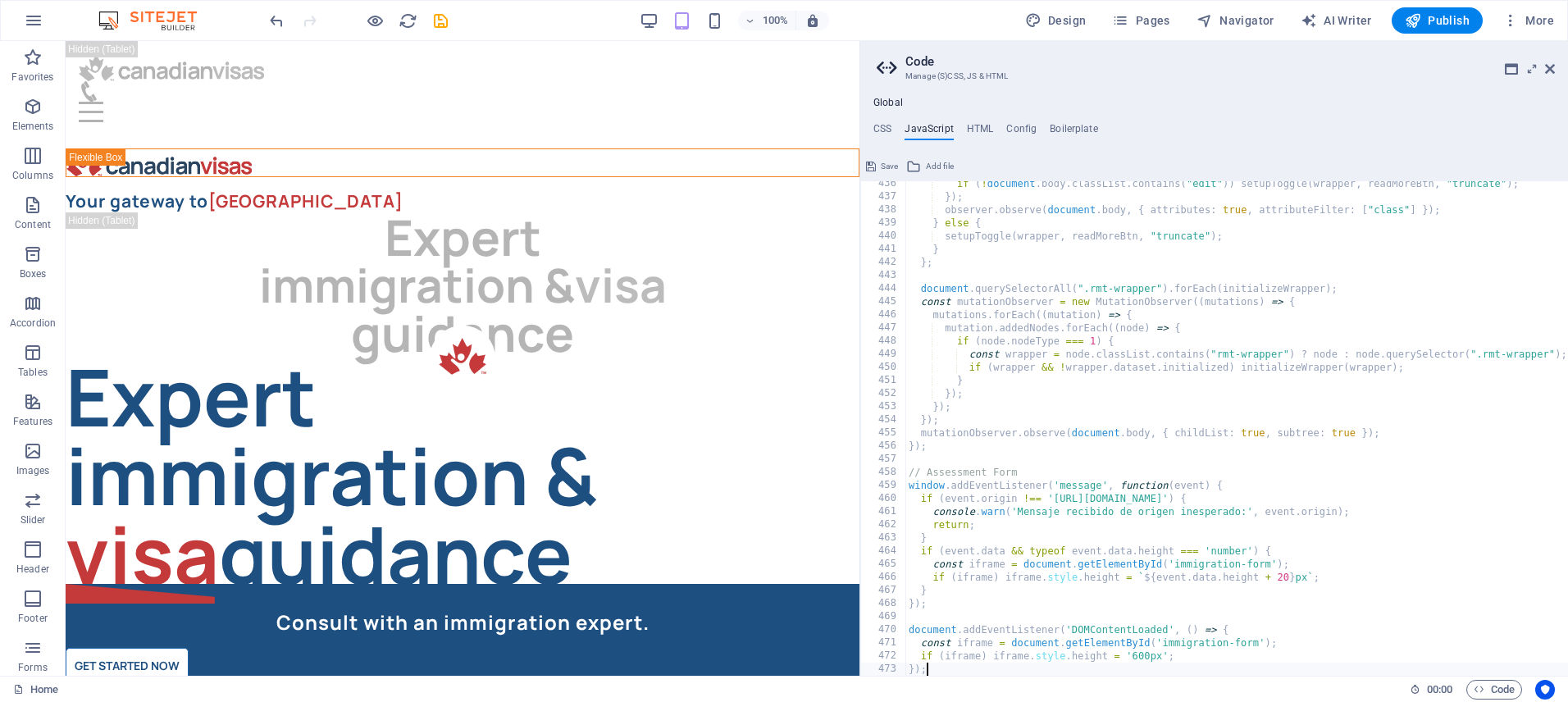
scroll to position [5715, 0]
click at [888, 166] on span "Save" at bounding box center [889, 166] width 17 height 20
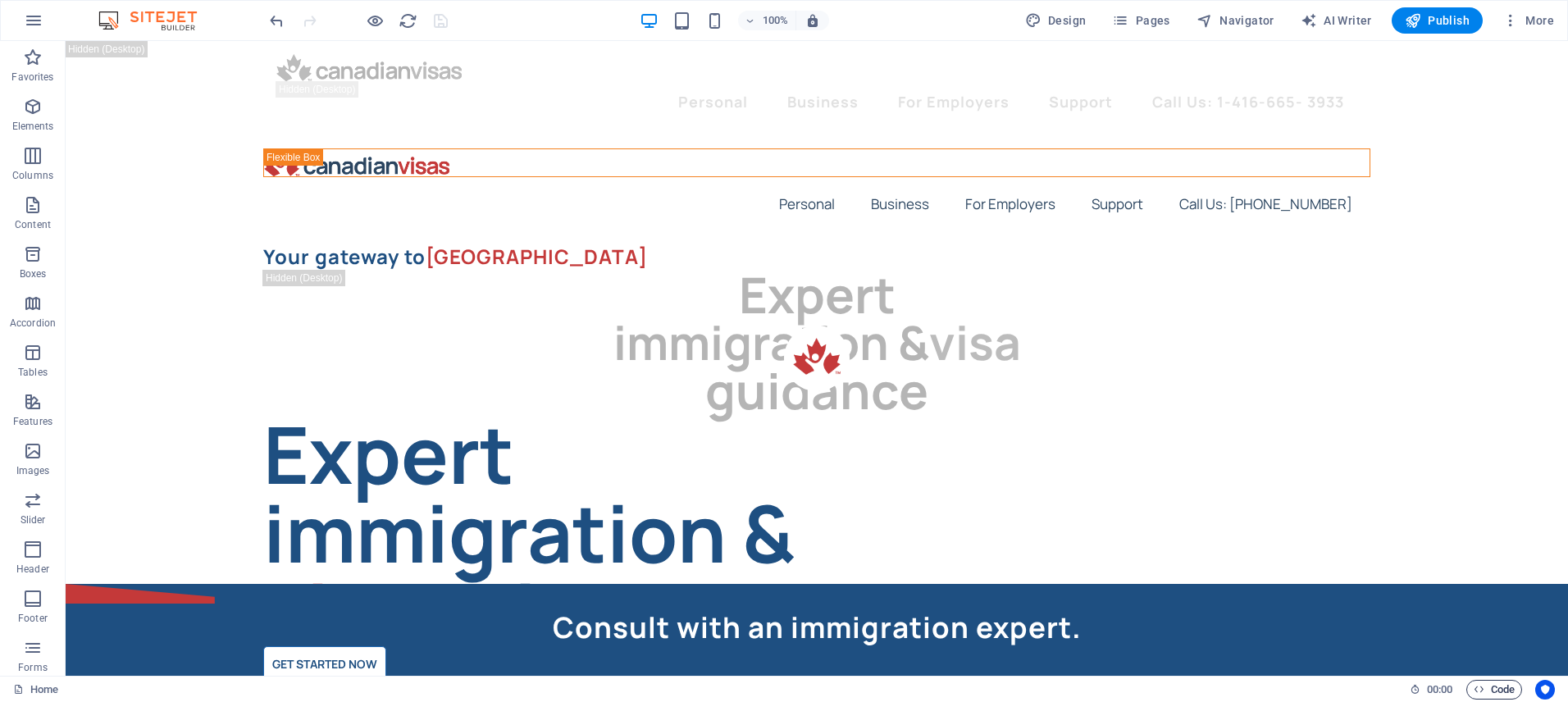
click at [1510, 685] on span "Code" at bounding box center [1494, 690] width 41 height 20
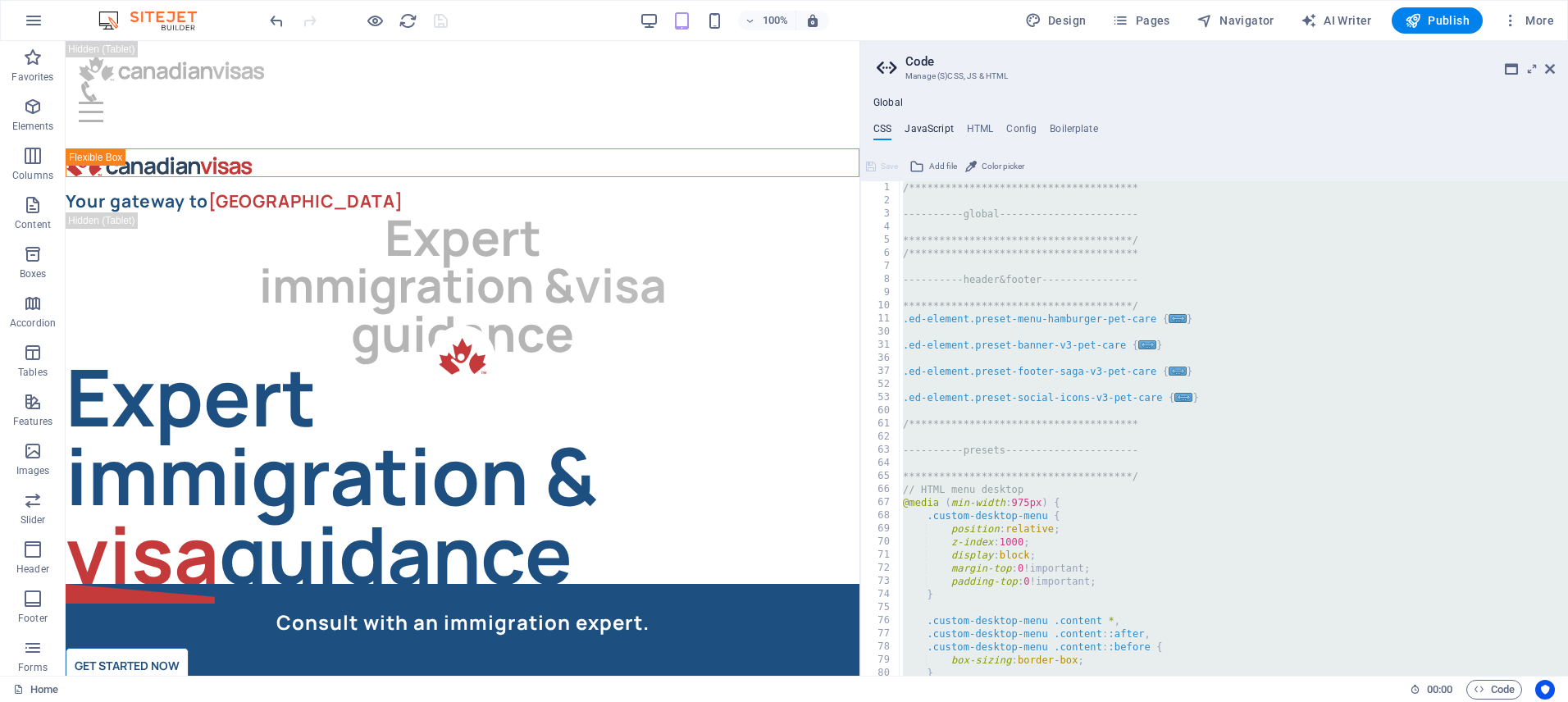
click at [938, 128] on h4 "JavaScript" at bounding box center [929, 132] width 49 height 18
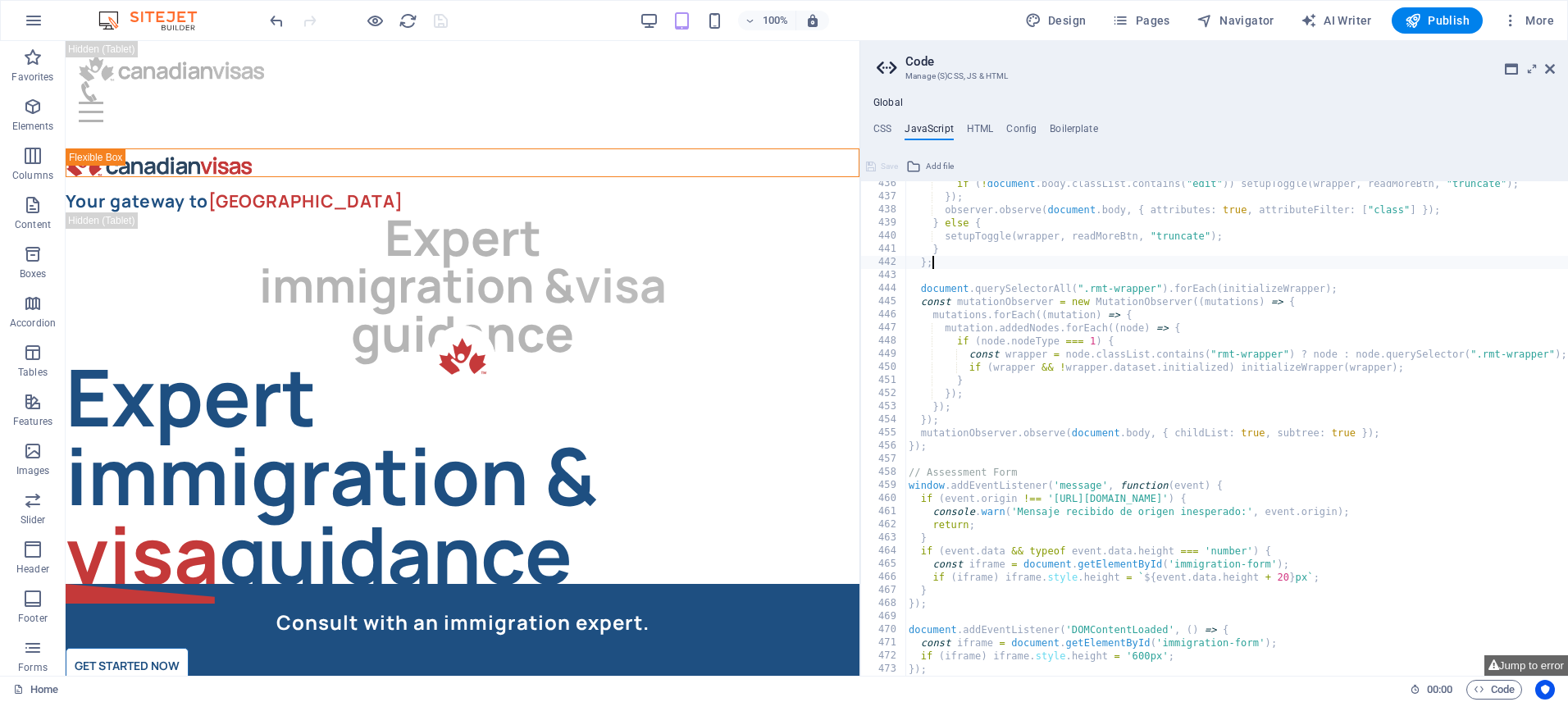
click at [1517, 666] on button "Jump to error" at bounding box center [1526, 666] width 84 height 21
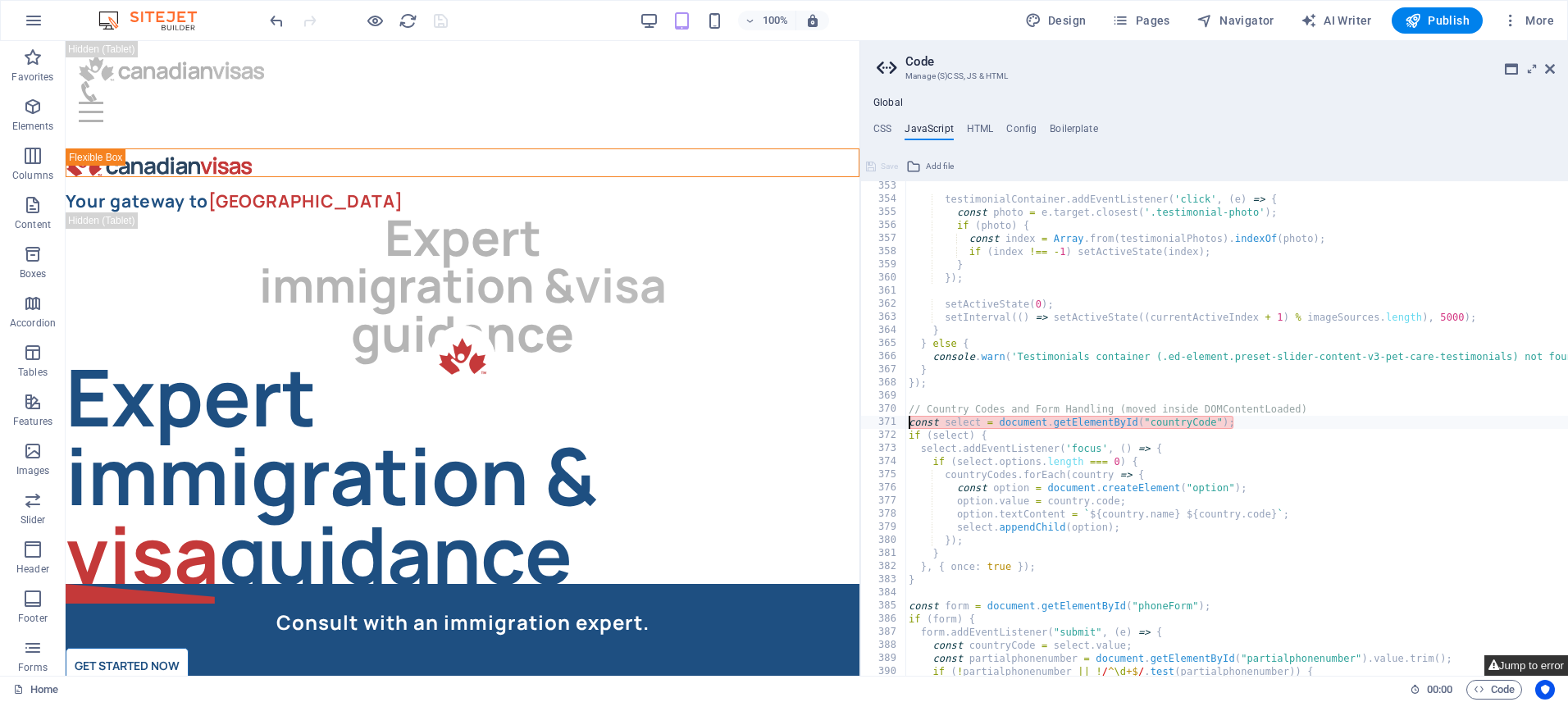
scroll to position [4623, 0]
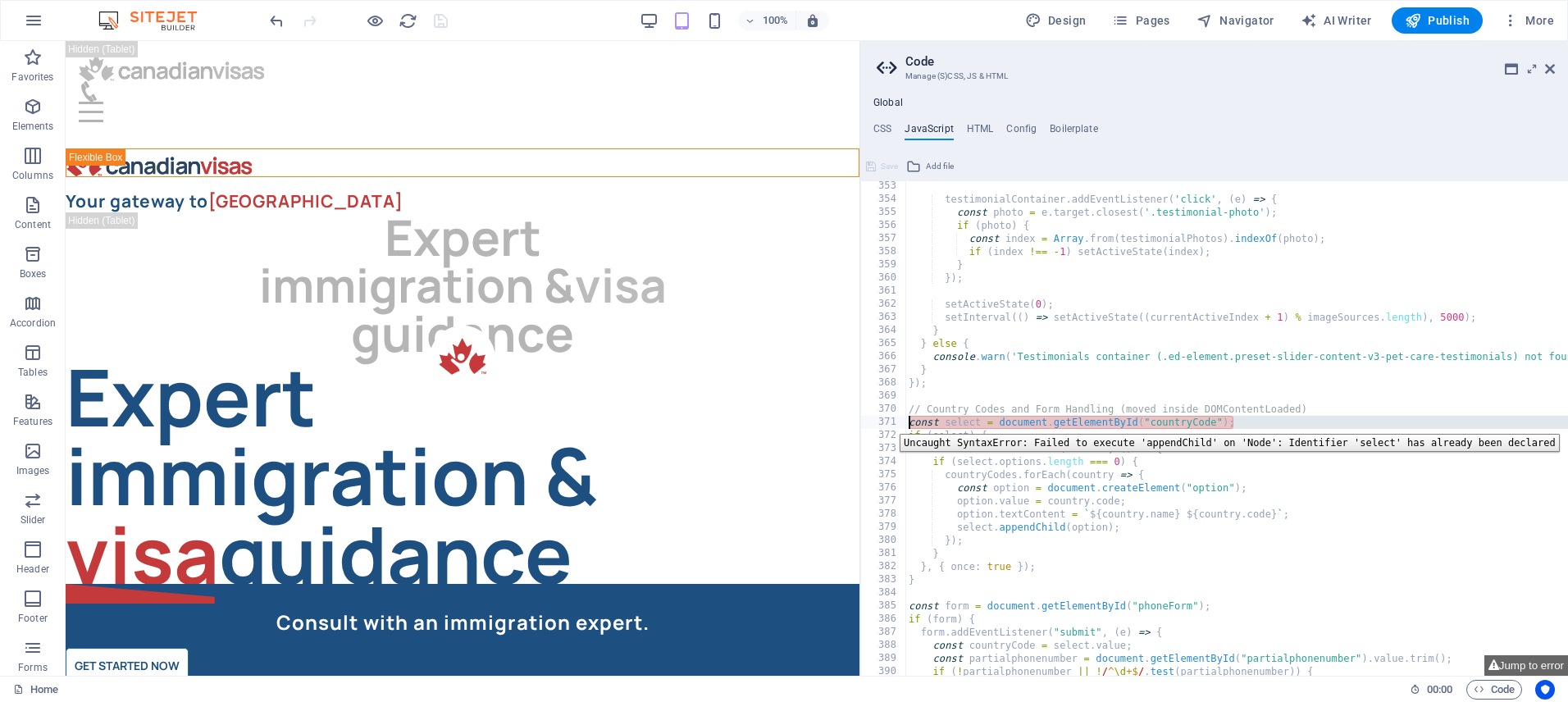
click at [887, 422] on div "371" at bounding box center [883, 422] width 46 height 14
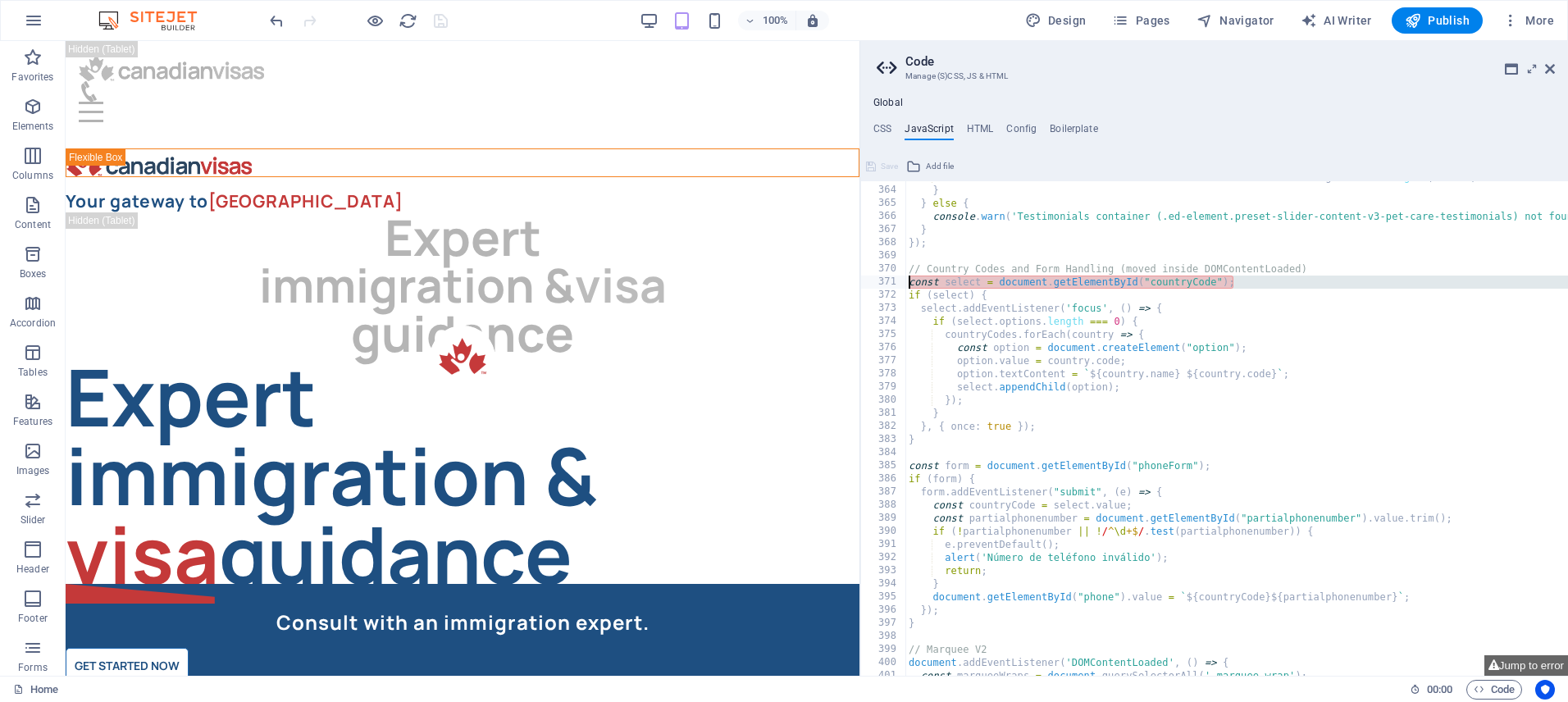
scroll to position [4805, 0]
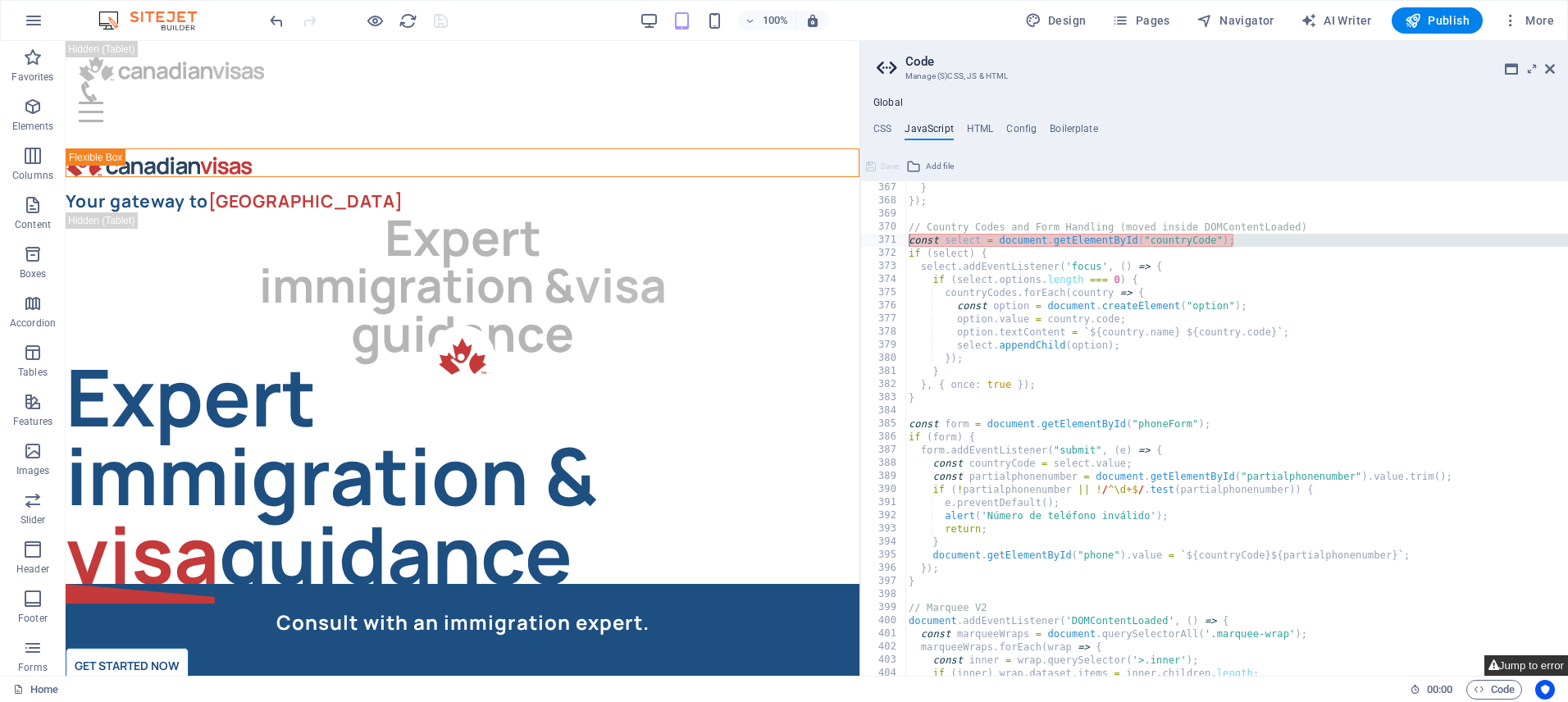
click at [1515, 666] on button "Jump to error" at bounding box center [1526, 666] width 84 height 21
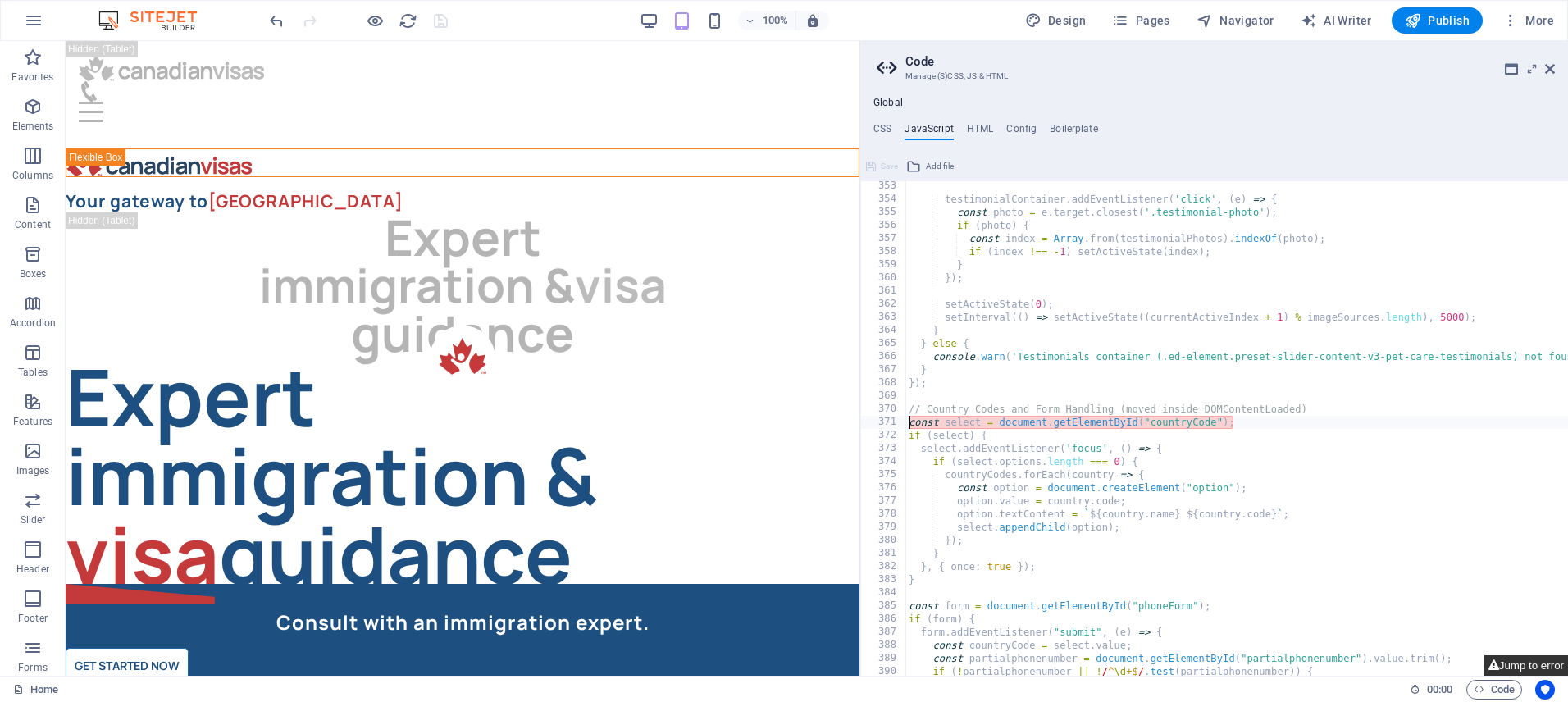
click at [1515, 666] on button "Jump to error" at bounding box center [1526, 666] width 84 height 21
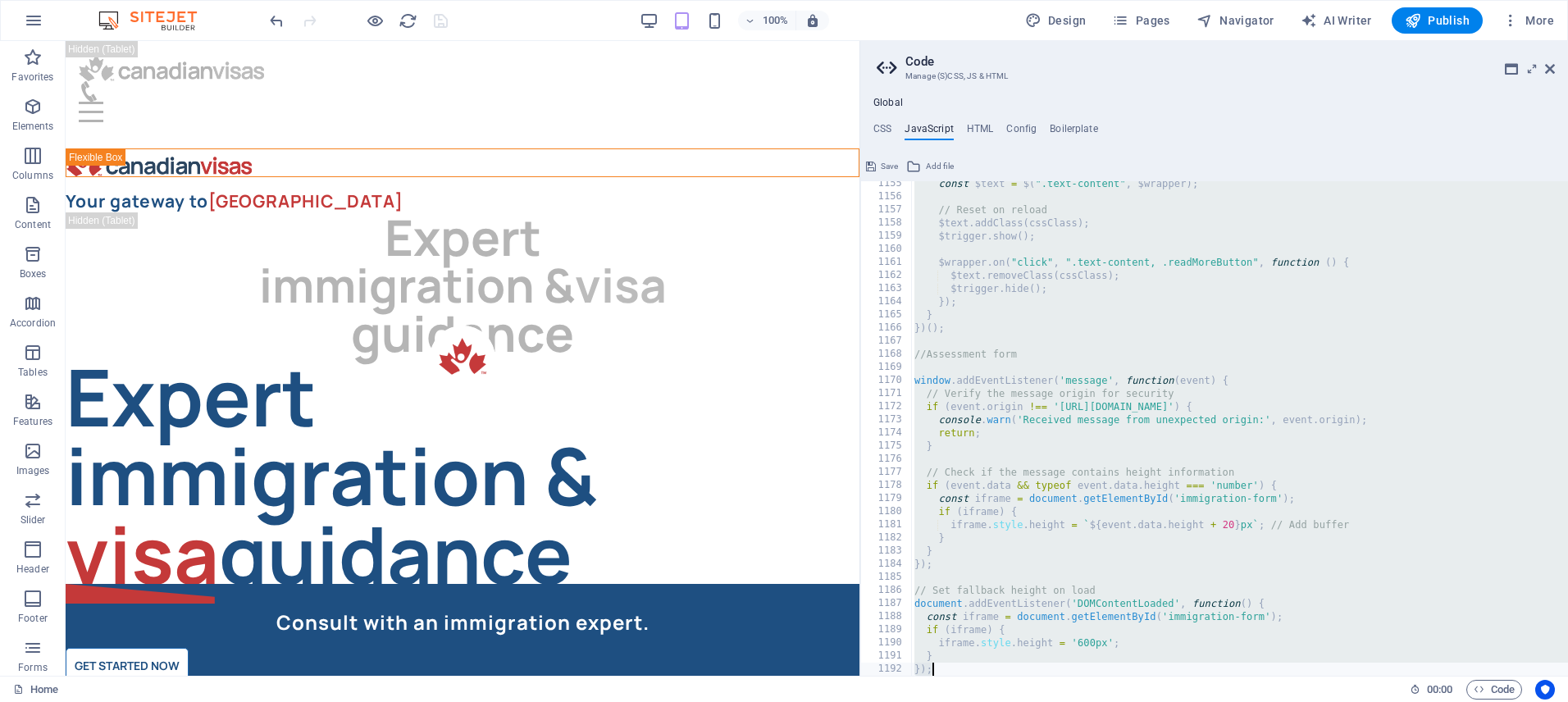
paste textarea
type textarea "});"
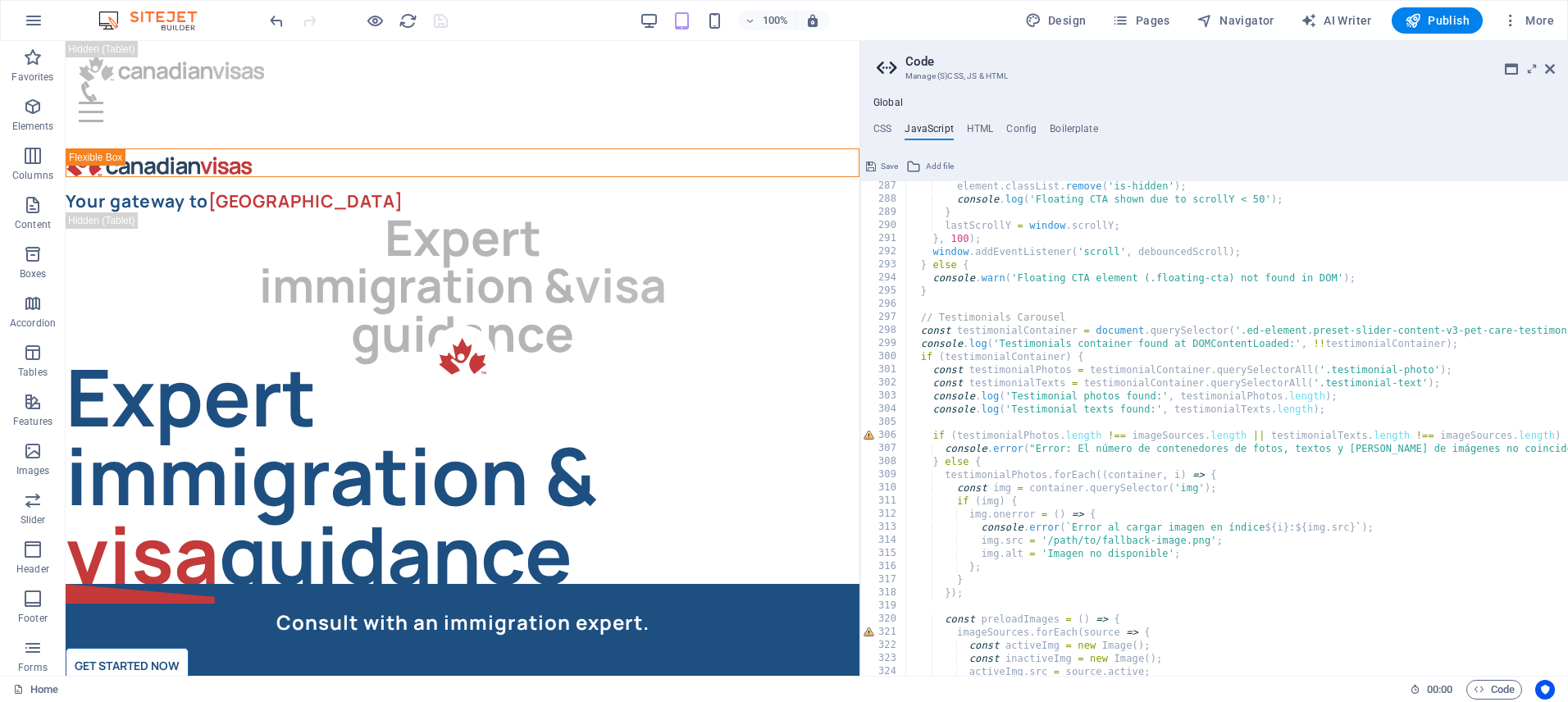
scroll to position [3859, 0]
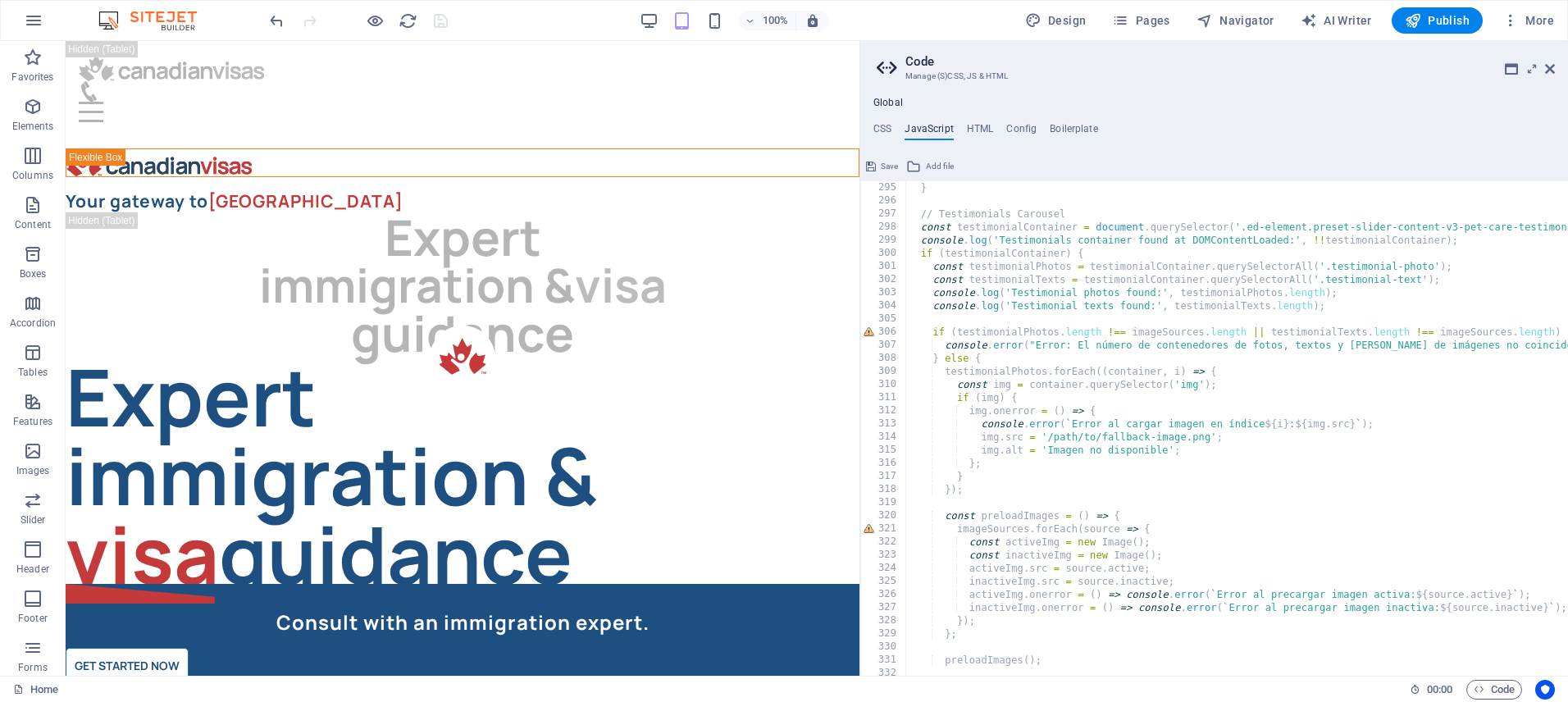
click at [885, 166] on span "Save" at bounding box center [889, 166] width 17 height 20
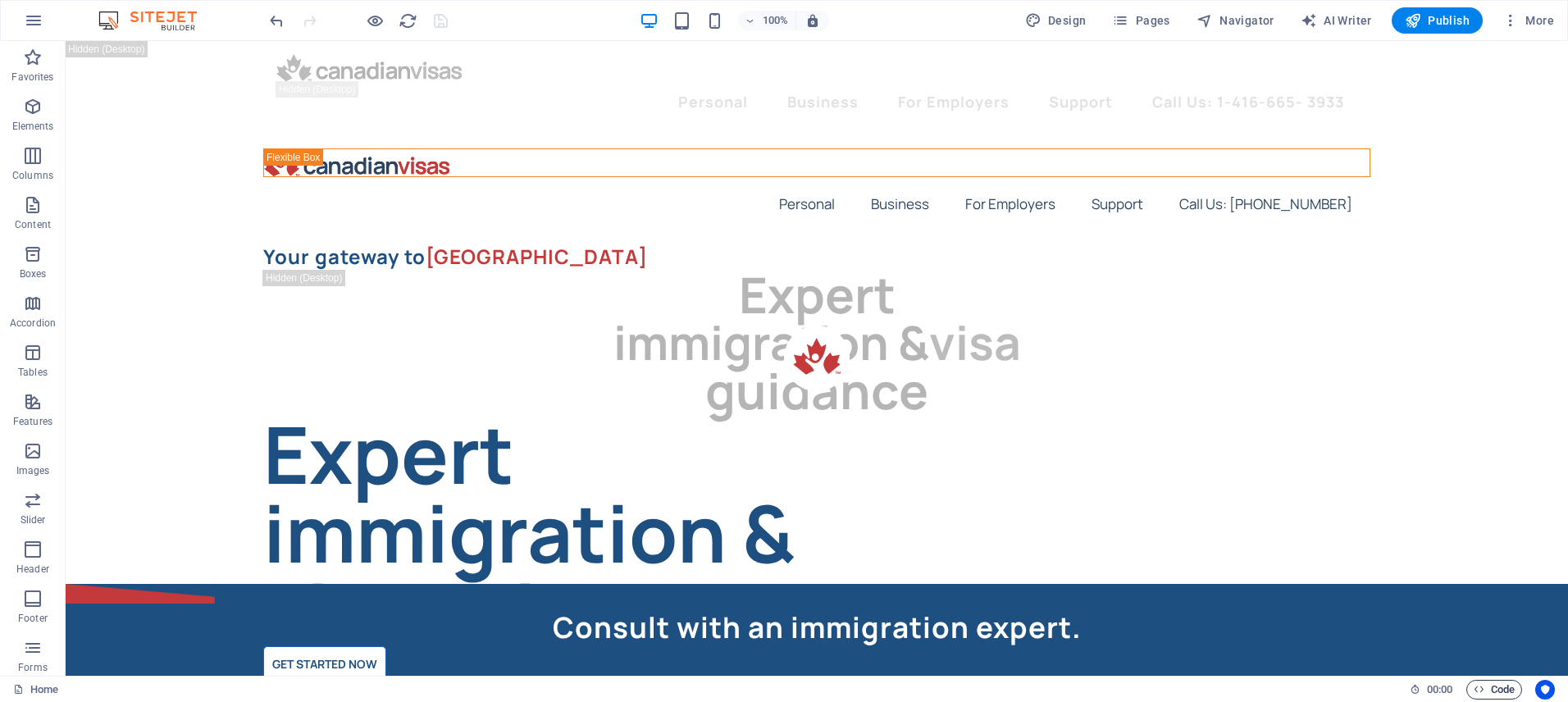
click at [1488, 692] on span "Code" at bounding box center [1494, 690] width 41 height 20
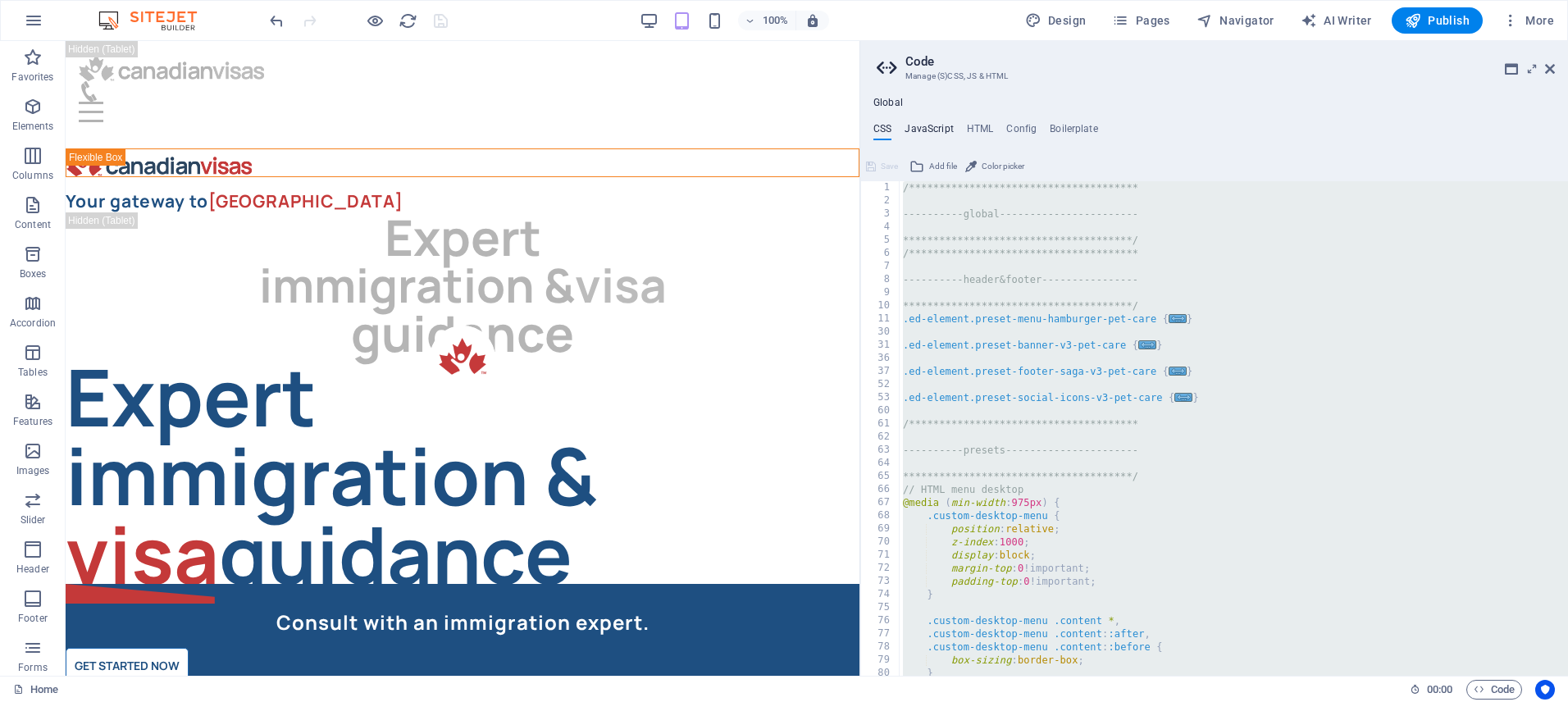
click at [929, 132] on h4 "JavaScript" at bounding box center [929, 132] width 49 height 18
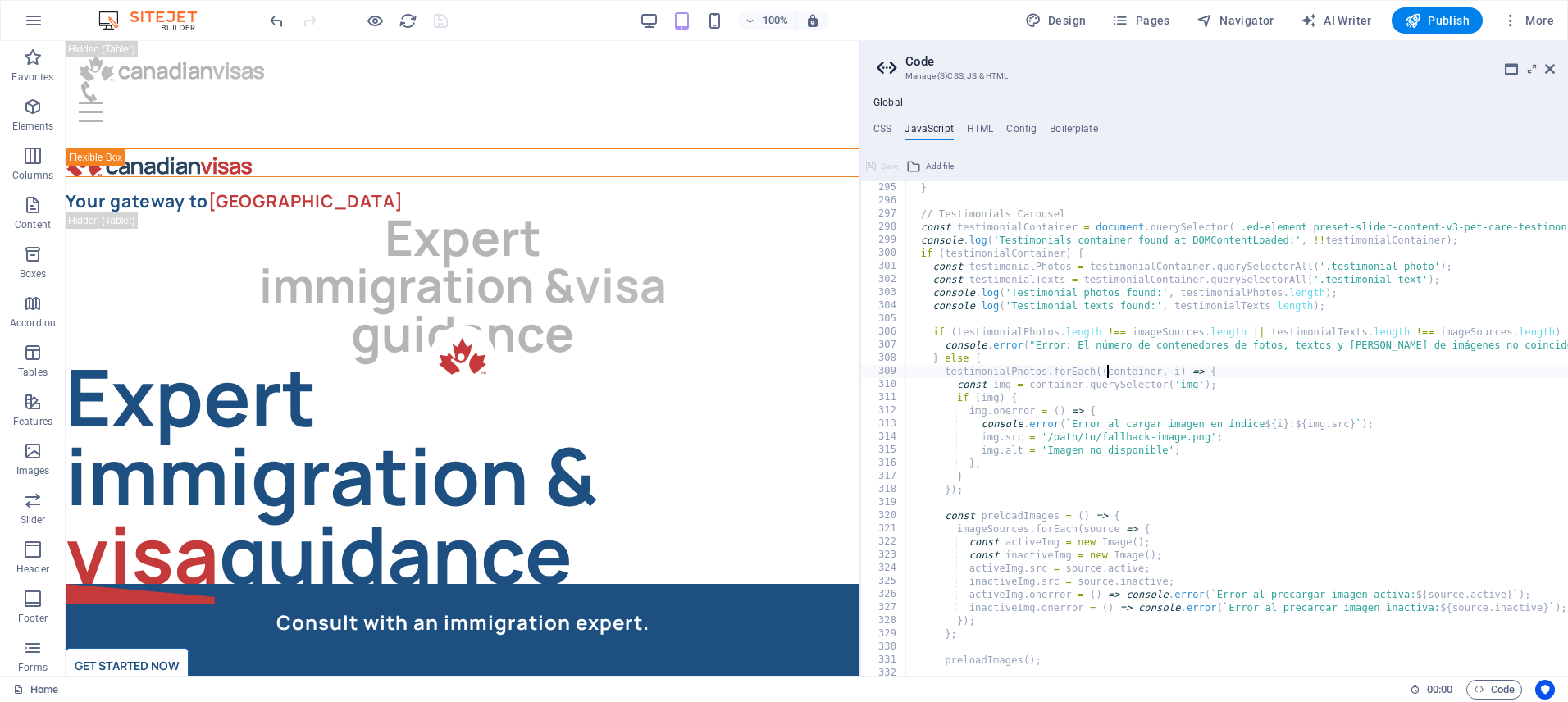
type textarea "} });"
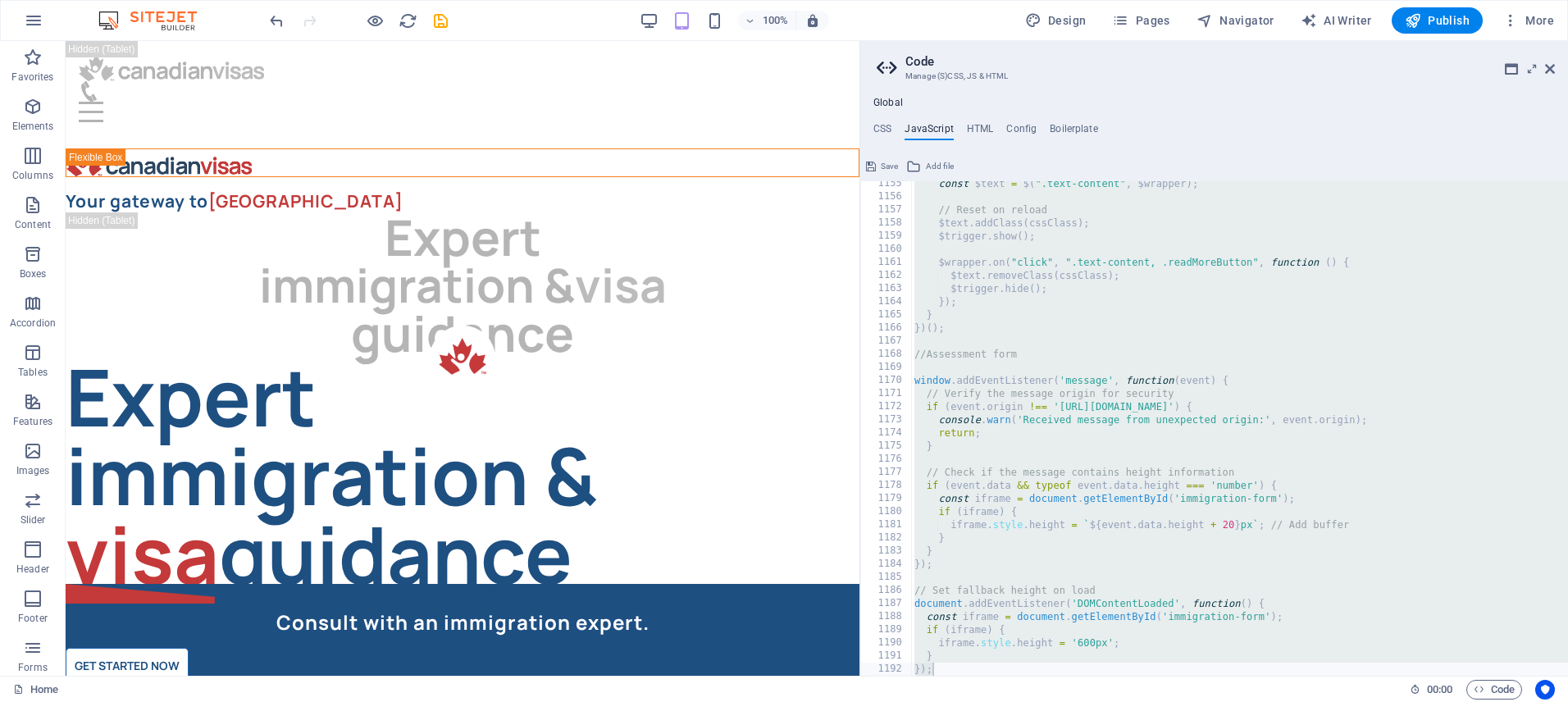
click at [884, 164] on span "Save" at bounding box center [889, 166] width 17 height 20
